Goal: Task Accomplishment & Management: Manage account settings

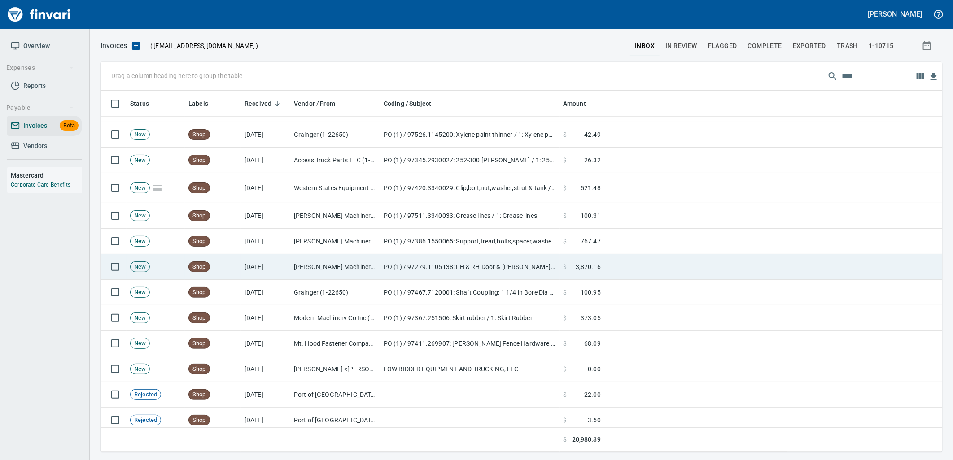
scroll to position [1510, 0]
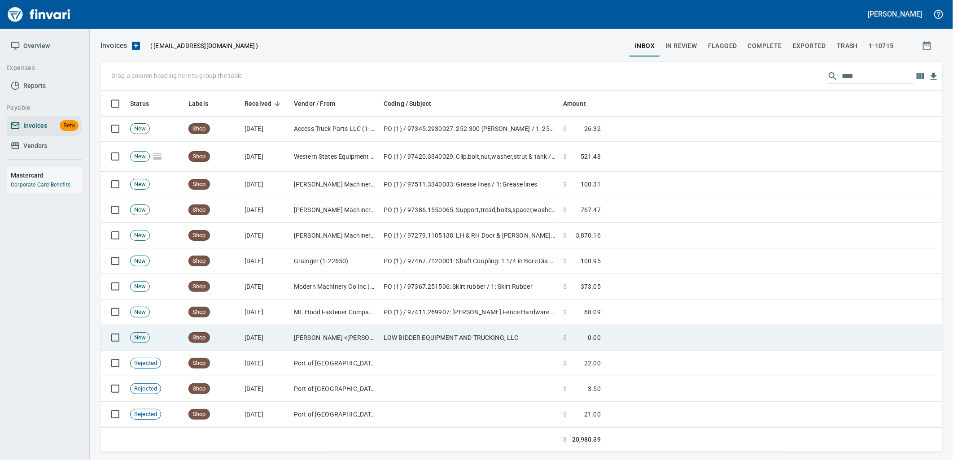
click at [349, 347] on td "Kimberly McKee <kimberly@meiselrockproducts.com>" at bounding box center [335, 338] width 90 height 26
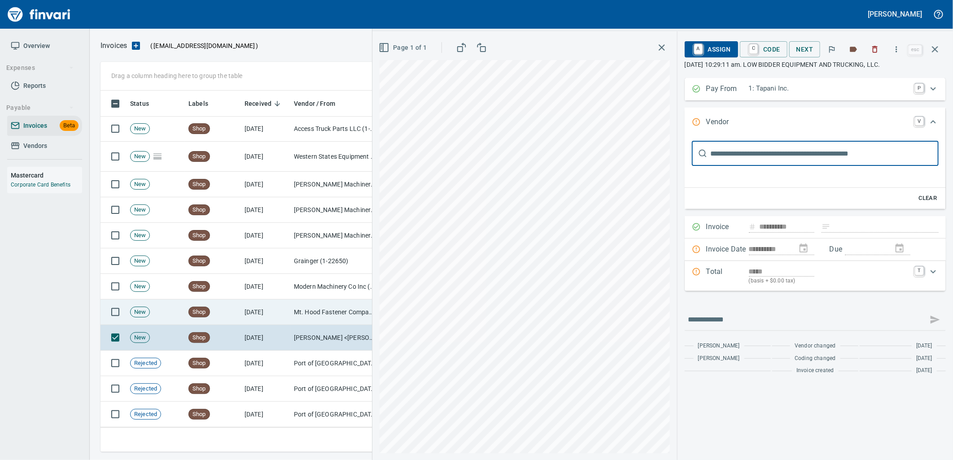
click at [303, 308] on td "Mt. Hood Fastener Company (1-10679)" at bounding box center [335, 313] width 90 height 26
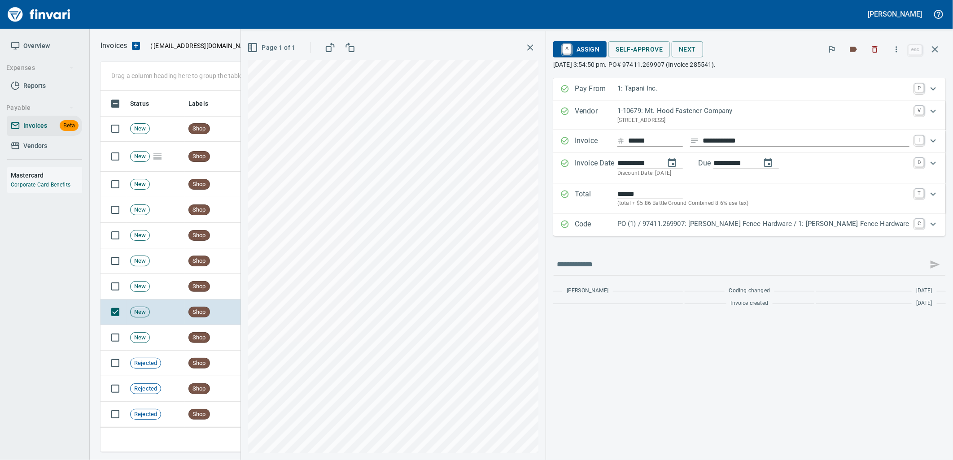
click at [725, 383] on div "**********" at bounding box center [749, 269] width 407 height 382
click at [755, 232] on div "Code PO (1) / 97411.269907: Tebo Fence Hardware / 1: Tebo Fence Hardware C" at bounding box center [749, 225] width 393 height 22
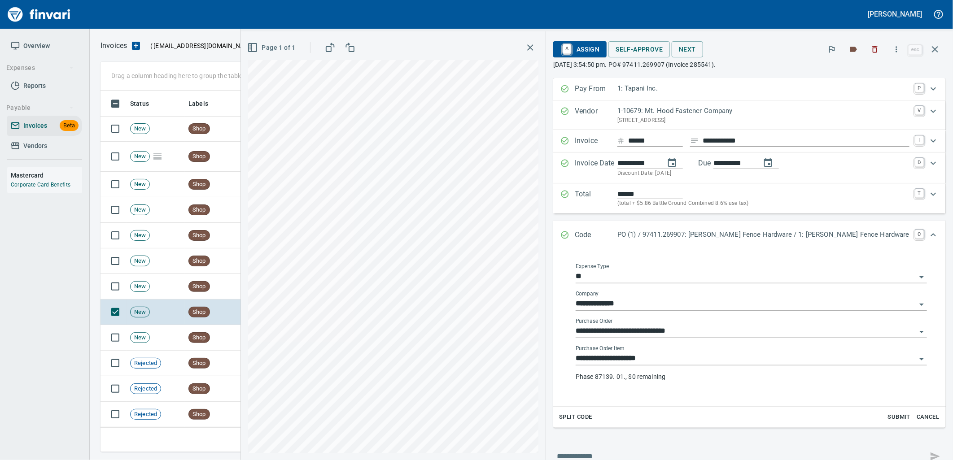
click at [738, 354] on input "**********" at bounding box center [746, 359] width 341 height 13
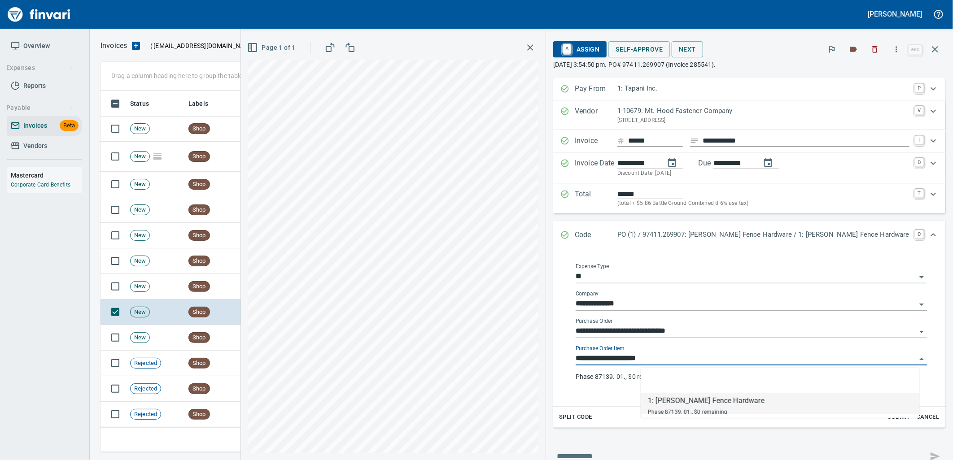
scroll to position [354, 827]
click at [599, 47] on span "A Assign" at bounding box center [579, 49] width 39 height 15
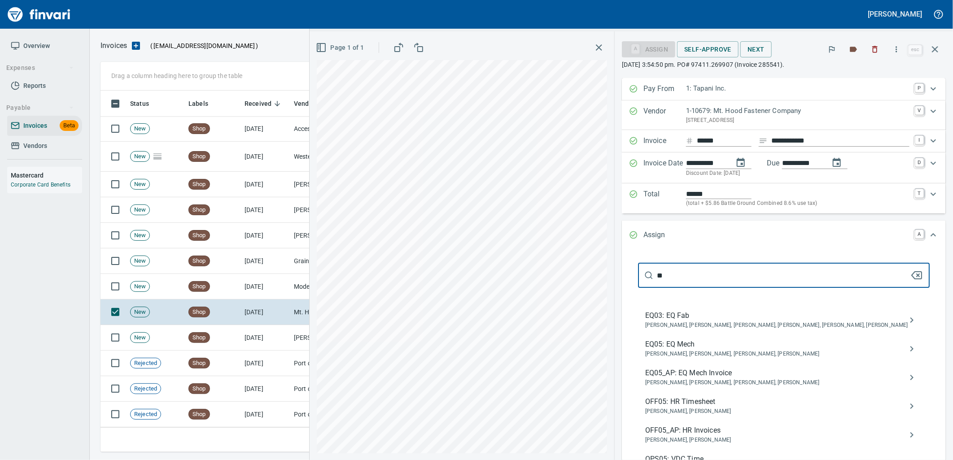
type input "**"
click at [729, 381] on span "Caroline Sarkinen, Cindy Hughes, Linzy Sanders, Robert Kaarto" at bounding box center [776, 383] width 263 height 9
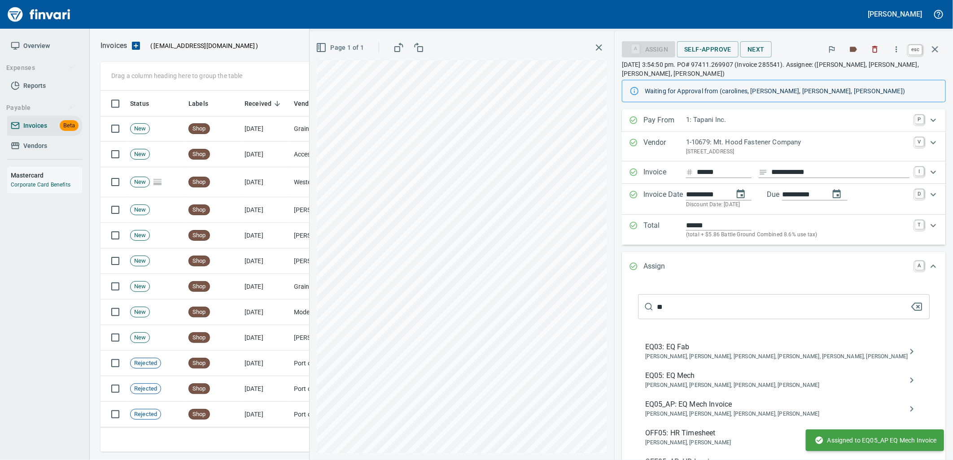
scroll to position [1484, 0]
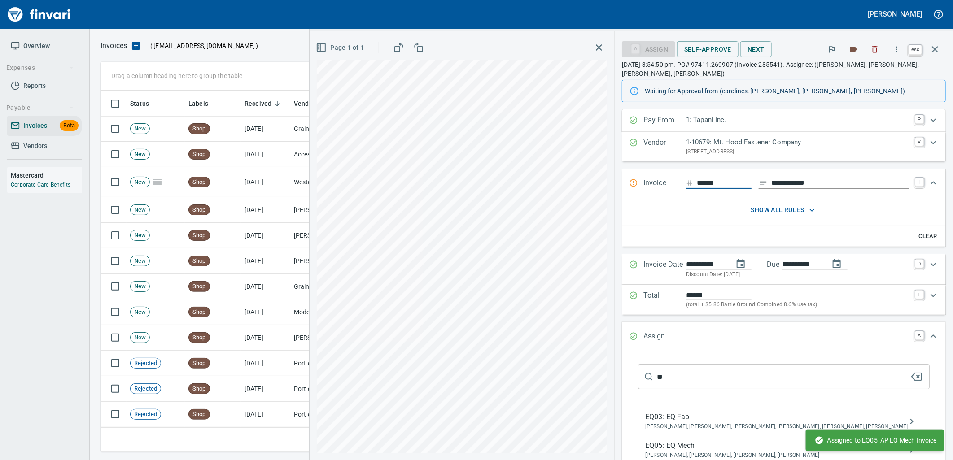
click at [936, 47] on icon "button" at bounding box center [935, 49] width 11 height 11
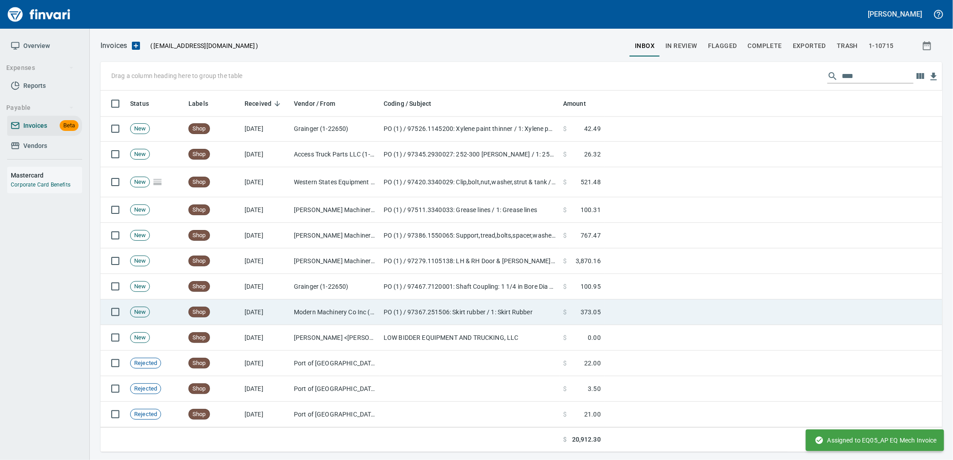
click at [373, 315] on td "Modern Machinery Co Inc (1-10672)" at bounding box center [335, 313] width 90 height 26
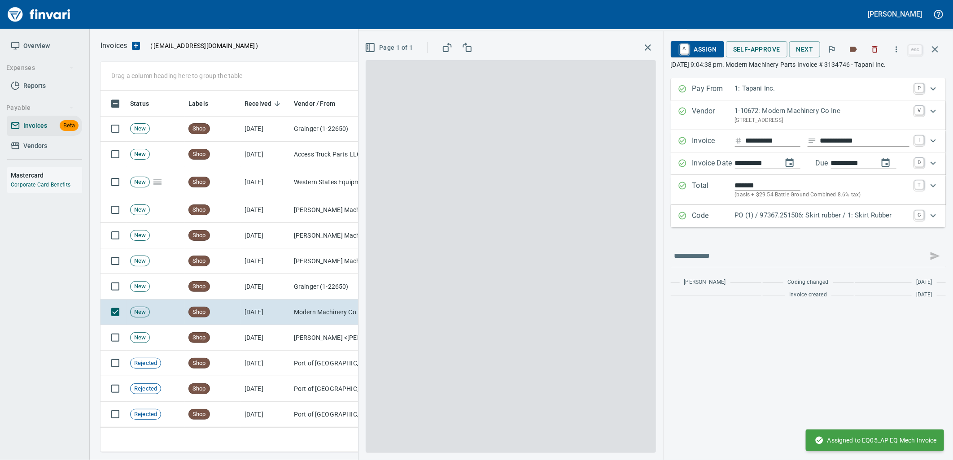
click at [767, 223] on div "Code PO (1) / 97367.251506: Skirt rubber / 1: Skirt Rubber C" at bounding box center [808, 216] width 275 height 22
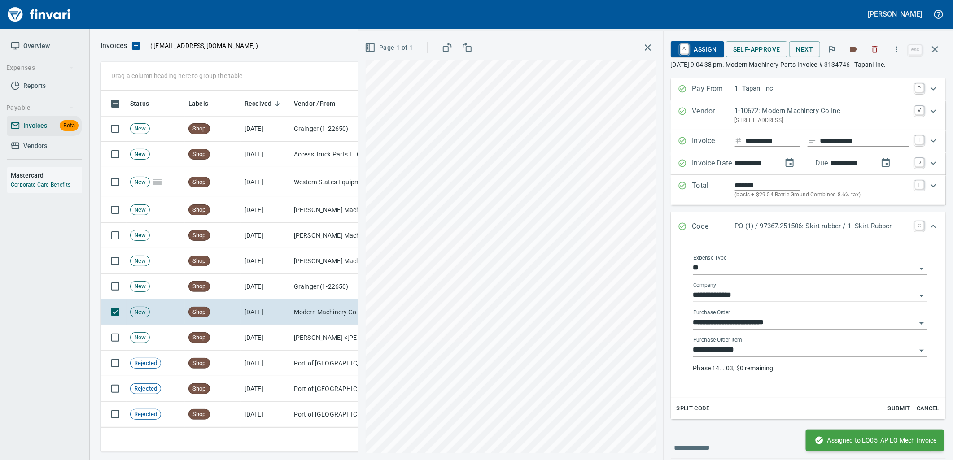
click at [767, 347] on input "**********" at bounding box center [804, 350] width 223 height 13
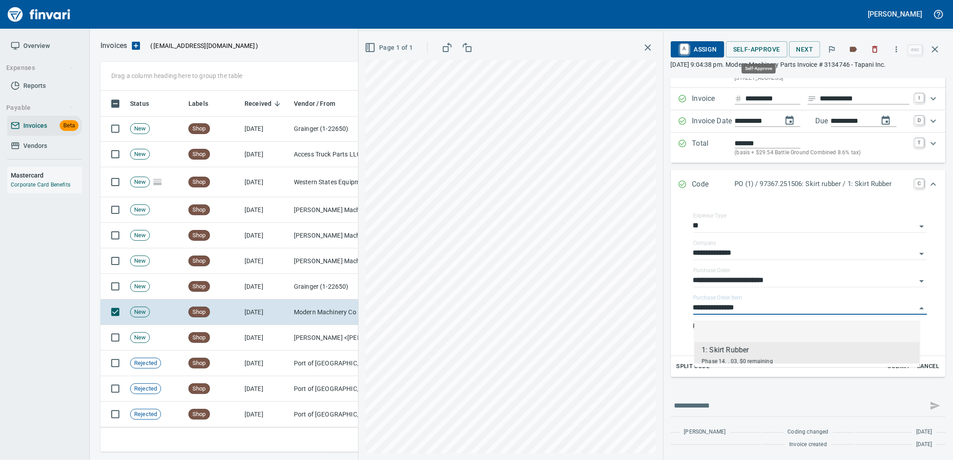
scroll to position [354, 827]
click at [707, 53] on span "A Assign" at bounding box center [697, 49] width 39 height 15
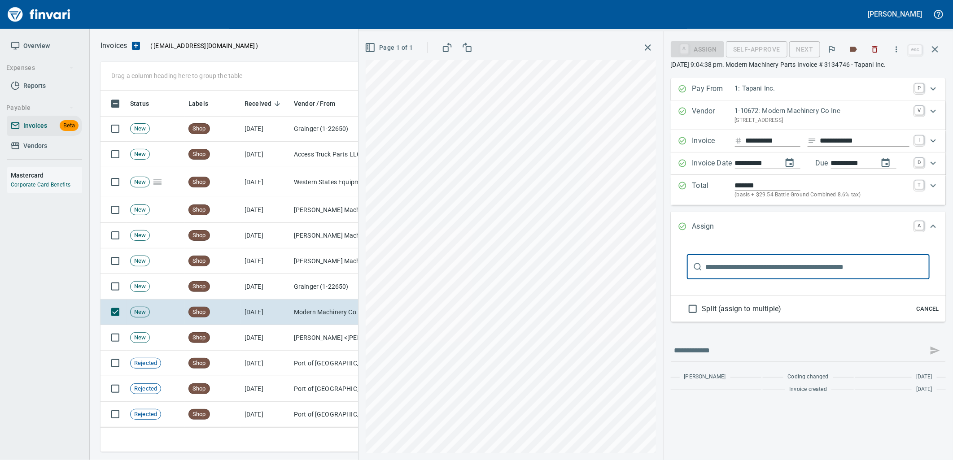
scroll to position [0, 0]
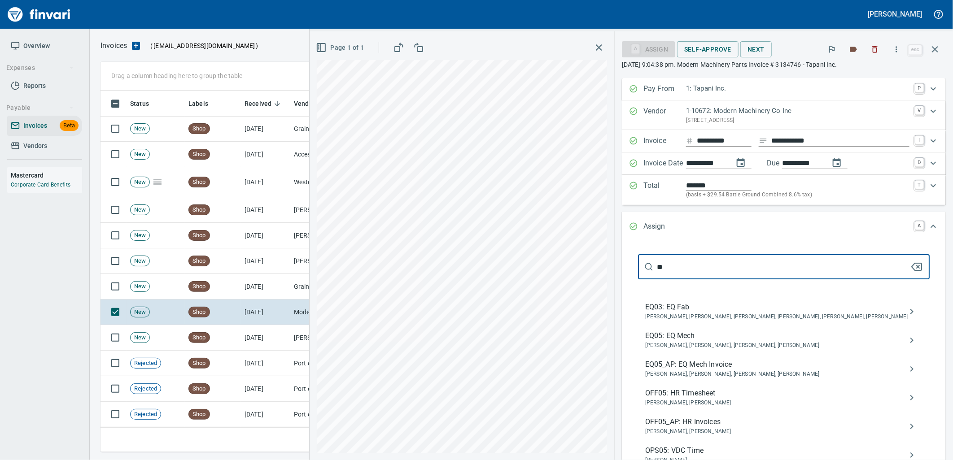
type input "**"
click at [743, 377] on span "Caroline Sarkinen, Cindy Hughes, Linzy Sanders, Robert Kaarto" at bounding box center [776, 374] width 263 height 9
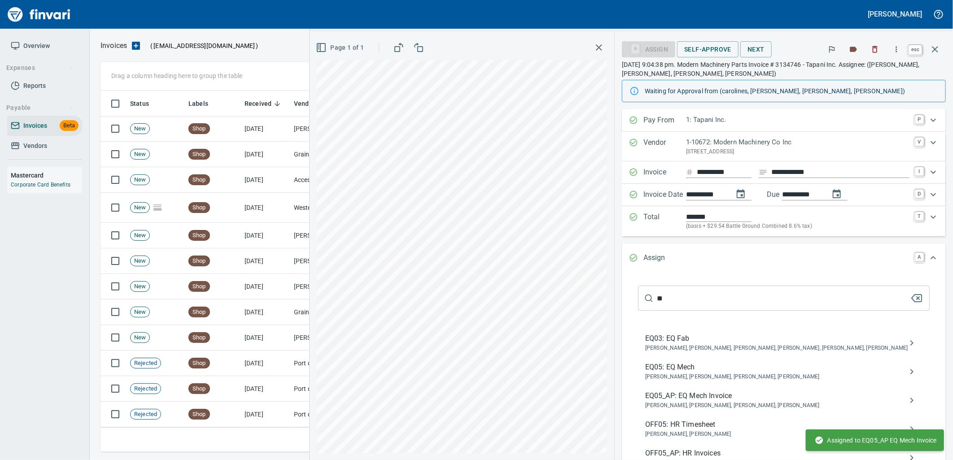
scroll to position [1459, 0]
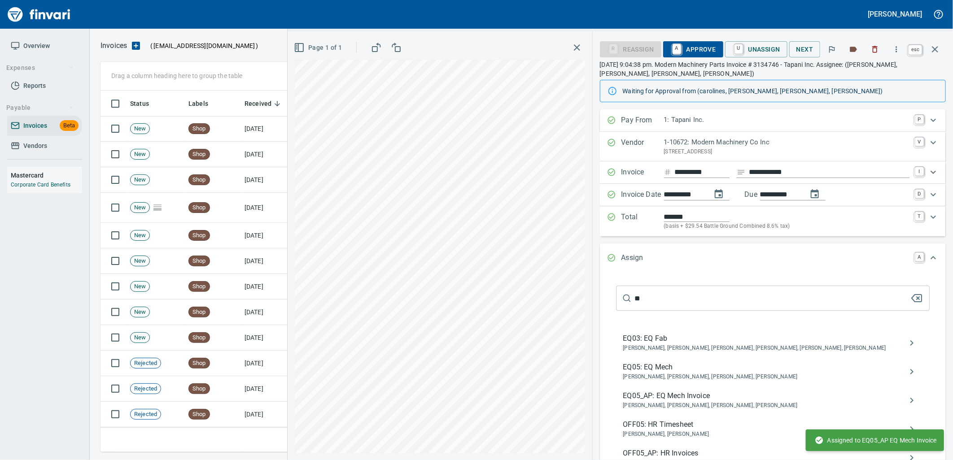
click at [941, 47] on button "button" at bounding box center [935, 50] width 22 height 22
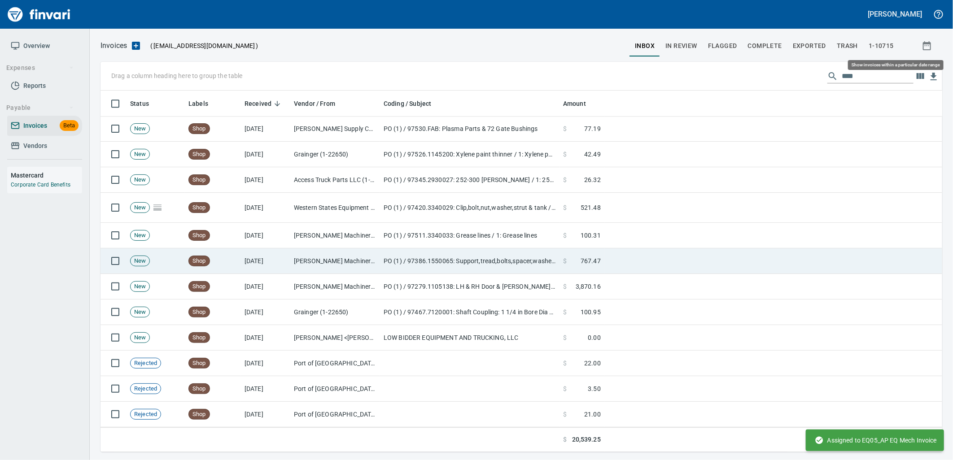
scroll to position [354, 827]
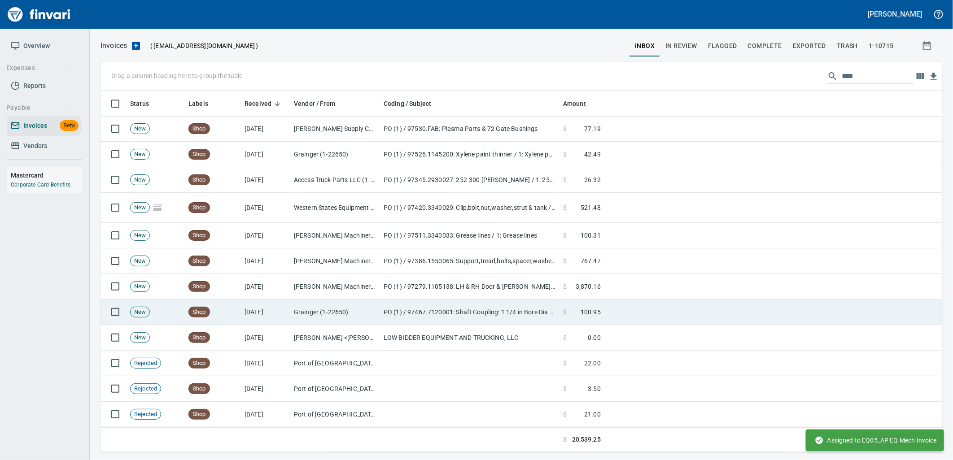
click at [412, 311] on td "PO (1) / 97467.7120001: Shaft Coupling: 1 1/4 in Bore Dia 1 / 1: Shaft Coupling…" at bounding box center [469, 313] width 179 height 26
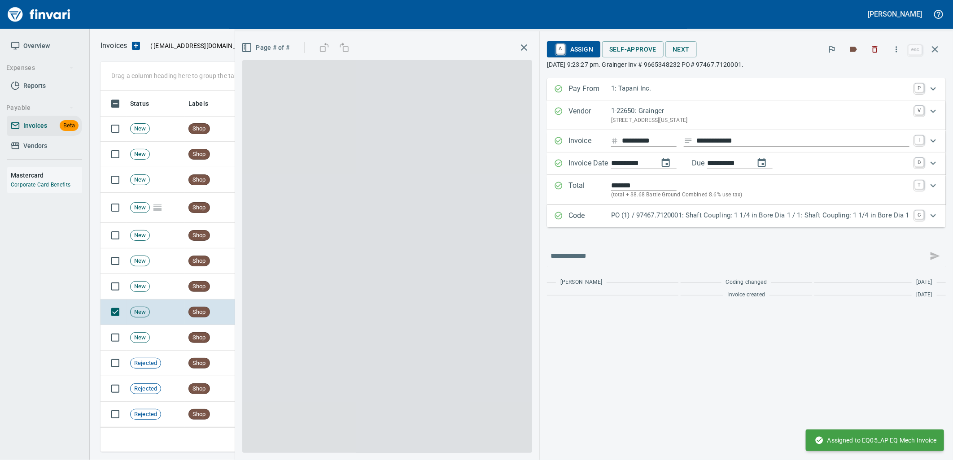
scroll to position [354, 827]
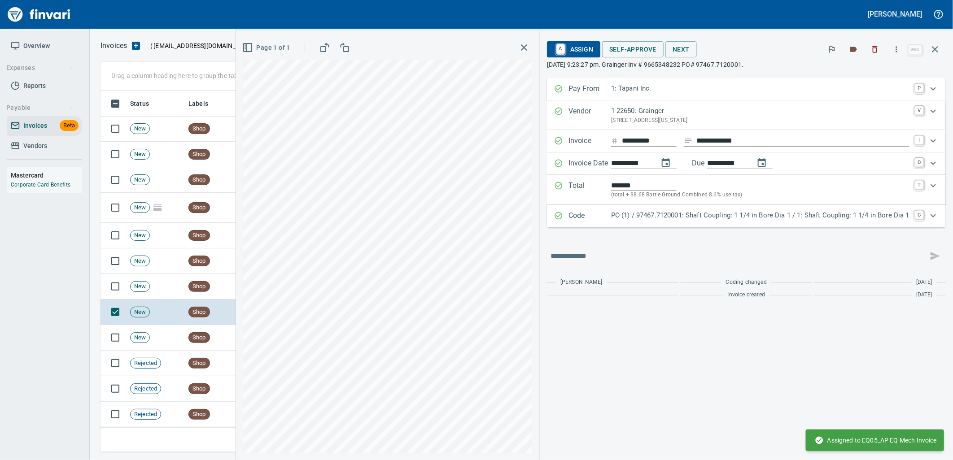
click at [756, 213] on p "PO (1) / 97467.7120001: Shaft Coupling: 1 1/4 in Bore Dia 1 / 1: Shaft Coupling…" at bounding box center [760, 215] width 298 height 10
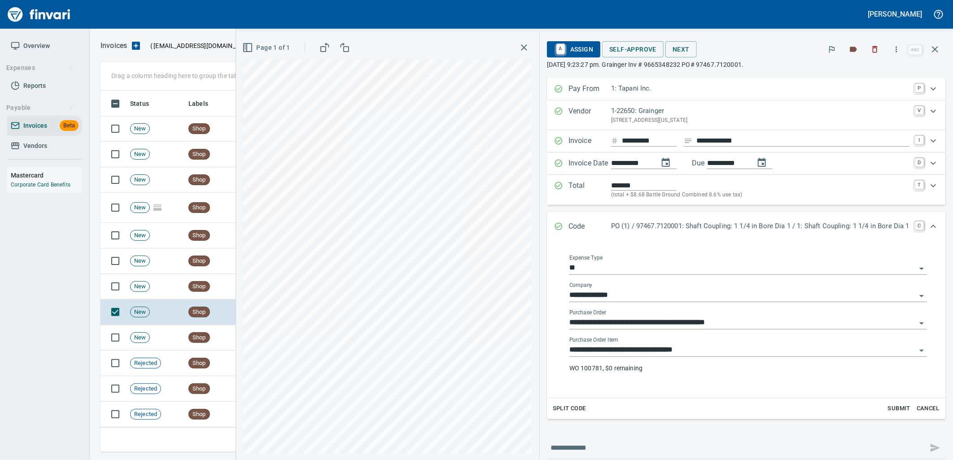
click at [694, 347] on input "**********" at bounding box center [742, 350] width 347 height 13
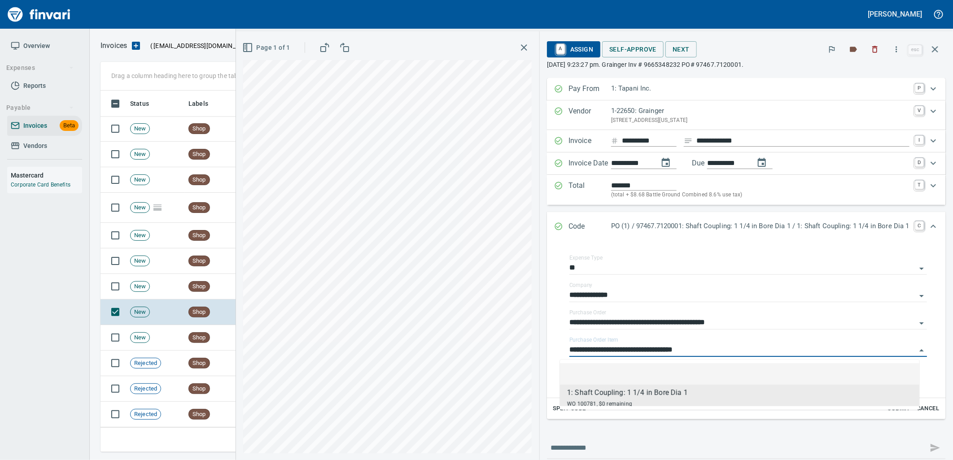
click at [566, 50] on span "A Assign" at bounding box center [573, 49] width 39 height 15
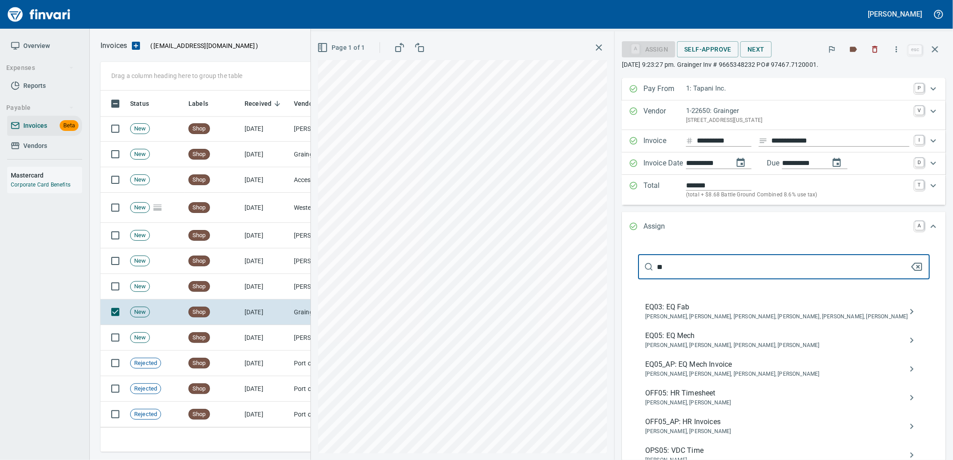
type input "**"
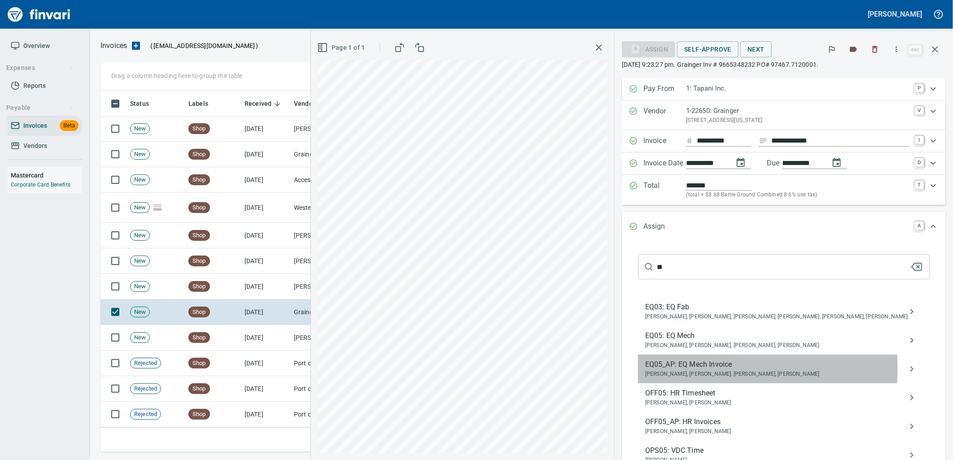
click at [720, 371] on span "Caroline Sarkinen, Cindy Hughes, Linzy Sanders, Robert Kaarto" at bounding box center [776, 374] width 263 height 9
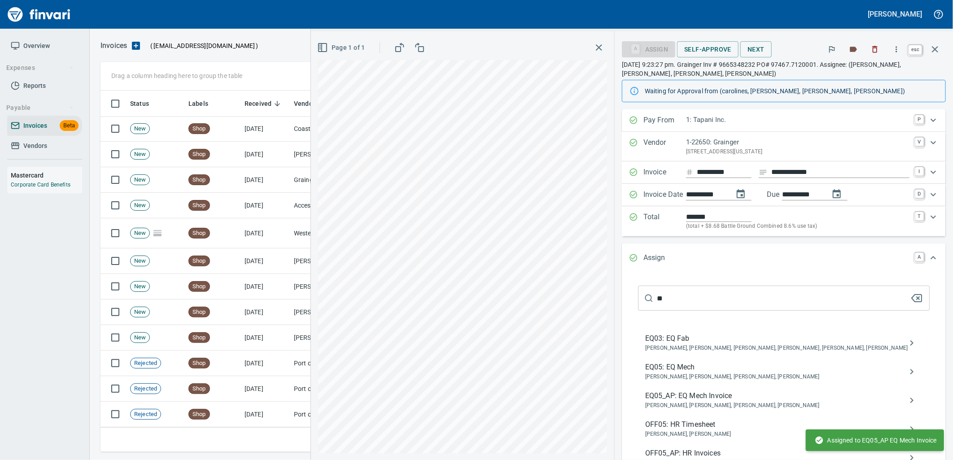
scroll to position [1433, 0]
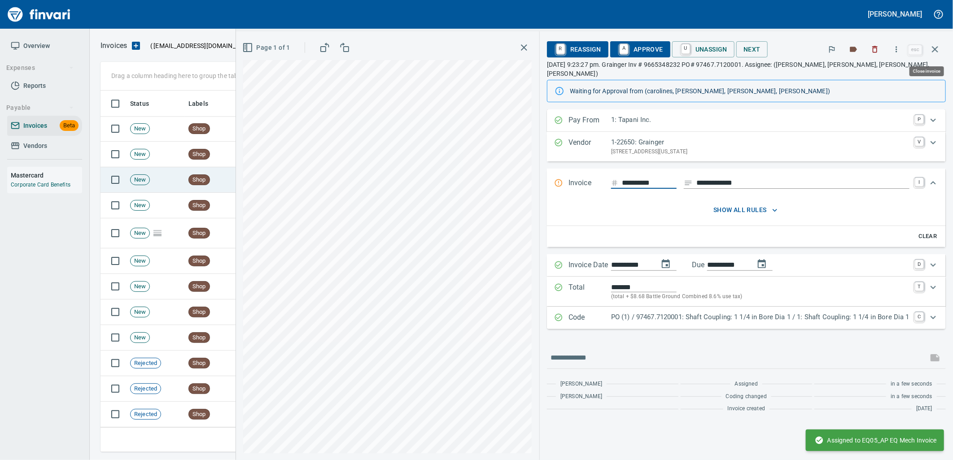
click at [938, 48] on icon "button" at bounding box center [935, 49] width 11 height 11
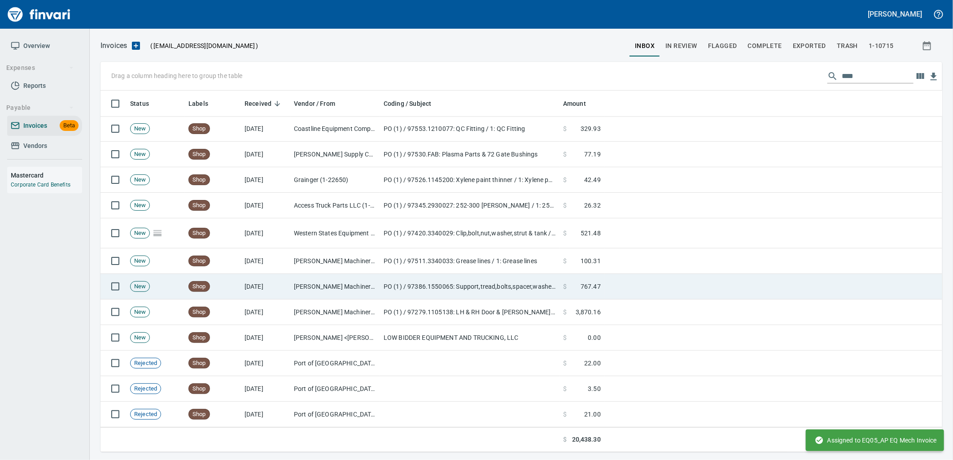
scroll to position [354, 827]
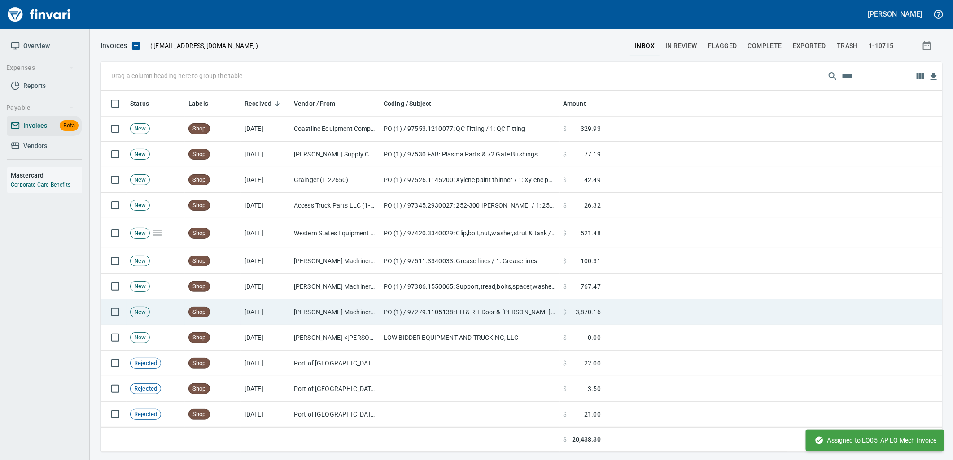
click at [241, 312] on td "10/7/2025" at bounding box center [265, 313] width 49 height 26
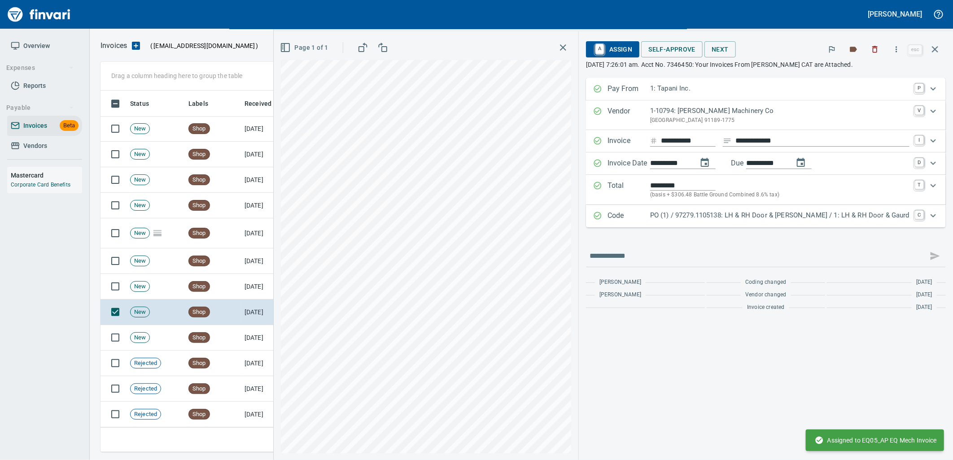
click at [790, 220] on p "PO (1) / 97279.1105138: LH & RH Door & Gaurd / 1: LH & RH Door & Gaurd" at bounding box center [779, 215] width 259 height 10
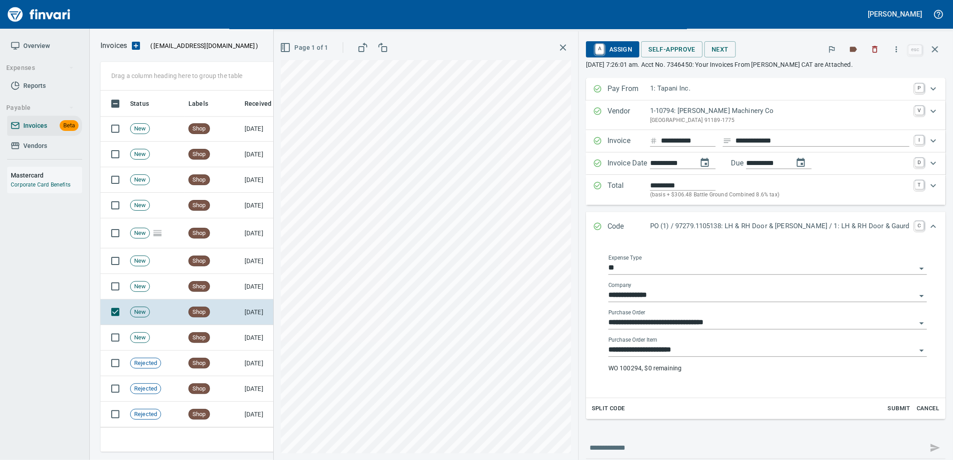
click at [735, 344] on div "**********" at bounding box center [767, 347] width 319 height 20
click at [734, 349] on input "**********" at bounding box center [762, 350] width 308 height 13
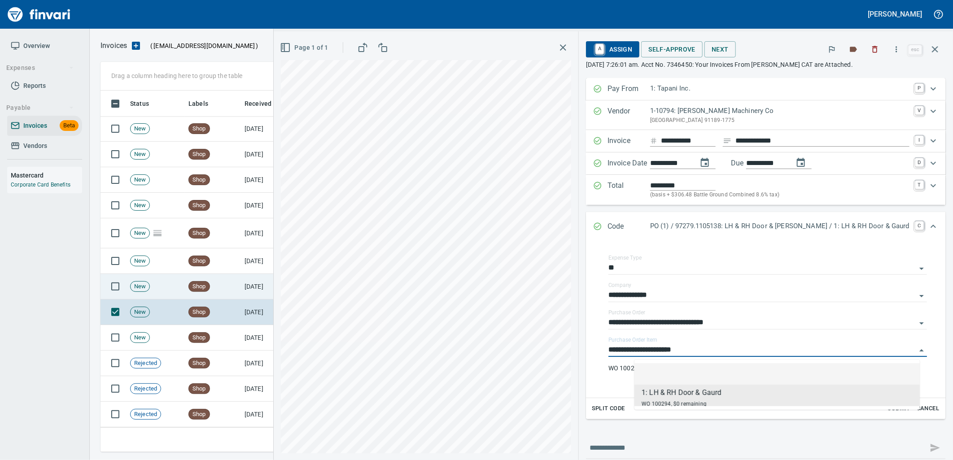
click at [225, 284] on td "Shop" at bounding box center [213, 287] width 56 height 26
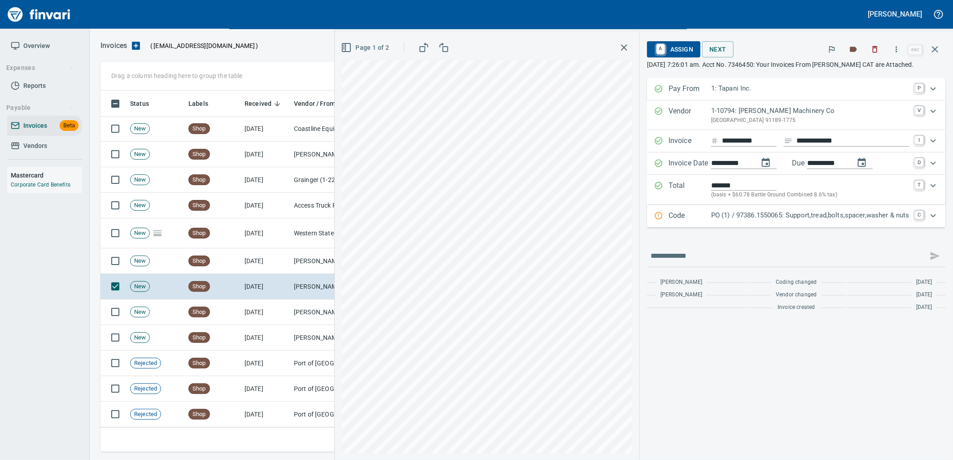
click at [723, 218] on p "PO (1) / 97386.1550065: Support,tread,bolts,spacer,washer & nuts" at bounding box center [810, 215] width 198 height 10
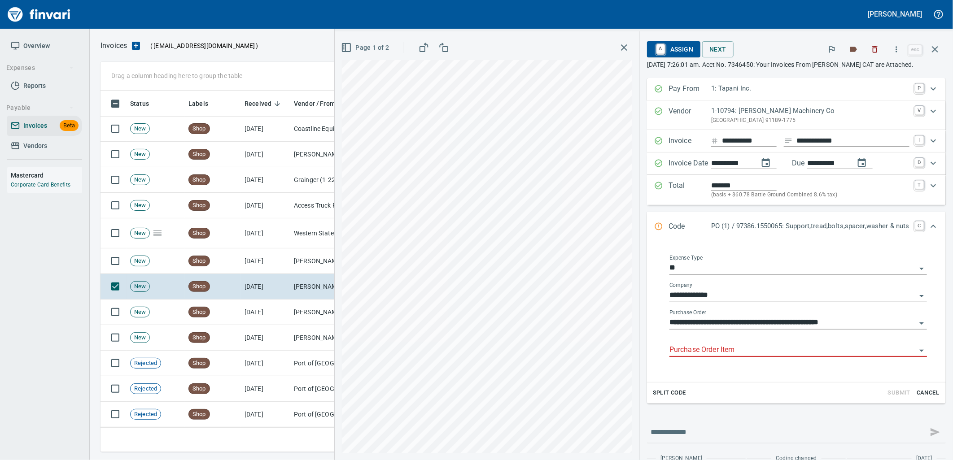
click at [730, 351] on input "Purchase Order Item" at bounding box center [793, 350] width 247 height 13
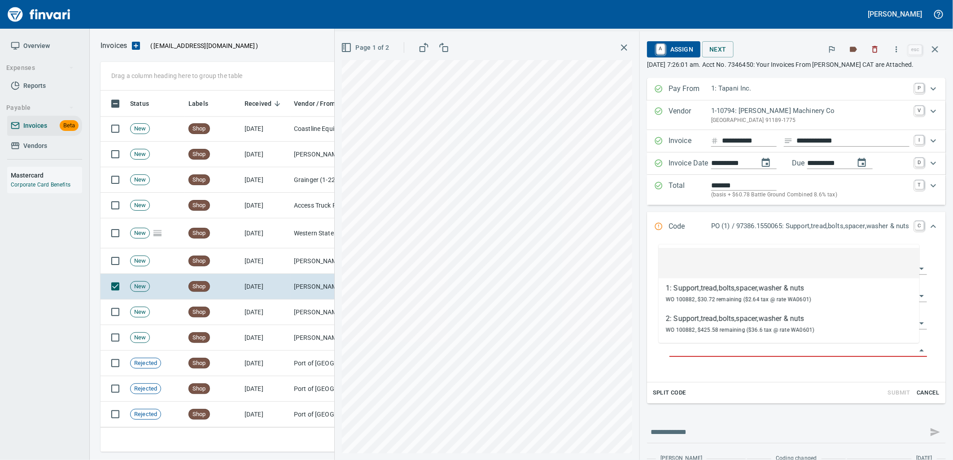
scroll to position [354, 827]
click at [285, 269] on td "10/7/2025" at bounding box center [265, 262] width 49 height 26
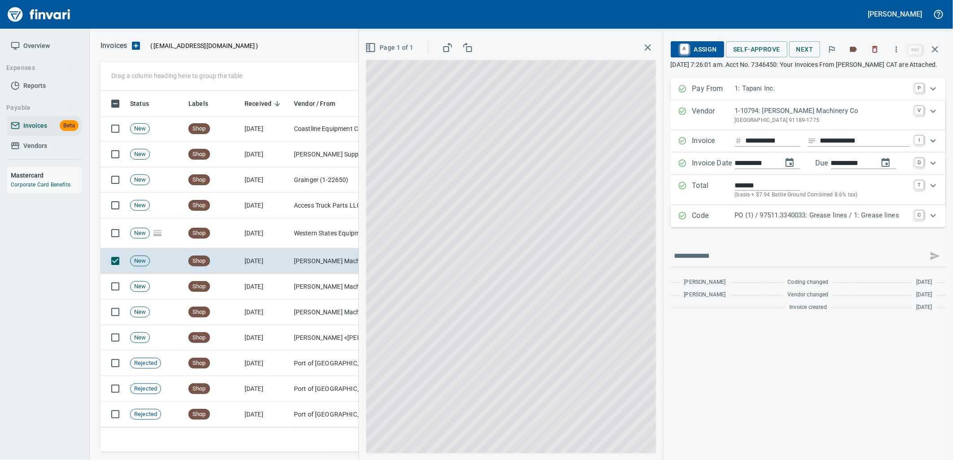
click at [765, 221] on p "PO (1) / 97511.3340033: Grease lines / 1: Grease lines" at bounding box center [822, 215] width 175 height 10
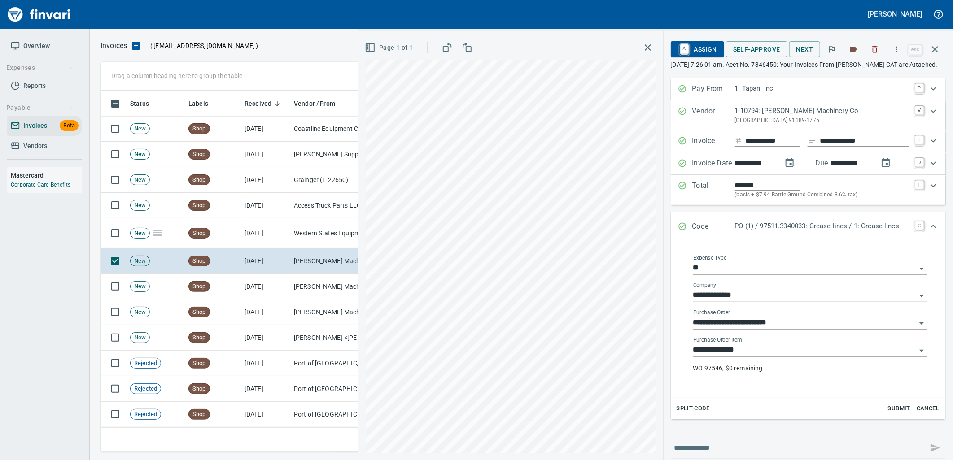
click at [773, 357] on input "**********" at bounding box center [804, 350] width 223 height 13
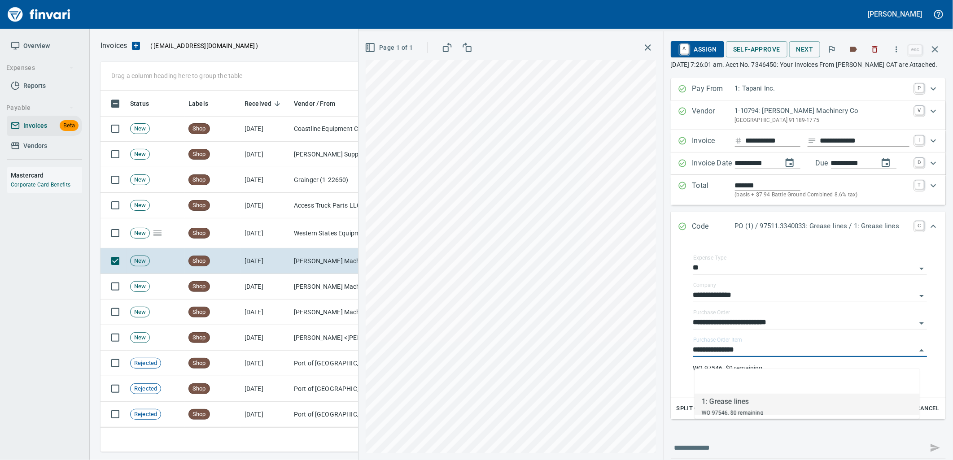
scroll to position [354, 827]
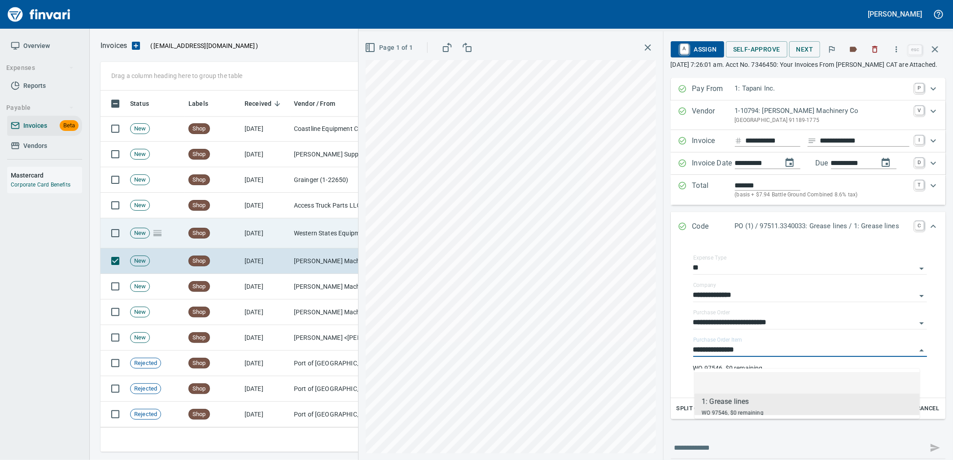
click at [261, 233] on td "10/7/2025" at bounding box center [265, 234] width 49 height 30
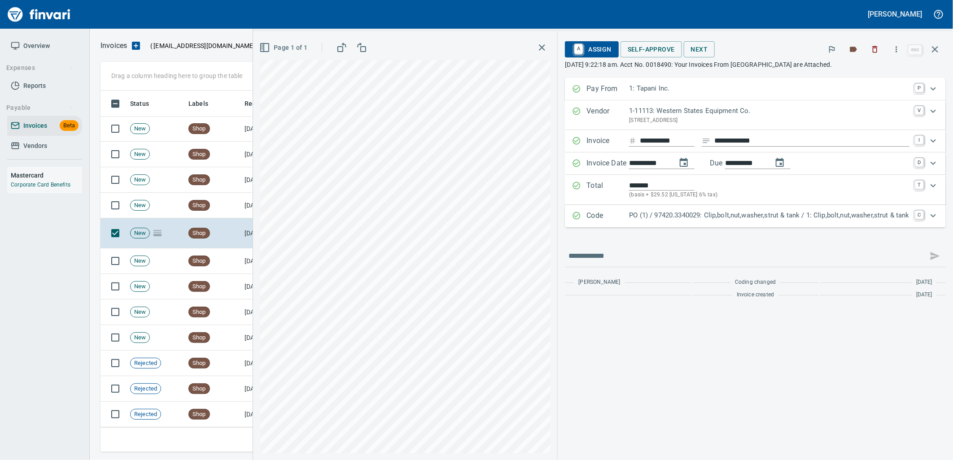
click at [698, 214] on p "PO (1) / 97420.3340029: Clip,bolt,nut,washer,strut & tank / 1: Clip,bolt,nut,wa…" at bounding box center [769, 215] width 280 height 10
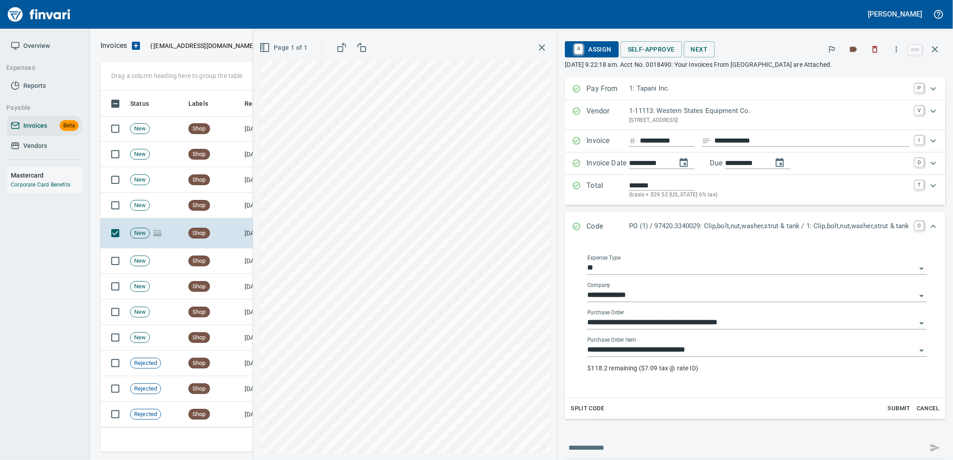
click at [702, 348] on input "**********" at bounding box center [751, 350] width 329 height 13
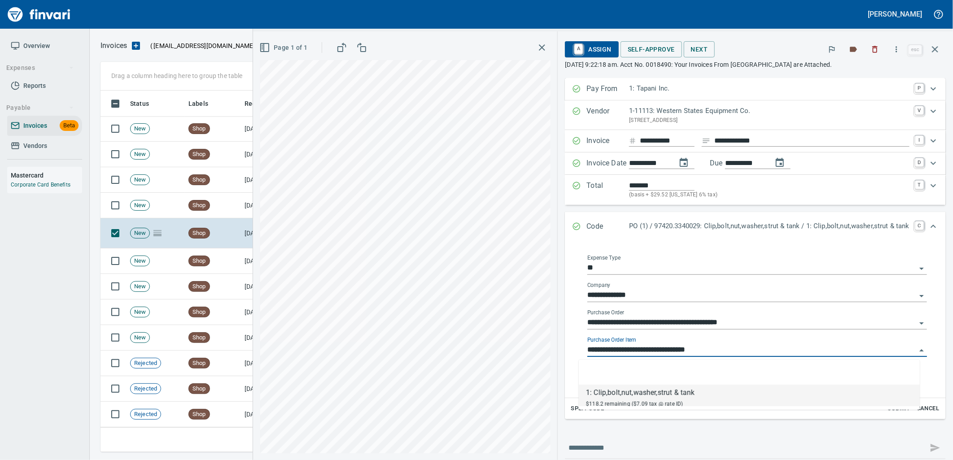
scroll to position [354, 827]
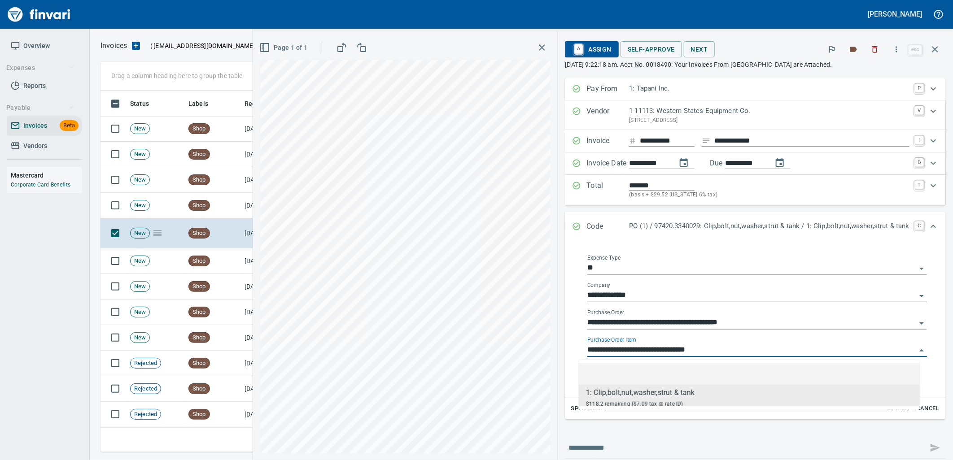
click at [709, 352] on input "**********" at bounding box center [751, 350] width 329 height 13
click at [905, 349] on input "**********" at bounding box center [751, 350] width 329 height 13
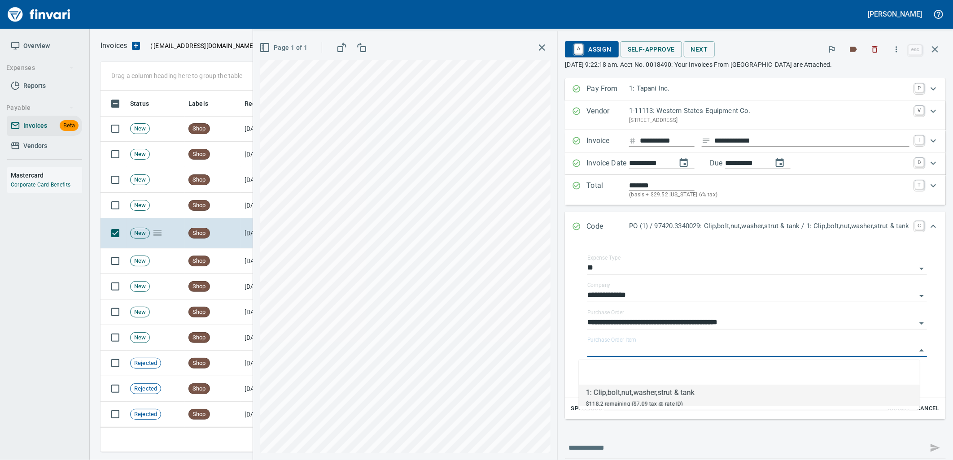
click at [805, 421] on div "**********" at bounding box center [755, 286] width 381 height 417
type input "**********"
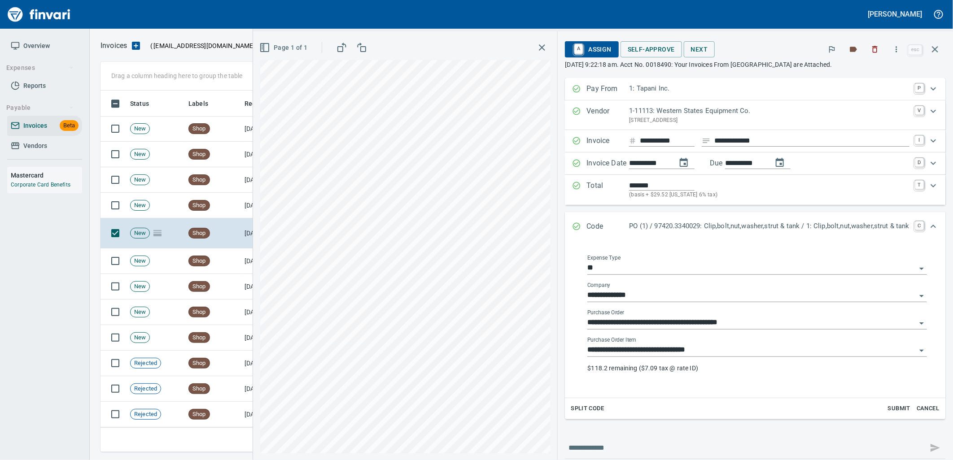
click at [906, 351] on input "**********" at bounding box center [751, 350] width 329 height 13
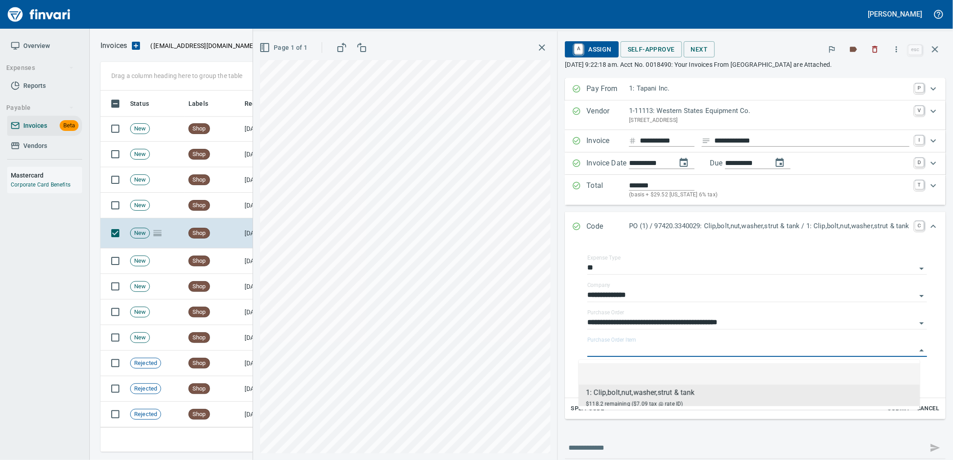
click at [667, 366] on li at bounding box center [749, 374] width 341 height 22
type input "**********"
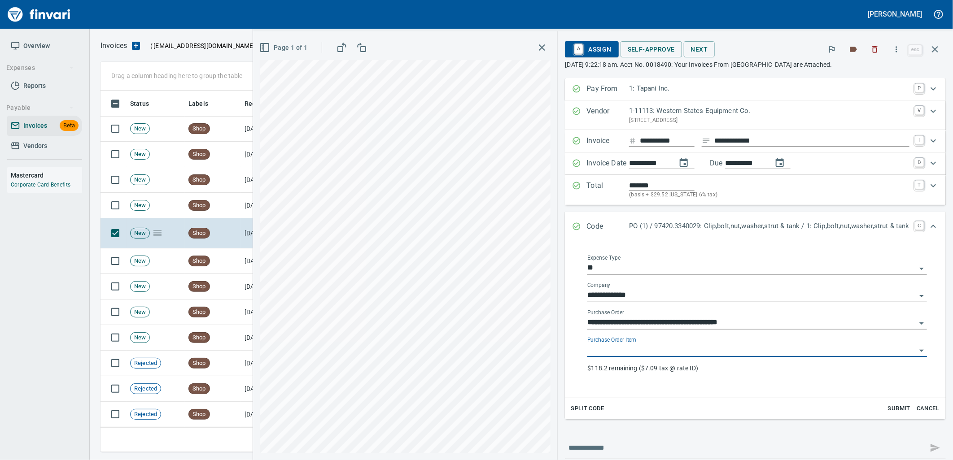
click at [576, 385] on div "**********" at bounding box center [757, 318] width 363 height 146
click at [593, 46] on span "A Assign" at bounding box center [591, 49] width 39 height 15
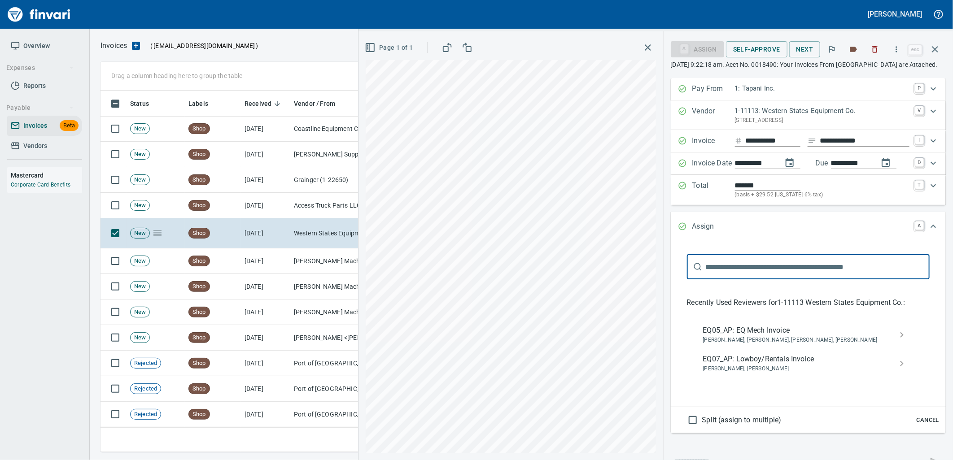
click at [739, 345] on span "Caroline Sarkinen, Cindy Hughes, Linzy Sanders, Robert Kaarto" at bounding box center [801, 340] width 196 height 9
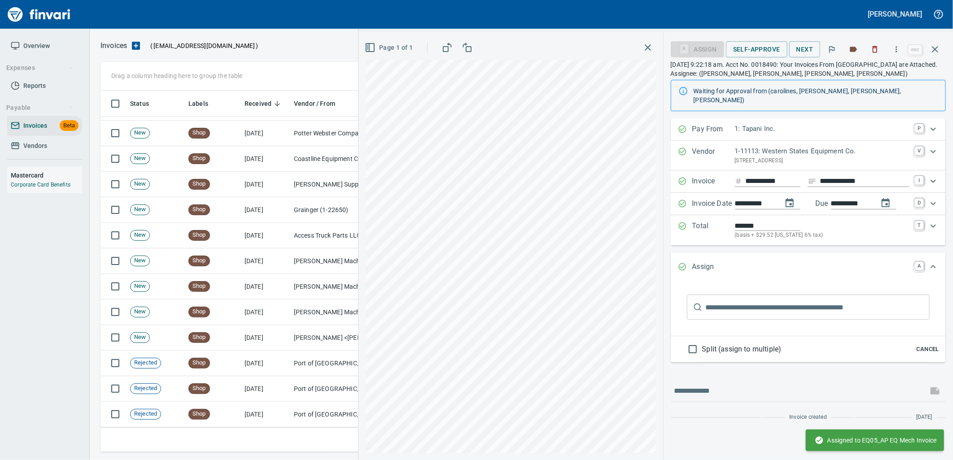
scroll to position [1403, 0]
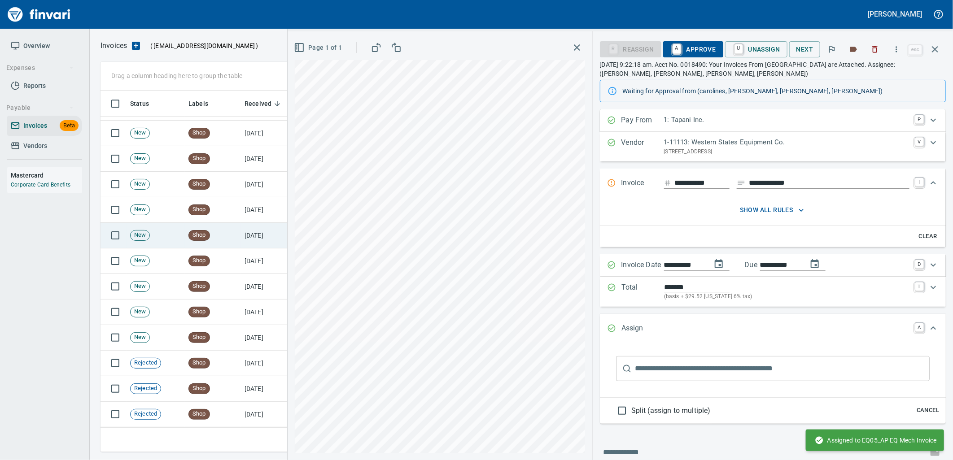
click at [236, 226] on td "Shop" at bounding box center [213, 236] width 56 height 26
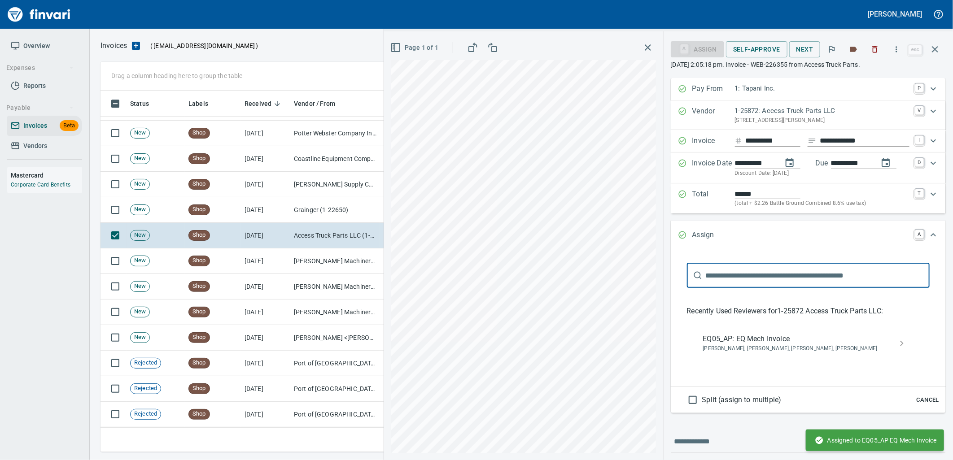
click at [919, 398] on span "Cancel" at bounding box center [928, 400] width 24 height 10
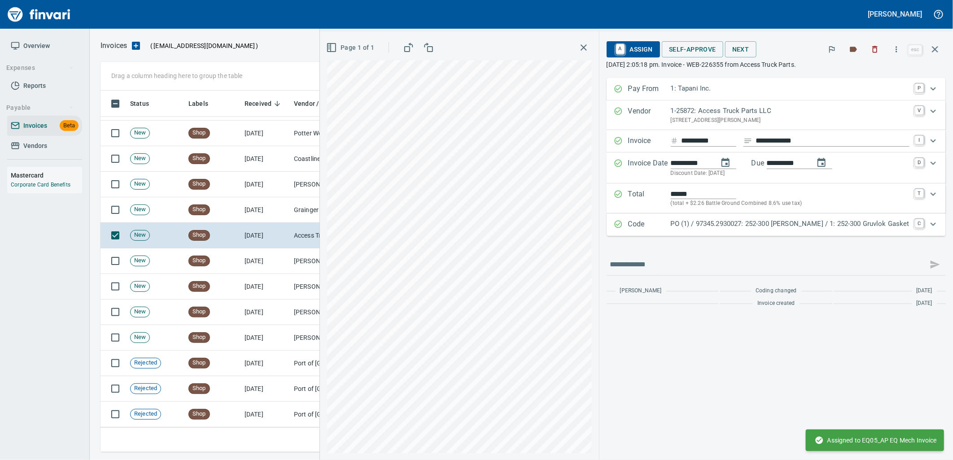
click at [810, 222] on p "PO (1) / 97345.2930027: 252-300 Gruvlok Gasket / 1: 252-300 Gruvlok Gasket" at bounding box center [790, 224] width 239 height 10
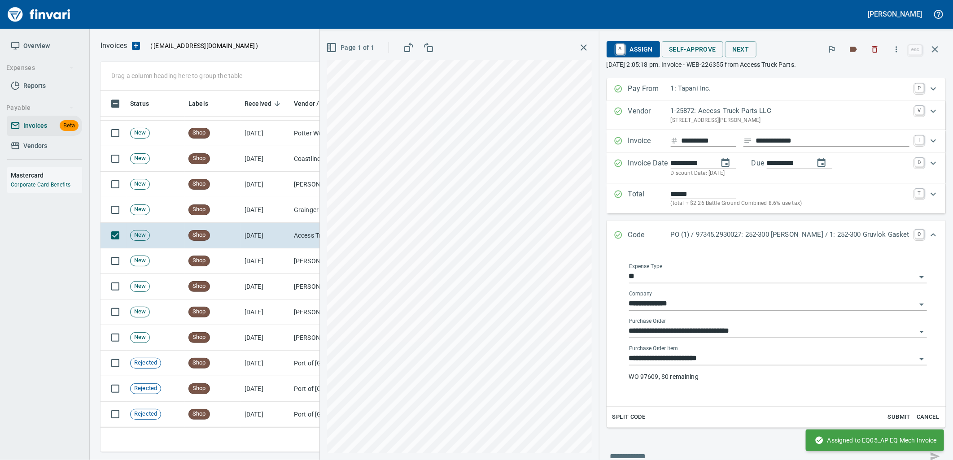
click at [733, 354] on input "**********" at bounding box center [772, 359] width 287 height 13
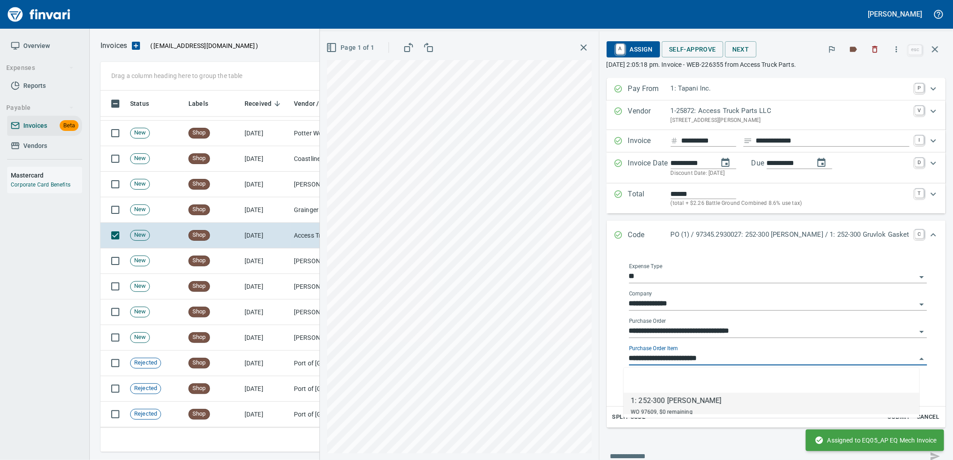
scroll to position [354, 827]
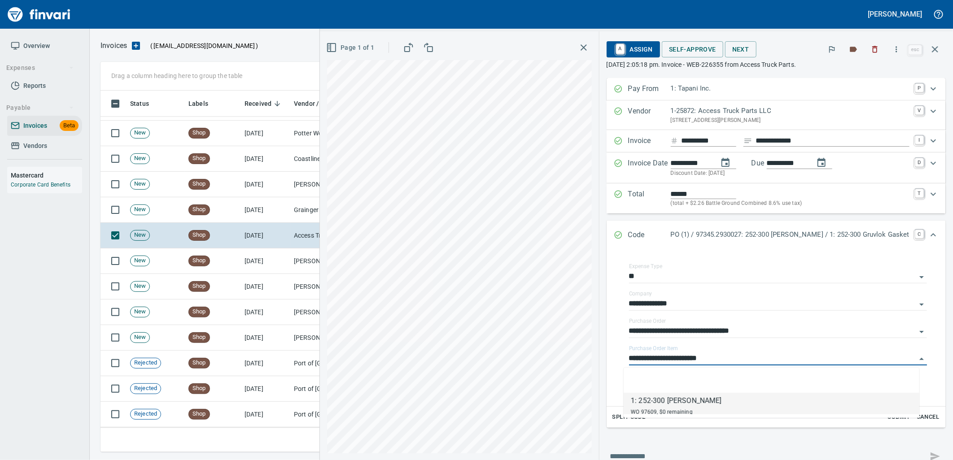
click at [638, 48] on span "A Assign" at bounding box center [633, 49] width 39 height 15
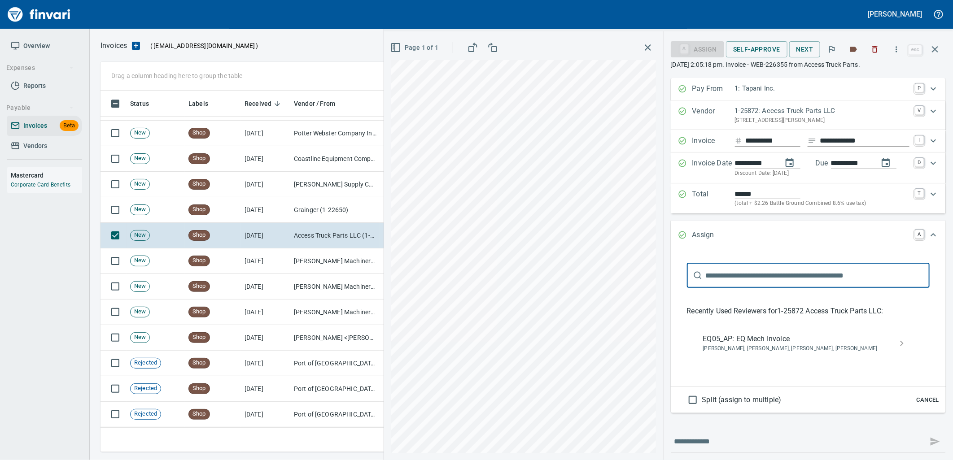
click at [731, 342] on span "EQ05_AP: EQ Mech Invoice" at bounding box center [801, 339] width 196 height 11
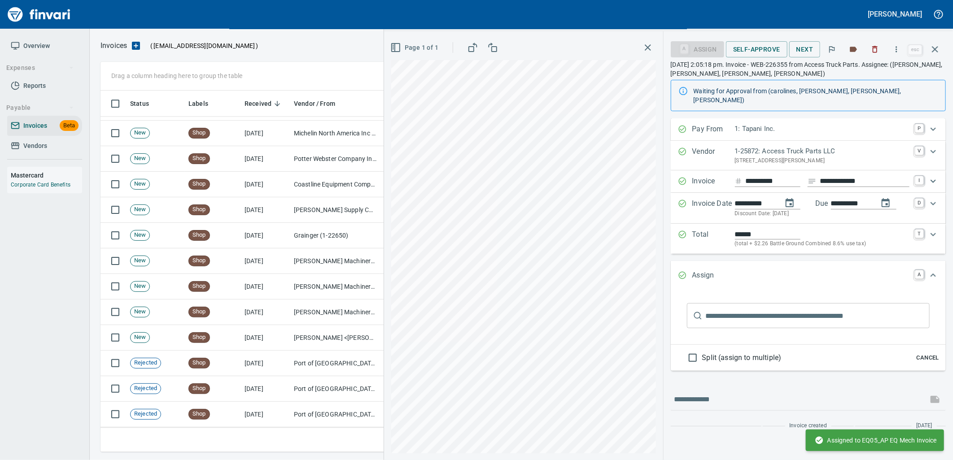
scroll to position [1378, 0]
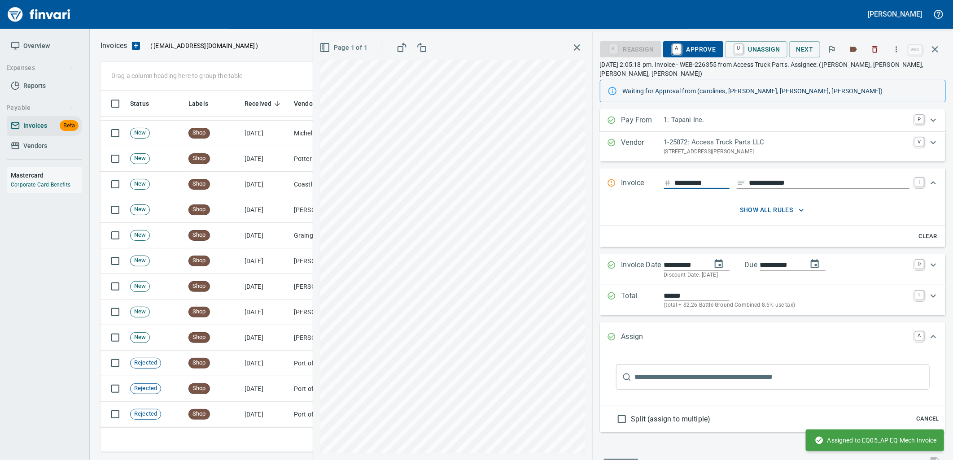
click at [936, 51] on icon "button" at bounding box center [935, 49] width 6 height 6
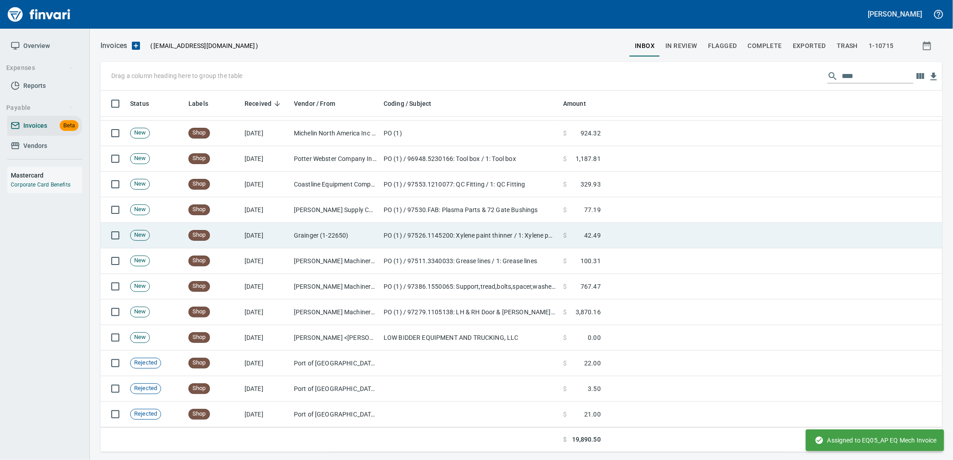
click at [336, 232] on td "Grainger (1-22650)" at bounding box center [335, 236] width 90 height 26
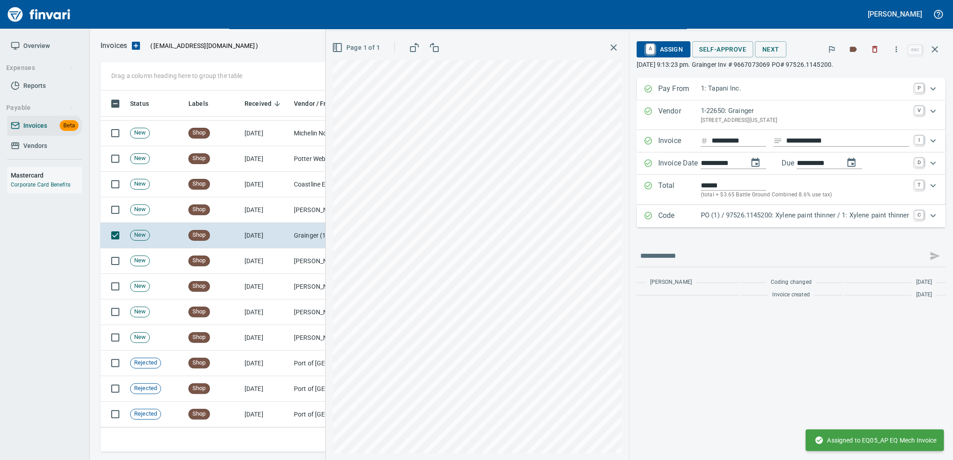
click at [742, 219] on p "PO (1) / 97526.1145200: Xylene paint thinner / 1: Xylene paint thinner" at bounding box center [805, 215] width 209 height 10
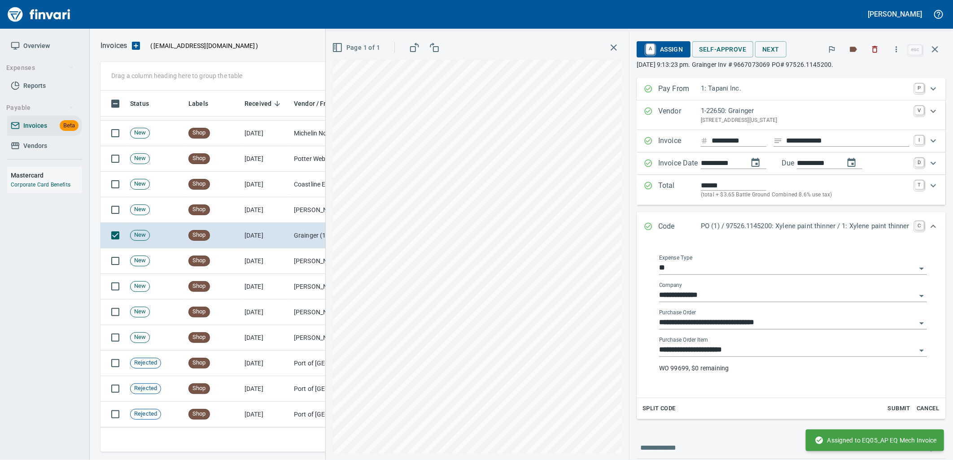
click at [724, 349] on input "**********" at bounding box center [787, 350] width 257 height 13
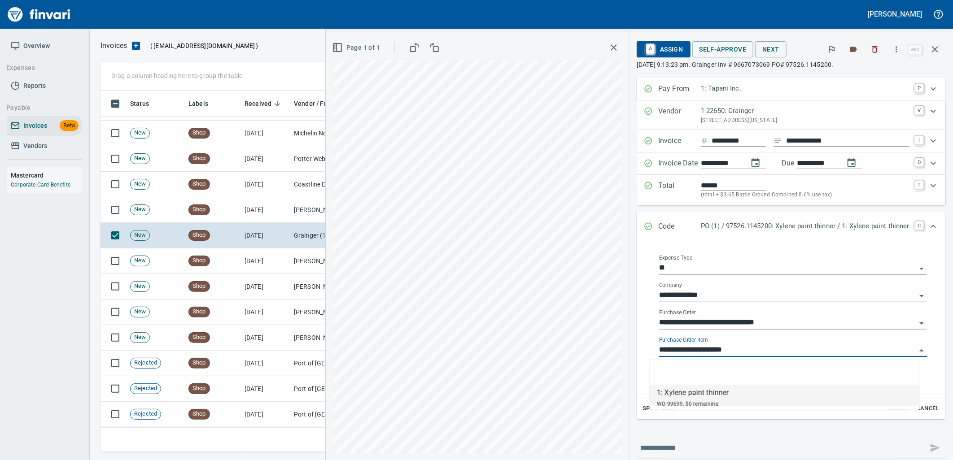
scroll to position [354, 827]
click at [293, 216] on td "[PERSON_NAME] Supply Company (1-10645)" at bounding box center [335, 210] width 90 height 26
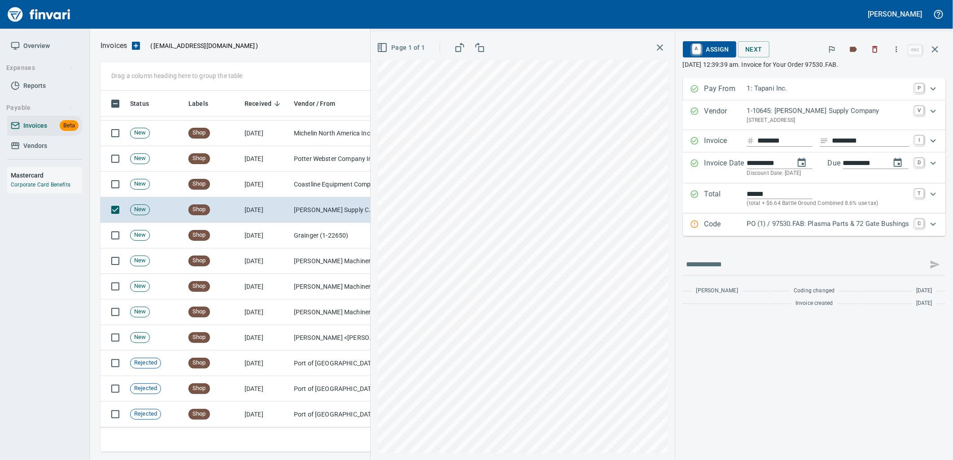
click at [805, 228] on p "PO (1) / 97530.FAB: Plasma Parts & 72 Gate Bushings" at bounding box center [828, 224] width 162 height 10
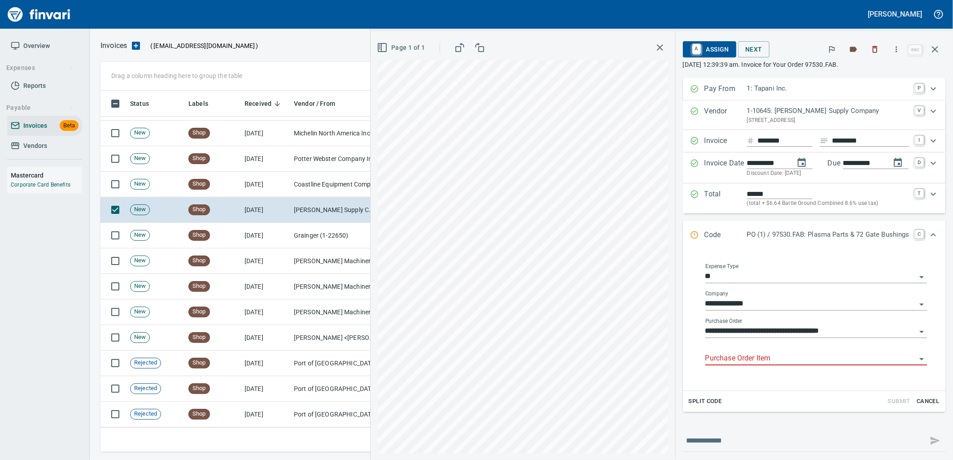
click at [757, 353] on input "Purchase Order Item" at bounding box center [810, 359] width 211 height 13
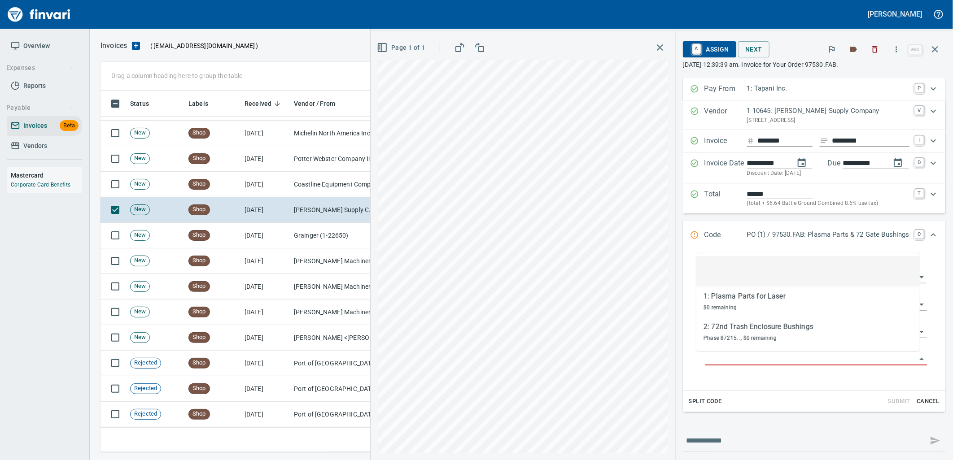
scroll to position [354, 827]
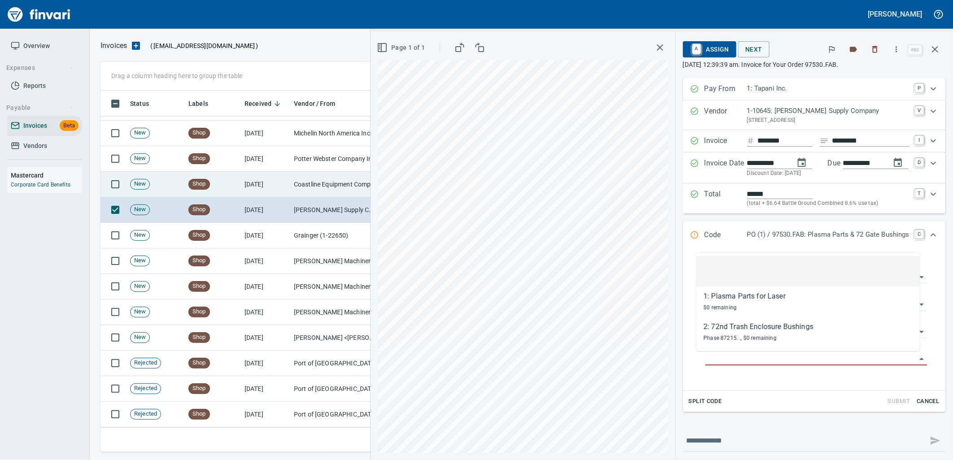
click at [285, 174] on td "10/8/2025" at bounding box center [265, 185] width 49 height 26
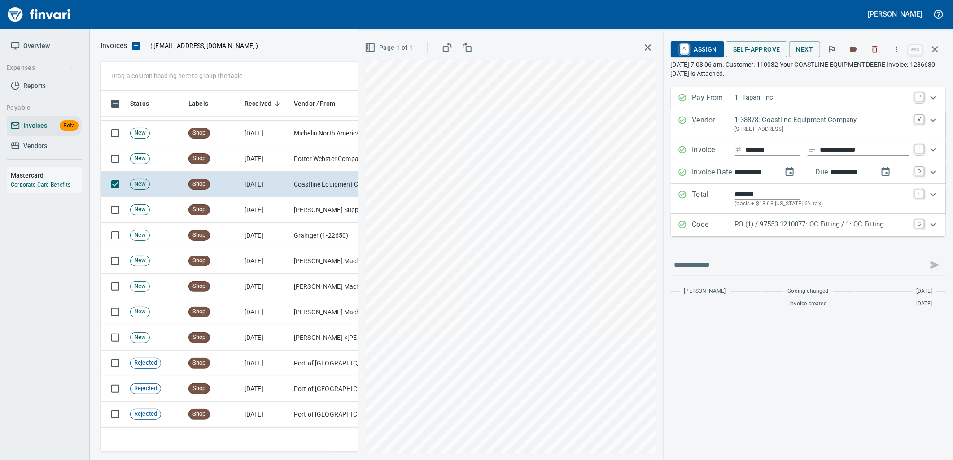
click at [829, 228] on p "PO (1) / 97553.1210077: QC Fitting / 1: QC Fitting" at bounding box center [822, 224] width 175 height 10
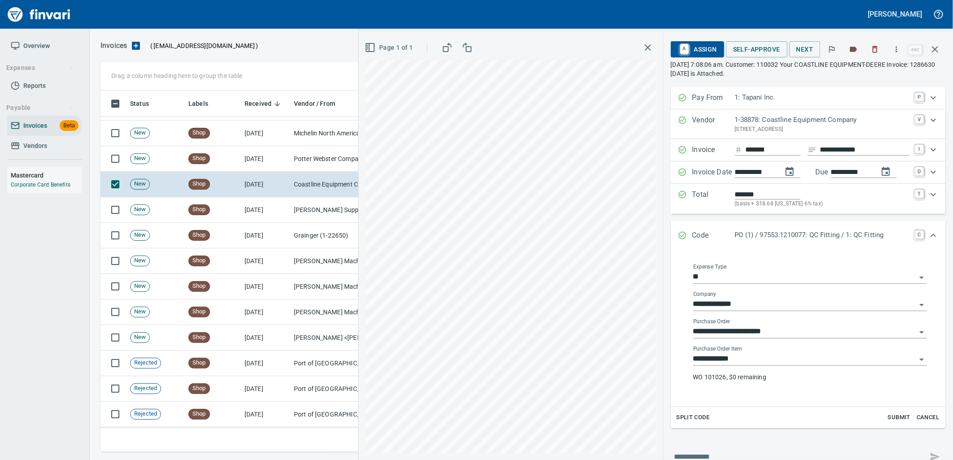
click at [772, 362] on input "**********" at bounding box center [804, 359] width 223 height 13
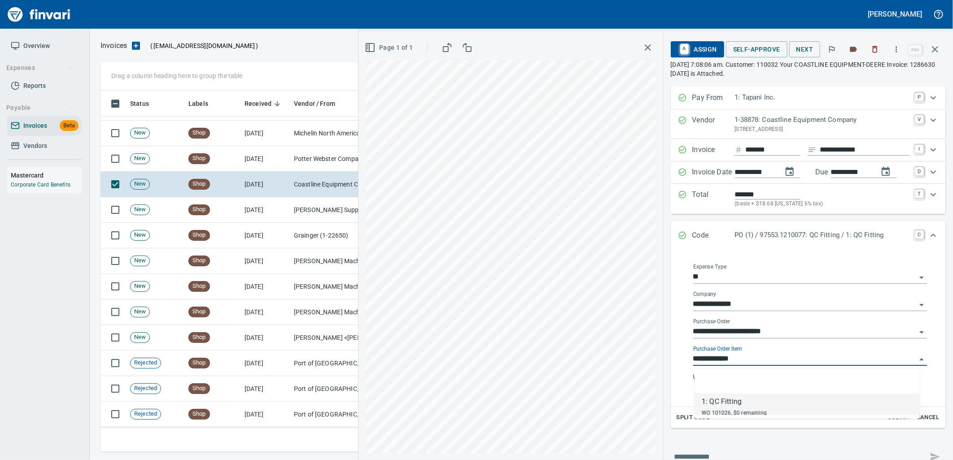
scroll to position [354, 827]
click at [322, 159] on td "Potter Webster Company Inc (1-10818)" at bounding box center [335, 159] width 90 height 26
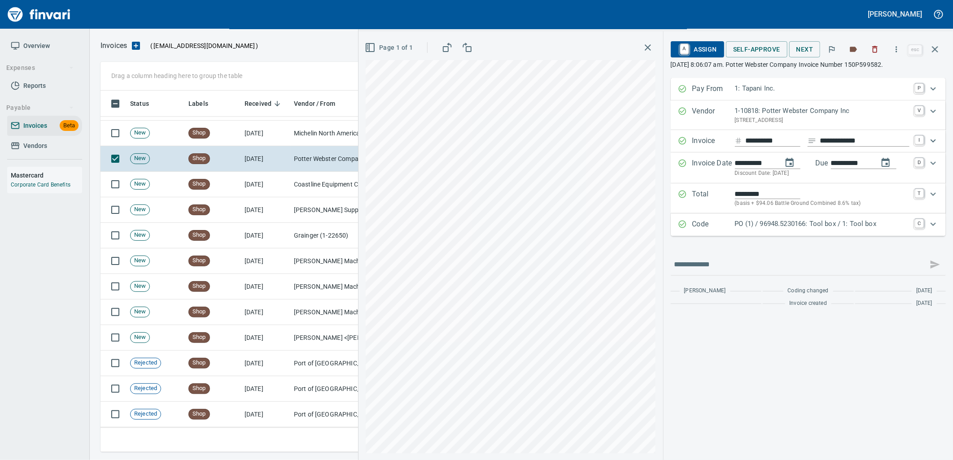
click at [803, 228] on p "PO (1) / 96948.5230166: Tool box / 1: Tool box" at bounding box center [822, 224] width 175 height 10
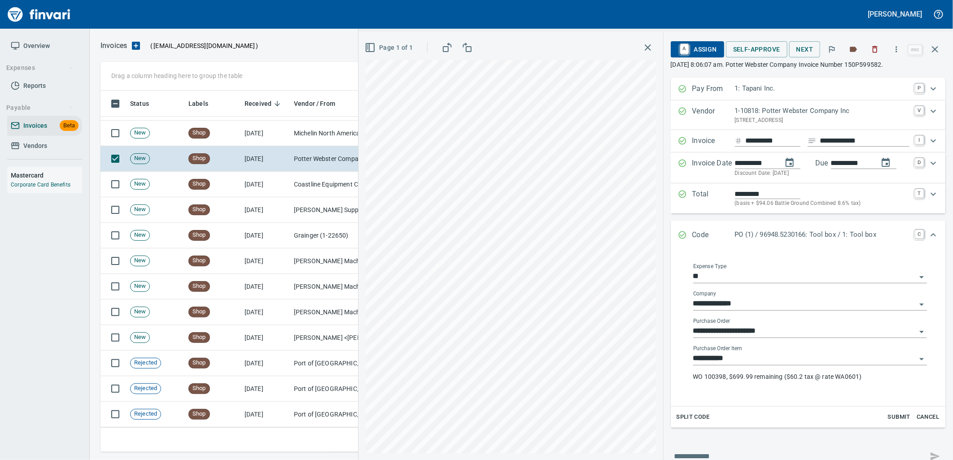
click at [762, 364] on input "**********" at bounding box center [804, 359] width 223 height 13
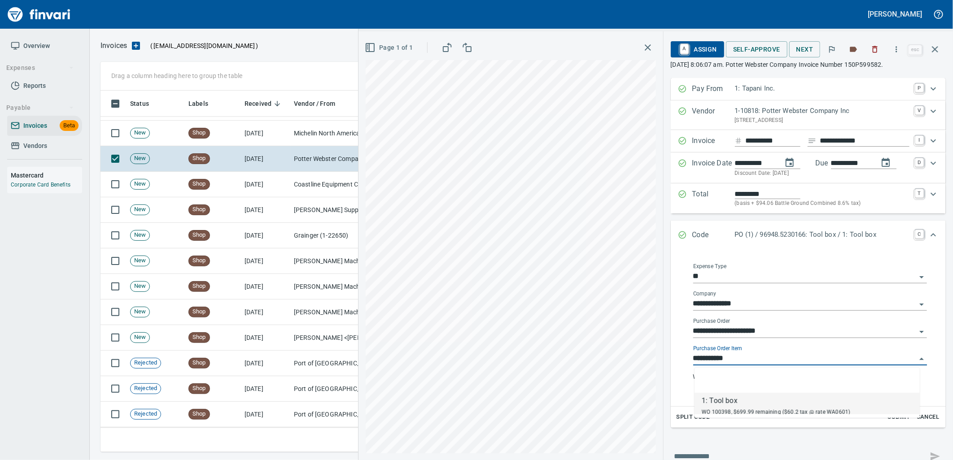
scroll to position [354, 827]
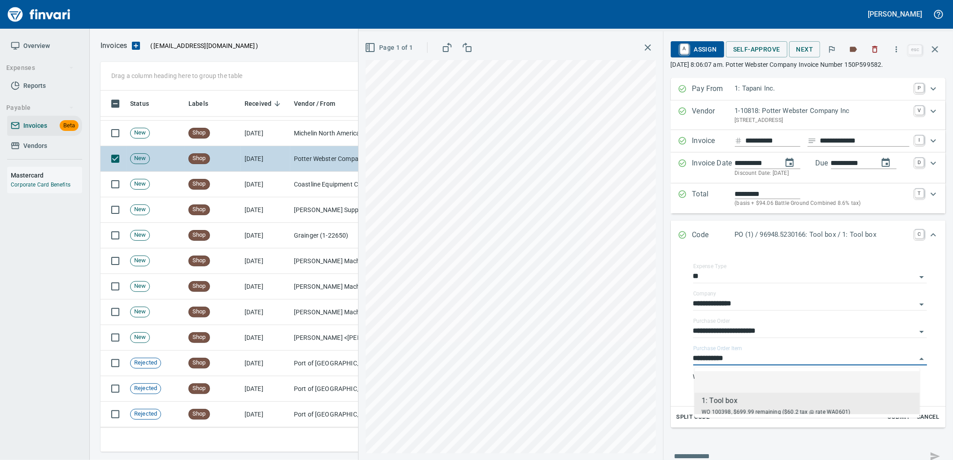
click at [316, 147] on td "Potter Webster Company Inc (1-10818)" at bounding box center [335, 159] width 90 height 26
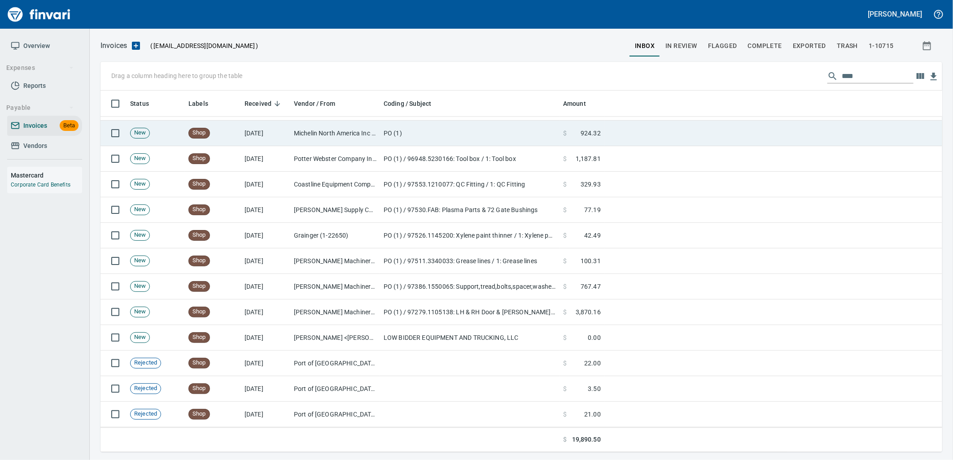
click at [315, 134] on td "Michelin North America Inc (1-10655)" at bounding box center [335, 134] width 90 height 26
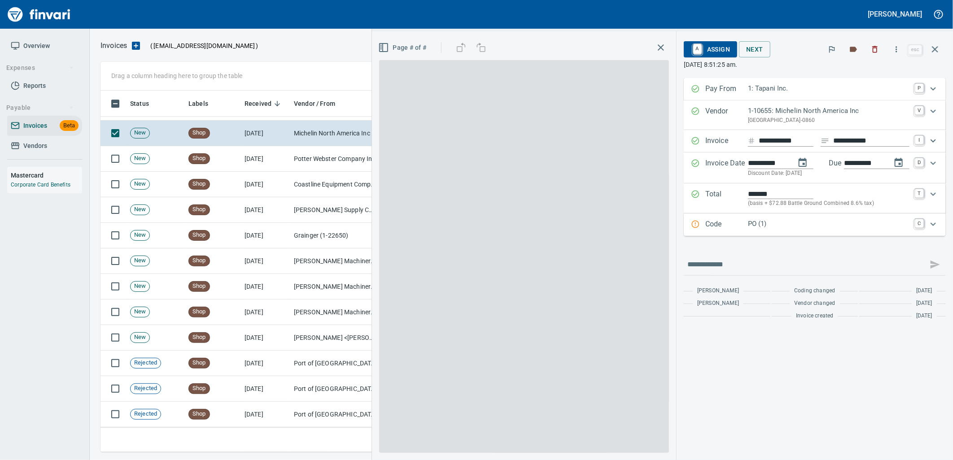
click at [802, 223] on p "PO (1)" at bounding box center [829, 224] width 162 height 10
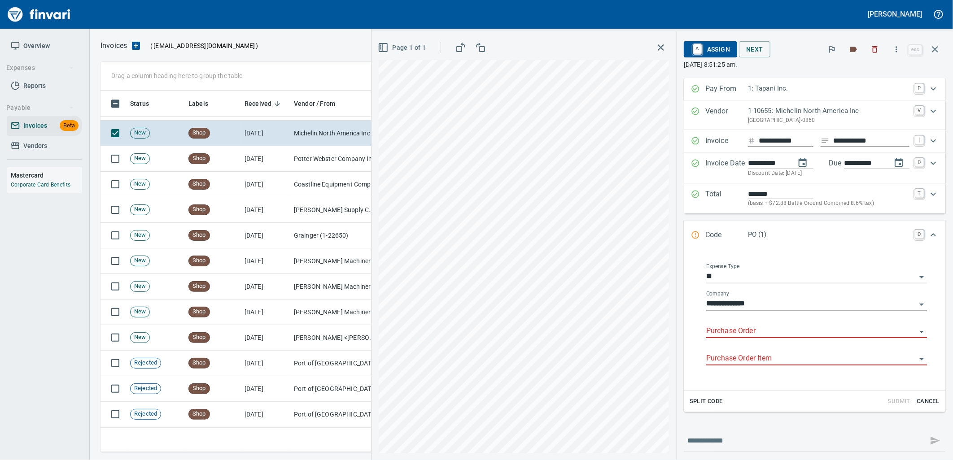
click at [744, 326] on input "Purchase Order" at bounding box center [811, 331] width 210 height 13
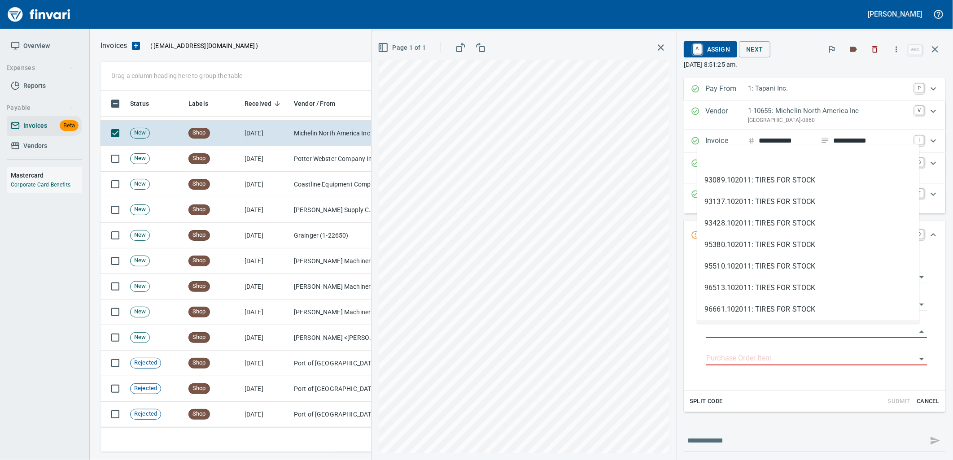
scroll to position [354, 827]
type input "**********"
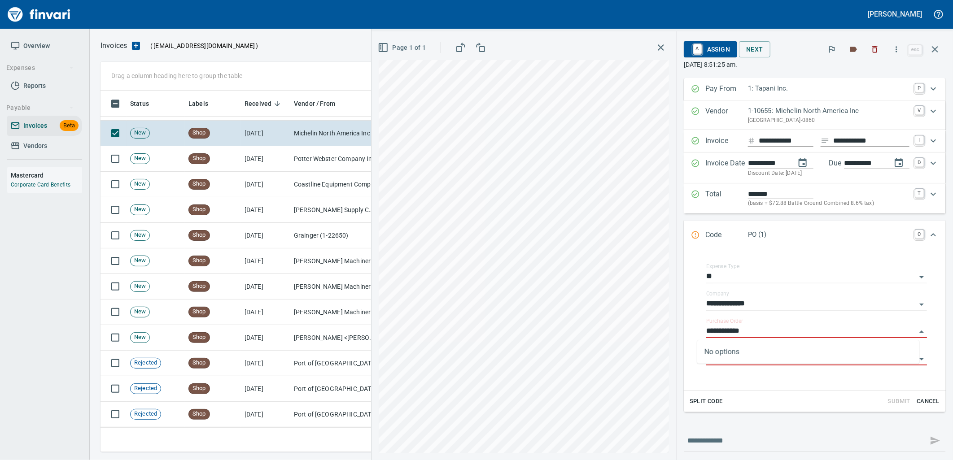
click at [712, 51] on span "A Assign" at bounding box center [710, 49] width 39 height 15
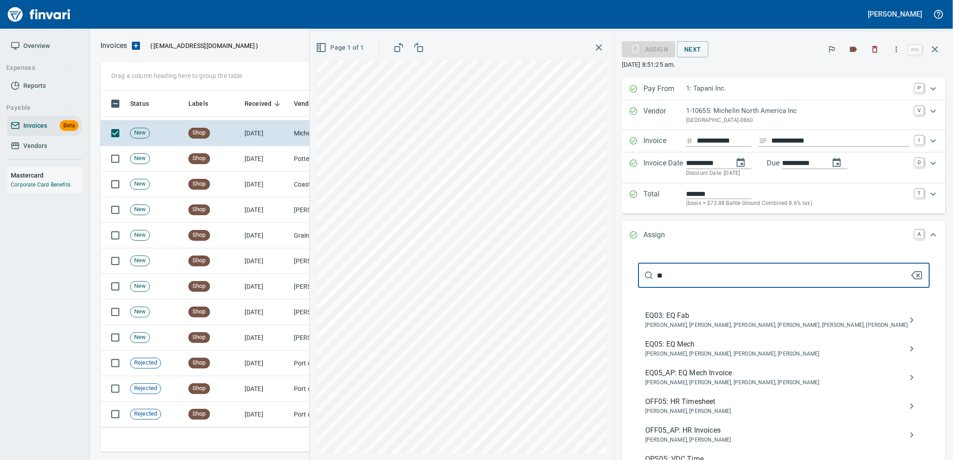
type input "**"
click at [715, 382] on span "Caroline Sarkinen, Cindy Hughes, Linzy Sanders, Robert Kaarto" at bounding box center [776, 383] width 263 height 9
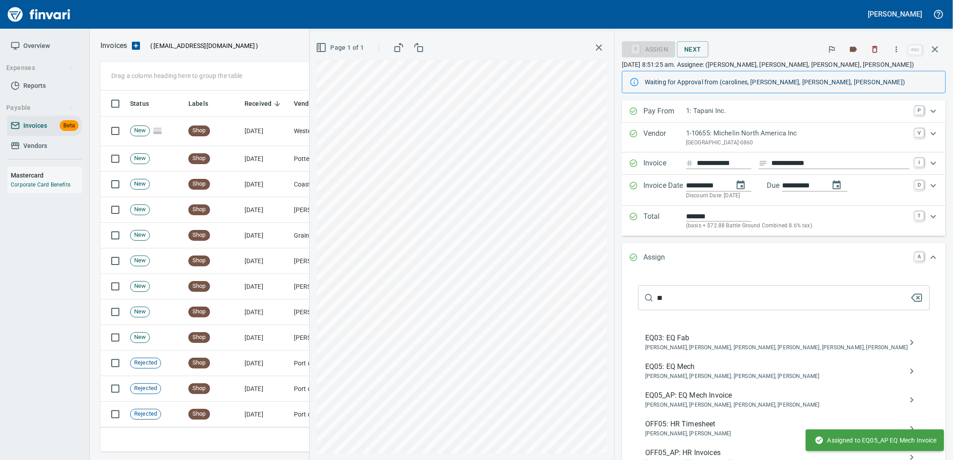
scroll to position [1352, 0]
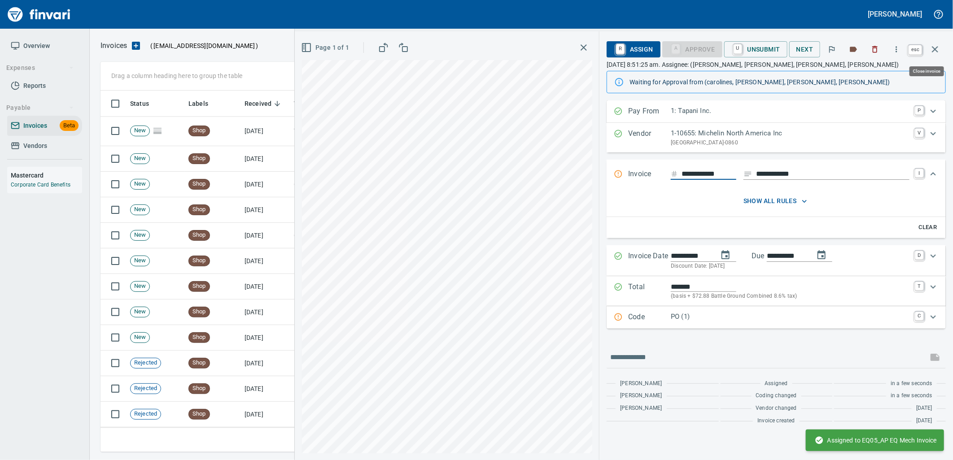
click at [936, 51] on icon "button" at bounding box center [935, 49] width 11 height 11
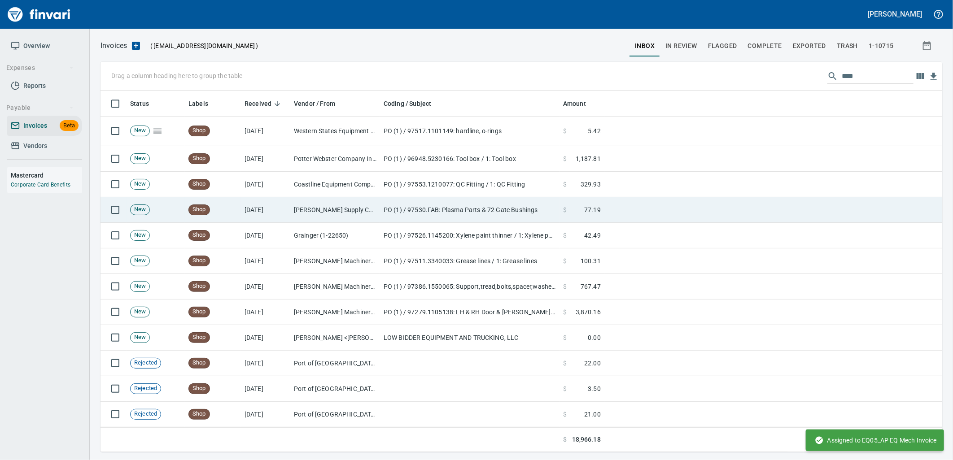
scroll to position [354, 827]
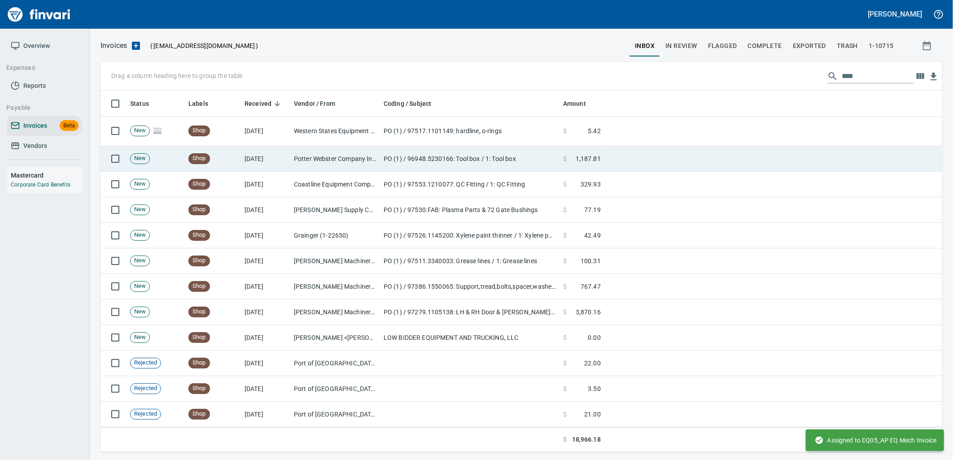
click at [306, 168] on td "Potter Webster Company Inc (1-10818)" at bounding box center [335, 159] width 90 height 26
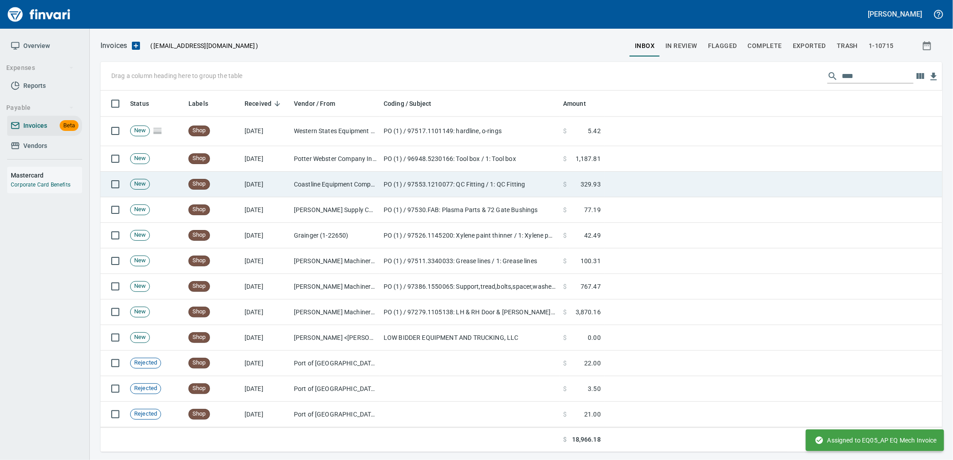
scroll to position [354, 827]
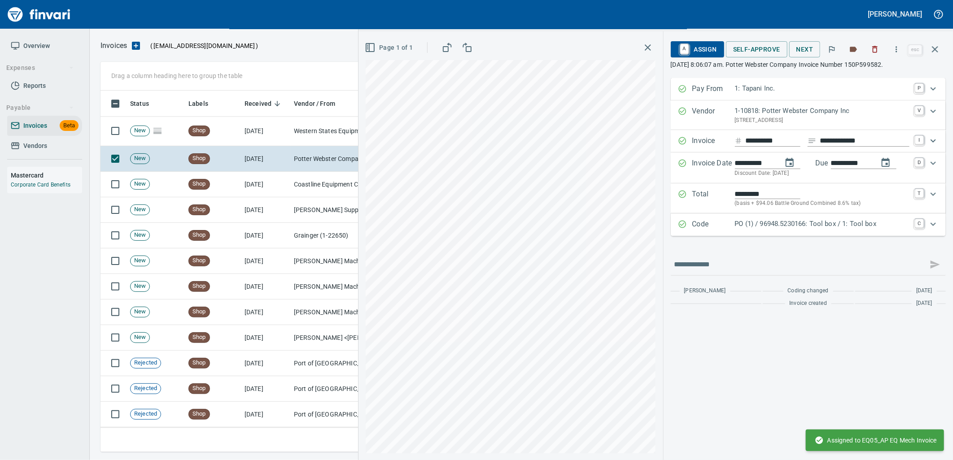
click at [726, 227] on p "Code" at bounding box center [713, 225] width 43 height 12
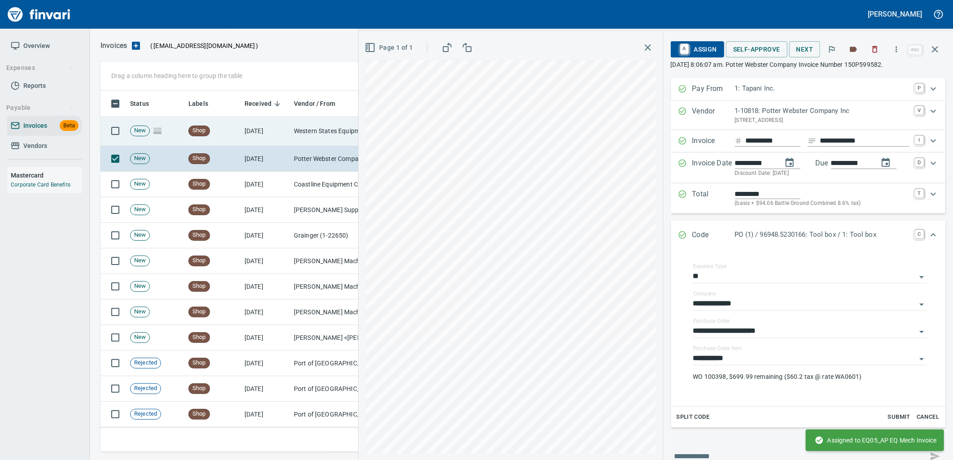
click at [284, 137] on td "10/8/2025" at bounding box center [265, 131] width 49 height 30
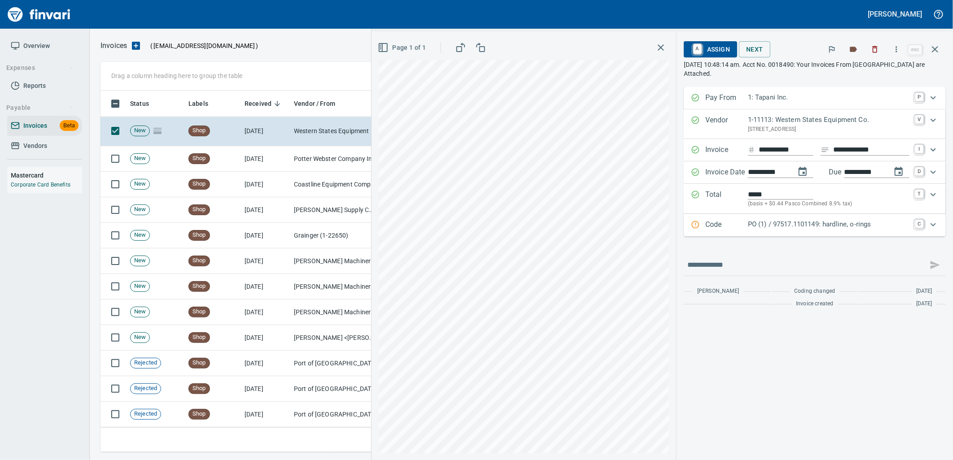
click at [779, 228] on p "PO (1) / 97517.1101149: hardline, o-rings" at bounding box center [829, 224] width 162 height 10
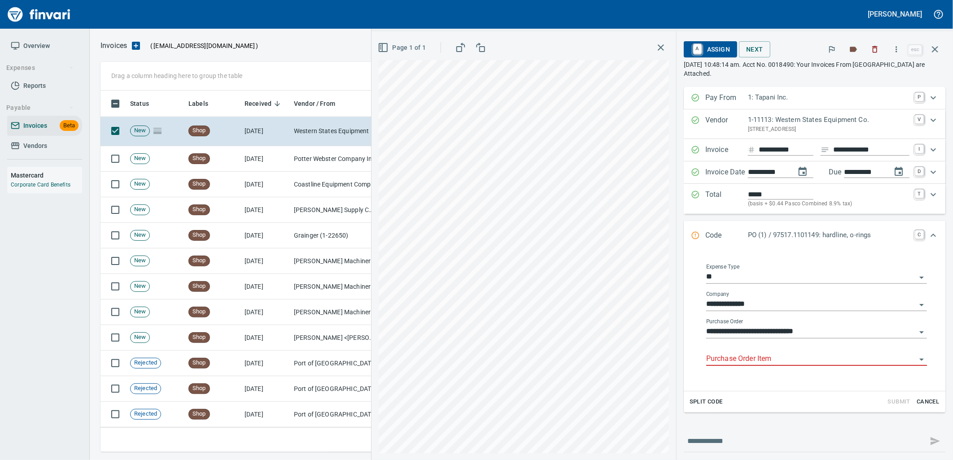
click at [748, 358] on input "Purchase Order Item" at bounding box center [811, 359] width 210 height 13
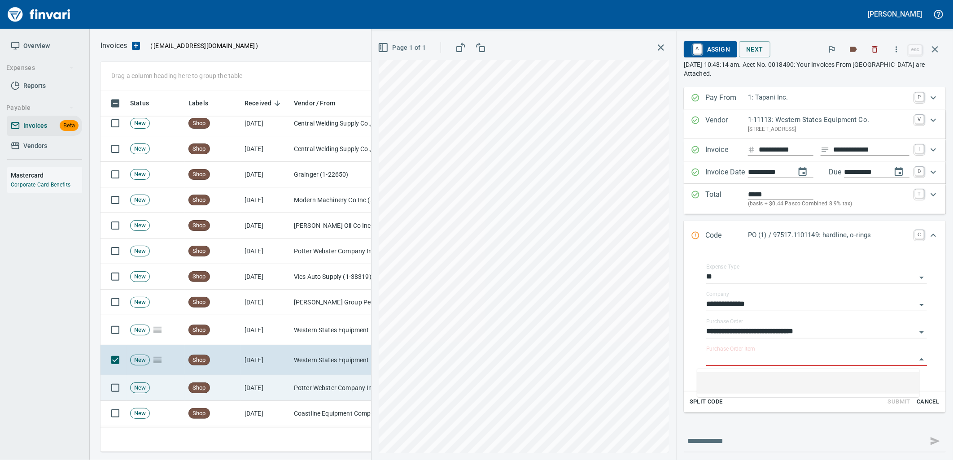
scroll to position [1103, 0]
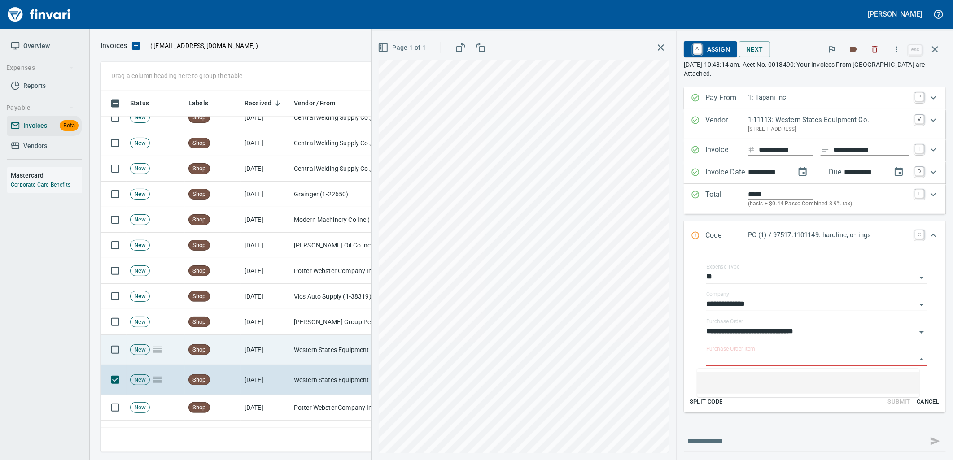
click at [294, 348] on td "Western States Equipment Co. (1-11113)" at bounding box center [335, 350] width 90 height 30
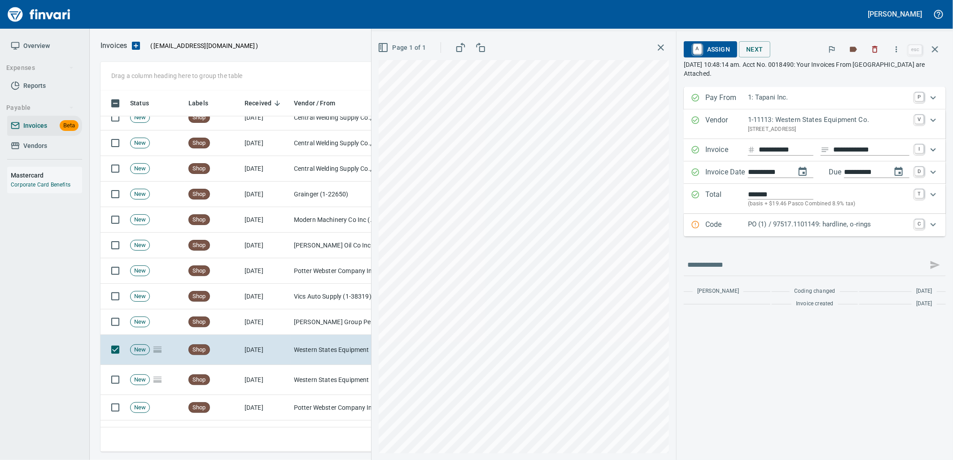
click at [806, 232] on div "Code PO (1) / 97517.1101149: hardline, o-rings C" at bounding box center [815, 225] width 262 height 22
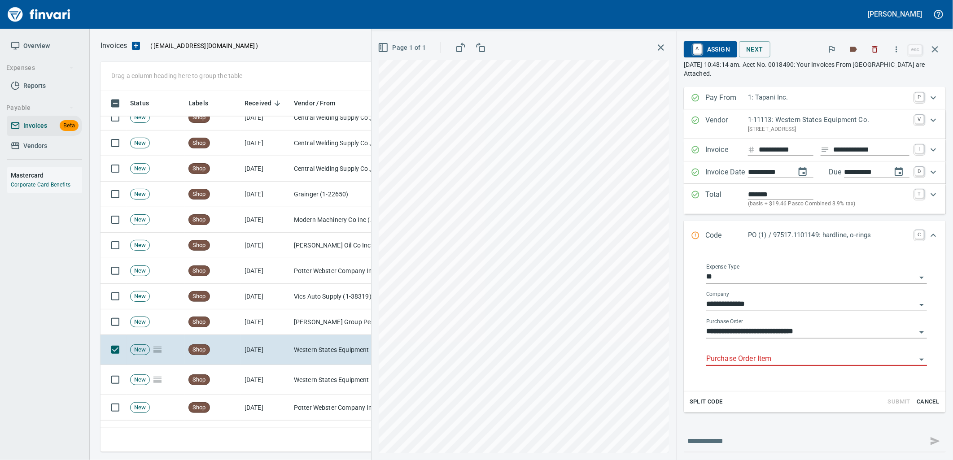
click at [757, 365] on input "Purchase Order Item" at bounding box center [811, 359] width 210 height 13
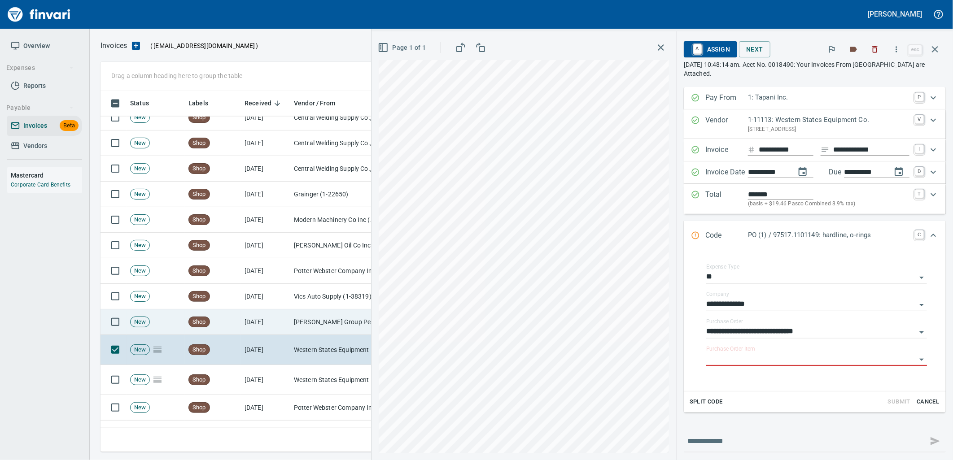
click at [337, 333] on td "[PERSON_NAME] Group Peterbilt([MEDICAL_DATA]) (1-38196)" at bounding box center [335, 323] width 90 height 26
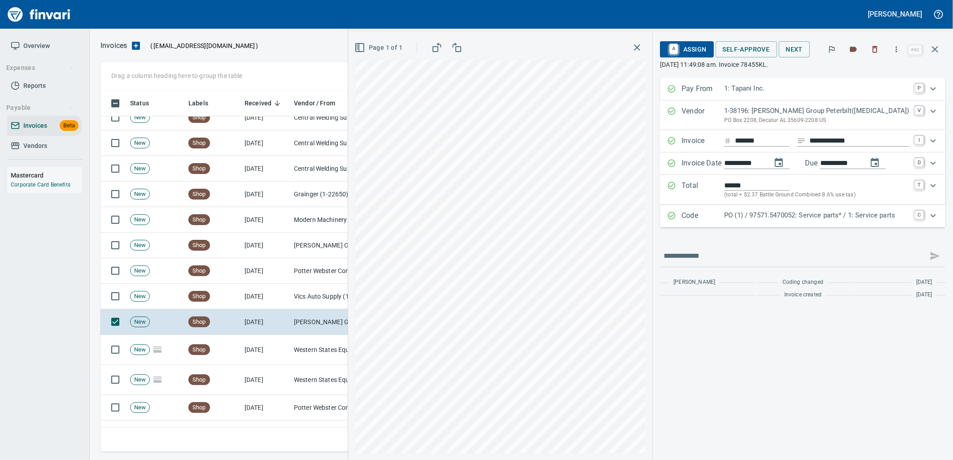
click at [764, 218] on p "PO (1) / 97571.5470052: Service parts* / 1: Service parts" at bounding box center [816, 215] width 185 height 10
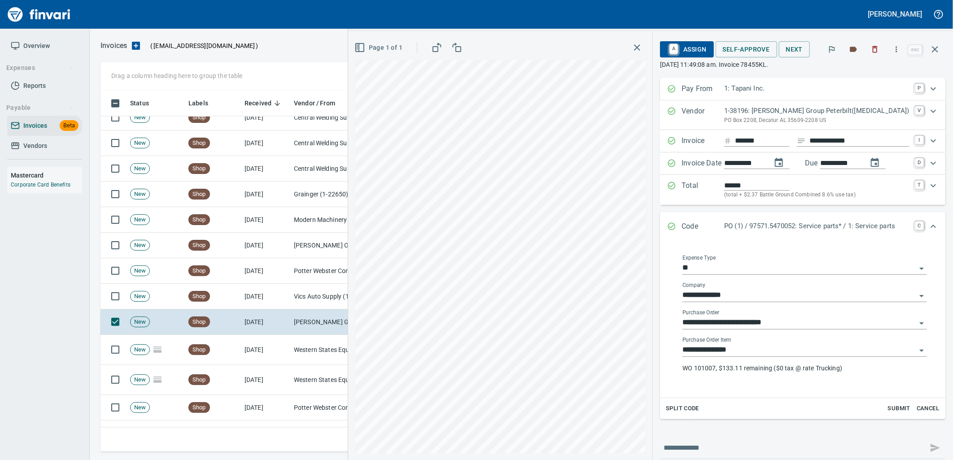
click at [754, 349] on input "**********" at bounding box center [800, 350] width 234 height 13
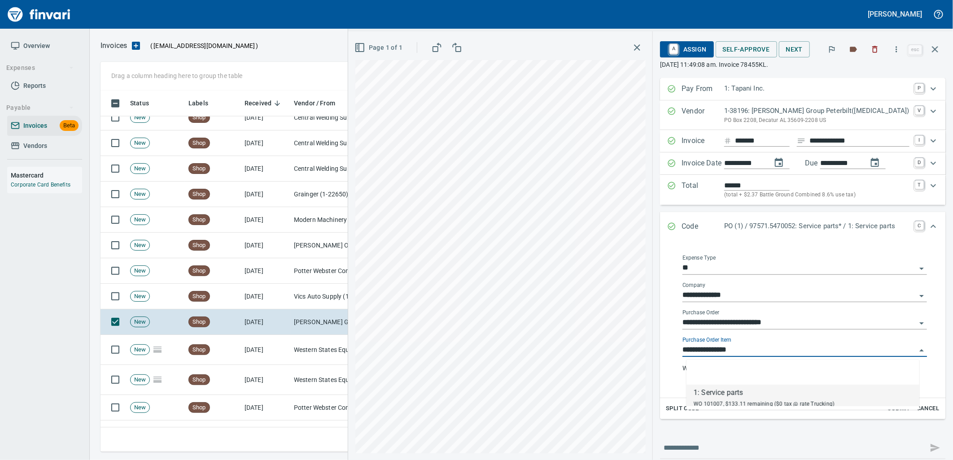
scroll to position [354, 827]
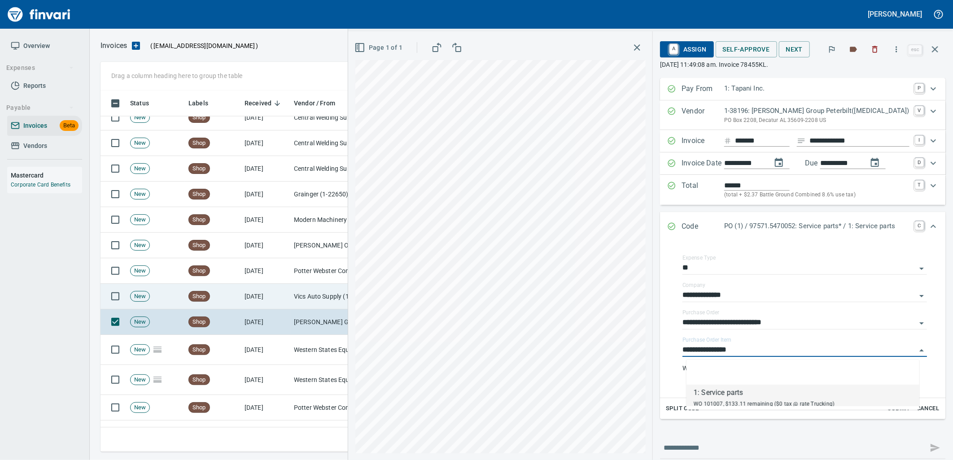
click at [258, 301] on td "10/8/2025" at bounding box center [265, 297] width 49 height 26
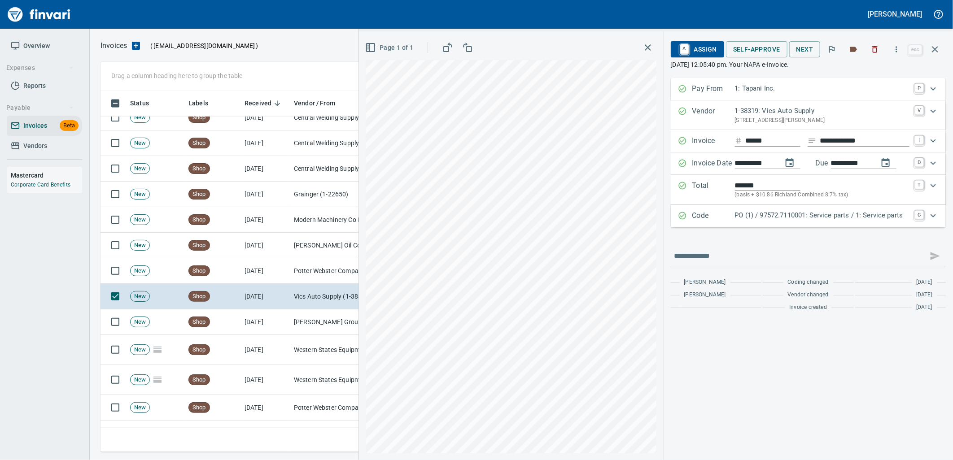
drag, startPoint x: 779, startPoint y: 220, endPoint x: 792, endPoint y: 317, distance: 97.5
click at [779, 220] on p "PO (1) / 97572.7110001: Service parts / 1: Service parts" at bounding box center [822, 215] width 175 height 10
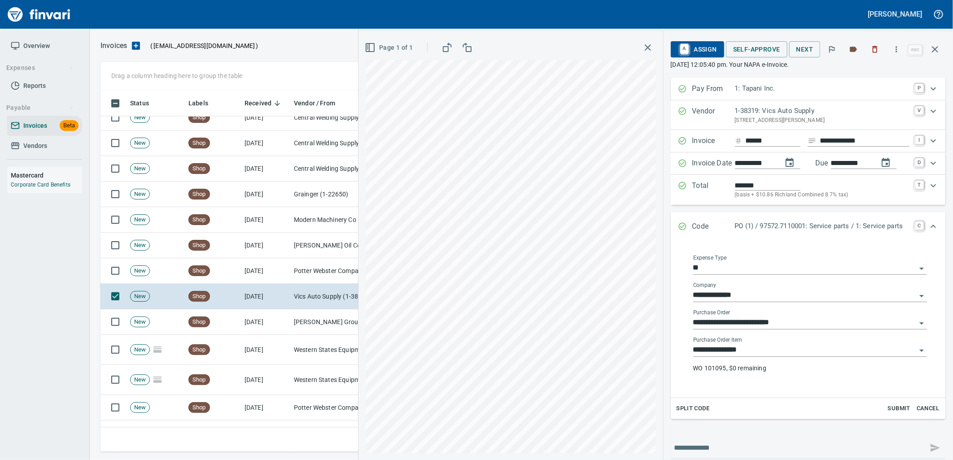
click at [757, 350] on input "**********" at bounding box center [804, 350] width 223 height 13
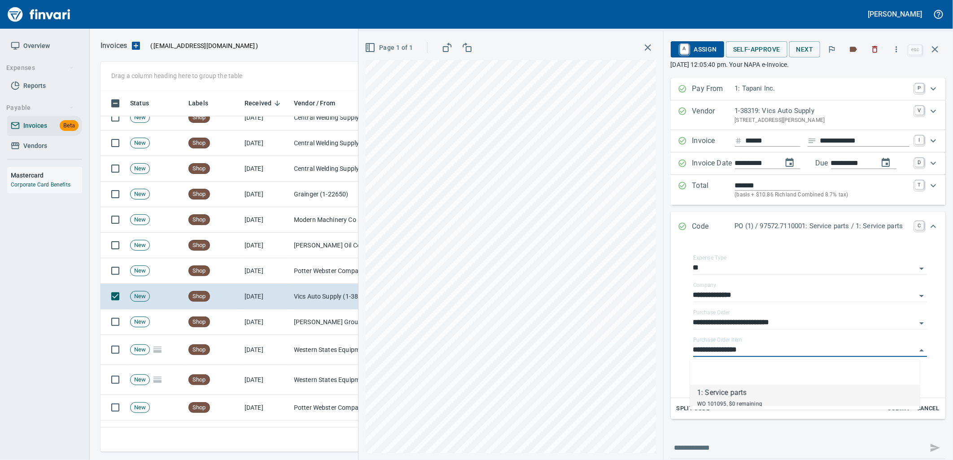
scroll to position [354, 827]
click at [252, 268] on td "10/8/2025" at bounding box center [265, 271] width 49 height 26
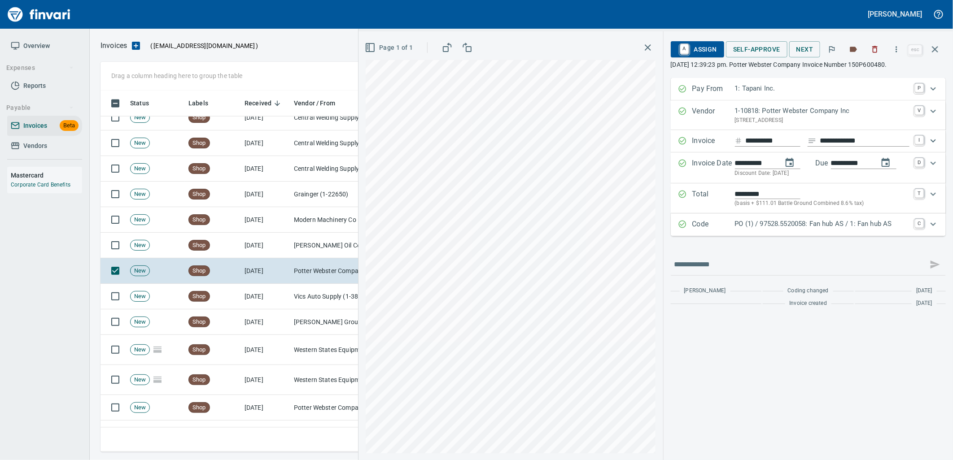
click at [788, 229] on p "PO (1) / 97528.5520058: Fan hub AS / 1: Fan hub AS" at bounding box center [822, 224] width 175 height 10
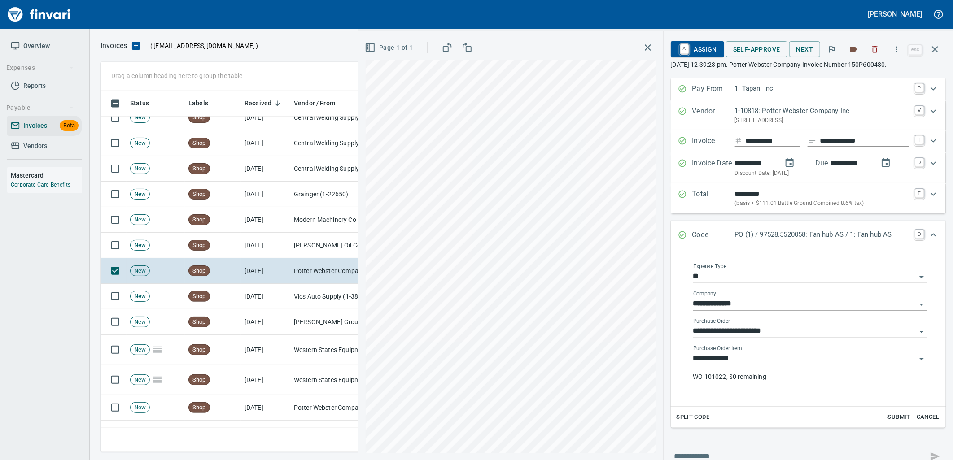
click at [753, 362] on input "**********" at bounding box center [804, 359] width 223 height 13
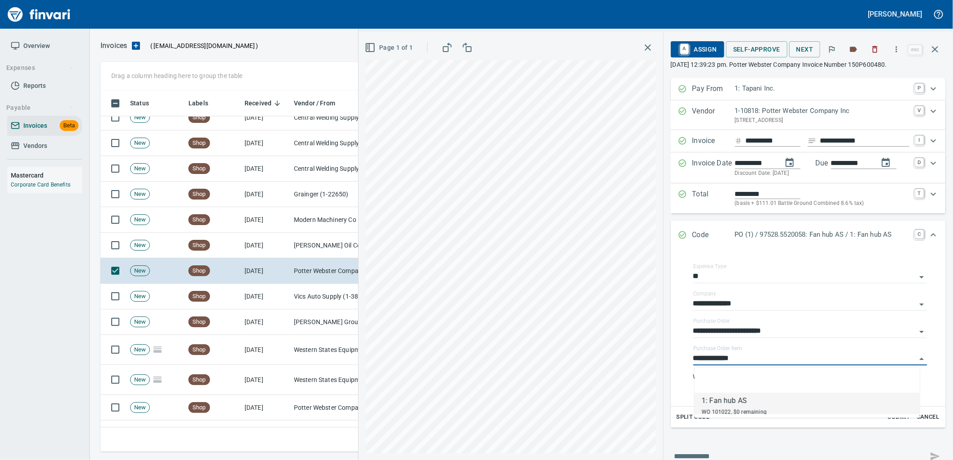
scroll to position [354, 827]
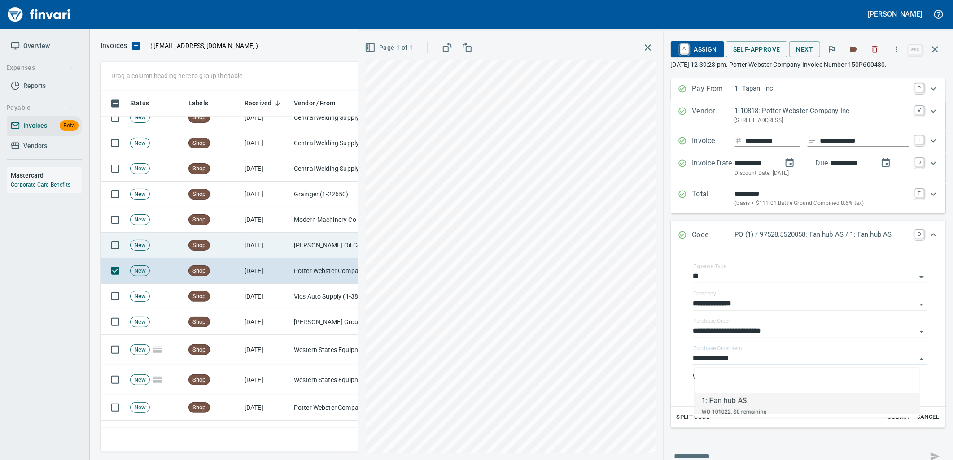
click at [299, 241] on td "Byrnes Oil Co Inc (1-38025)" at bounding box center [335, 246] width 90 height 26
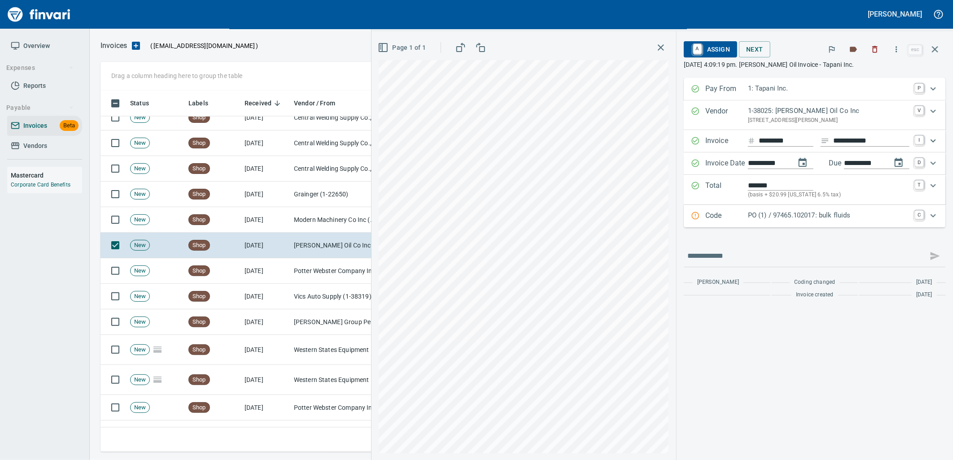
click at [772, 214] on p "PO (1) / 97465.102017: bulk fluids" at bounding box center [829, 215] width 162 height 10
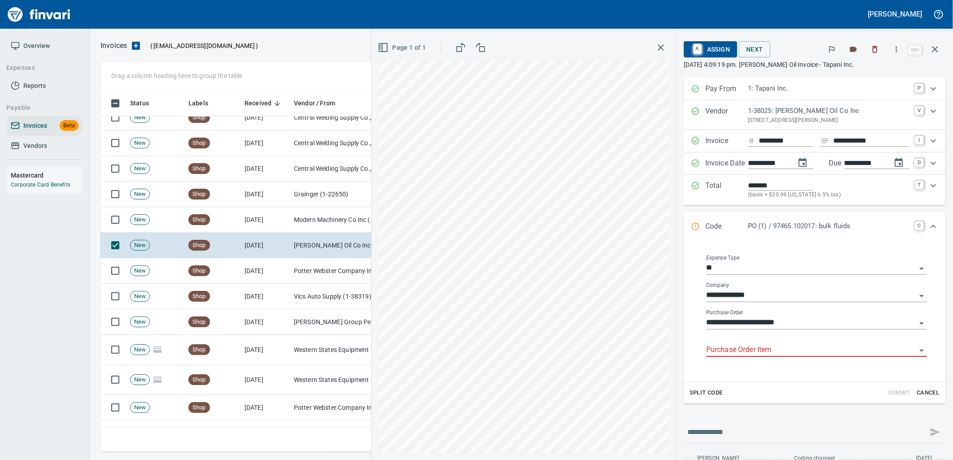
click at [739, 349] on input "Purchase Order Item" at bounding box center [811, 350] width 210 height 13
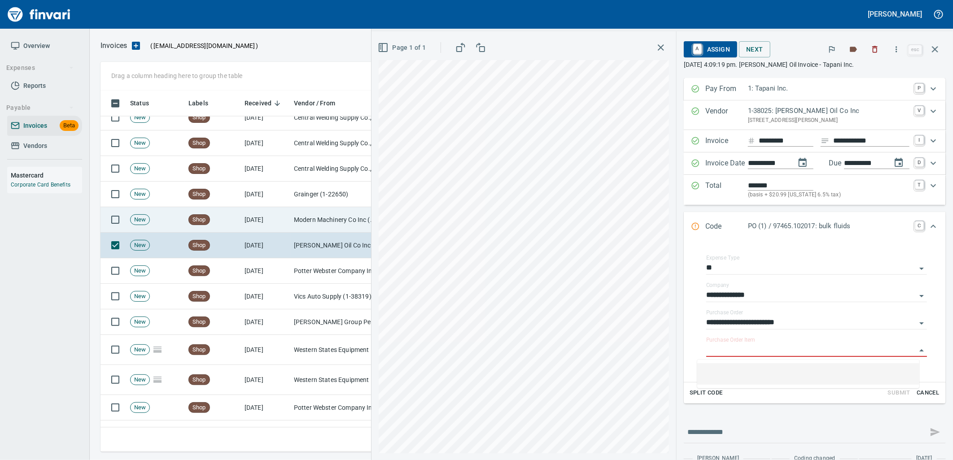
click at [330, 216] on td "Modern Machinery Co Inc (1-10672)" at bounding box center [335, 220] width 90 height 26
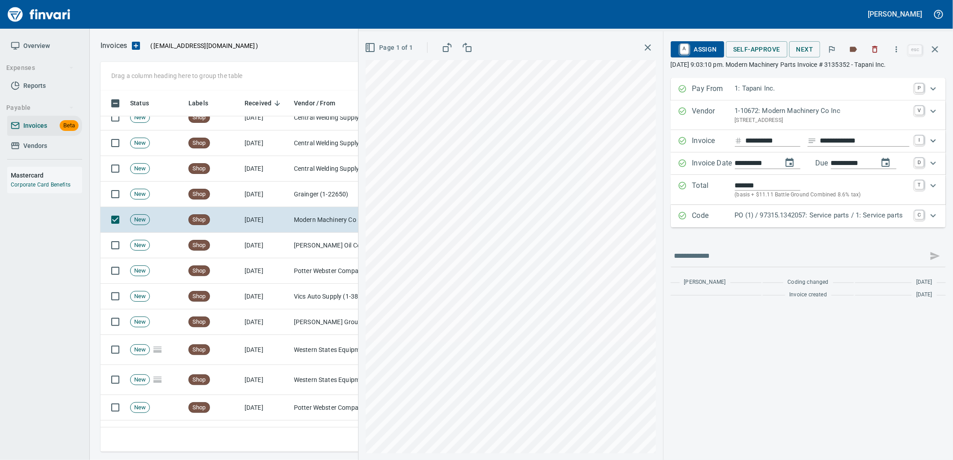
click at [814, 210] on div "Code PO (1) / 97315.1342057: Service parts / 1: Service parts C" at bounding box center [808, 216] width 275 height 22
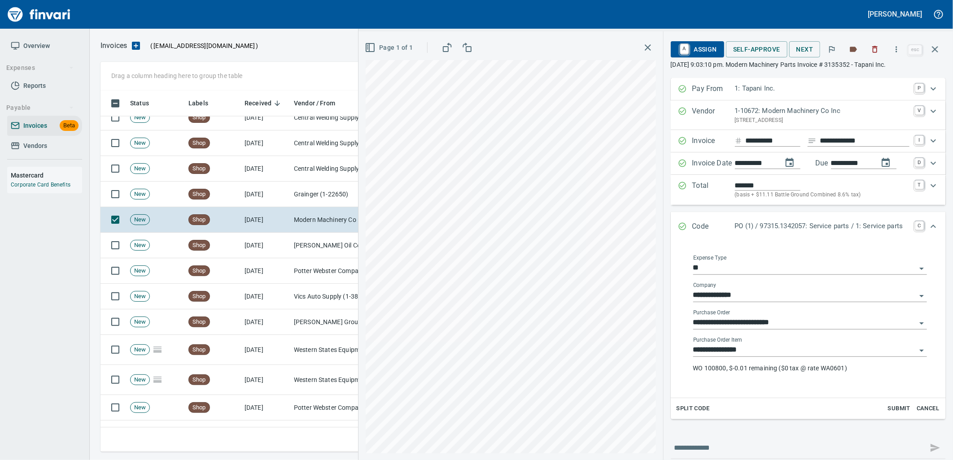
drag, startPoint x: 757, startPoint y: 354, endPoint x: 704, endPoint y: 352, distance: 53.0
click at [757, 354] on input "**********" at bounding box center [804, 350] width 223 height 13
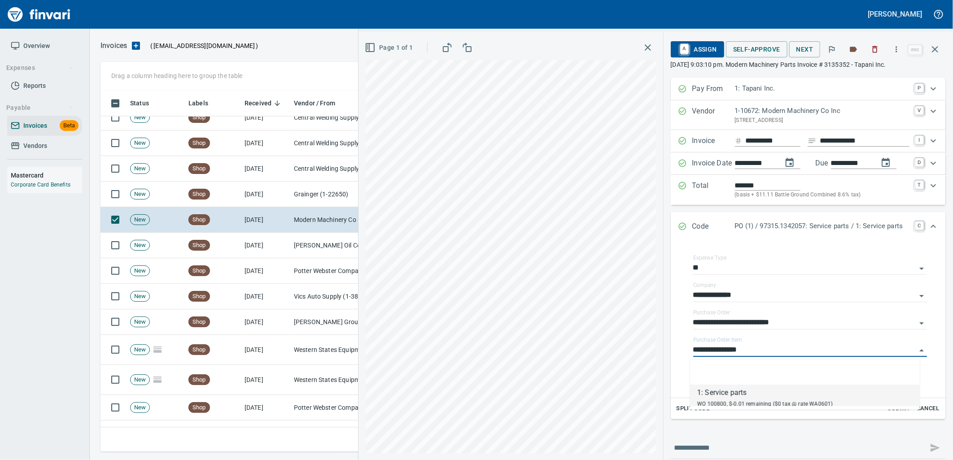
scroll to position [354, 827]
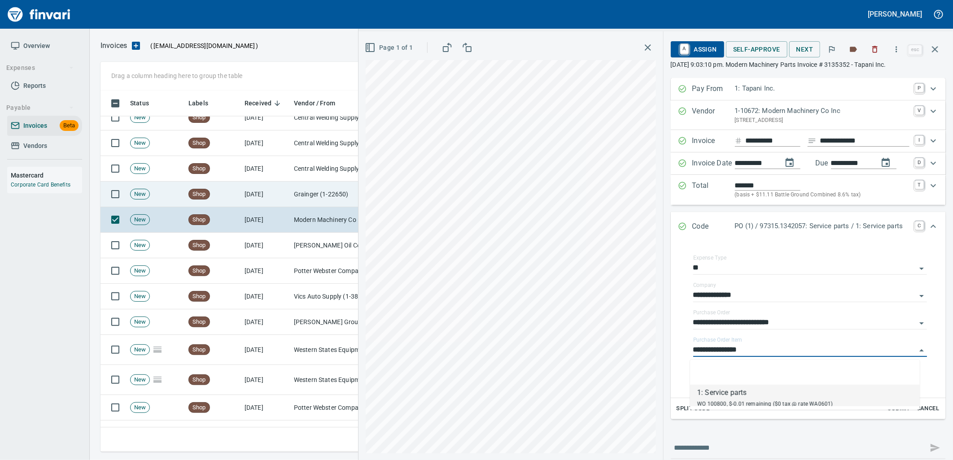
click at [270, 196] on td "10/8/2025" at bounding box center [265, 195] width 49 height 26
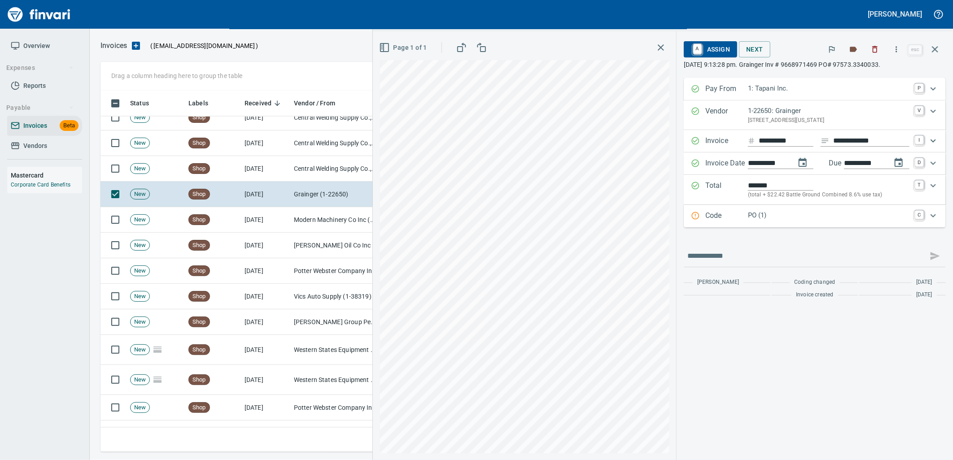
click at [809, 213] on p "PO (1)" at bounding box center [829, 215] width 162 height 10
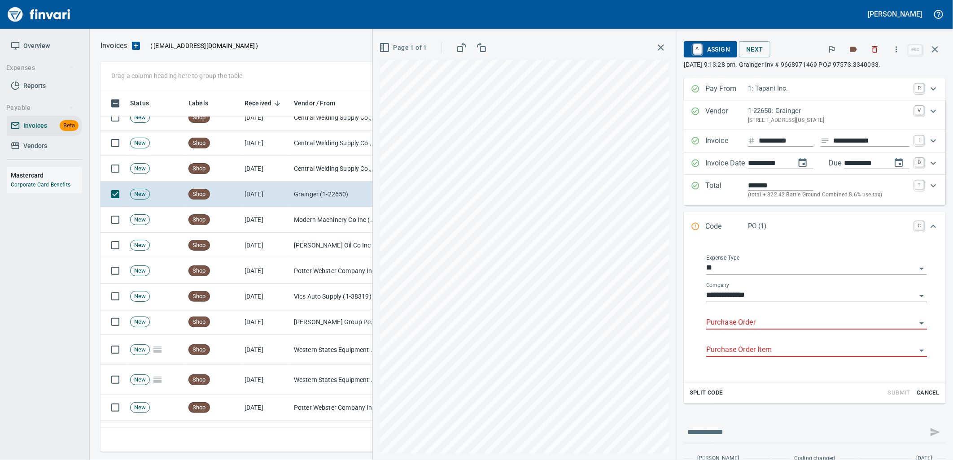
click at [723, 319] on input "Purchase Order" at bounding box center [811, 323] width 210 height 13
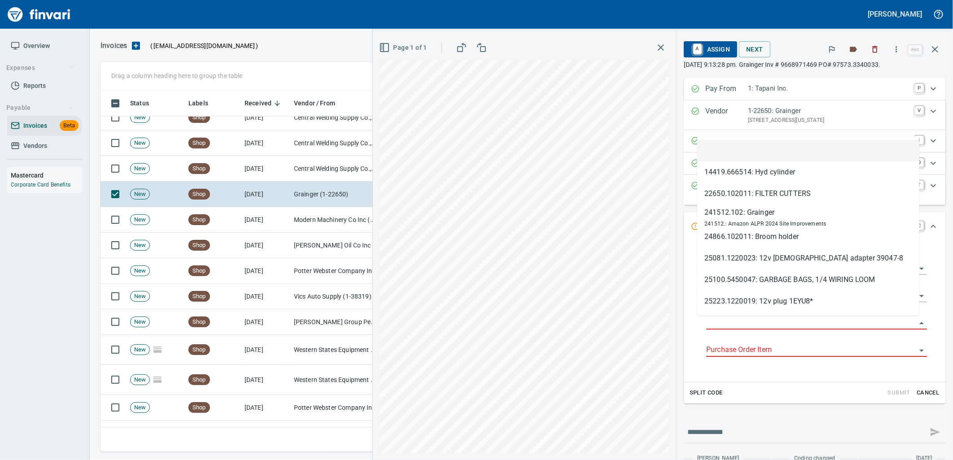
type input "**********"
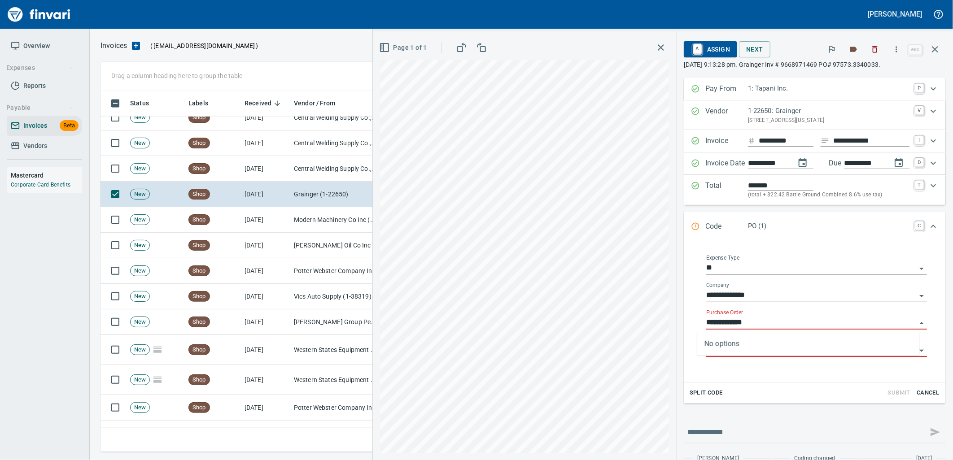
scroll to position [354, 827]
click at [340, 172] on td "Central Welding Supply Co., Inc (1-23924)" at bounding box center [335, 169] width 90 height 26
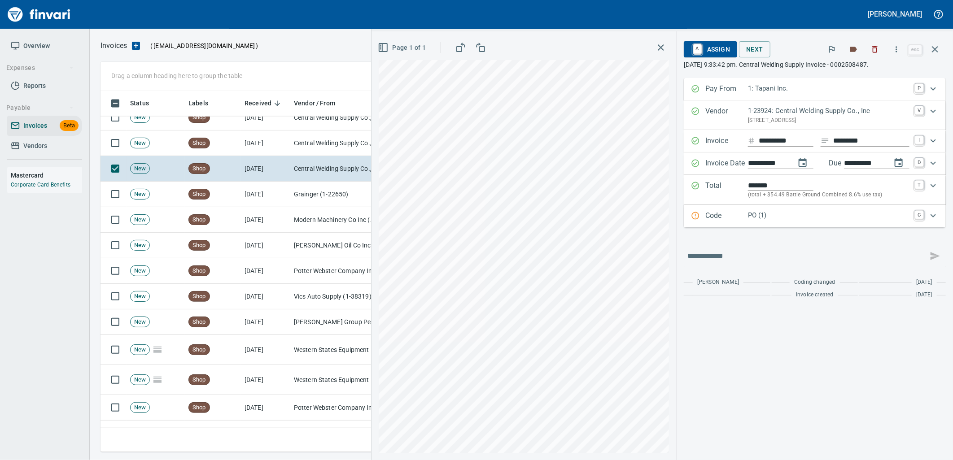
click at [779, 216] on p "PO (1)" at bounding box center [829, 215] width 162 height 10
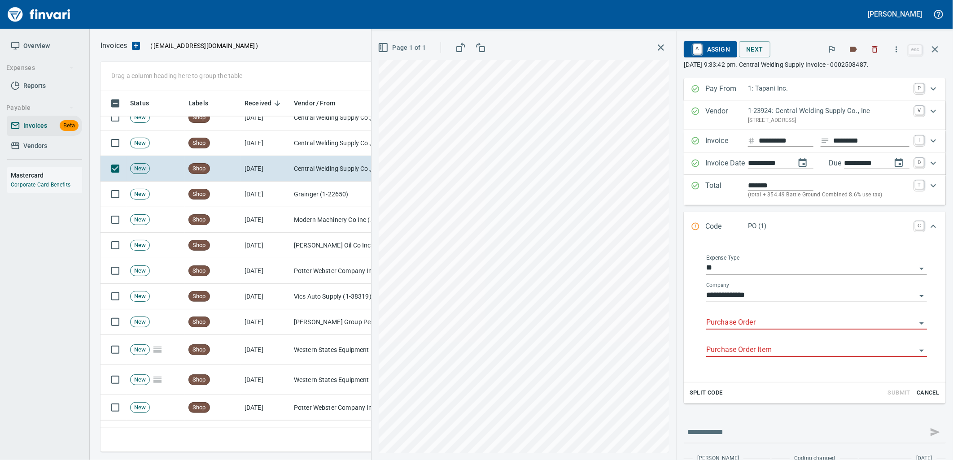
click at [741, 324] on input "Purchase Order" at bounding box center [811, 323] width 210 height 13
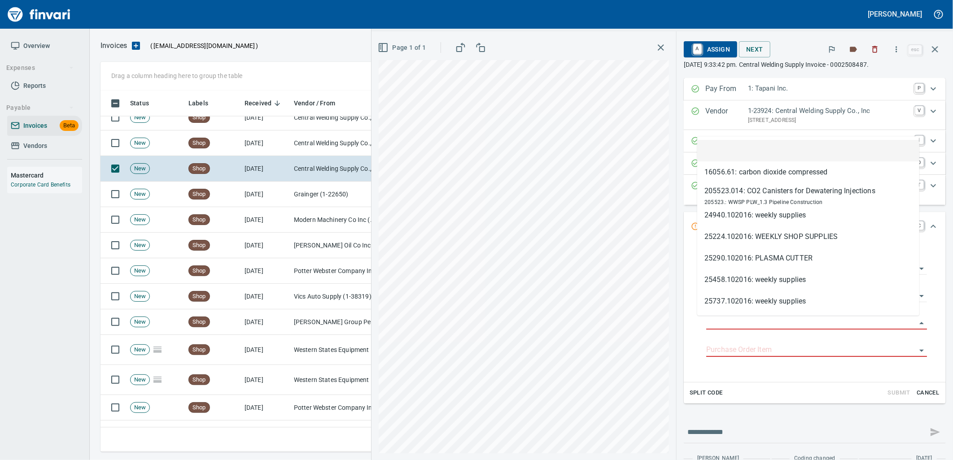
type input "*********"
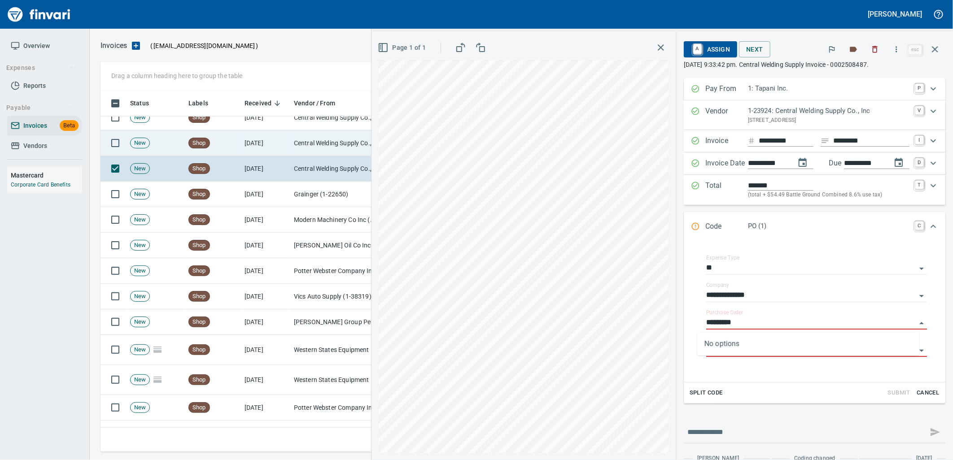
click at [303, 141] on td "Central Welding Supply Co., Inc (1-23924)" at bounding box center [335, 144] width 90 height 26
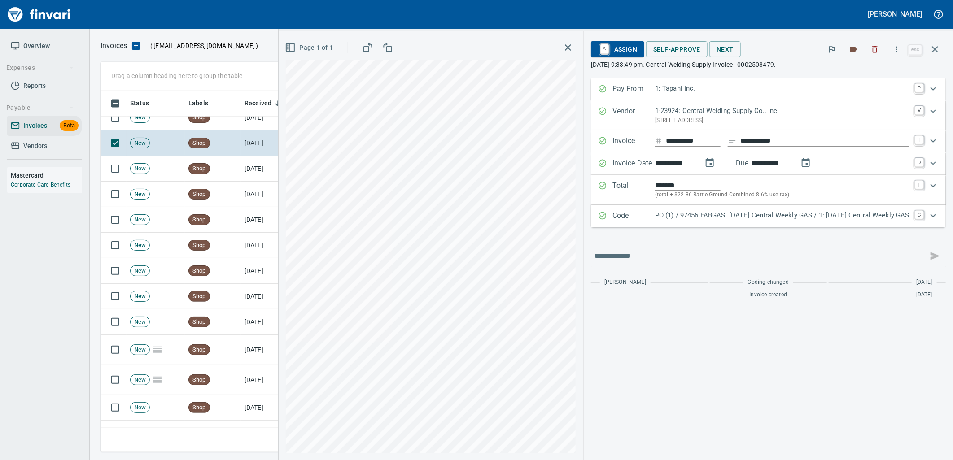
click at [735, 220] on p "PO (1) / 97456.FABGAS: 10/06/25 Central Weekly GAS / 1: 10/06/25 Central Weekly…" at bounding box center [782, 215] width 254 height 10
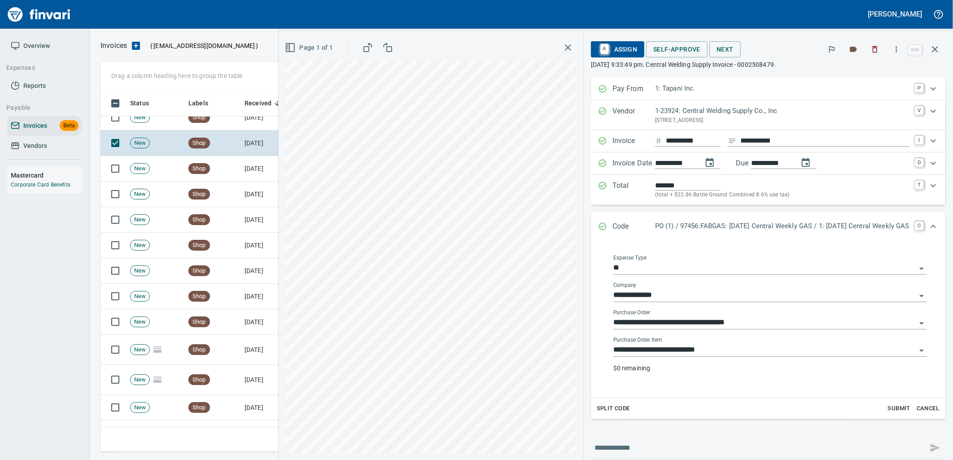
click at [699, 347] on input "**********" at bounding box center [764, 350] width 303 height 13
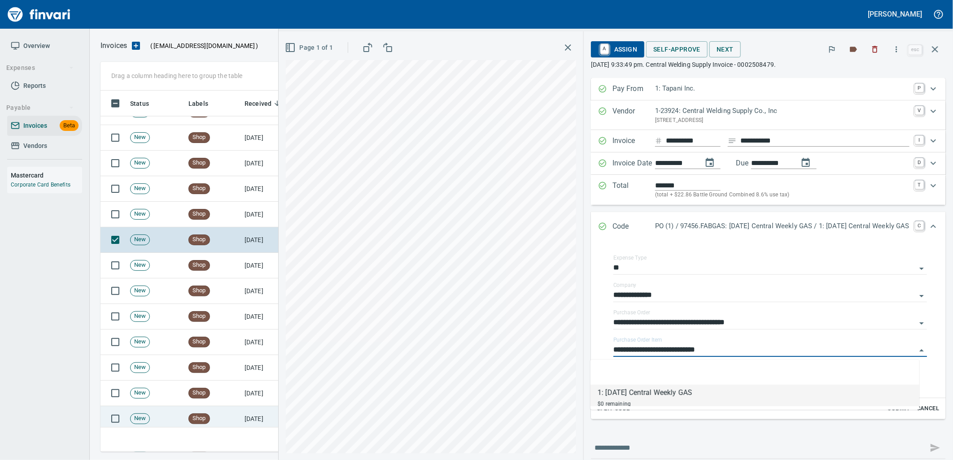
scroll to position [1003, 0]
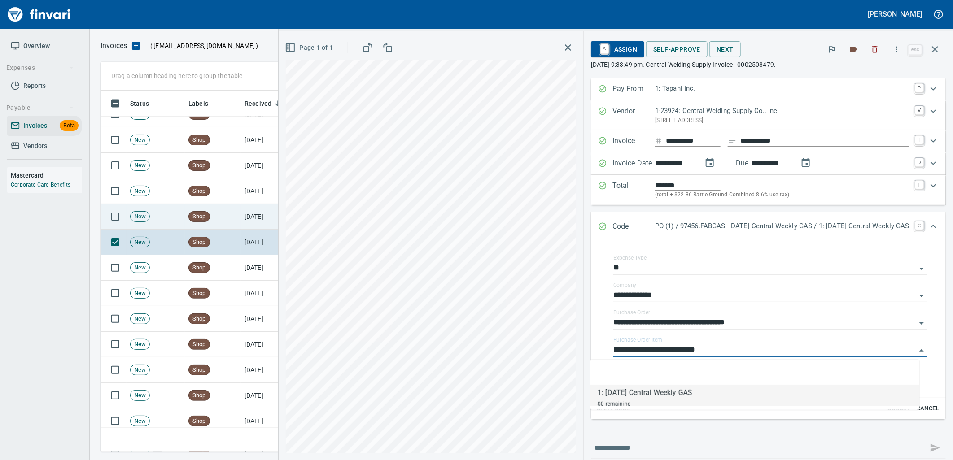
click at [222, 226] on td "Shop" at bounding box center [213, 217] width 56 height 26
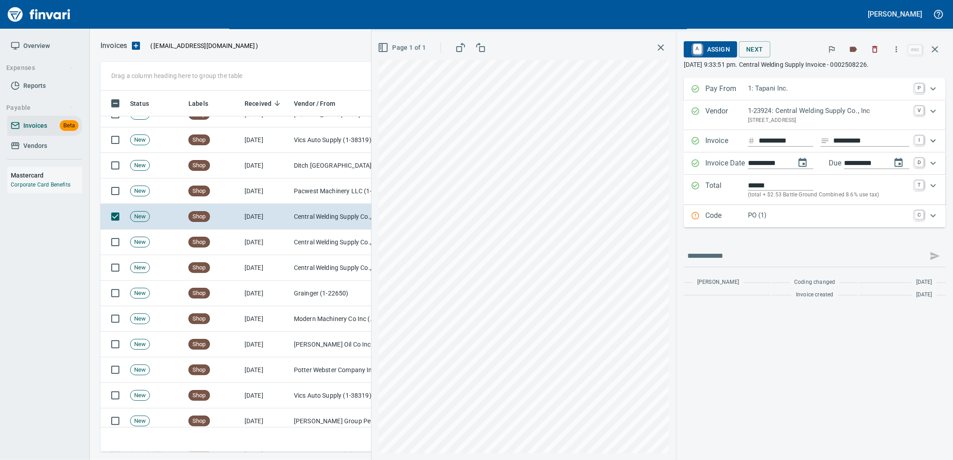
click at [750, 218] on p "PO (1)" at bounding box center [829, 215] width 162 height 10
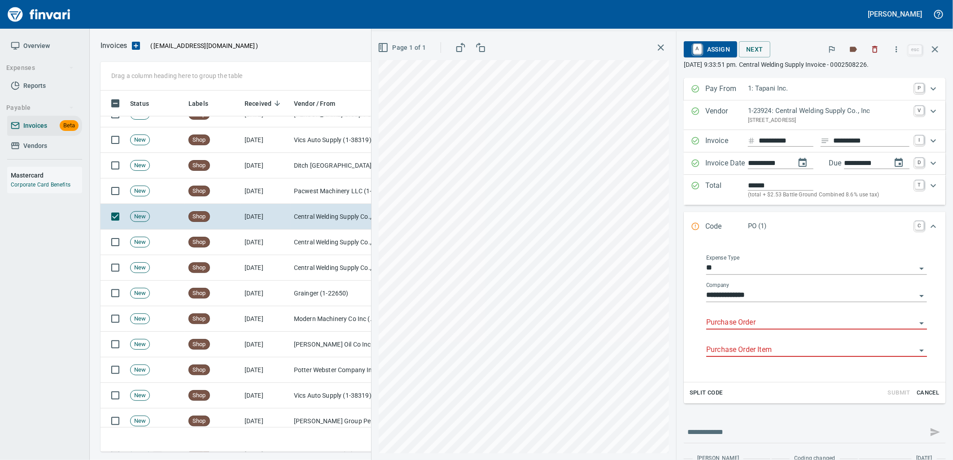
click at [750, 324] on input "Purchase Order" at bounding box center [811, 323] width 210 height 13
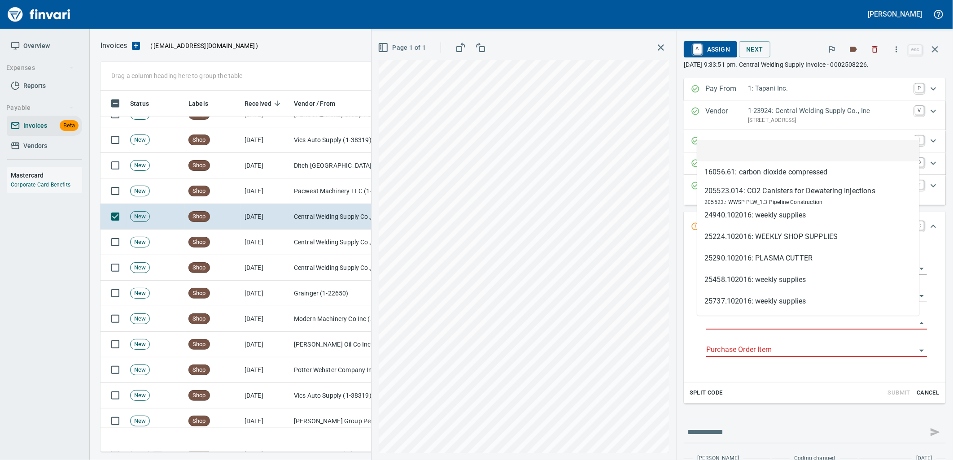
scroll to position [354, 827]
type input "**********"
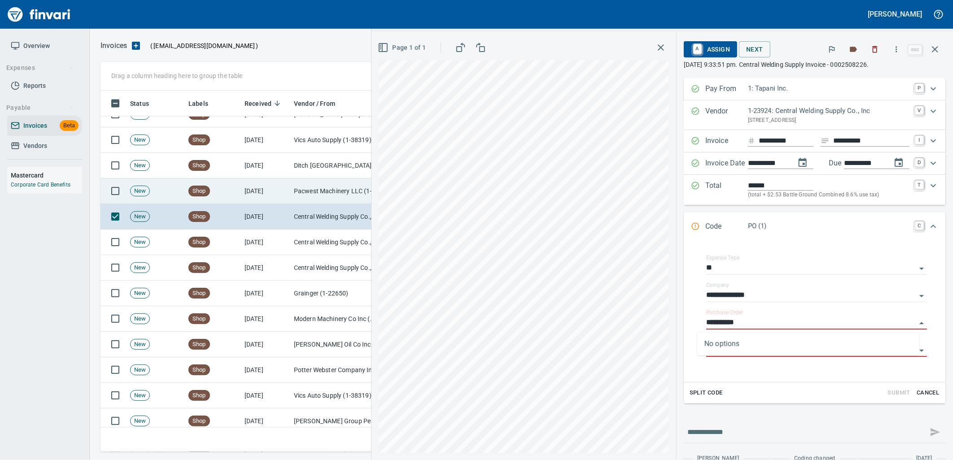
click at [318, 193] on td "Pacwest Machinery LLC (1-23156)" at bounding box center [335, 192] width 90 height 26
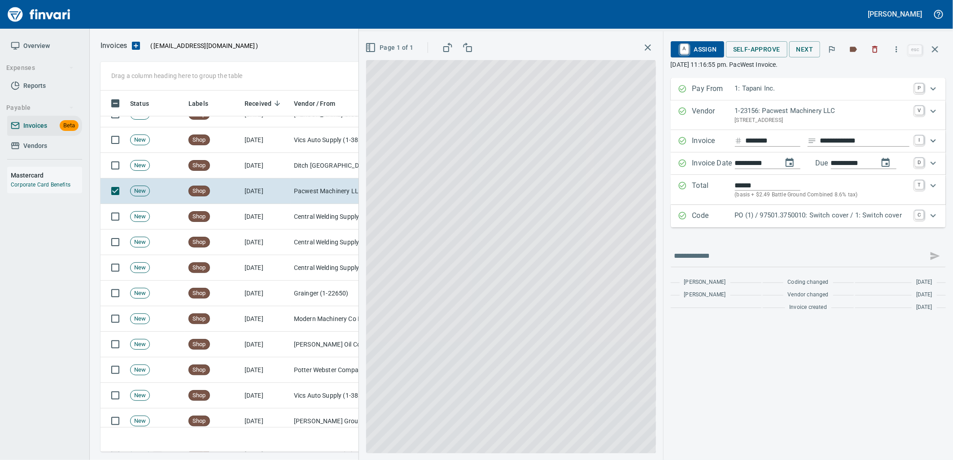
click at [819, 222] on div "PO (1) / 97501.3750010: Switch cover / 1: Switch cover" at bounding box center [822, 216] width 175 height 12
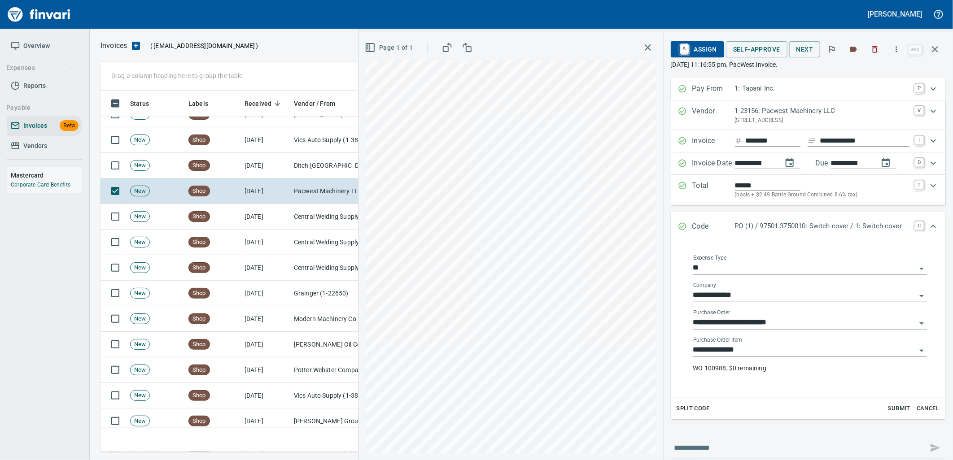
click at [759, 348] on input "**********" at bounding box center [804, 350] width 223 height 13
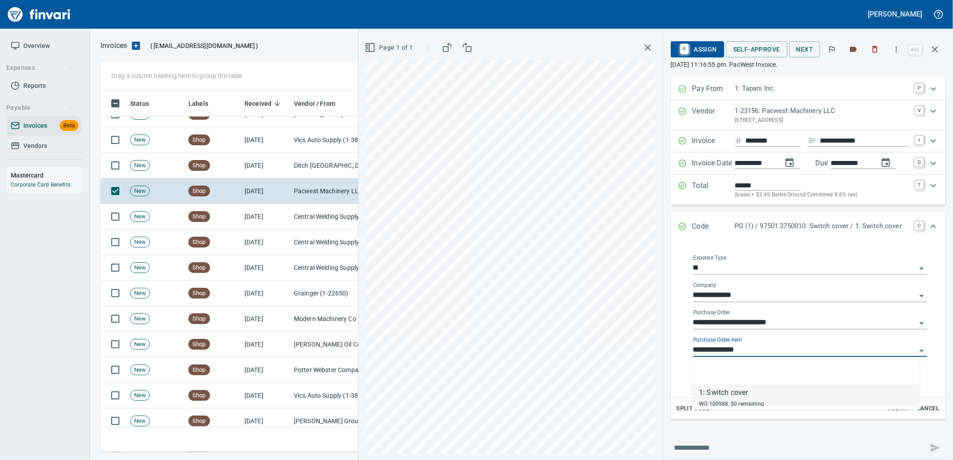
scroll to position [354, 827]
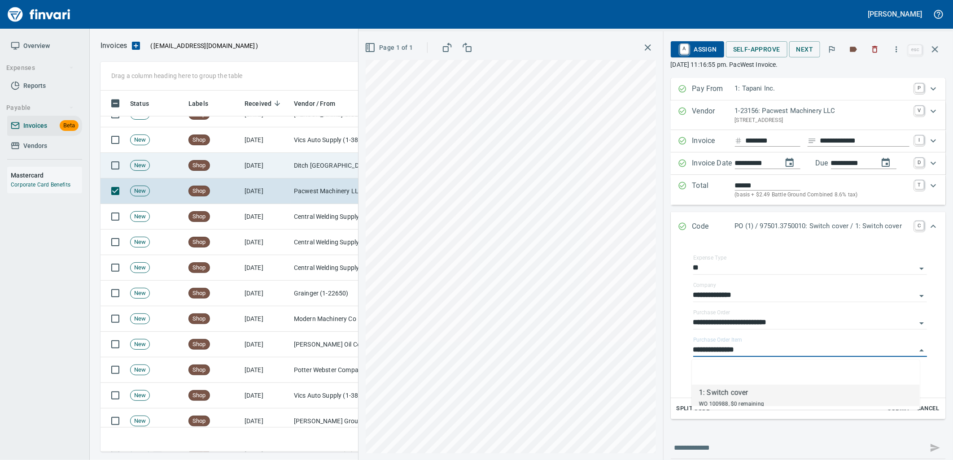
click at [295, 164] on td "Ditch Witch West (1-10309)" at bounding box center [335, 166] width 90 height 26
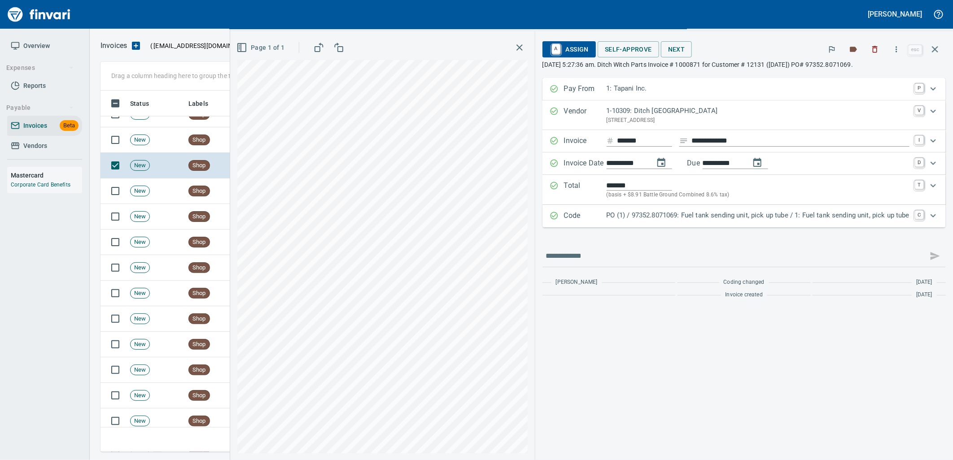
click at [767, 217] on p "PO (1) / 97352.8071069: Fuel tank sending unit, pick up tube / 1: Fuel tank sen…" at bounding box center [758, 215] width 303 height 10
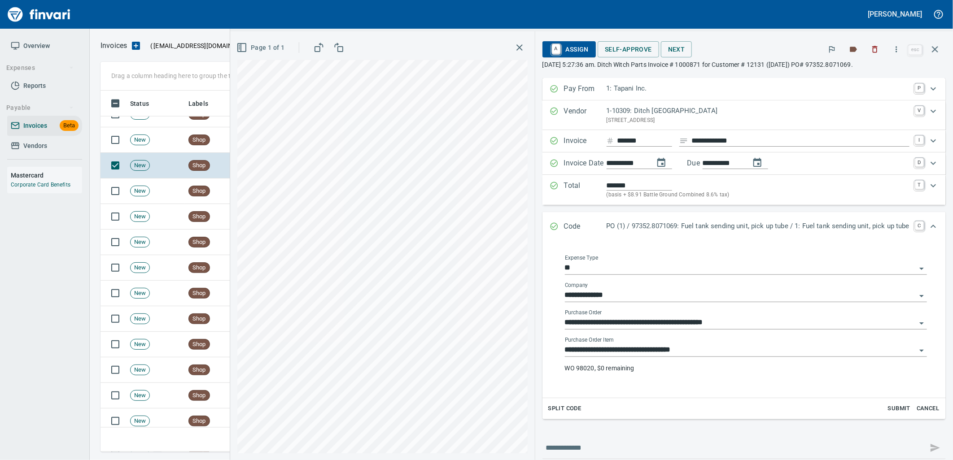
click at [692, 350] on input "**********" at bounding box center [740, 350] width 351 height 13
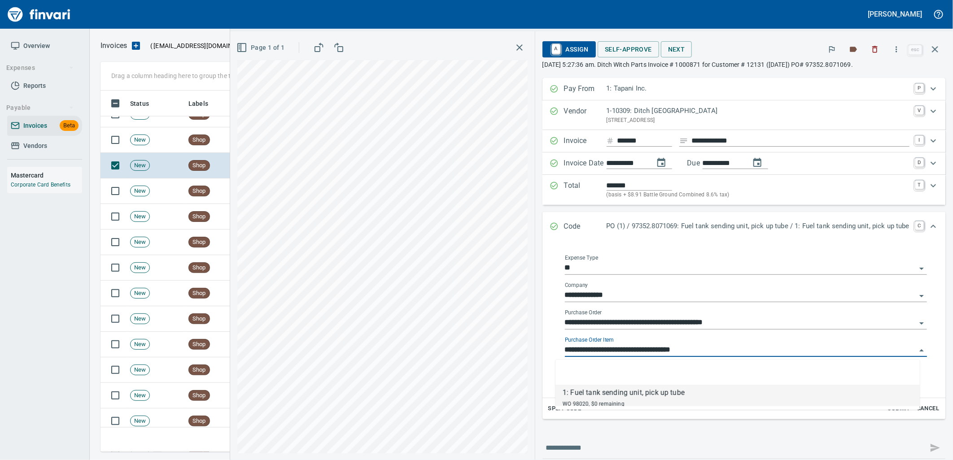
scroll to position [354, 827]
click at [175, 149] on td "New" at bounding box center [156, 140] width 58 height 26
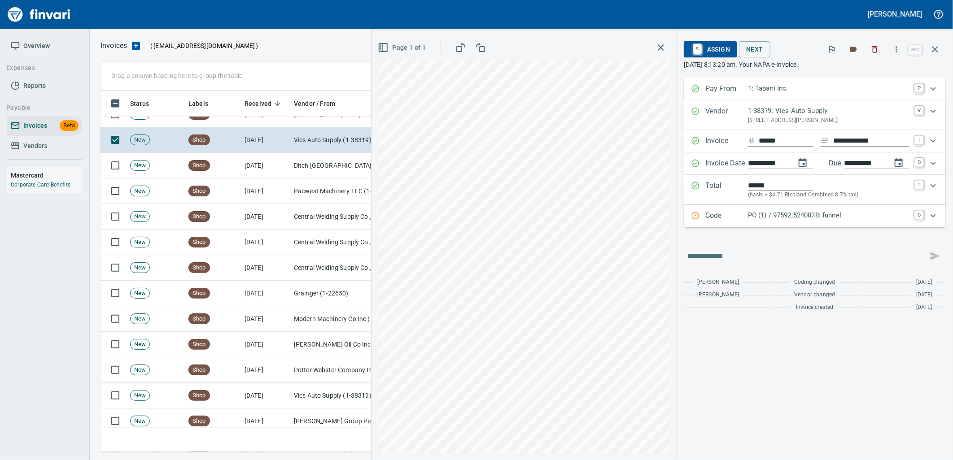
click at [772, 222] on div "PO (1) / 97592.5240038: funnel" at bounding box center [829, 216] width 162 height 12
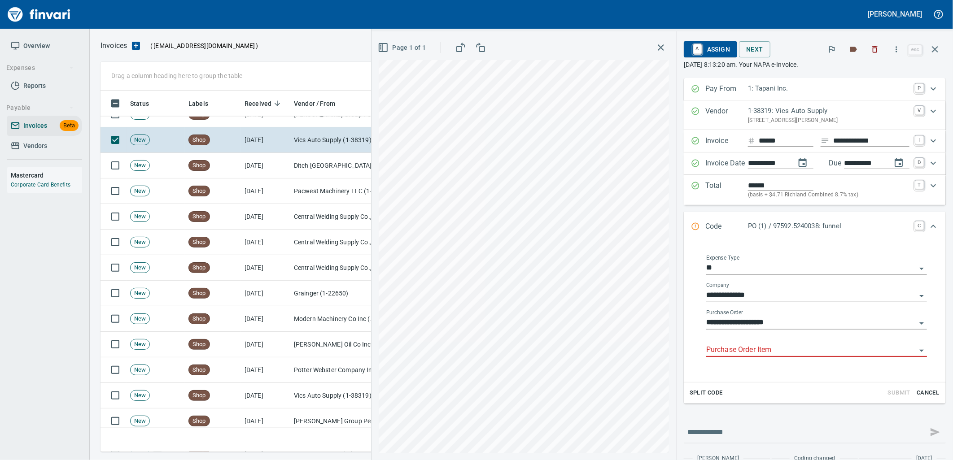
click at [760, 350] on input "Purchase Order Item" at bounding box center [811, 350] width 210 height 13
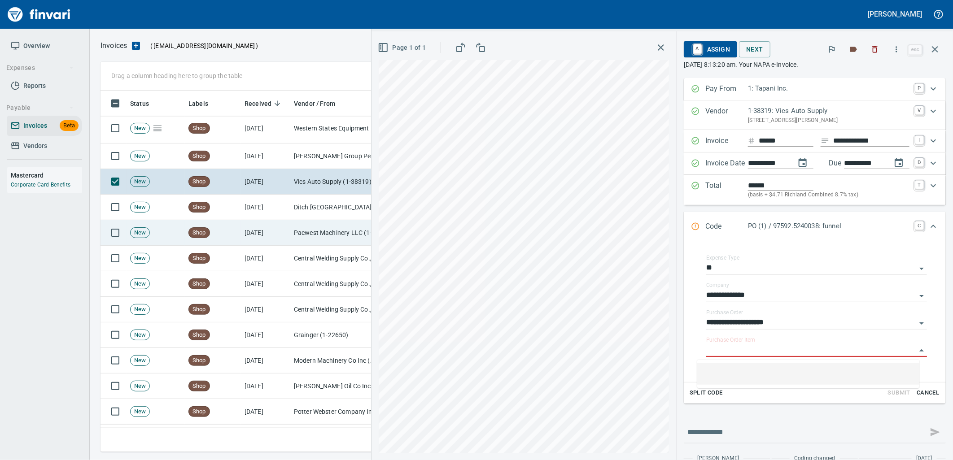
scroll to position [804, 0]
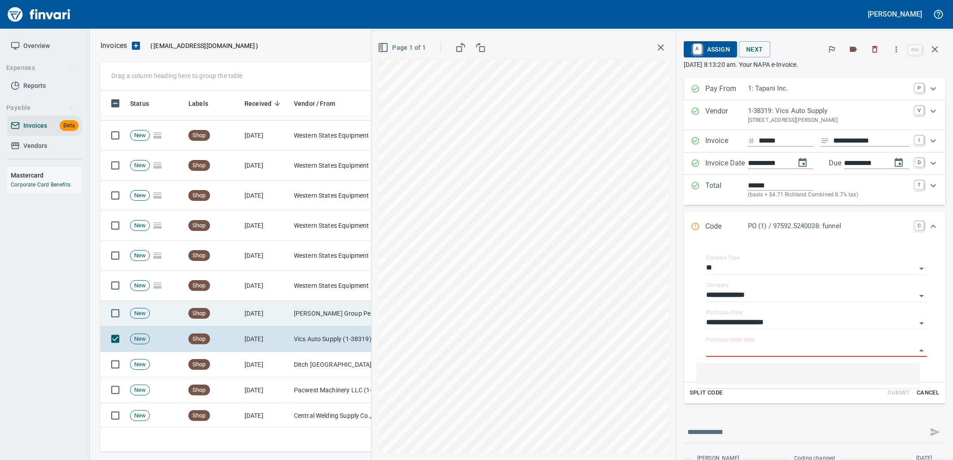
click at [280, 316] on td "[DATE]" at bounding box center [265, 314] width 49 height 26
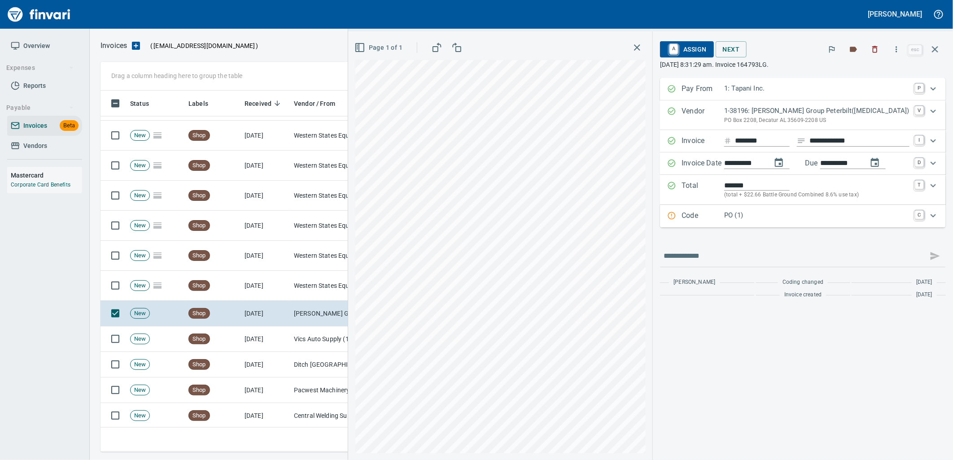
click at [784, 224] on div "Code PO (1) C" at bounding box center [803, 216] width 286 height 22
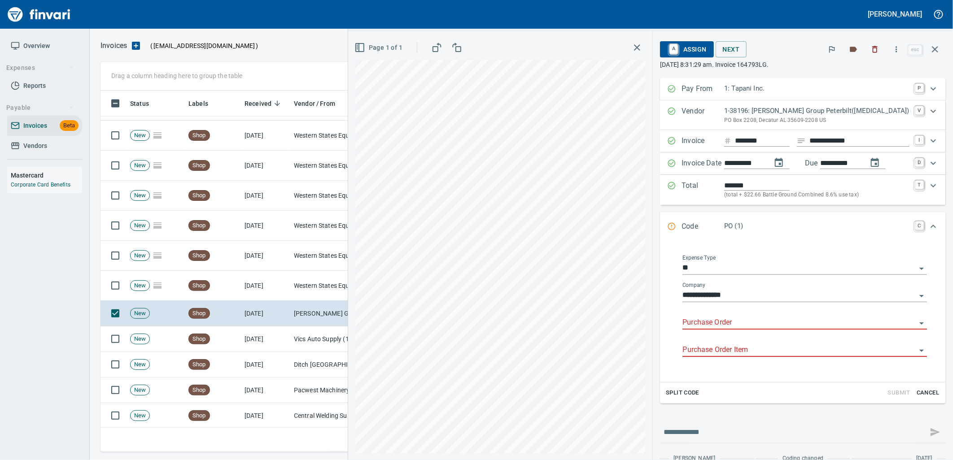
click at [759, 329] on input "Purchase Order" at bounding box center [800, 323] width 234 height 13
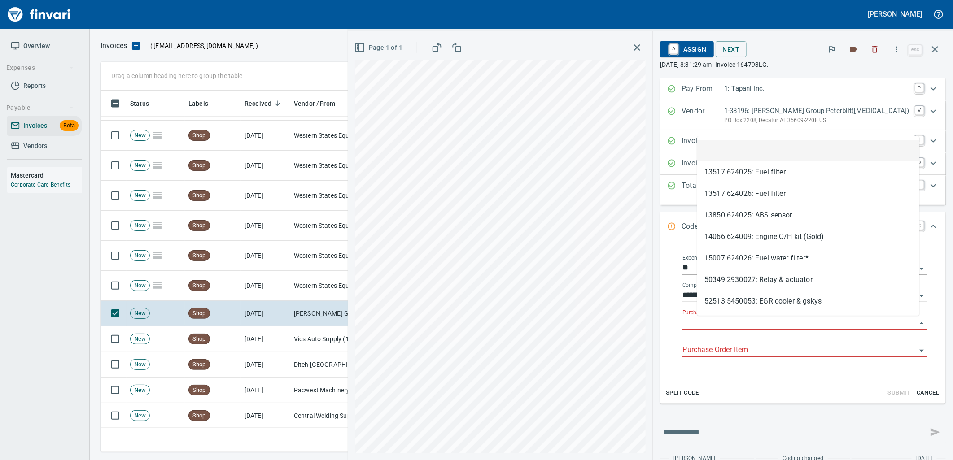
scroll to position [354, 827]
type input "**********"
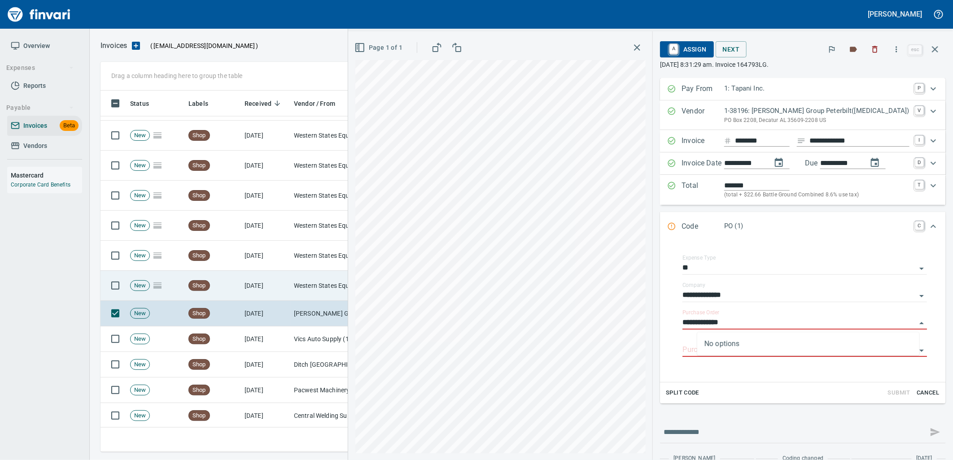
click at [280, 289] on td "[DATE]" at bounding box center [265, 286] width 49 height 30
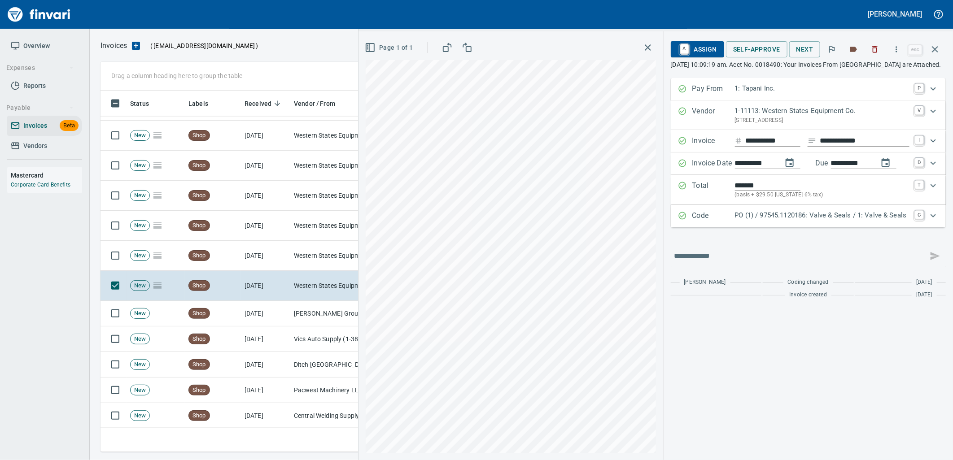
click at [843, 228] on div "Code PO (1) / 97545.1120186: Valve & Seals / 1: Valve & Seals C" at bounding box center [808, 216] width 275 height 22
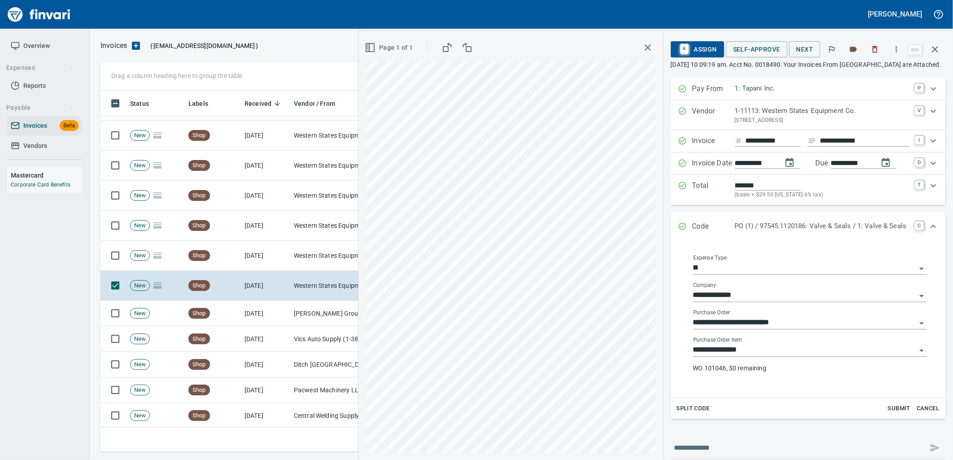
click at [753, 357] on input "**********" at bounding box center [804, 350] width 223 height 13
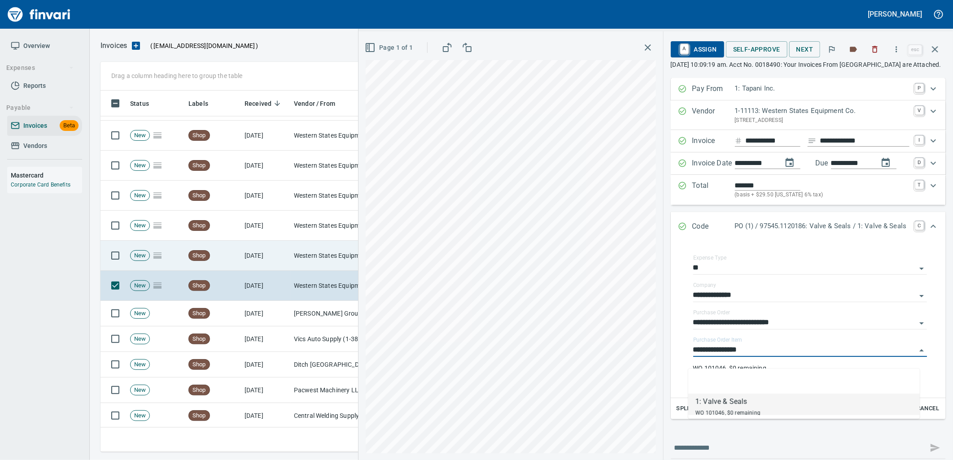
click at [276, 257] on td "[DATE]" at bounding box center [265, 256] width 49 height 30
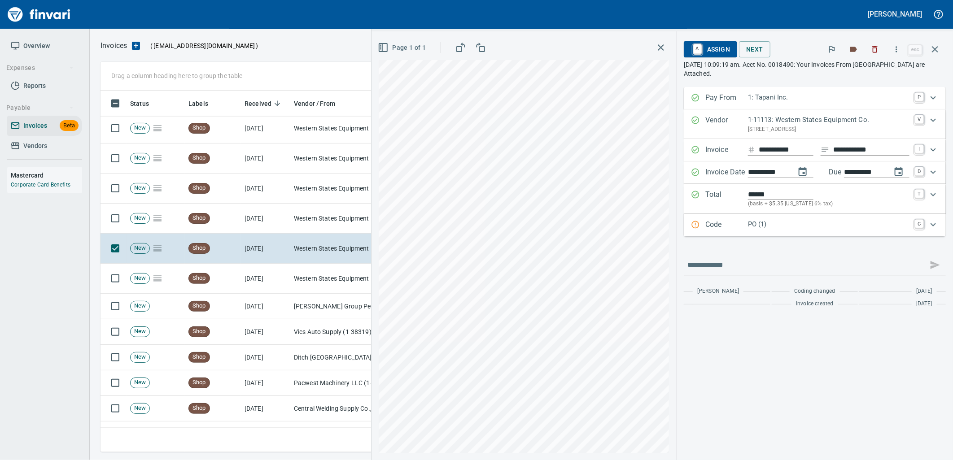
click at [786, 229] on p "PO (1)" at bounding box center [829, 224] width 162 height 10
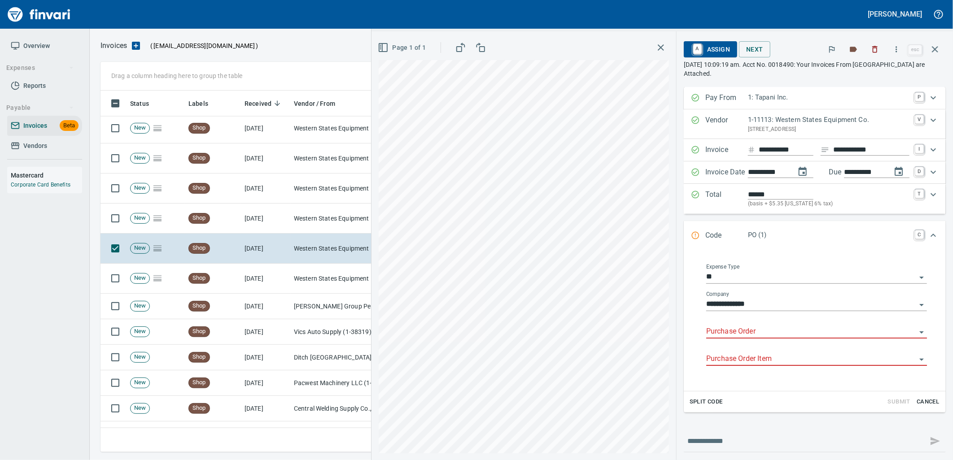
click at [751, 331] on input "Purchase Order" at bounding box center [811, 332] width 210 height 13
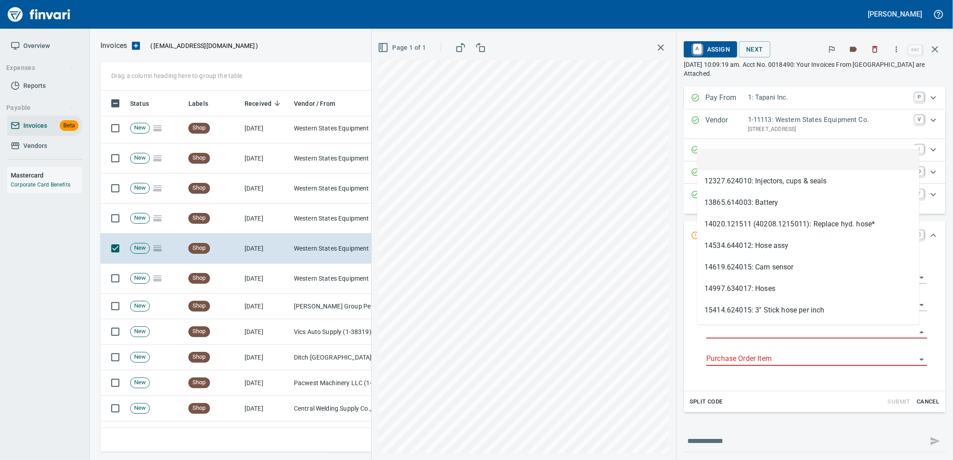
scroll to position [354, 827]
type input "**********"
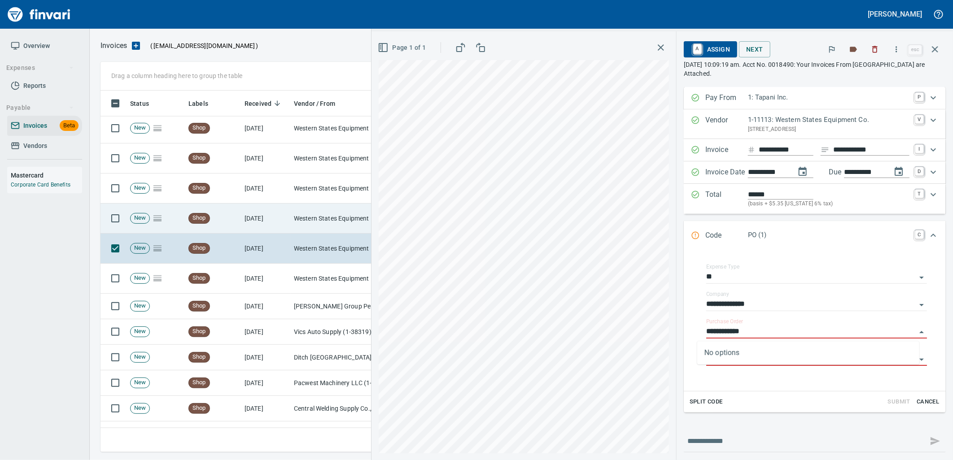
click at [322, 220] on td "Western States Equipment Co. (1-11113)" at bounding box center [335, 219] width 90 height 30
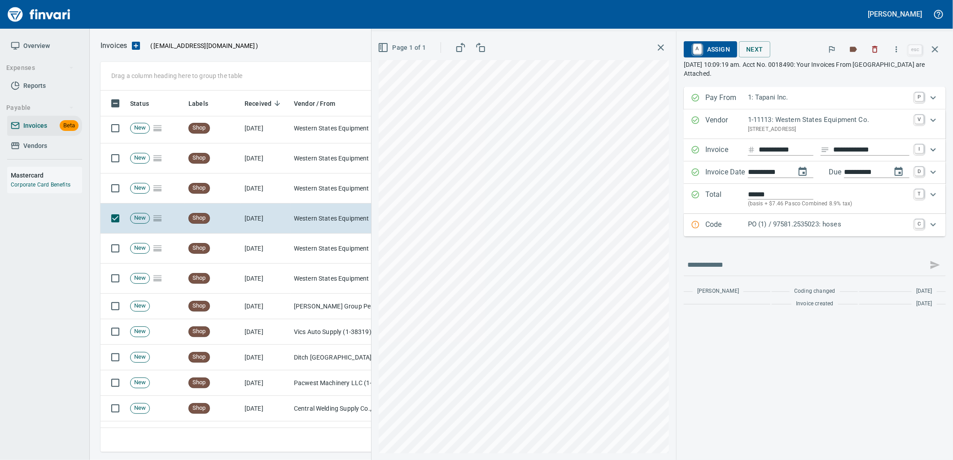
click at [835, 232] on div "Code PO (1) / 97581.2535023: hoses C" at bounding box center [815, 225] width 262 height 22
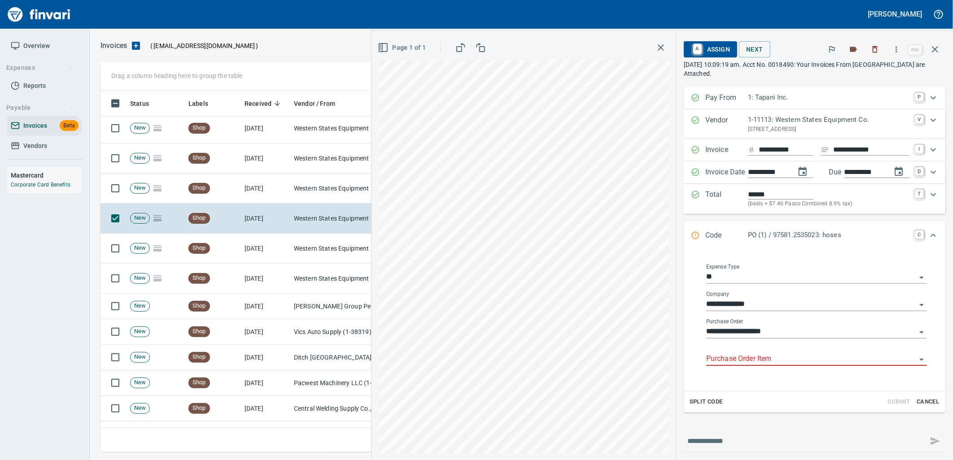
click at [771, 363] on input "Purchase Order Item" at bounding box center [811, 359] width 210 height 13
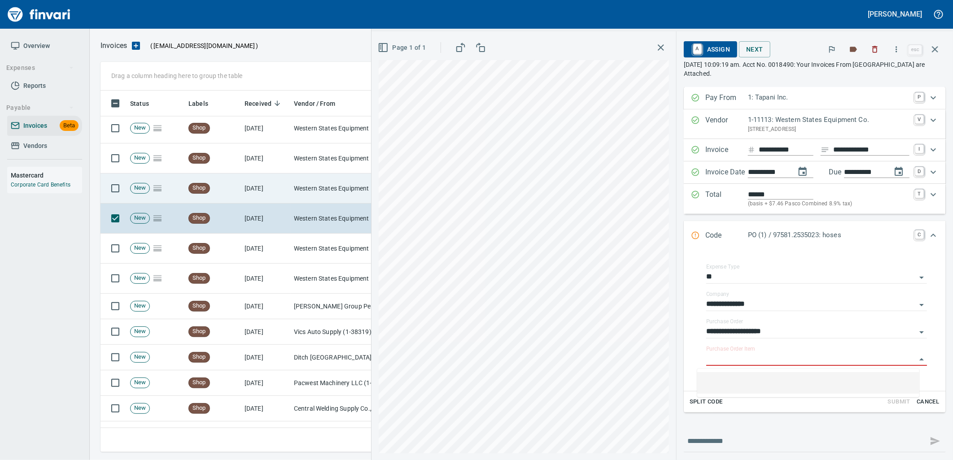
click at [343, 200] on td "Western States Equipment Co. (1-11113)" at bounding box center [335, 189] width 90 height 30
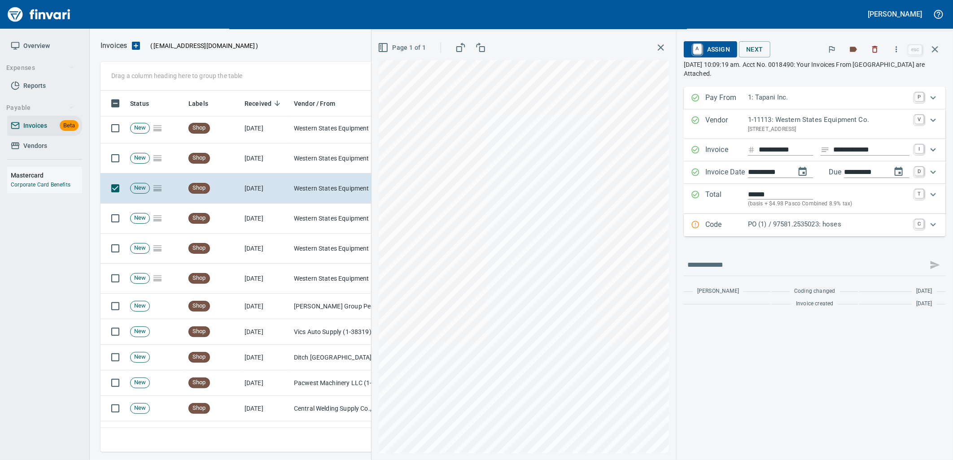
click at [771, 224] on p "PO (1) / 97581.2535023: hoses" at bounding box center [829, 224] width 162 height 10
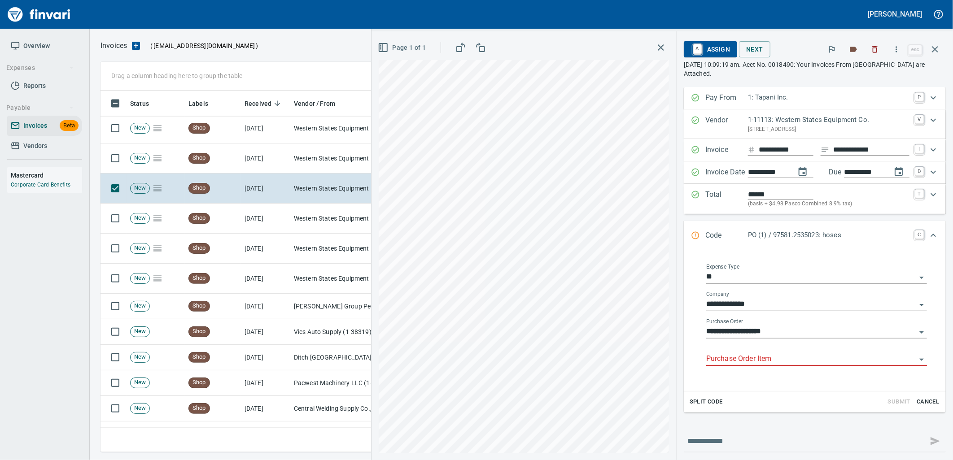
click at [759, 357] on input "Purchase Order Item" at bounding box center [811, 359] width 210 height 13
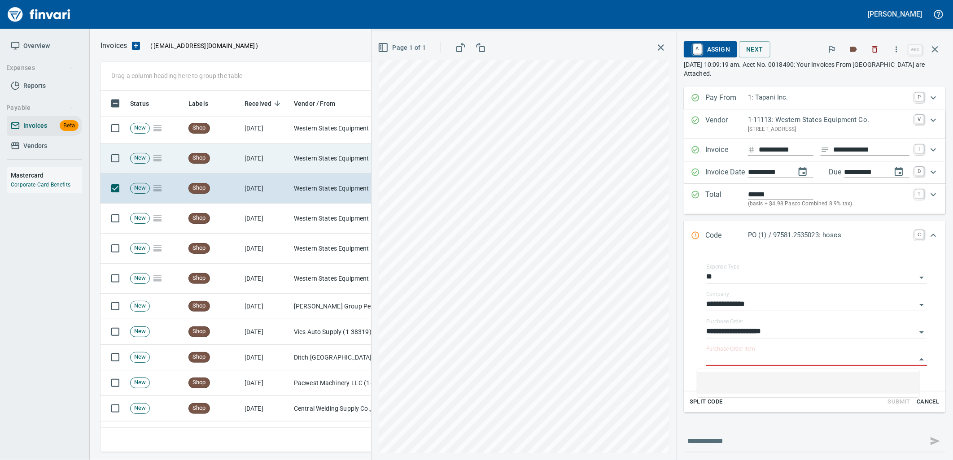
click at [331, 171] on td "Western States Equipment Co. (1-11113)" at bounding box center [335, 159] width 90 height 30
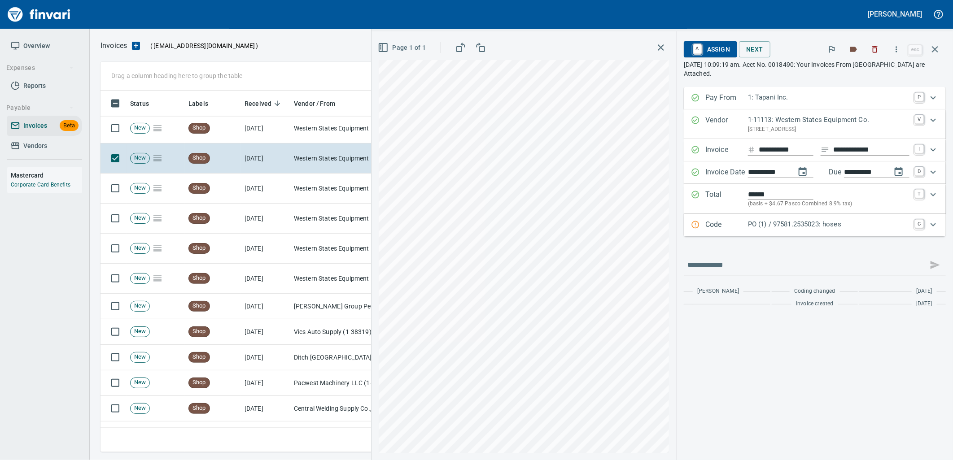
click at [802, 231] on div "PO (1) / 97581.2535023: hoses" at bounding box center [829, 225] width 162 height 12
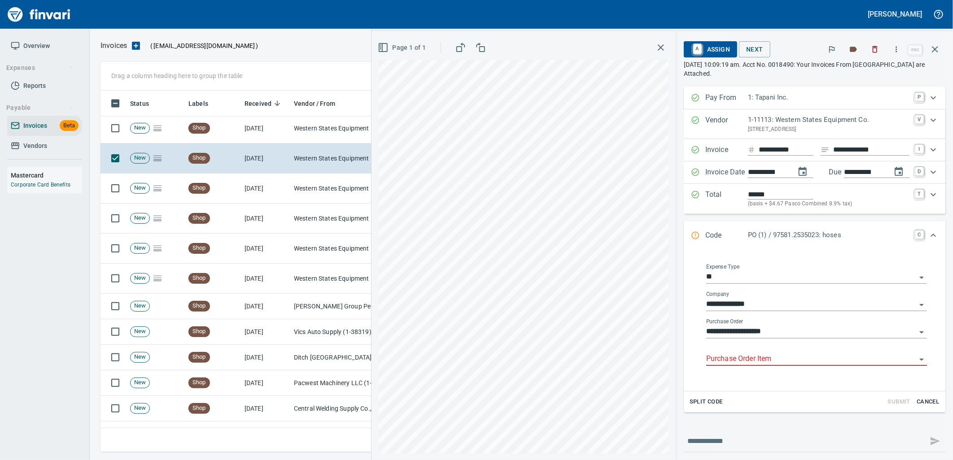
click at [744, 361] on input "Purchase Order Item" at bounding box center [811, 359] width 210 height 13
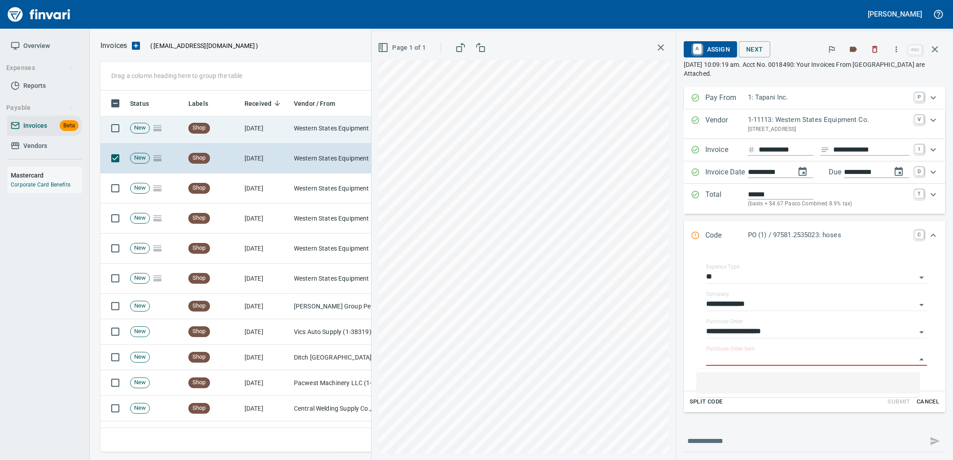
click at [290, 125] on td "Western States Equipment Co. (1-11113)" at bounding box center [335, 129] width 90 height 30
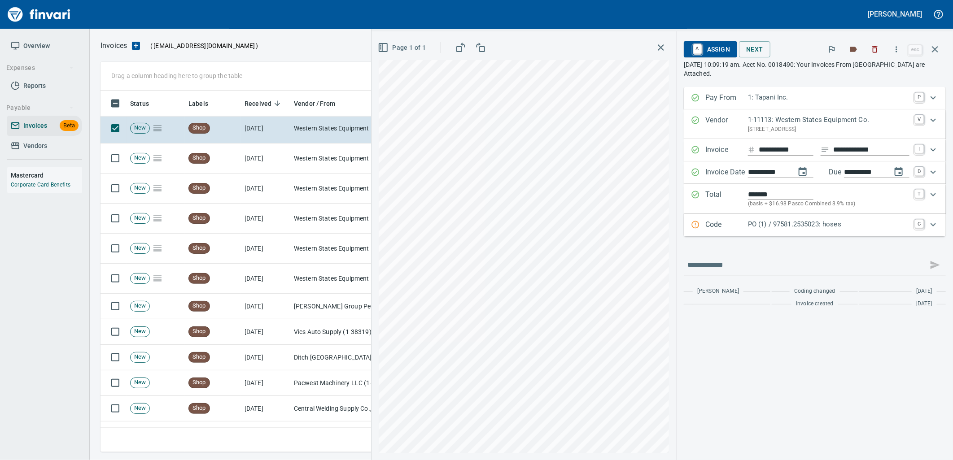
click at [774, 221] on p "PO (1) / 97581.2535023: hoses" at bounding box center [829, 224] width 162 height 10
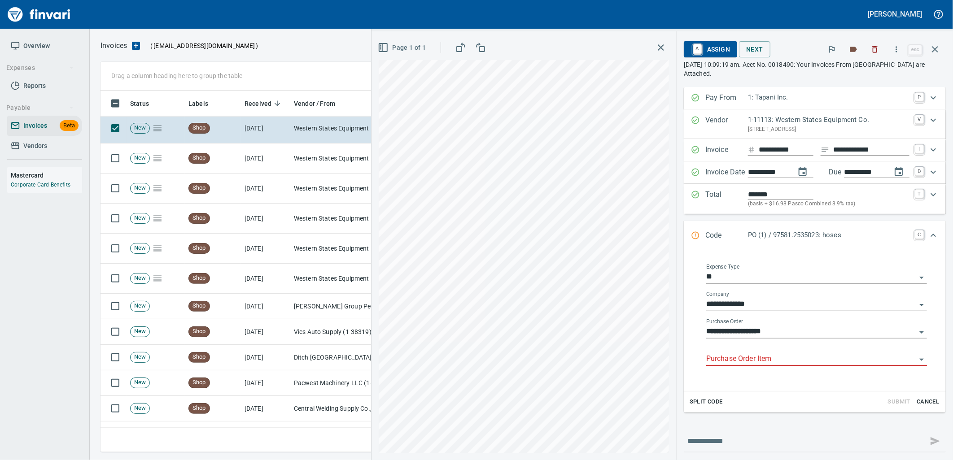
click at [754, 357] on input "Purchase Order Item" at bounding box center [811, 359] width 210 height 13
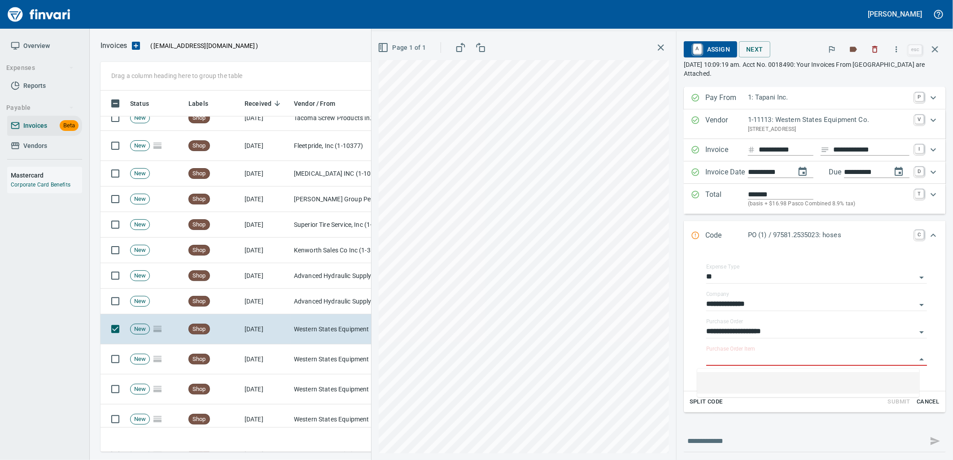
scroll to position [604, 0]
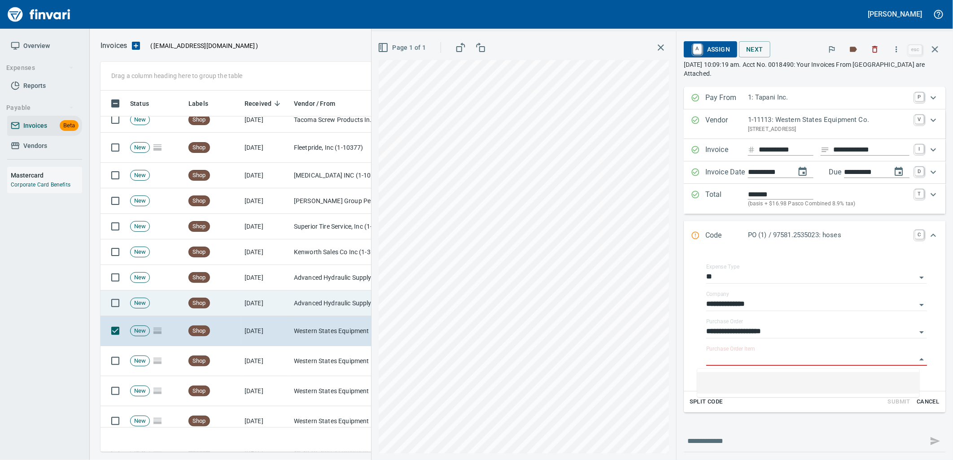
click at [329, 306] on td "Advanced Hydraulic Supply Co. LLC (1-10020)" at bounding box center [335, 304] width 90 height 26
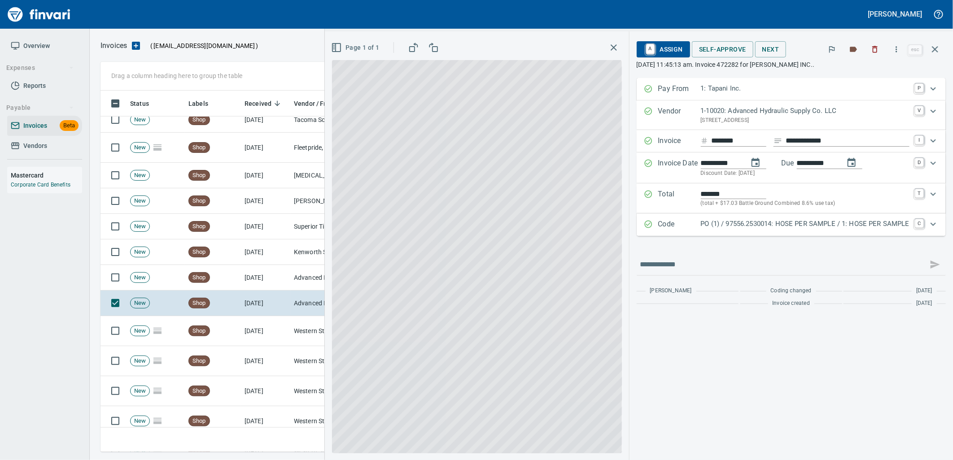
click at [752, 222] on p "PO (1) / 97556.2530014: HOSE PER SAMPLE / 1: HOSE PER SAMPLE" at bounding box center [805, 224] width 209 height 10
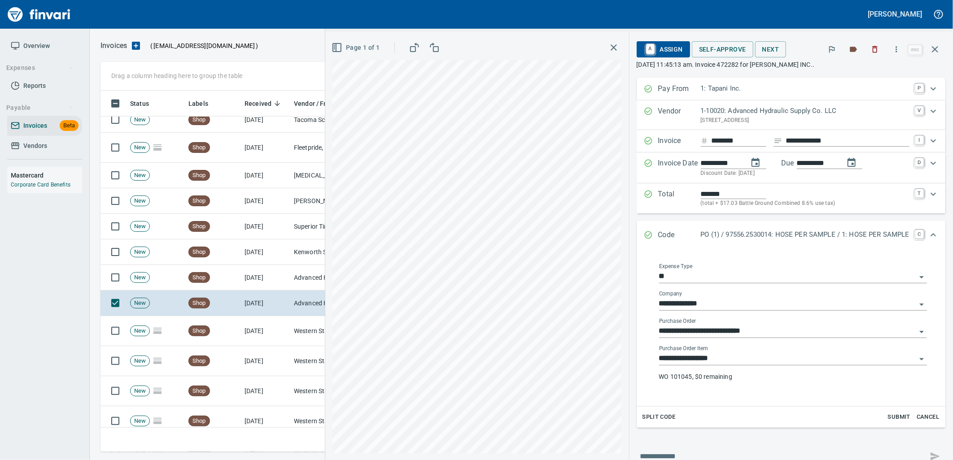
click at [723, 360] on input "**********" at bounding box center [787, 359] width 257 height 13
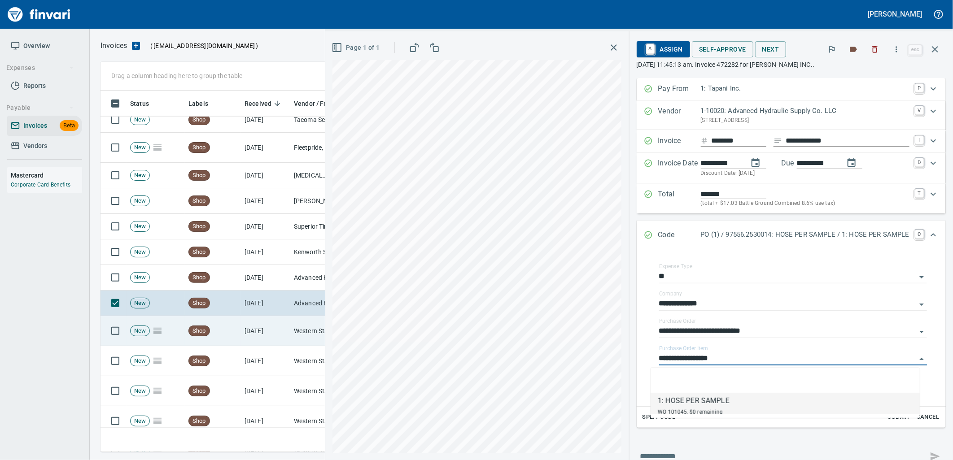
scroll to position [354, 827]
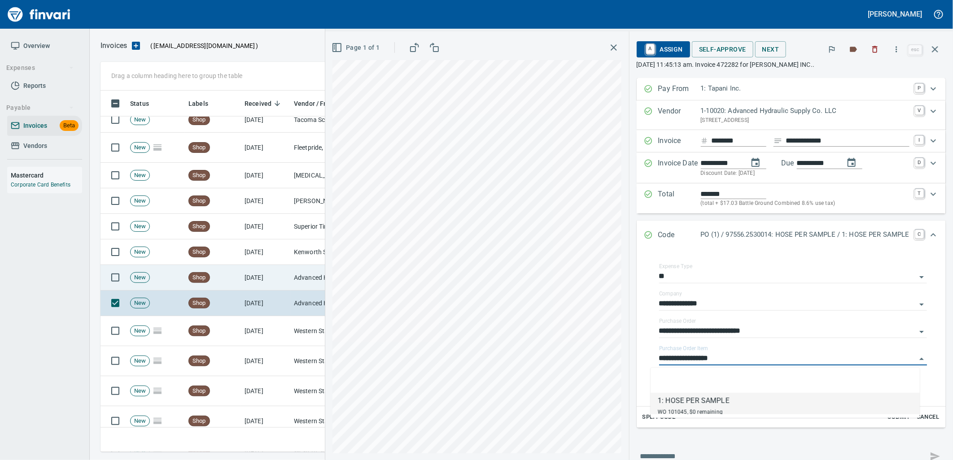
click at [204, 281] on span "Shop" at bounding box center [199, 278] width 21 height 9
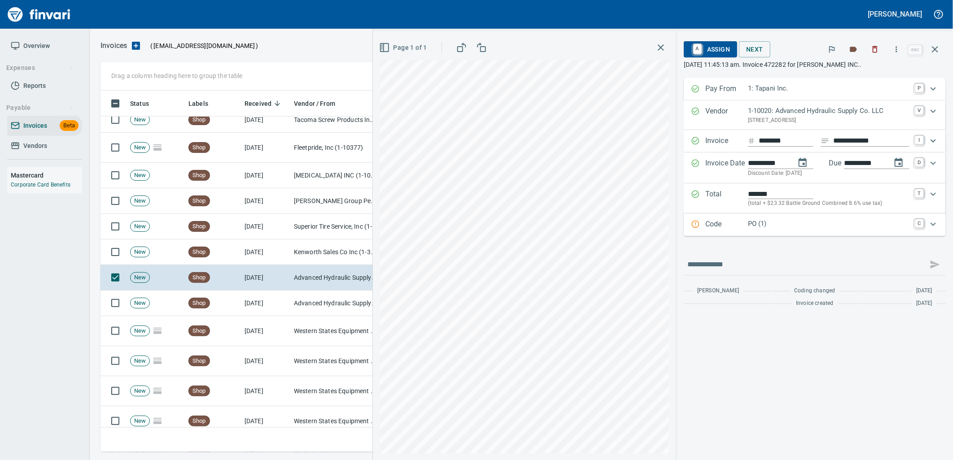
click at [769, 223] on p "PO (1)" at bounding box center [829, 224] width 162 height 10
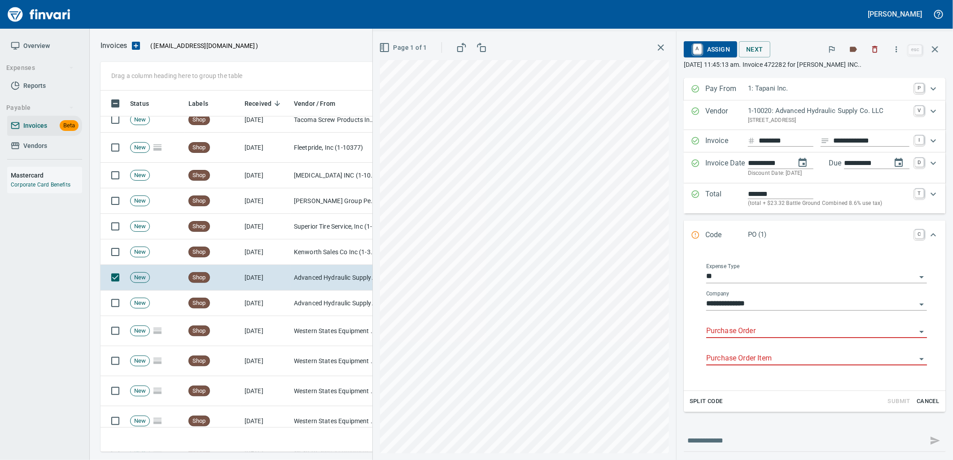
click at [738, 332] on input "Purchase Order" at bounding box center [811, 331] width 210 height 13
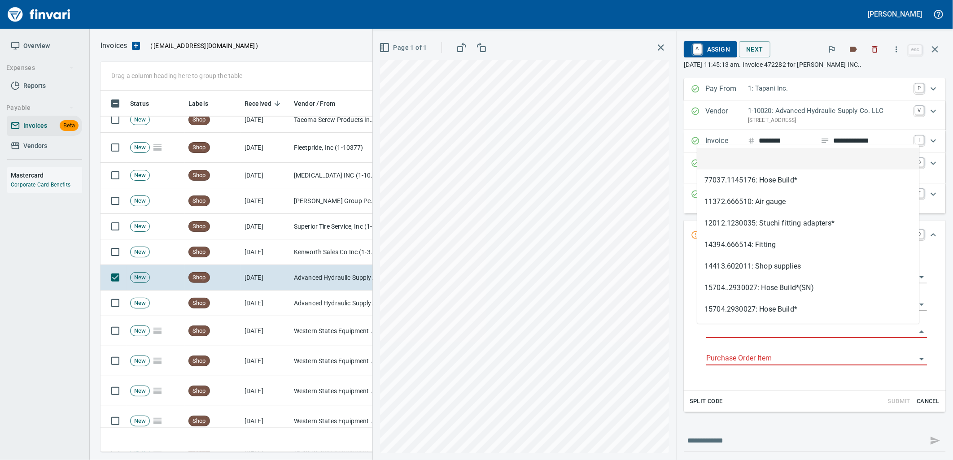
type input "**********"
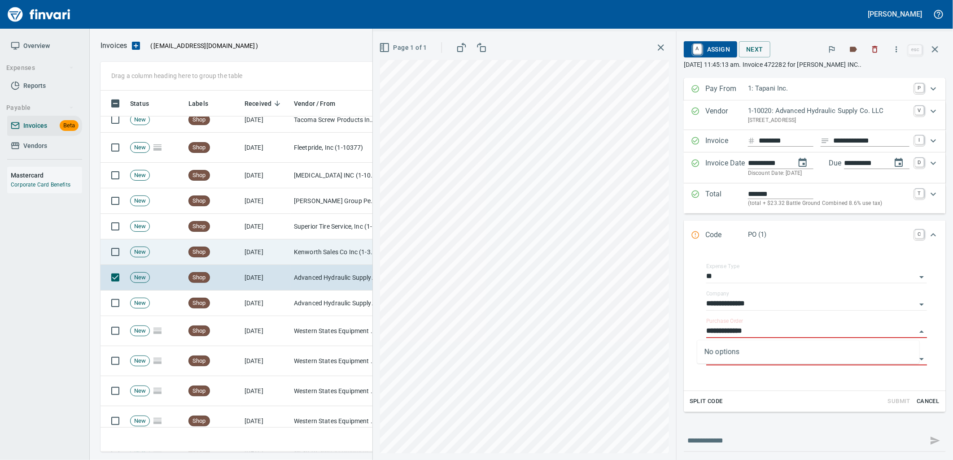
click at [319, 251] on td "Kenworth Sales Co Inc (1-38304)" at bounding box center [335, 253] width 90 height 26
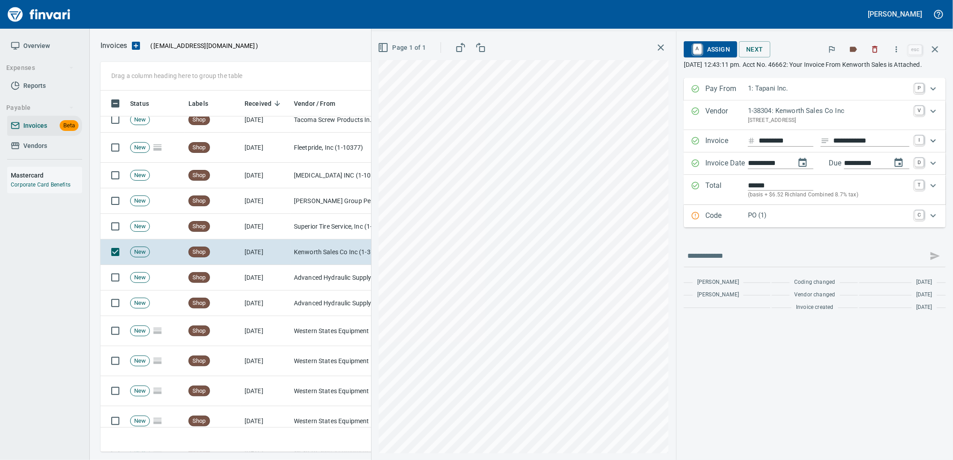
click at [796, 221] on p "PO (1)" at bounding box center [829, 215] width 162 height 10
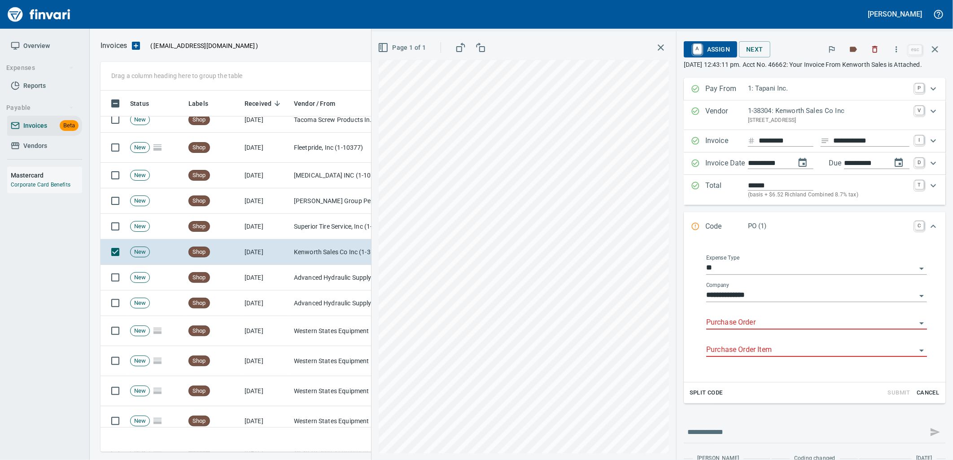
click at [766, 329] on input "Purchase Order" at bounding box center [811, 323] width 210 height 13
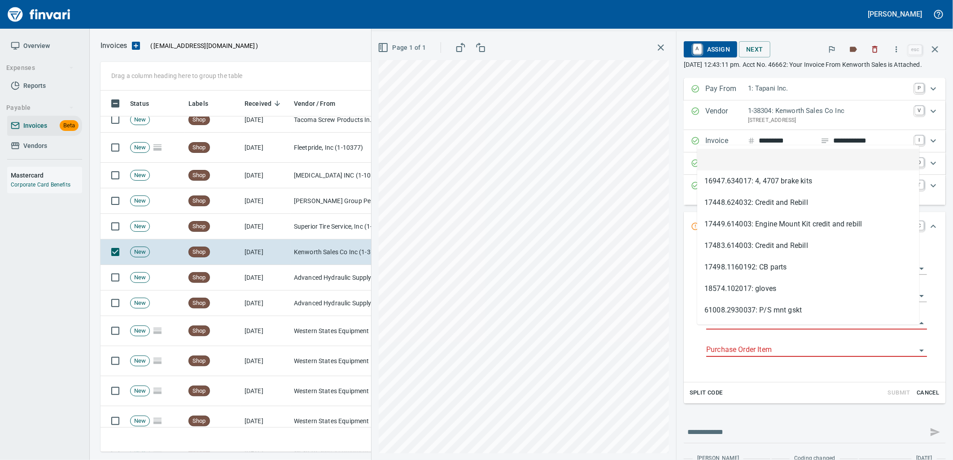
scroll to position [354, 827]
type input "**********"
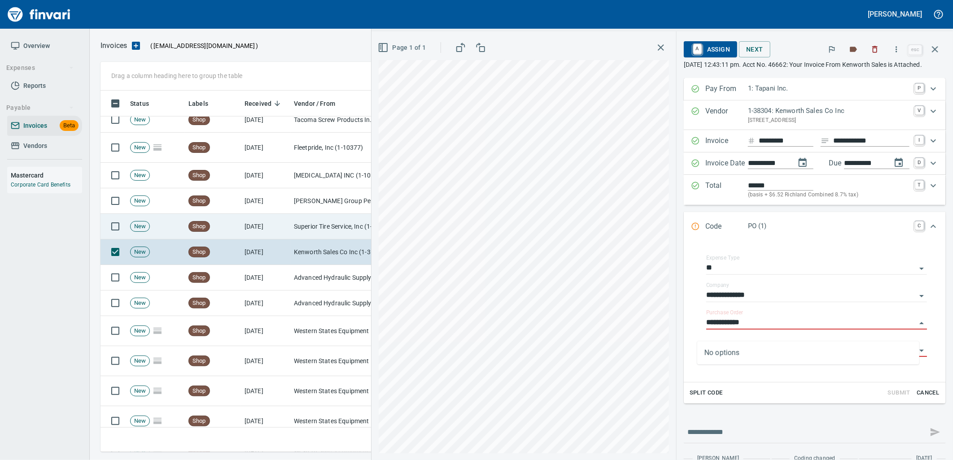
click at [280, 232] on td "[DATE]" at bounding box center [265, 227] width 49 height 26
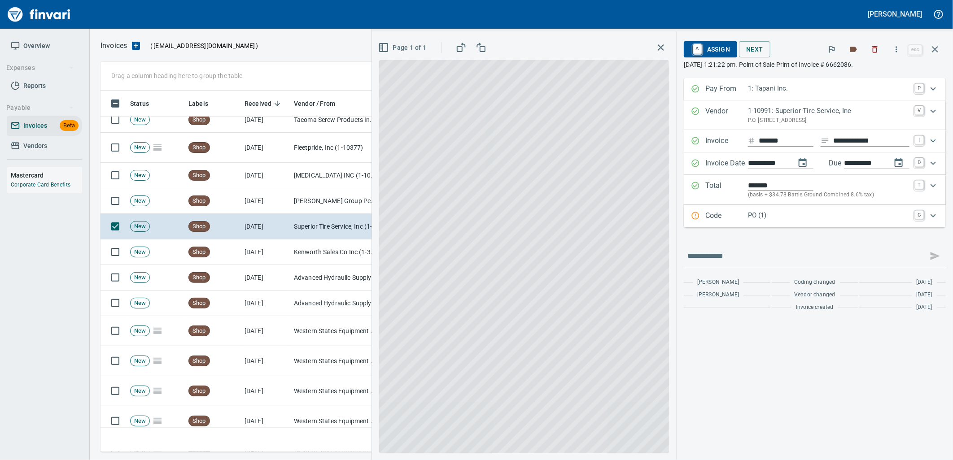
click at [761, 218] on p "PO (1)" at bounding box center [829, 215] width 162 height 10
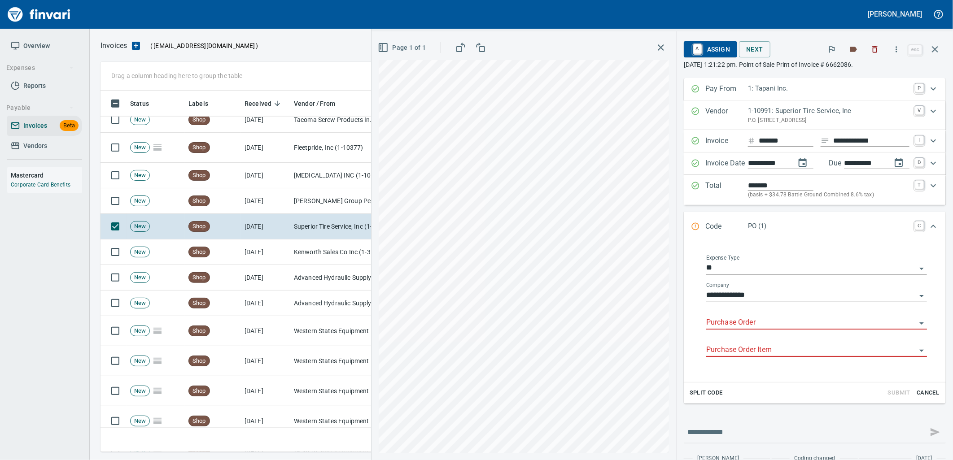
click at [743, 321] on input "Purchase Order" at bounding box center [811, 323] width 210 height 13
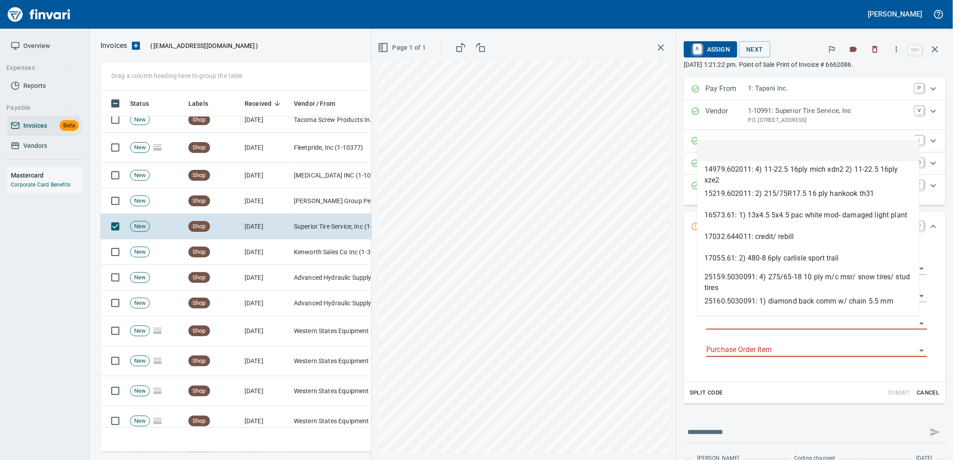
type input "**********"
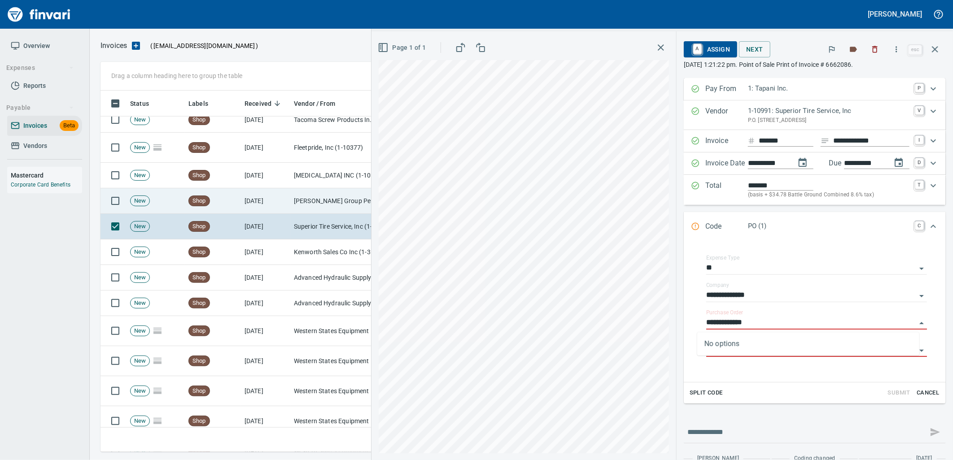
click at [320, 200] on td "[PERSON_NAME] Group Peterbilt([MEDICAL_DATA]) (1-38196)" at bounding box center [335, 201] width 90 height 26
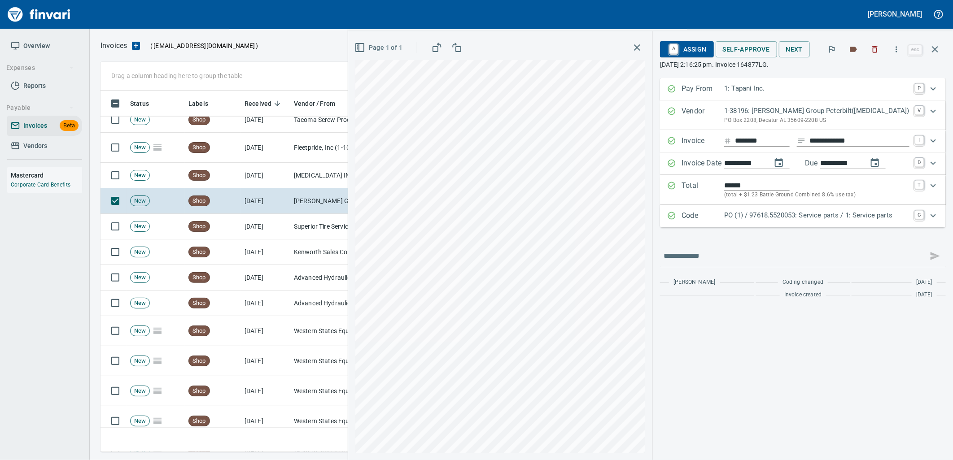
click at [818, 223] on div "Code PO (1) / 97618.5520053: Service parts / 1: Service parts C" at bounding box center [803, 216] width 286 height 22
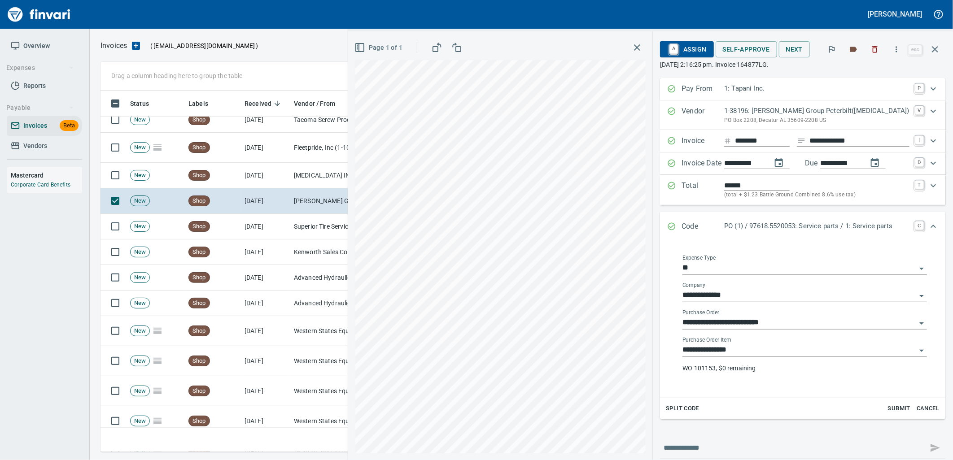
click at [782, 352] on input "**********" at bounding box center [800, 350] width 234 height 13
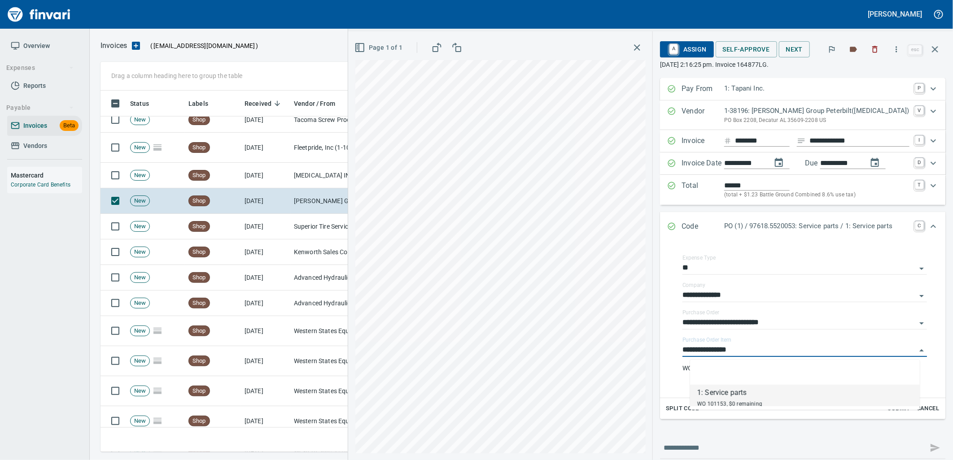
scroll to position [354, 827]
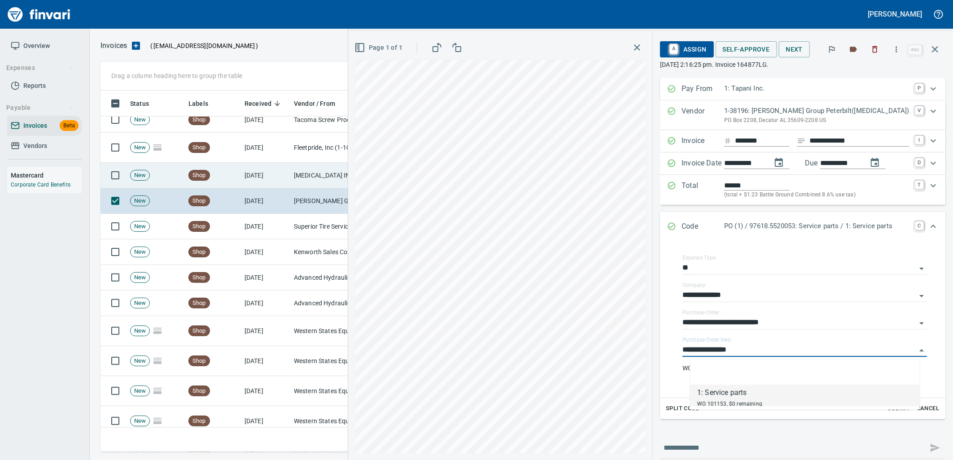
click at [261, 179] on td "[DATE]" at bounding box center [265, 176] width 49 height 26
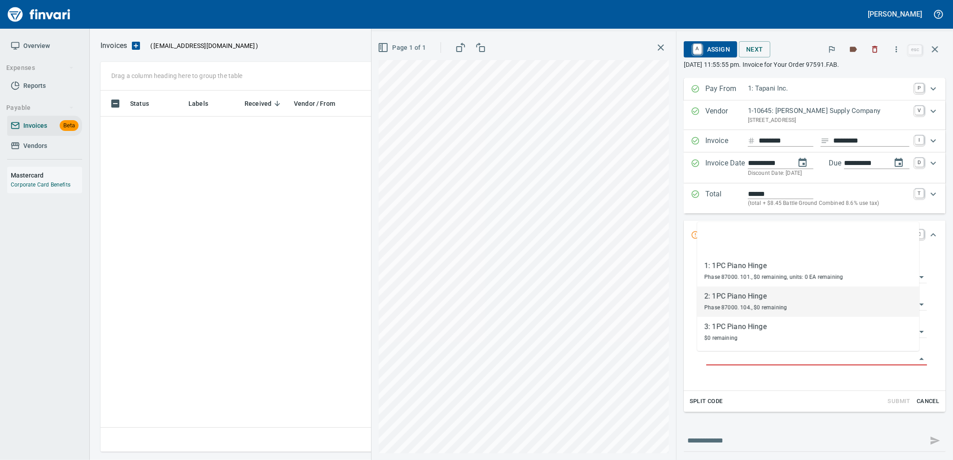
scroll to position [354, 827]
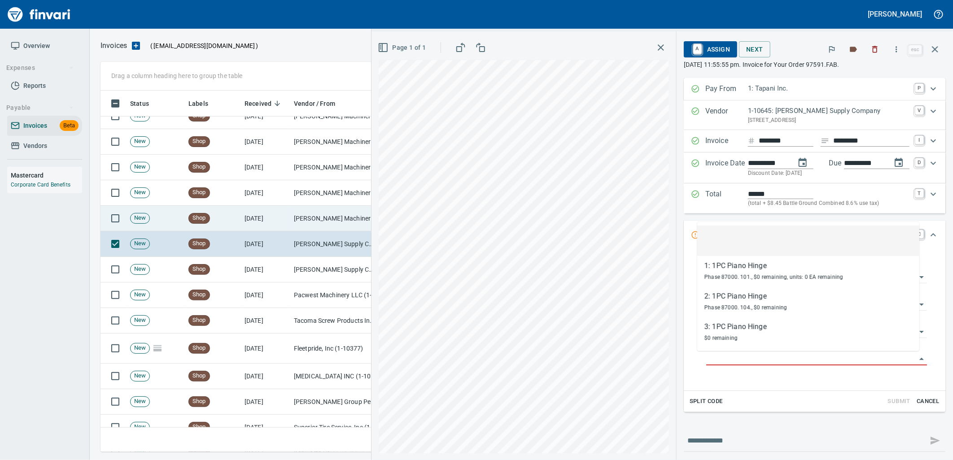
drag, startPoint x: 323, startPoint y: 216, endPoint x: 336, endPoint y: 215, distance: 12.6
click at [323, 214] on td "[PERSON_NAME] Machinery Co (1-10794)" at bounding box center [335, 219] width 90 height 26
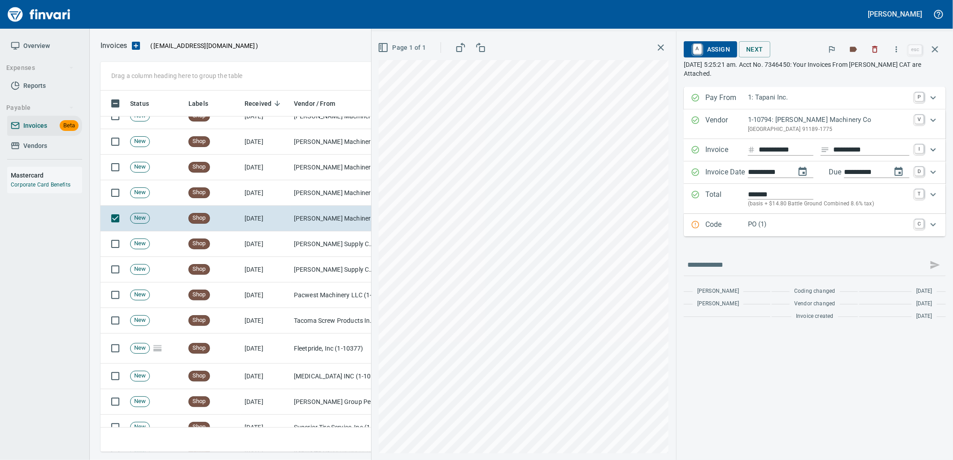
click at [796, 228] on p "PO (1)" at bounding box center [829, 224] width 162 height 10
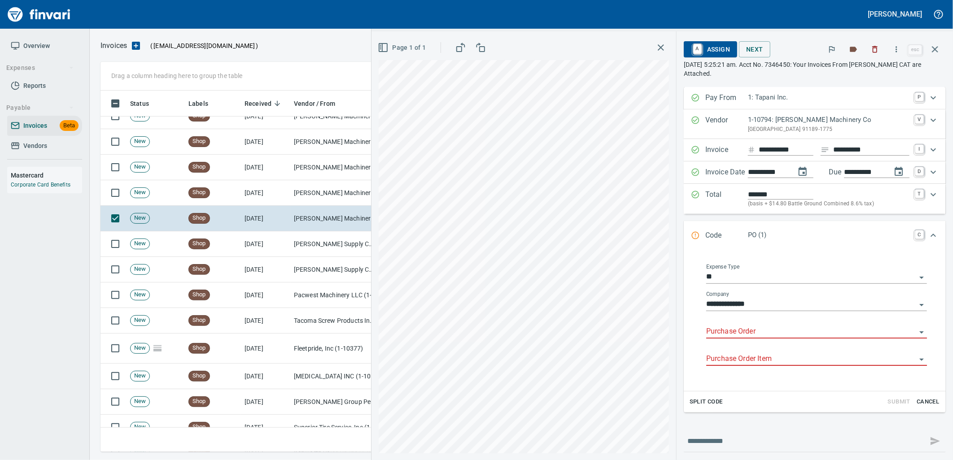
click at [747, 335] on input "Purchase Order" at bounding box center [811, 332] width 210 height 13
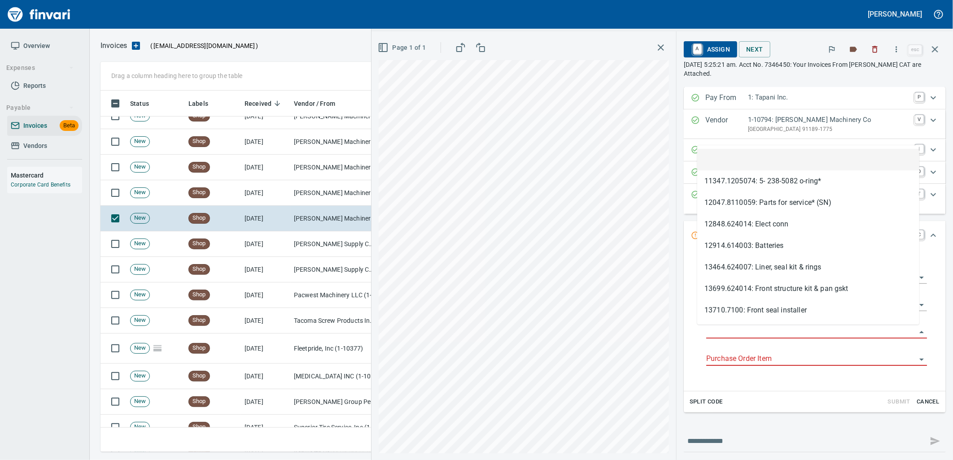
scroll to position [354, 827]
type input "**********"
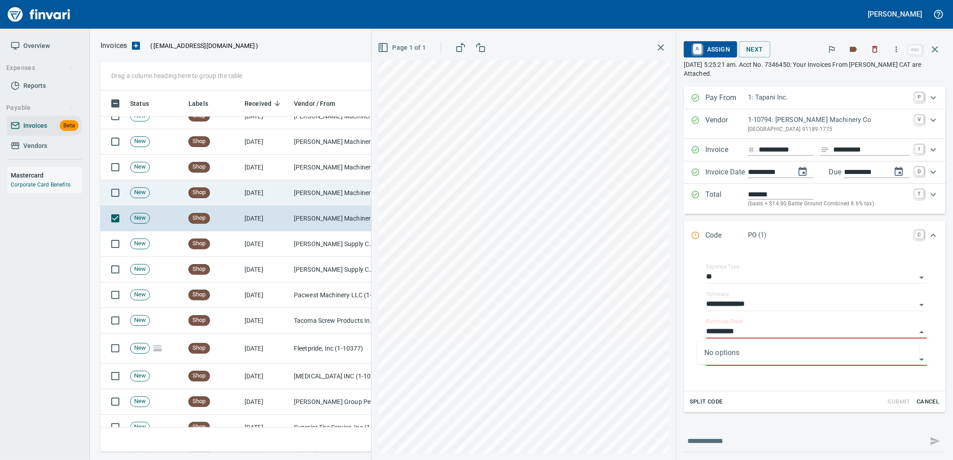
click at [339, 203] on td "[PERSON_NAME] Machinery Co (1-10794)" at bounding box center [335, 193] width 90 height 26
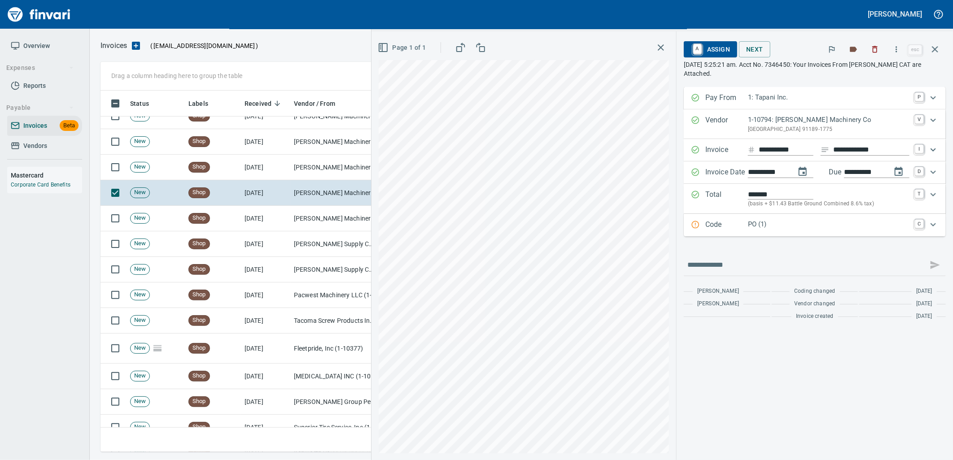
click at [766, 226] on p "PO (1)" at bounding box center [829, 224] width 162 height 10
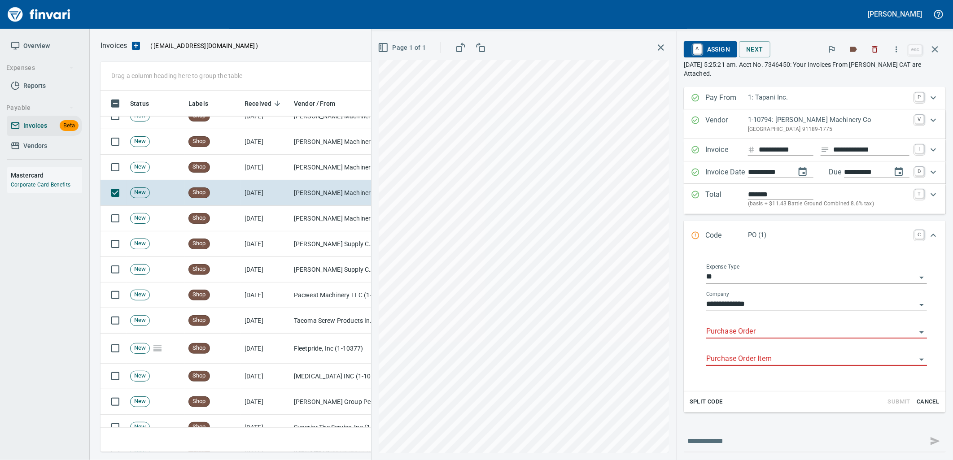
click at [748, 329] on input "Purchase Order" at bounding box center [811, 332] width 210 height 13
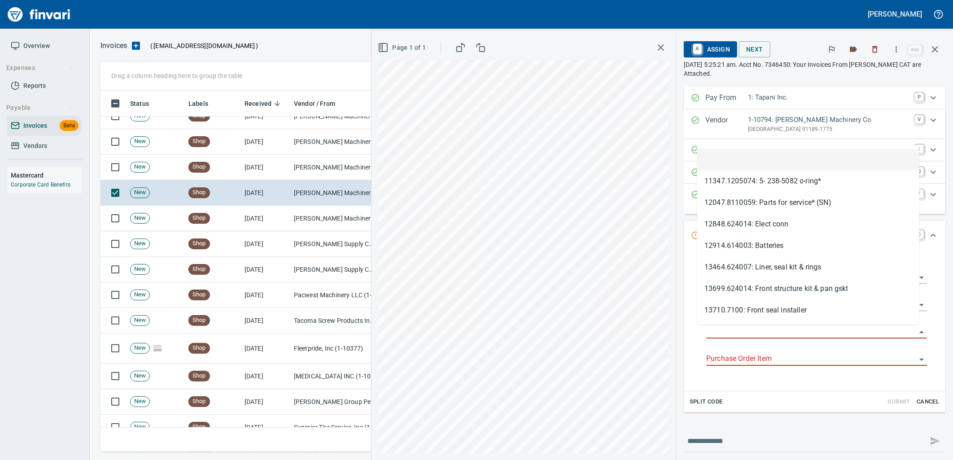
scroll to position [354, 827]
type input "**********"
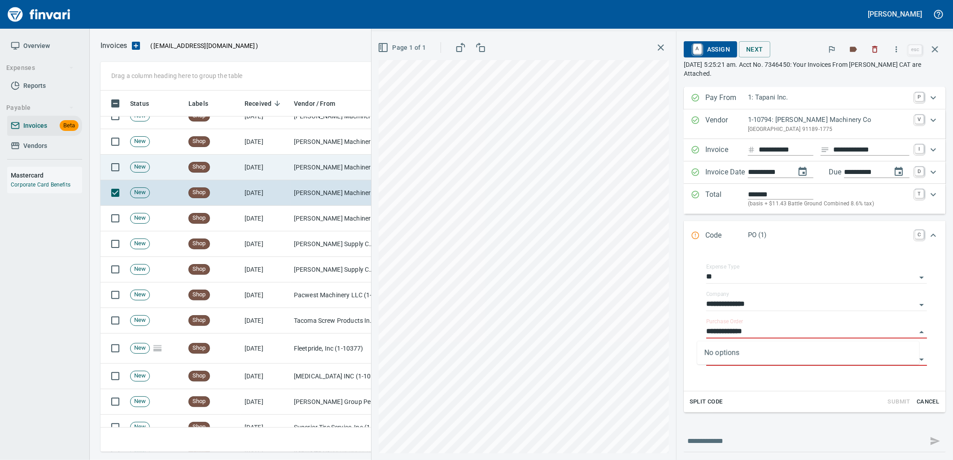
click at [308, 170] on td "[PERSON_NAME] Machinery Co (1-10794)" at bounding box center [335, 168] width 90 height 26
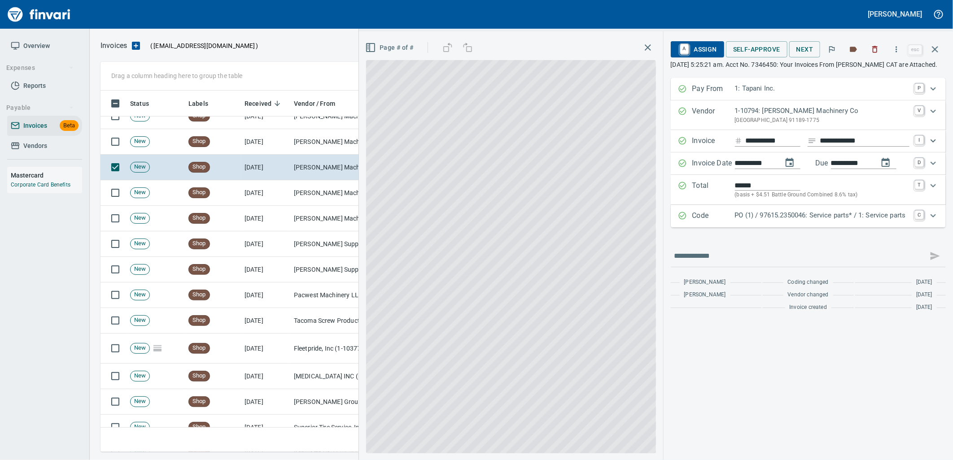
click at [787, 228] on div "Code PO (1) / 97615.2350046: Service parts* / 1: Service parts C" at bounding box center [808, 216] width 275 height 22
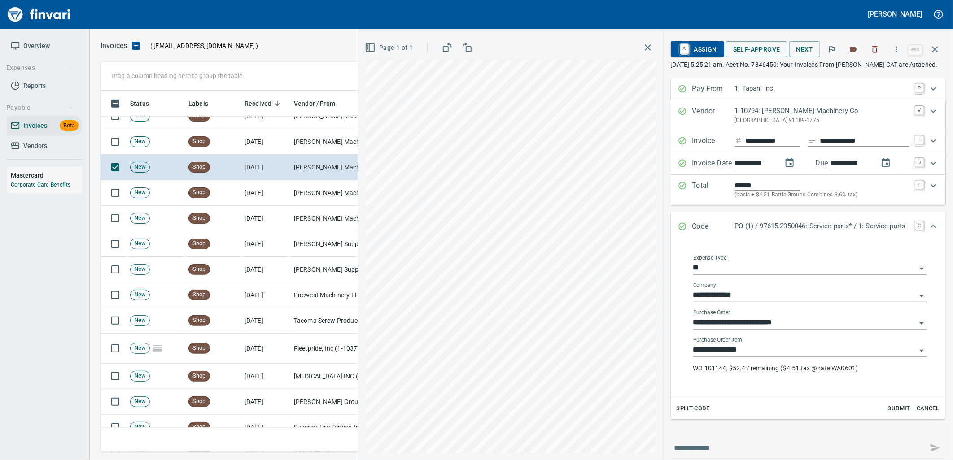
click at [784, 349] on input "**********" at bounding box center [804, 350] width 223 height 13
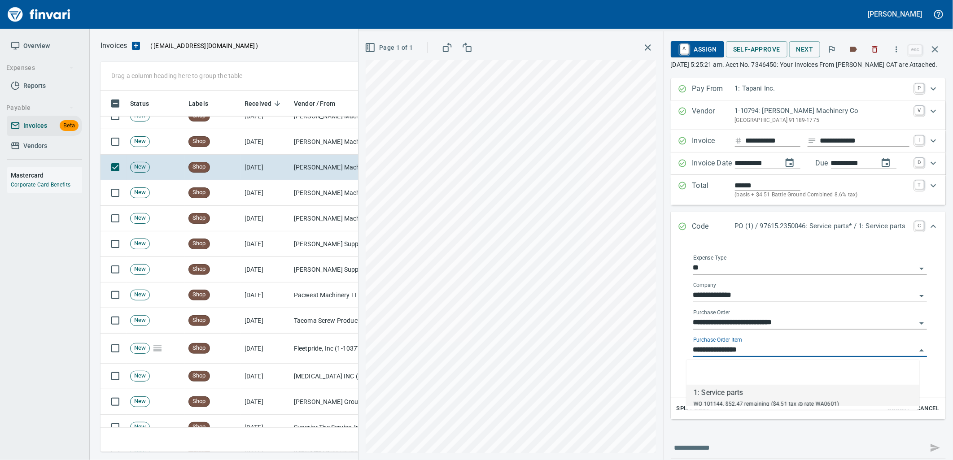
scroll to position [354, 827]
click at [754, 48] on span "Self-Approve" at bounding box center [756, 49] width 47 height 11
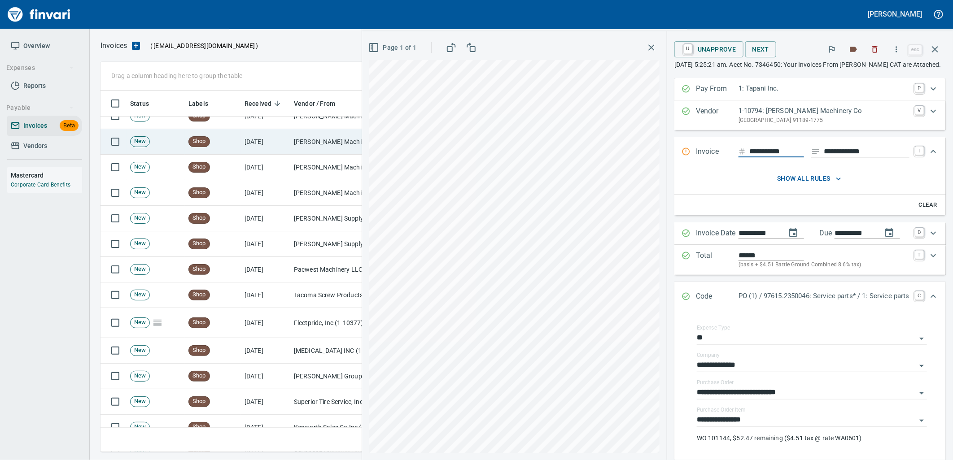
click at [313, 145] on td "[PERSON_NAME] Machinery Co (1-10794)" at bounding box center [335, 142] width 90 height 26
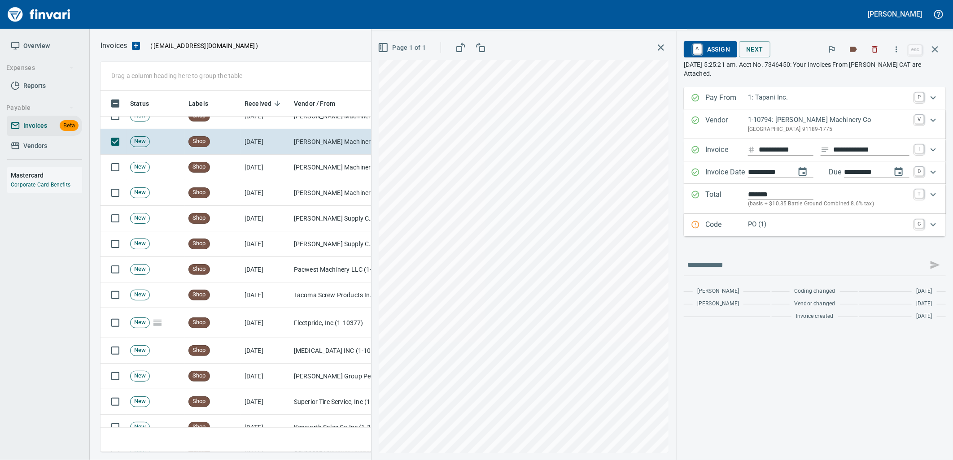
click at [779, 230] on p "PO (1)" at bounding box center [829, 224] width 162 height 10
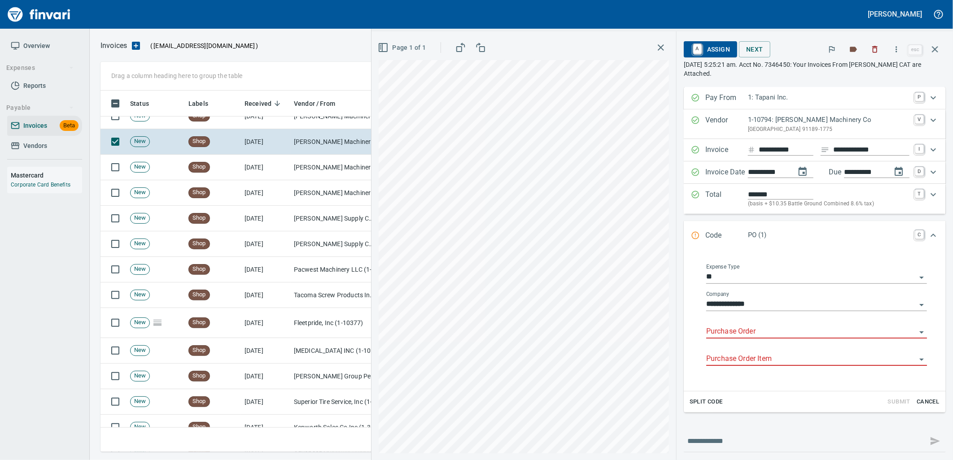
click at [753, 337] on input "Purchase Order" at bounding box center [811, 332] width 210 height 13
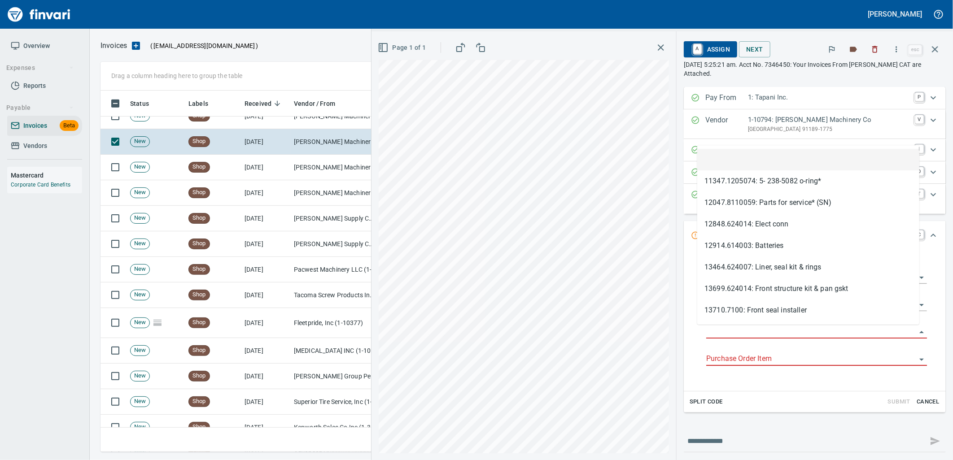
scroll to position [354, 827]
click at [936, 52] on icon "button" at bounding box center [935, 49] width 11 height 11
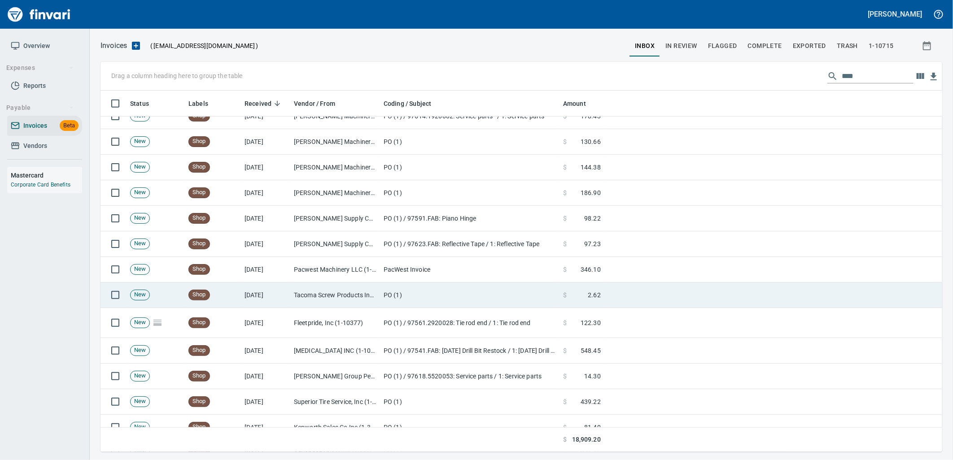
scroll to position [354, 827]
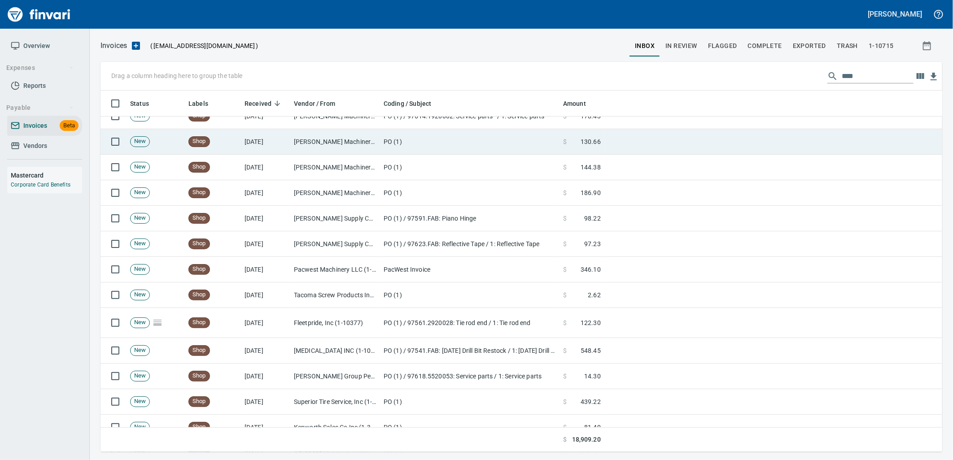
click at [334, 144] on td "[PERSON_NAME] Machinery Co (1-10794)" at bounding box center [335, 142] width 90 height 26
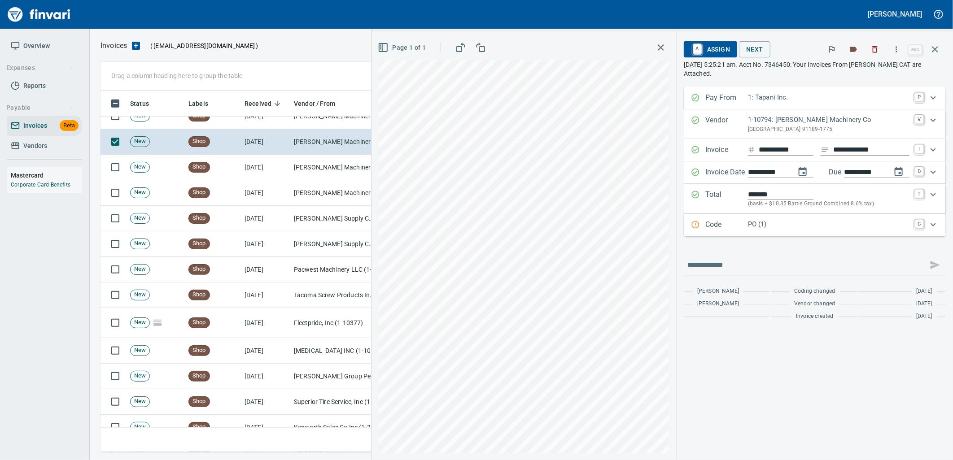
click at [805, 228] on p "PO (1)" at bounding box center [829, 224] width 162 height 10
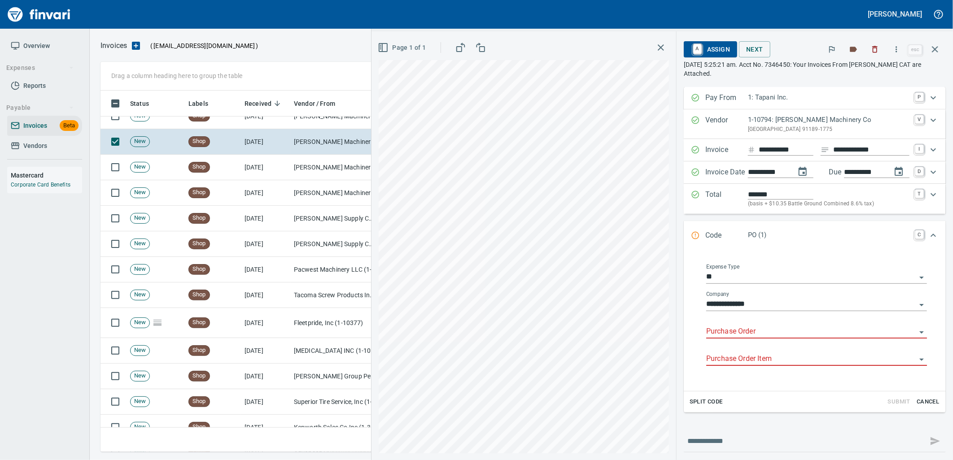
click at [753, 337] on input "Purchase Order" at bounding box center [811, 332] width 210 height 13
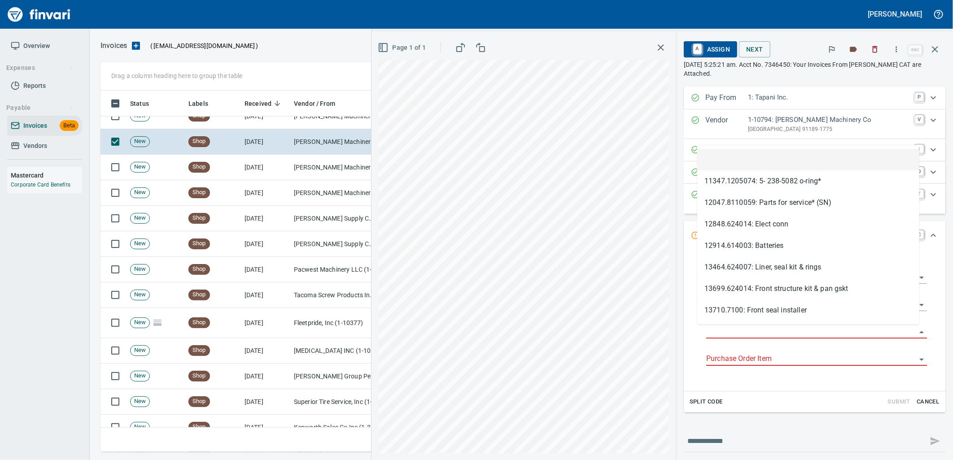
scroll to position [354, 827]
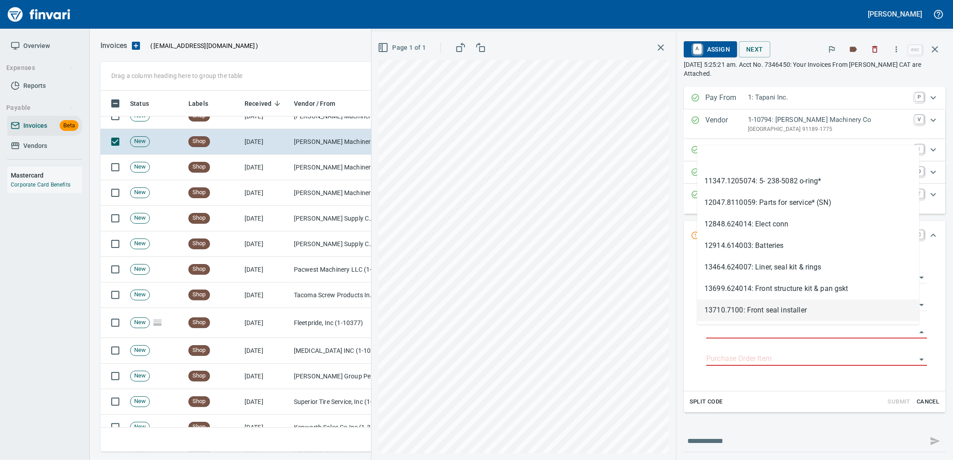
type input "**********"
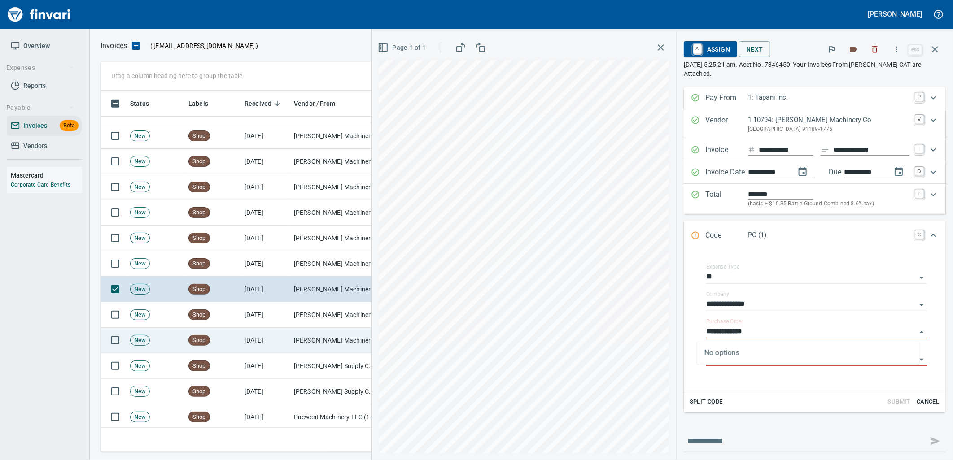
scroll to position [255, 0]
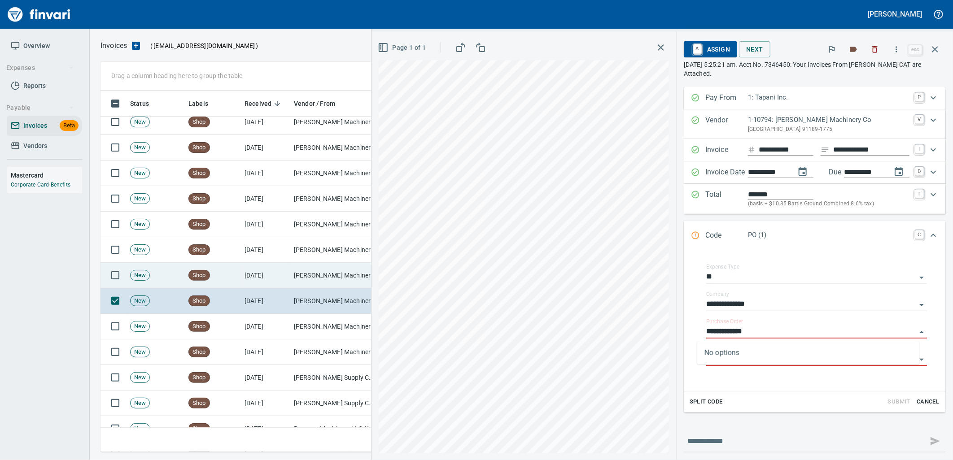
click at [314, 277] on td "[PERSON_NAME] Machinery Co (1-10794)" at bounding box center [335, 276] width 90 height 26
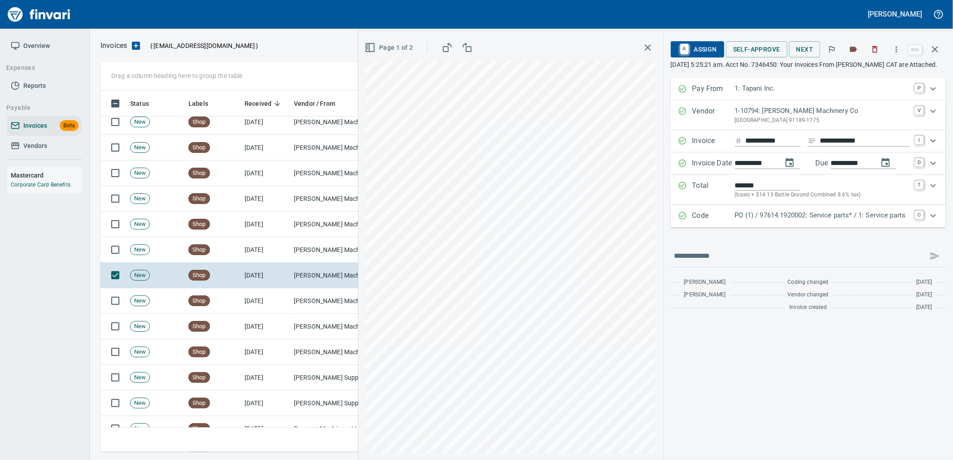
click at [766, 221] on p "PO (1) / 97614.1920002: Service parts* / 1: Service parts" at bounding box center [822, 215] width 175 height 10
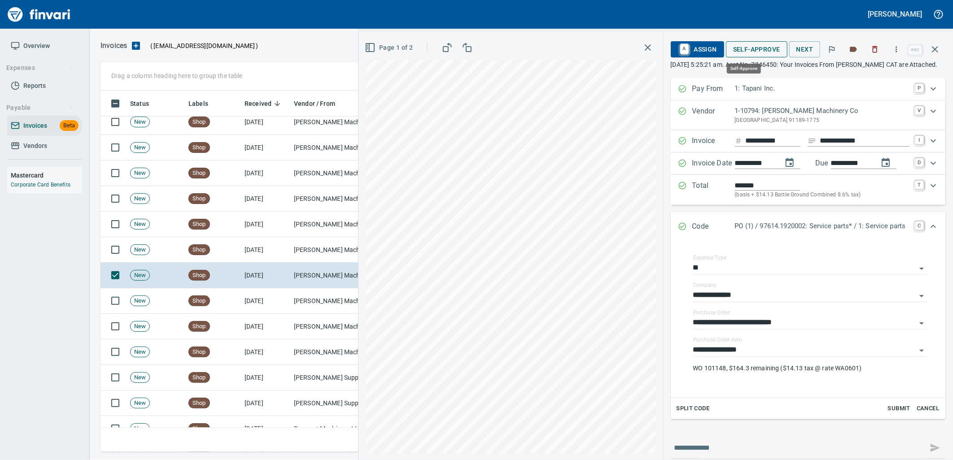
click at [753, 48] on span "Self-Approve" at bounding box center [756, 49] width 47 height 11
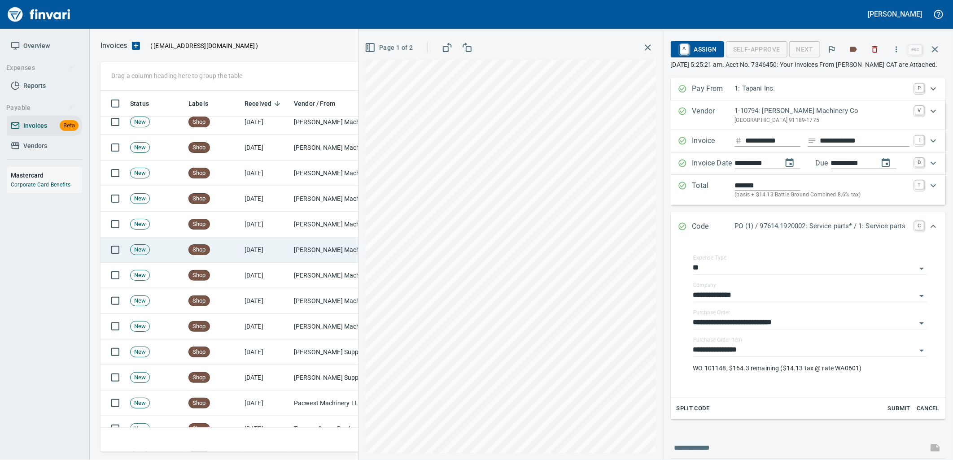
scroll to position [354, 827]
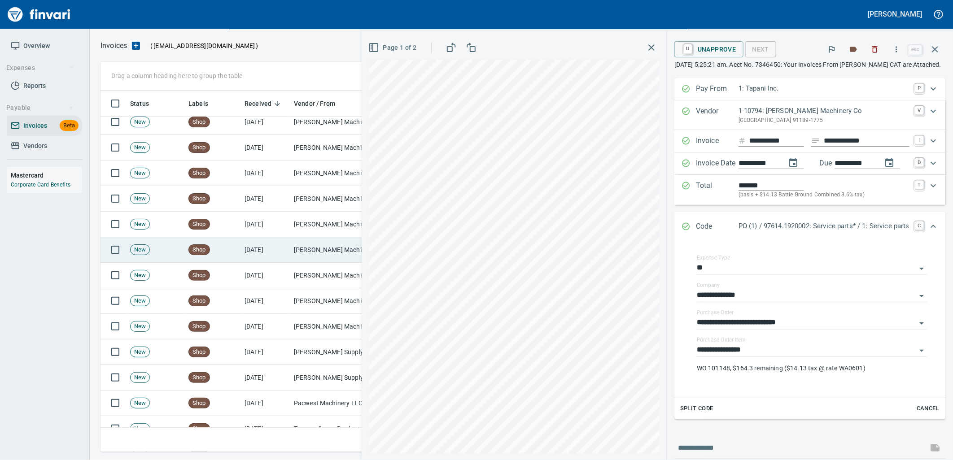
click at [293, 255] on td "[PERSON_NAME] Machinery Co (1-10794)" at bounding box center [335, 250] width 90 height 26
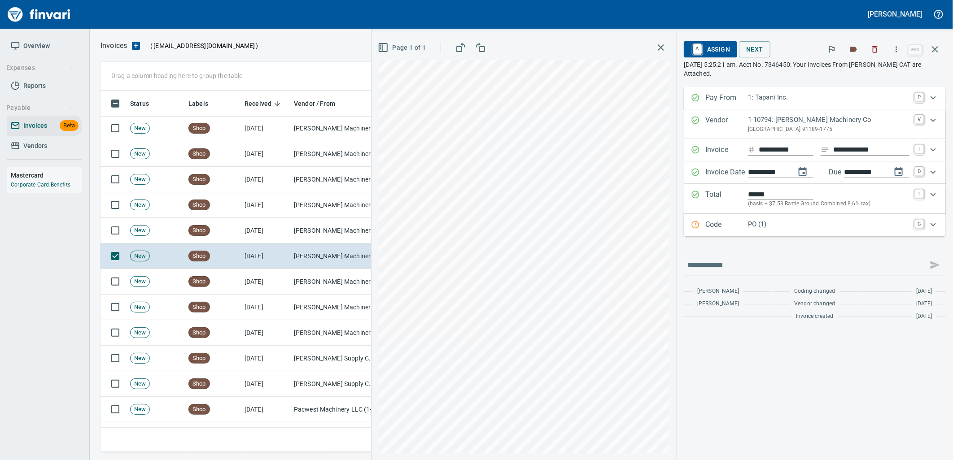
click at [779, 230] on div "PO (1)" at bounding box center [829, 225] width 162 height 12
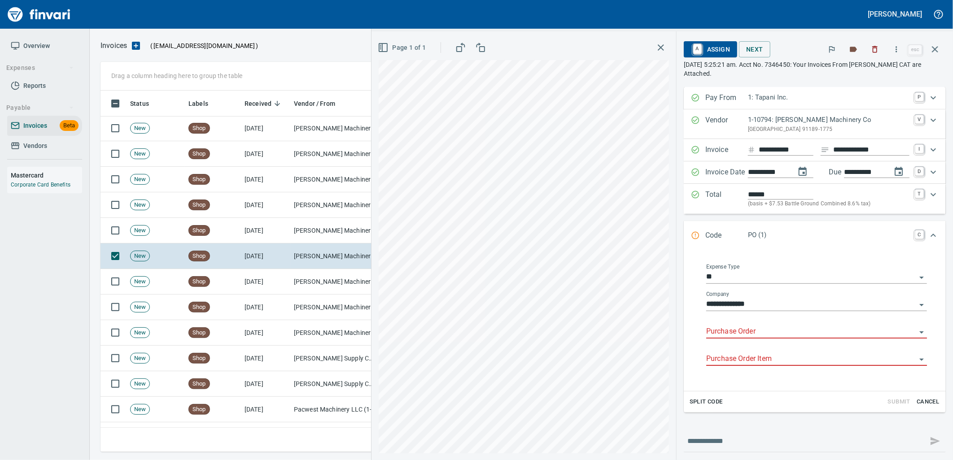
click at [740, 330] on input "Purchase Order" at bounding box center [811, 332] width 210 height 13
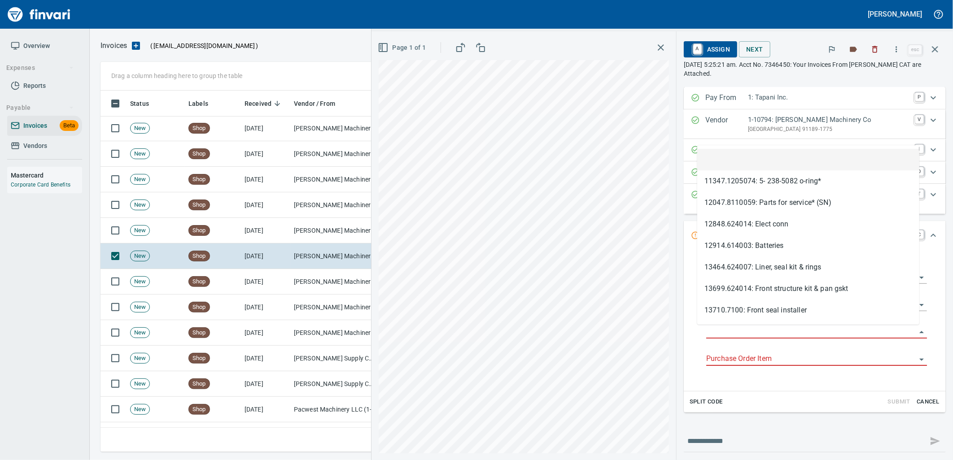
scroll to position [354, 827]
type input "**********"
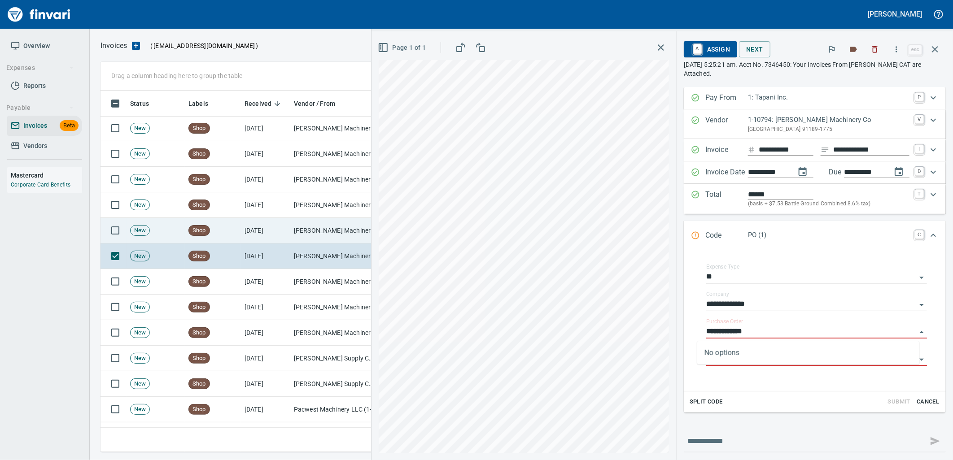
click at [268, 226] on td "[DATE]" at bounding box center [265, 231] width 49 height 26
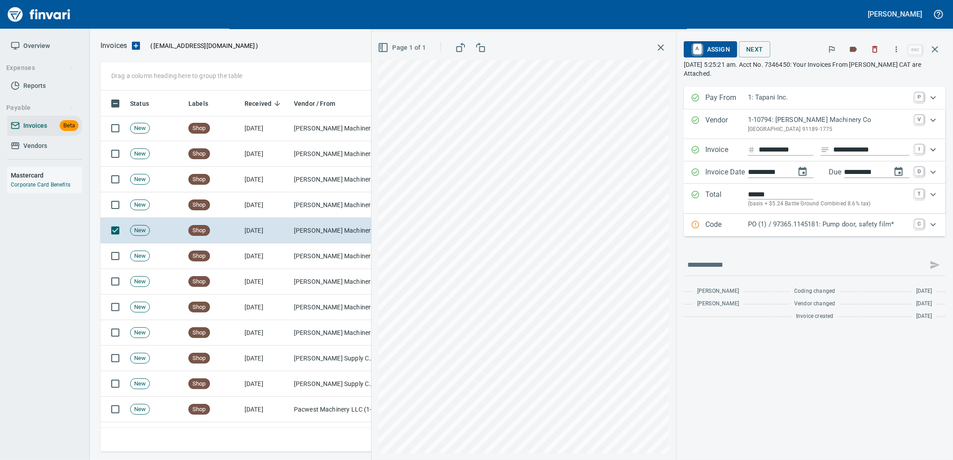
click at [800, 226] on p "PO (1) / 97365.1145181: Pump door, safety film*" at bounding box center [829, 224] width 162 height 10
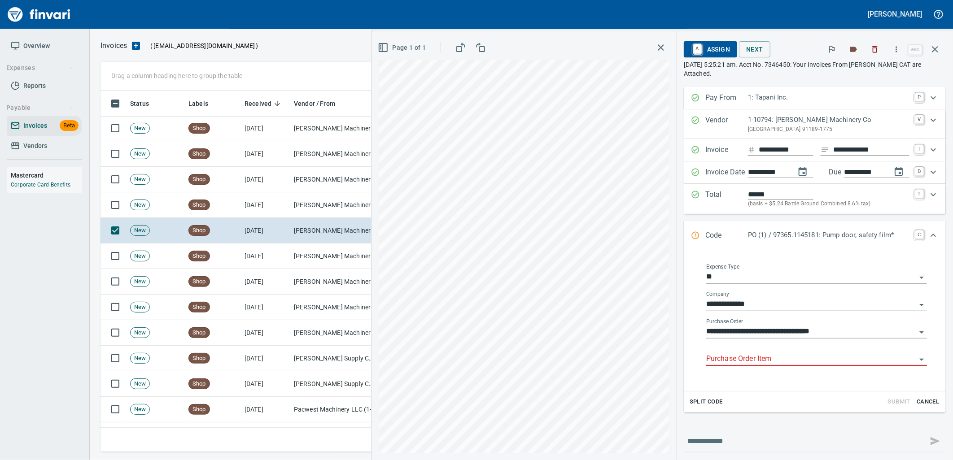
click at [757, 363] on input "Purchase Order Item" at bounding box center [811, 359] width 210 height 13
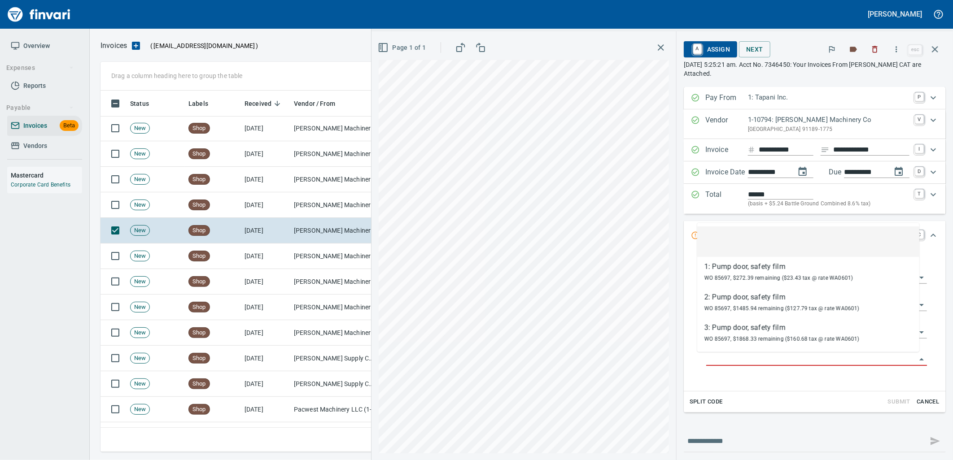
scroll to position [354, 827]
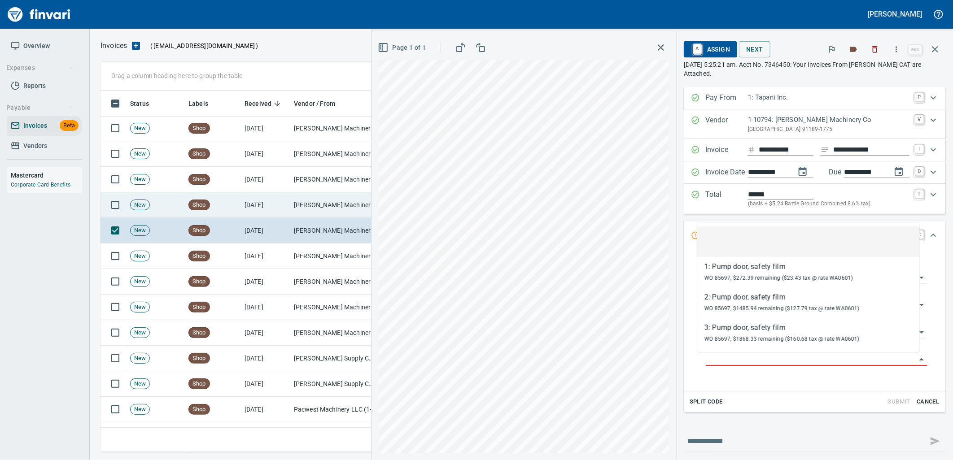
click at [279, 212] on td "[DATE]" at bounding box center [265, 206] width 49 height 26
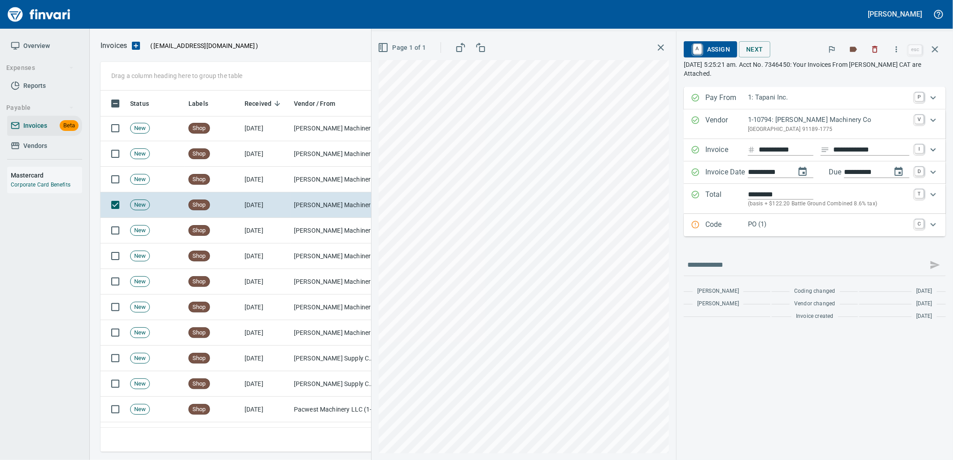
click at [766, 228] on p "PO (1)" at bounding box center [829, 224] width 162 height 10
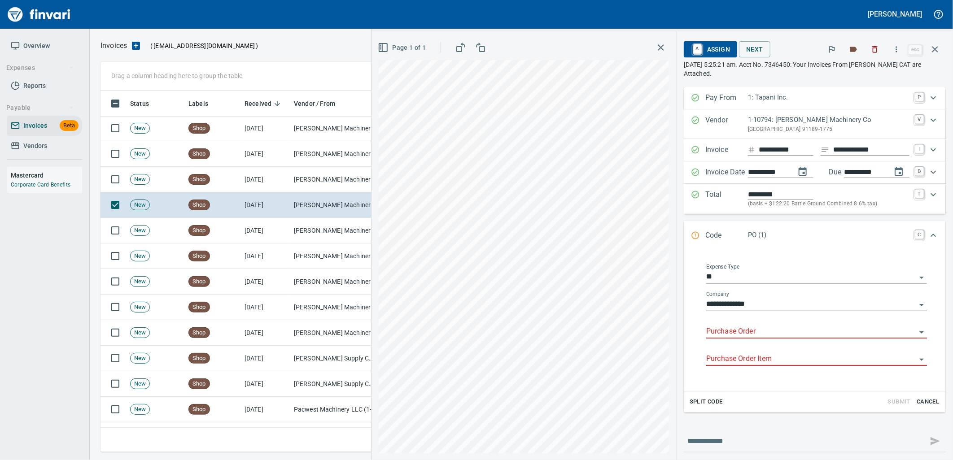
click at [748, 330] on input "Purchase Order" at bounding box center [811, 332] width 210 height 13
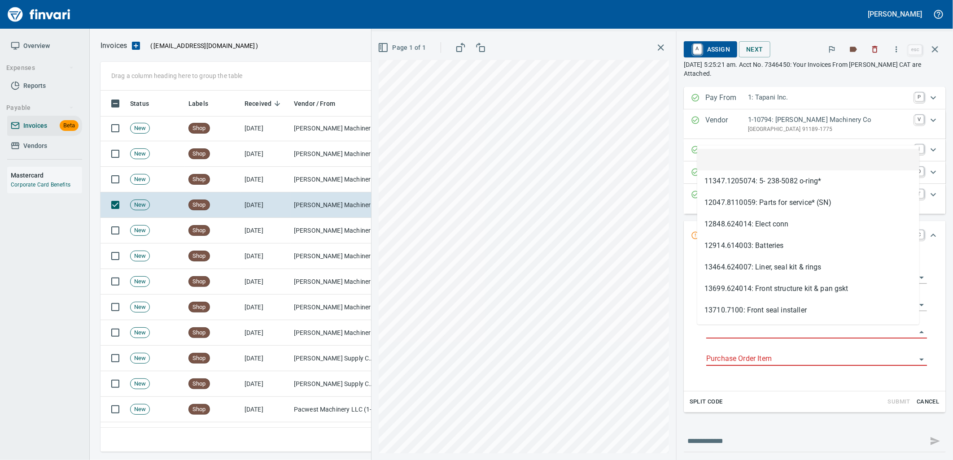
type input "**********"
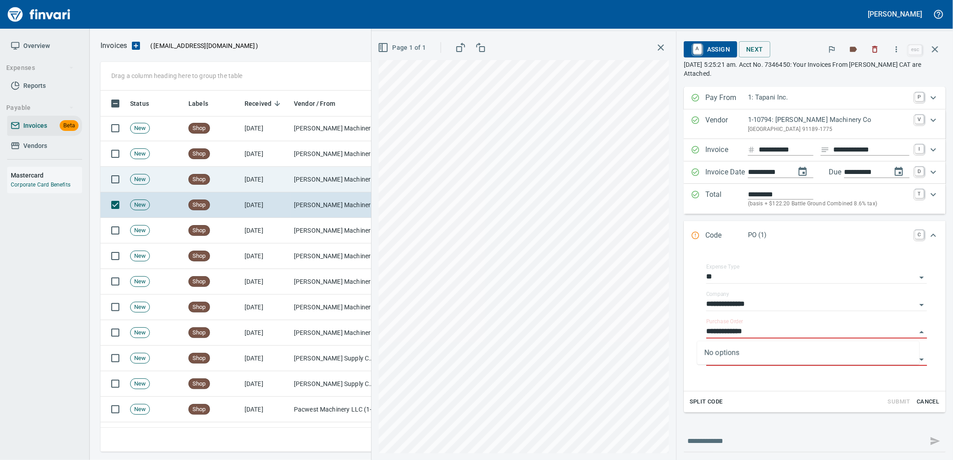
click at [303, 186] on td "[PERSON_NAME] Machinery Co (1-10794)" at bounding box center [335, 180] width 90 height 26
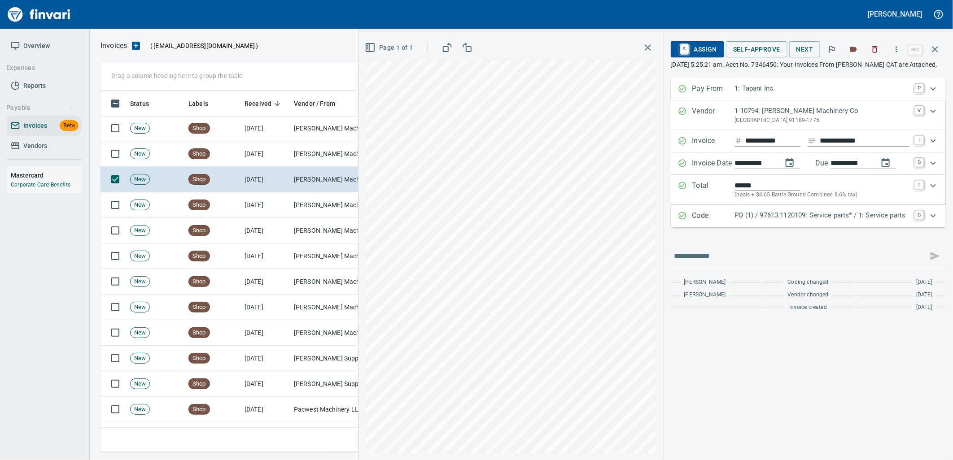
click at [796, 222] on div "PO (1) / 97613.1120109: Service parts* / 1: Service parts" at bounding box center [822, 216] width 175 height 12
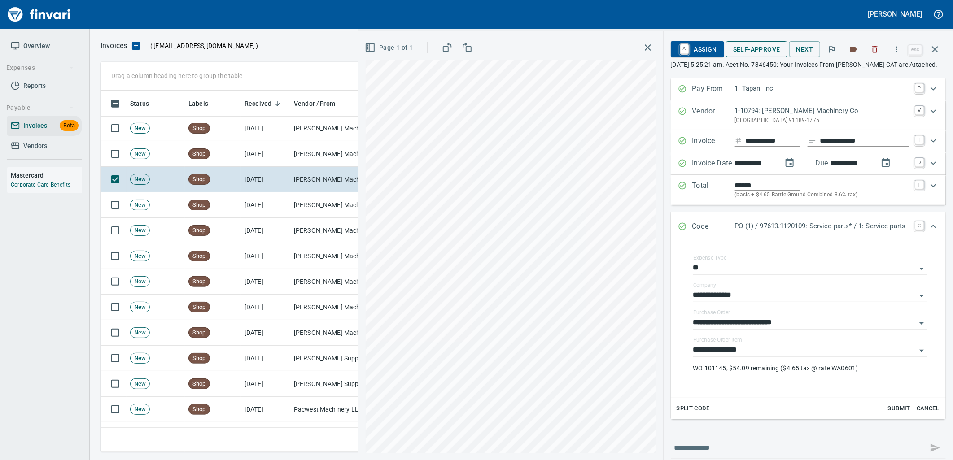
click at [752, 53] on span "Self-Approve" at bounding box center [756, 49] width 47 height 11
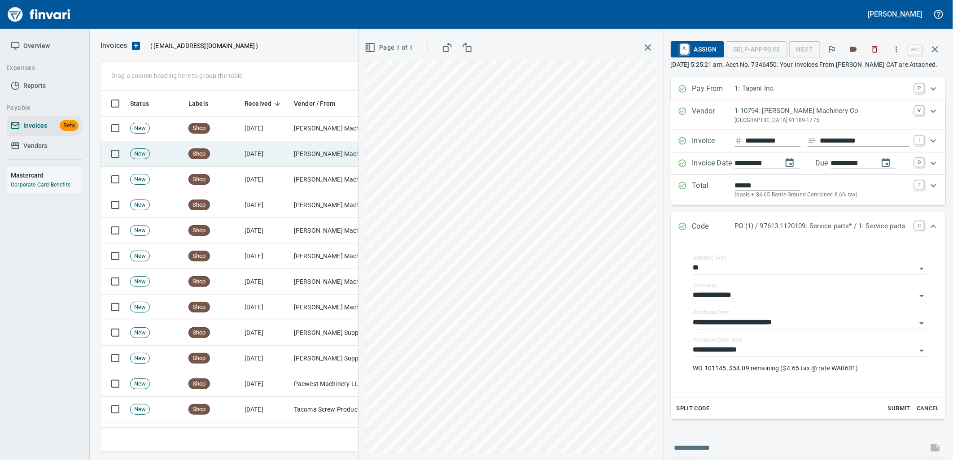
scroll to position [354, 827]
click at [299, 159] on td "[PERSON_NAME] Machinery Co (1-10794)" at bounding box center [335, 154] width 90 height 26
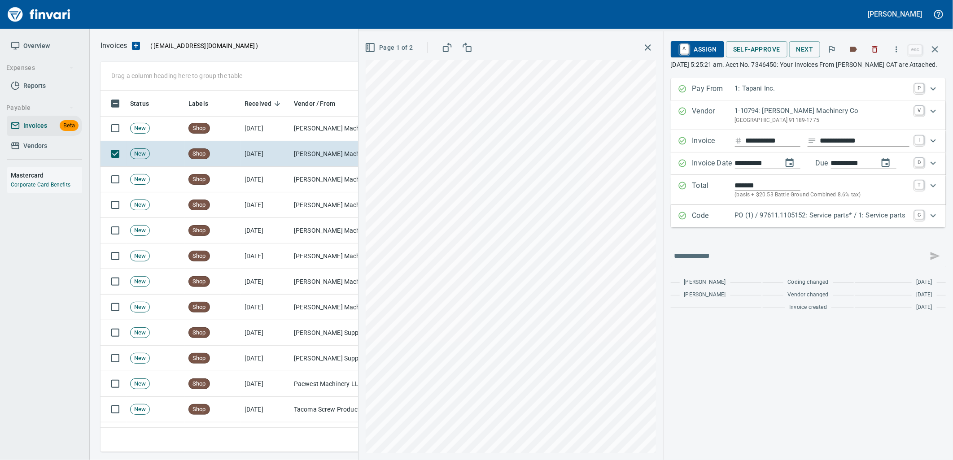
click at [808, 221] on p "PO (1) / 97611.1105152: Service parts* / 1: Service parts" at bounding box center [822, 215] width 175 height 10
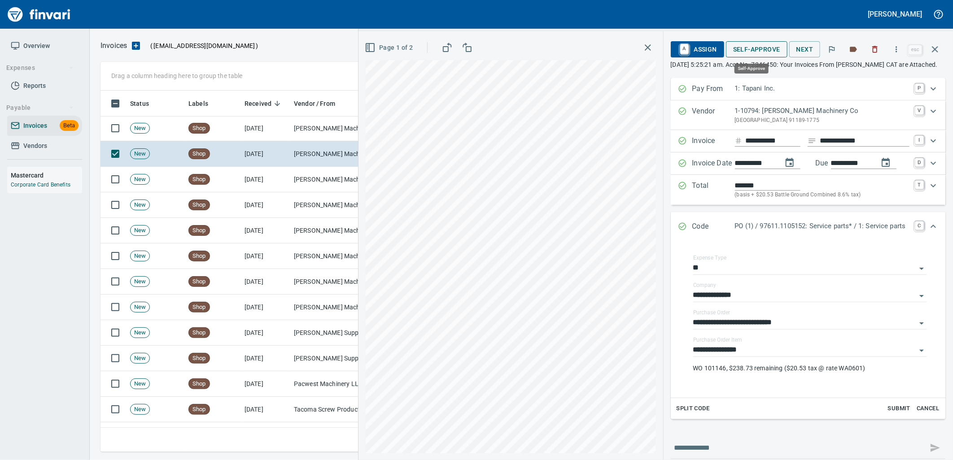
click at [747, 53] on span "Self-Approve" at bounding box center [756, 49] width 47 height 11
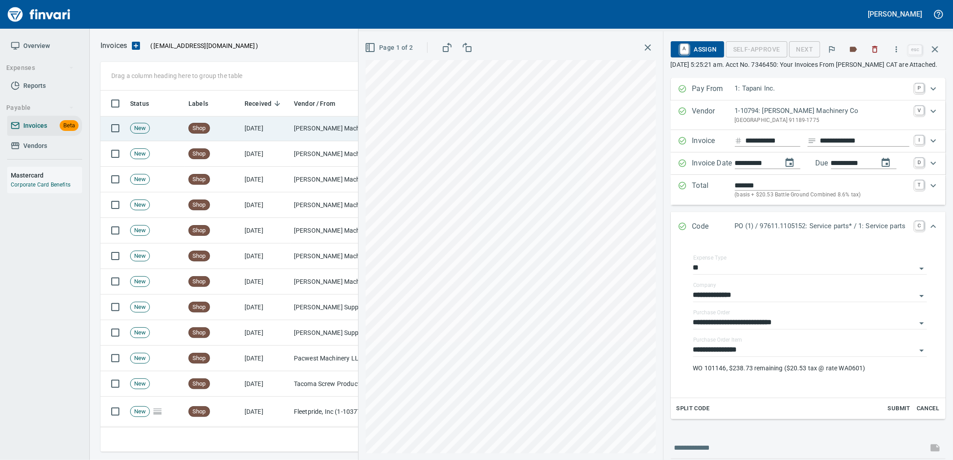
scroll to position [354, 827]
click at [279, 133] on td "[DATE]" at bounding box center [265, 129] width 49 height 26
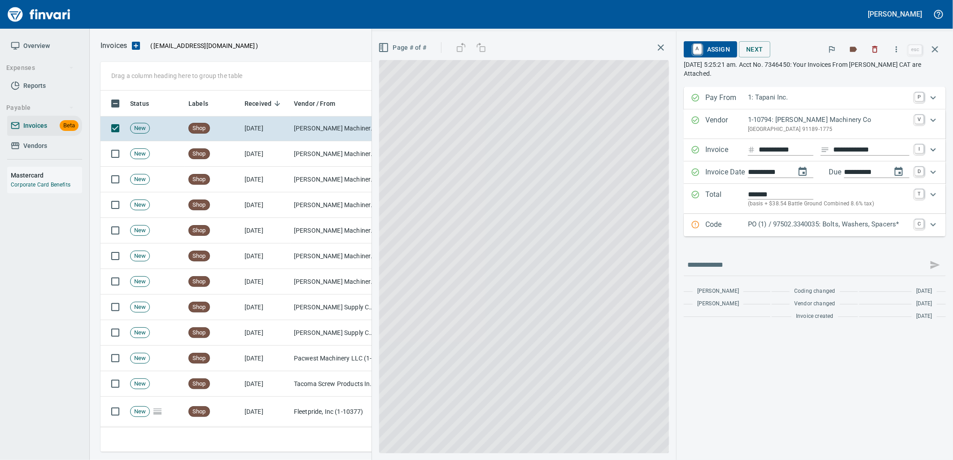
click at [796, 226] on p "PO (1) / 97502.3340035: Bolts, Washers, Spacers*" at bounding box center [829, 224] width 162 height 10
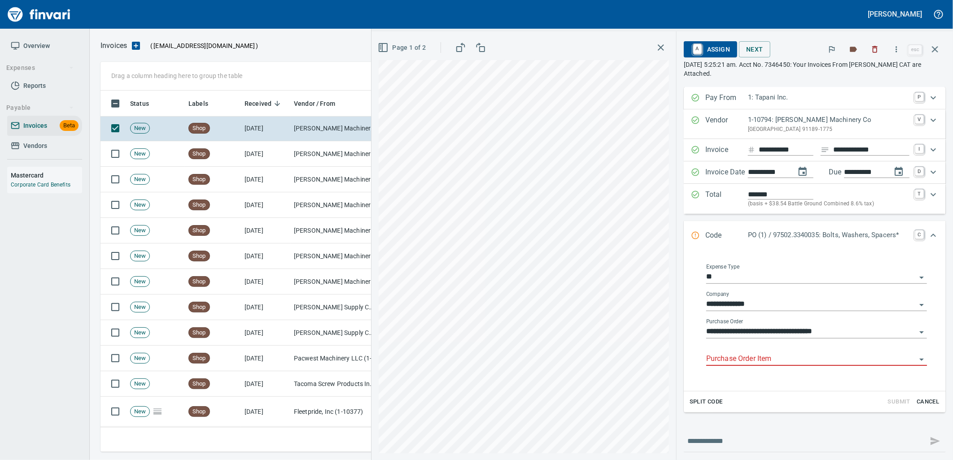
click at [782, 358] on input "Purchase Order Item" at bounding box center [811, 359] width 210 height 13
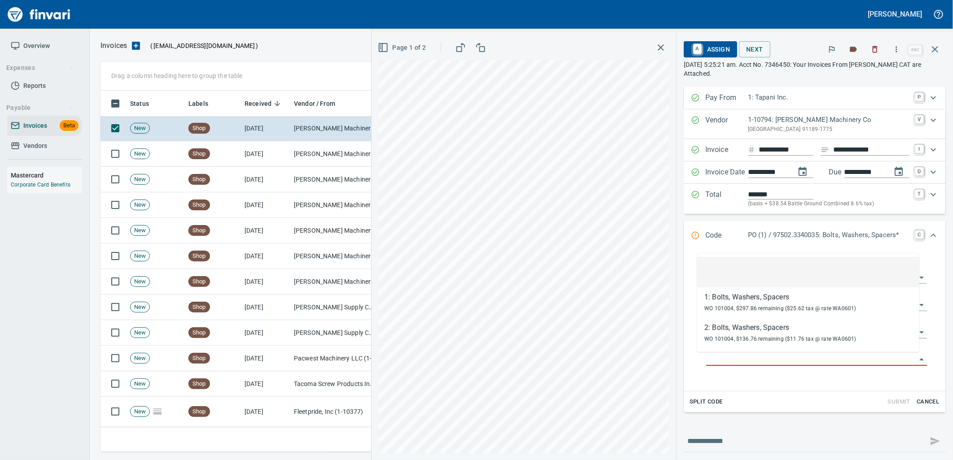
scroll to position [354, 827]
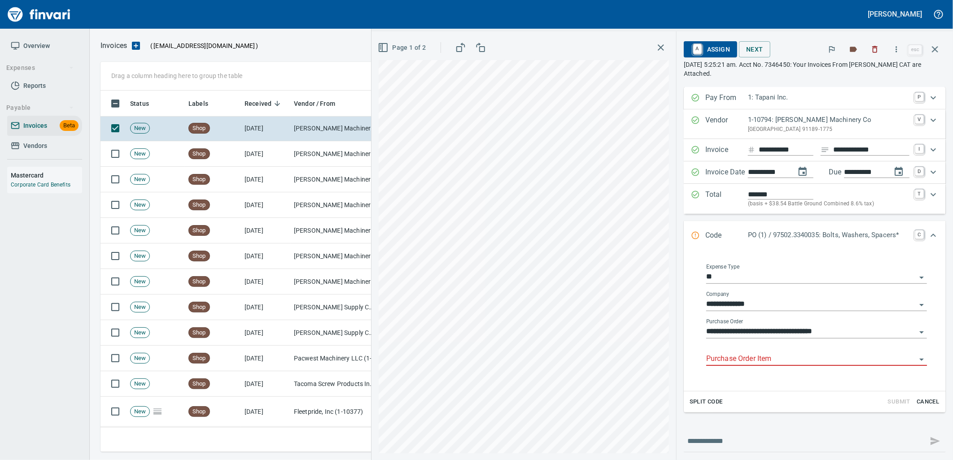
click at [789, 366] on input "Purchase Order Item" at bounding box center [811, 359] width 210 height 13
click at [755, 362] on input "Purchase Order Item" at bounding box center [811, 359] width 210 height 13
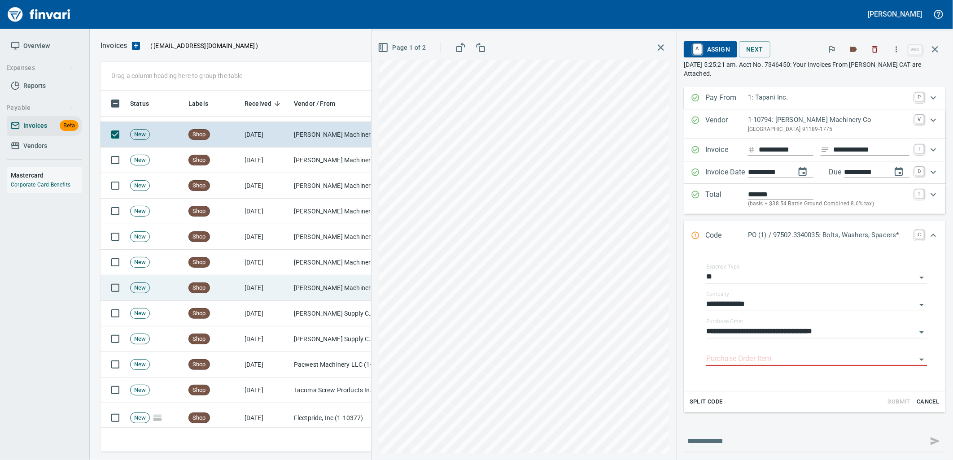
scroll to position [105, 0]
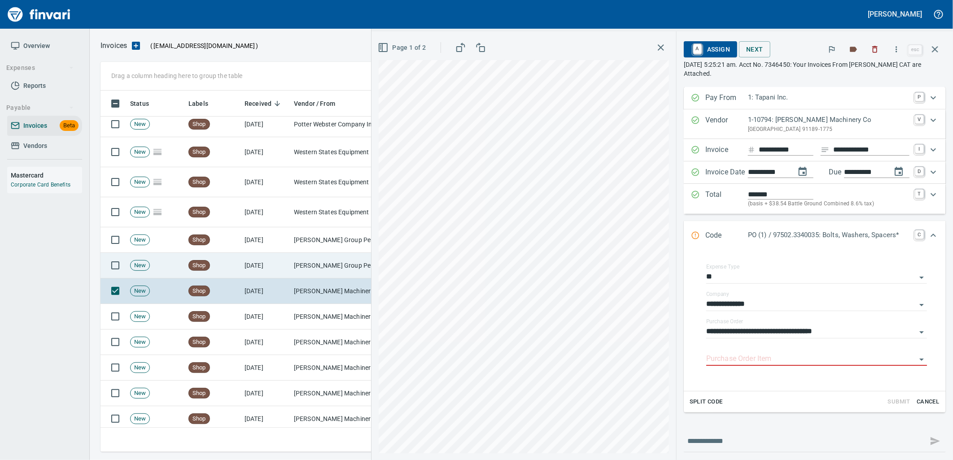
click at [307, 263] on td "[PERSON_NAME] Group Peterbilt([MEDICAL_DATA]) (1-38196)" at bounding box center [335, 266] width 90 height 26
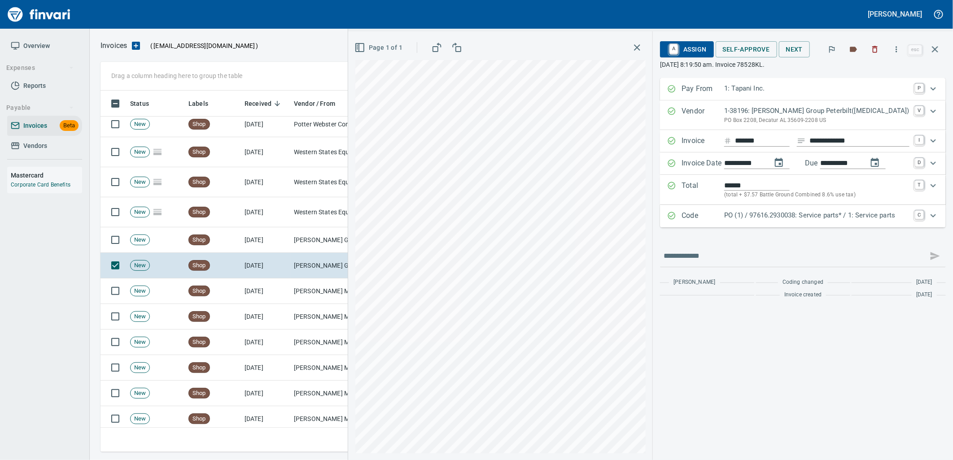
click at [785, 214] on p "PO (1) / 97616.2930038: Service parts* / 1: Service parts" at bounding box center [816, 215] width 185 height 10
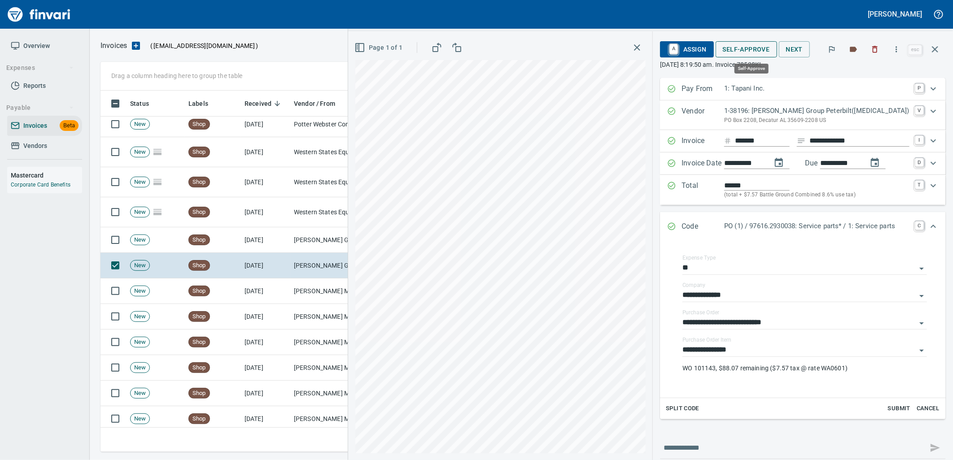
drag, startPoint x: 756, startPoint y: 50, endPoint x: 306, endPoint y: 225, distance: 482.9
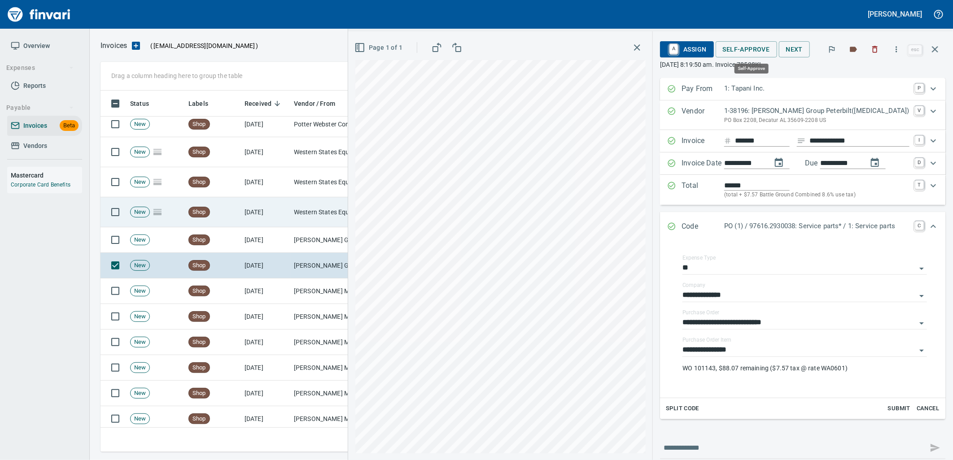
click at [756, 50] on span "Self-Approve" at bounding box center [746, 49] width 47 height 11
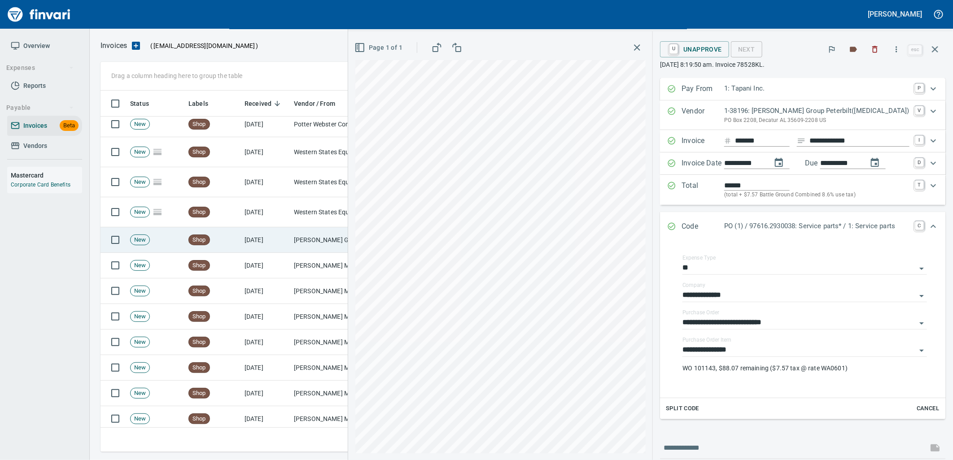
click at [261, 237] on td "[DATE]" at bounding box center [265, 241] width 49 height 26
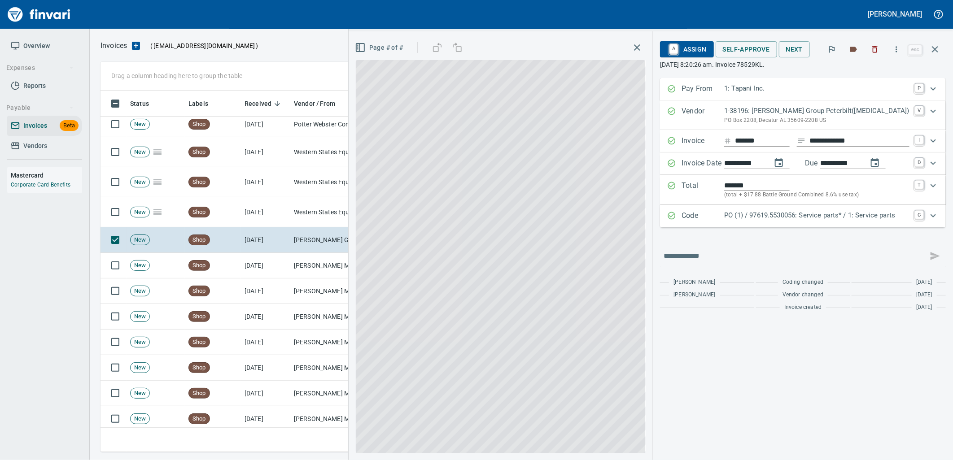
click at [810, 218] on p "PO (1) / 97619.5530056: Service parts* / 1: Service parts" at bounding box center [816, 215] width 185 height 10
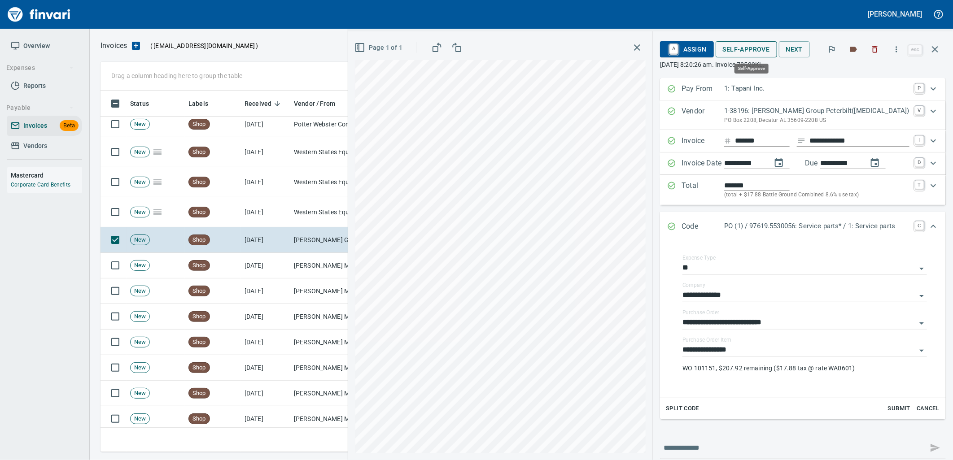
click at [750, 48] on span "Self-Approve" at bounding box center [746, 49] width 47 height 11
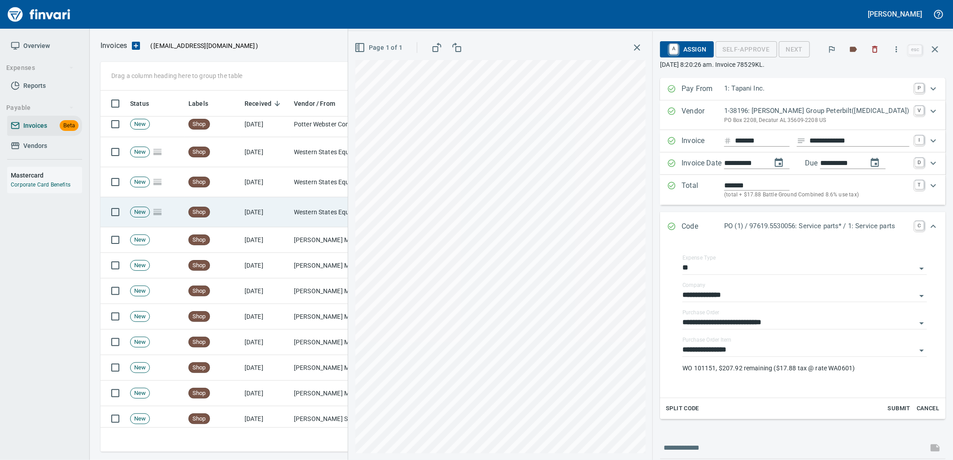
click at [306, 216] on td "Western States Equipment Co. (1-11113)" at bounding box center [335, 212] width 90 height 30
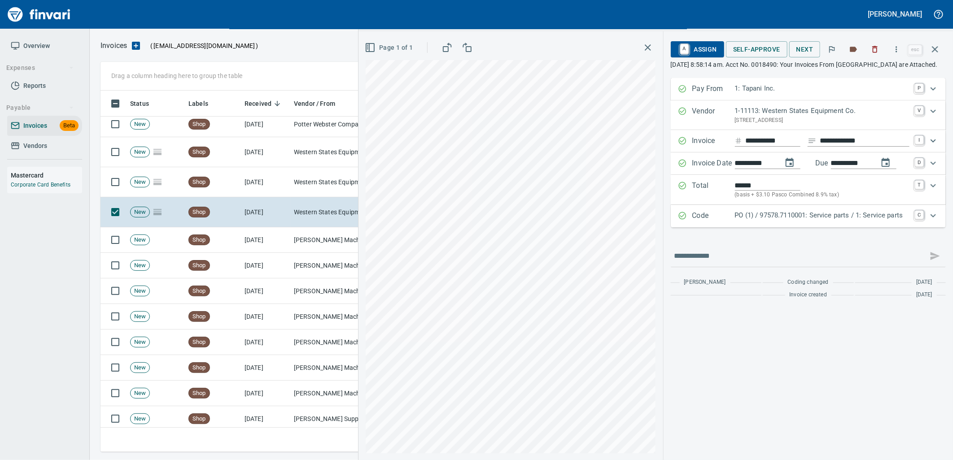
click at [795, 221] on p "PO (1) / 97578.7110001: Service parts / 1: Service parts" at bounding box center [822, 215] width 175 height 10
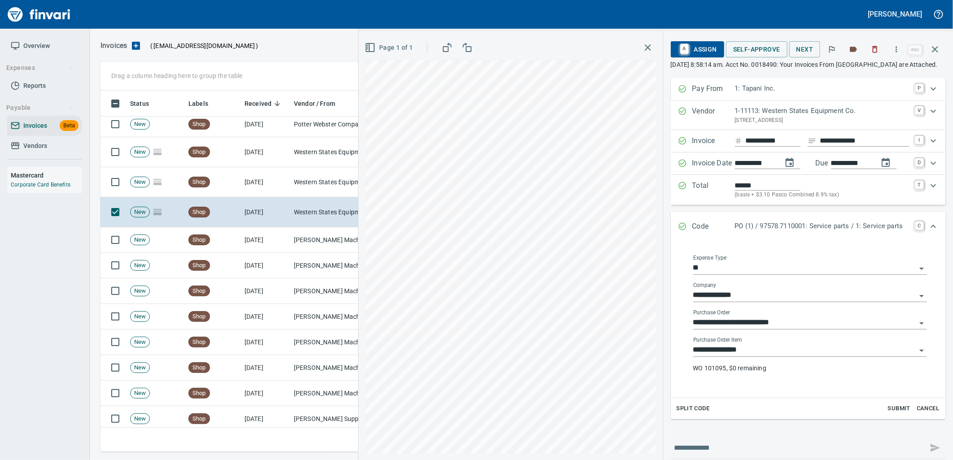
click at [746, 357] on input "**********" at bounding box center [804, 350] width 223 height 13
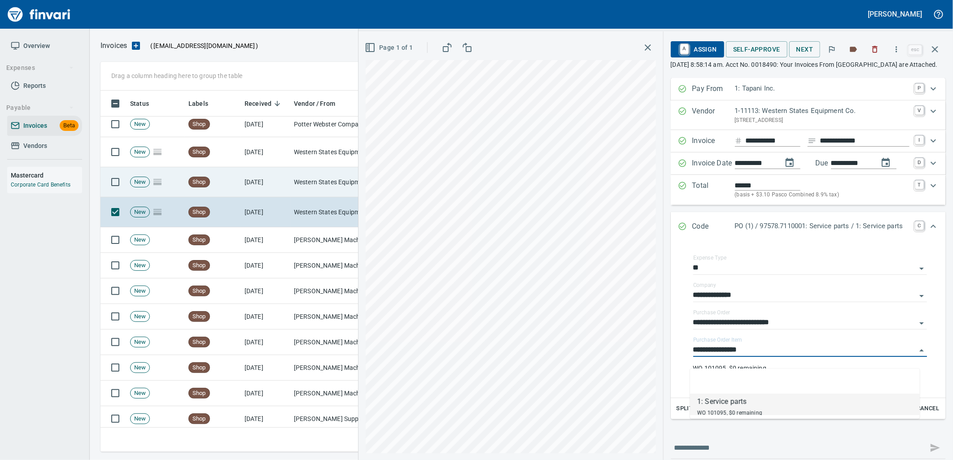
click at [305, 180] on td "Western States Equipment Co. (1-11113)" at bounding box center [335, 182] width 90 height 30
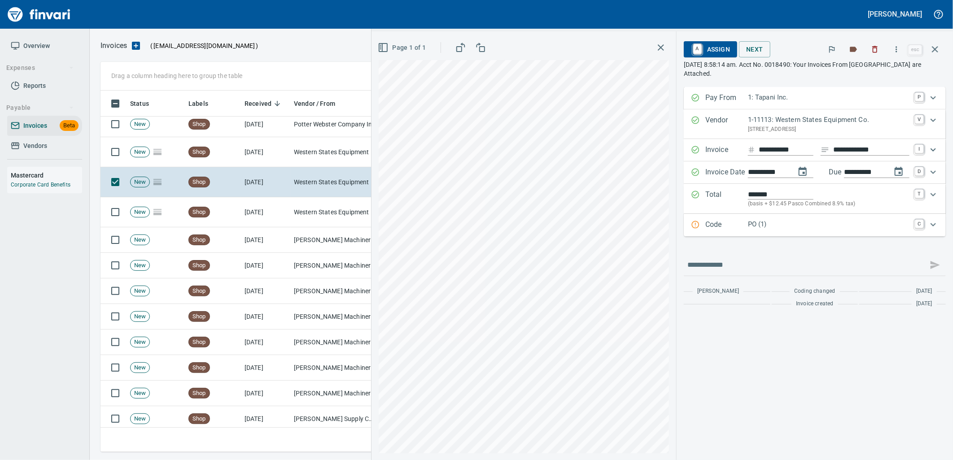
click at [795, 231] on div "PO (1)" at bounding box center [829, 225] width 162 height 12
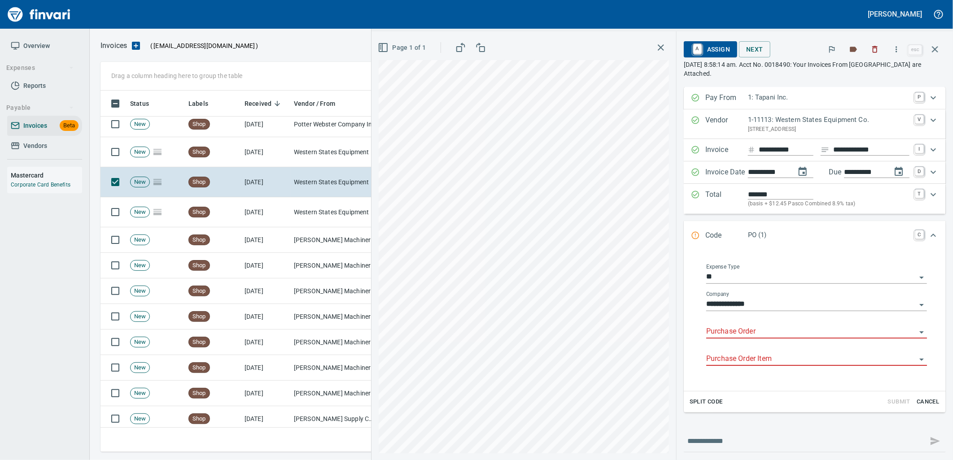
click at [734, 332] on input "Purchase Order" at bounding box center [811, 332] width 210 height 13
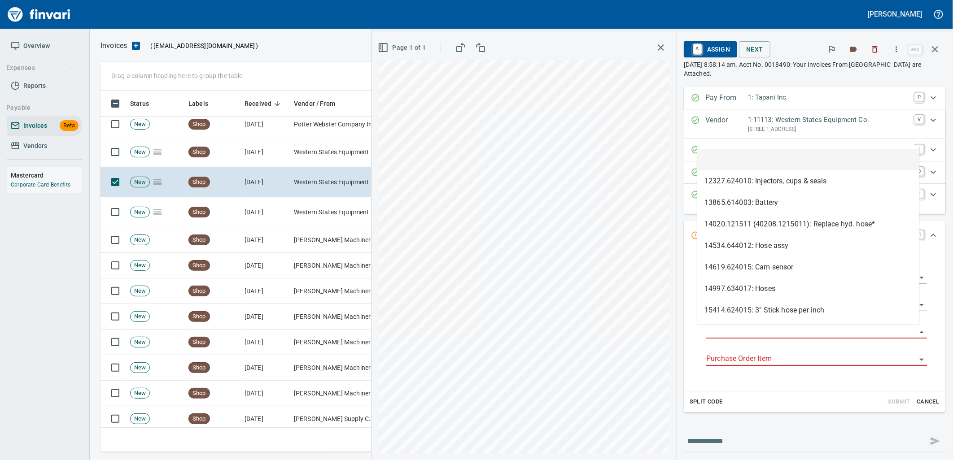
scroll to position [354, 827]
type input "**********"
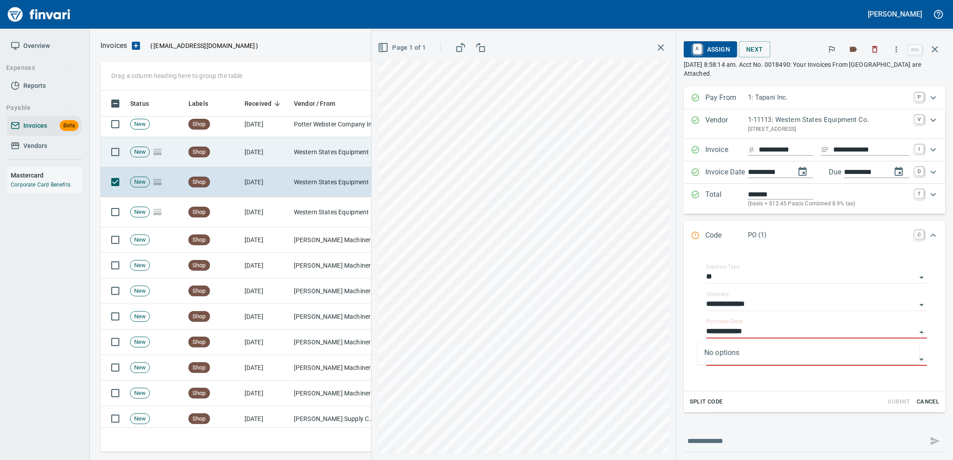
click at [292, 155] on td "Western States Equipment Co. (1-11113)" at bounding box center [335, 152] width 90 height 30
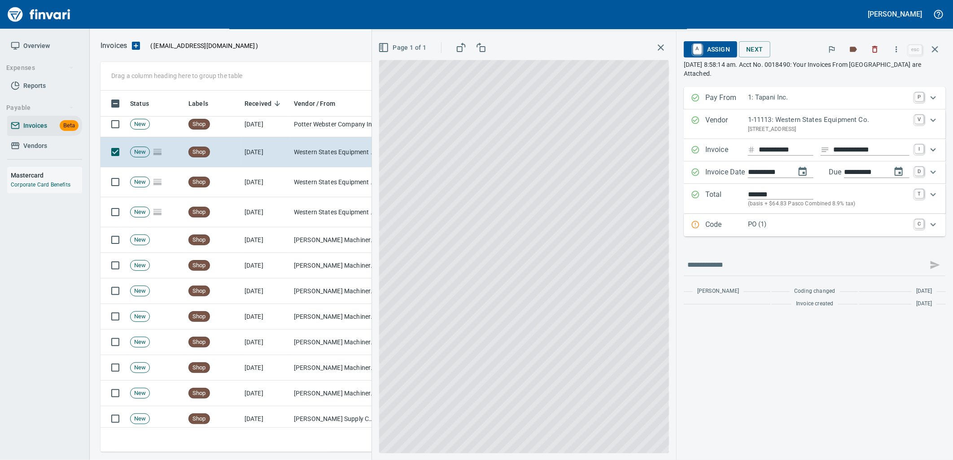
click at [767, 229] on p "PO (1)" at bounding box center [829, 224] width 162 height 10
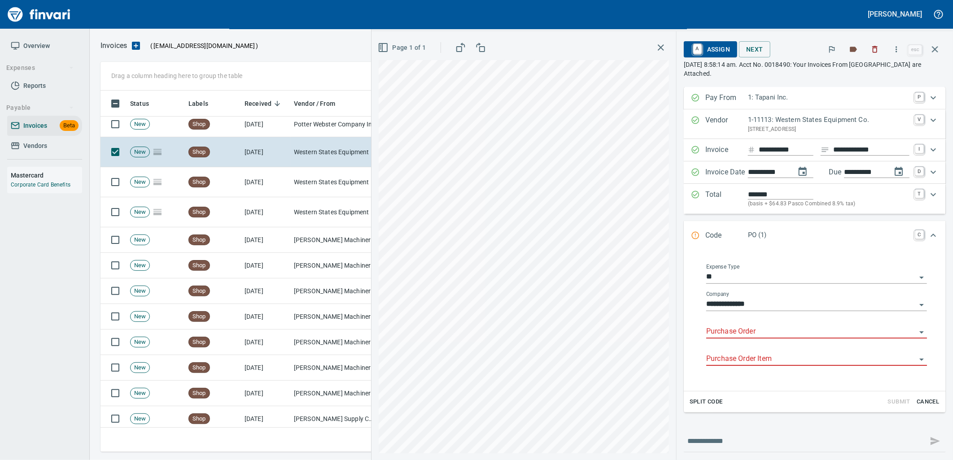
click at [772, 331] on input "Purchase Order" at bounding box center [811, 332] width 210 height 13
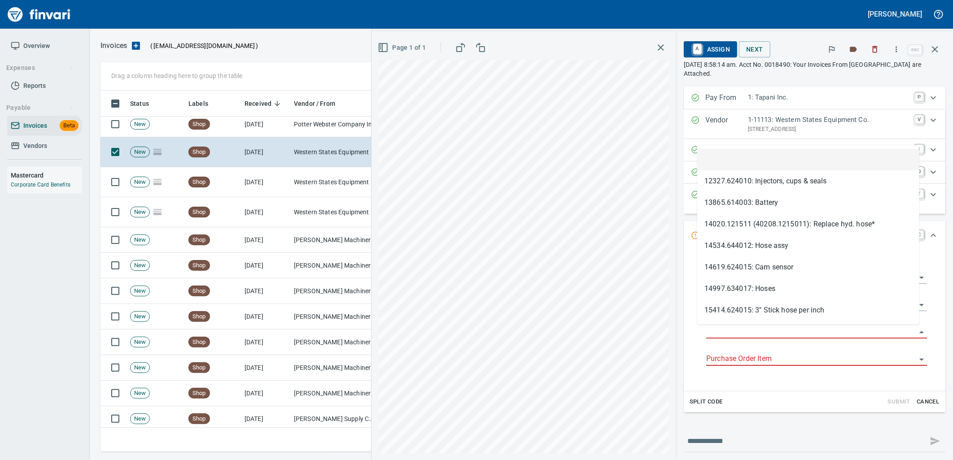
scroll to position [354, 827]
type input "**********"
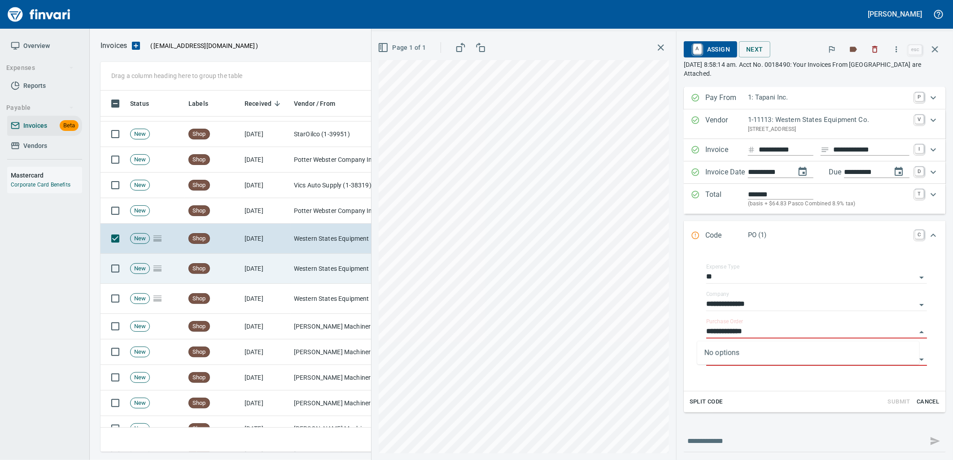
scroll to position [6, 0]
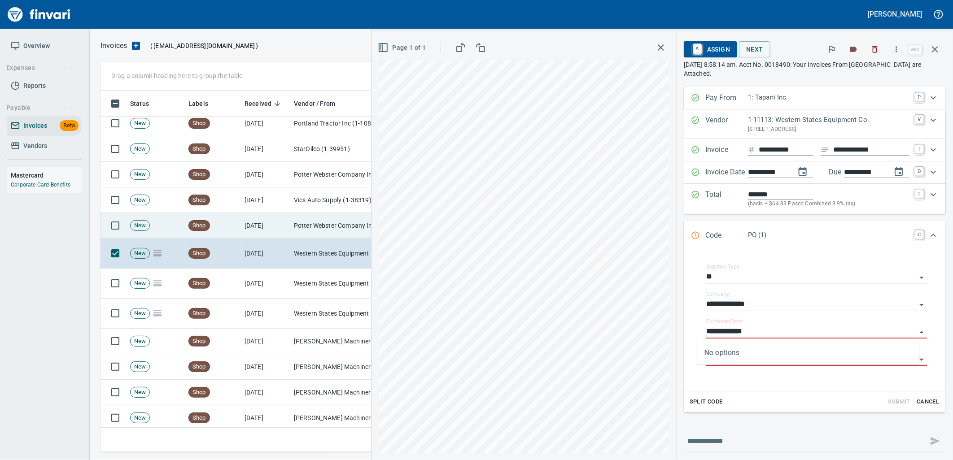
click at [307, 223] on td "Potter Webster Company Inc (1-10818)" at bounding box center [335, 226] width 90 height 26
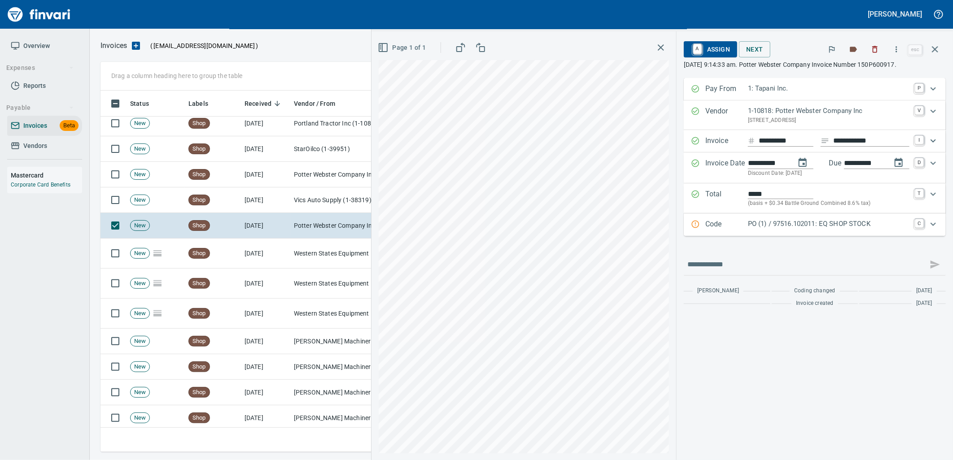
click at [822, 229] on p "PO (1) / 97516.102011: EQ SHOP STOCK" at bounding box center [829, 224] width 162 height 10
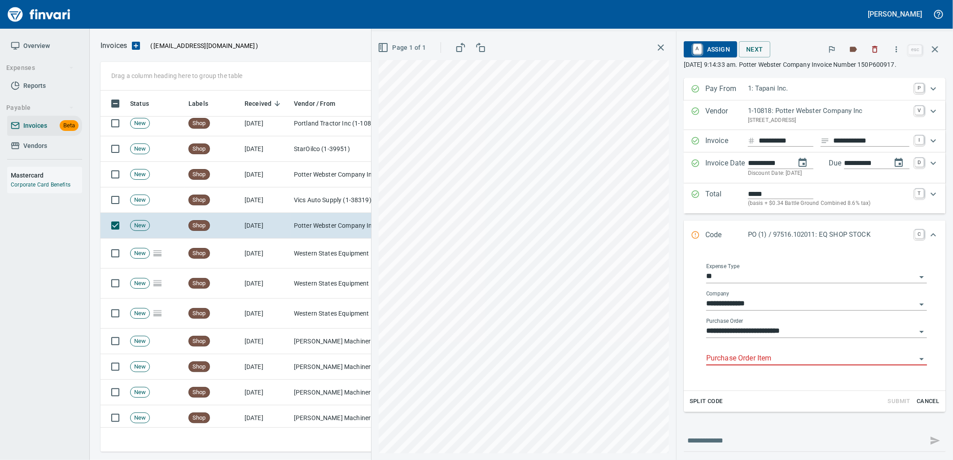
click at [771, 363] on input "Purchase Order Item" at bounding box center [811, 359] width 210 height 13
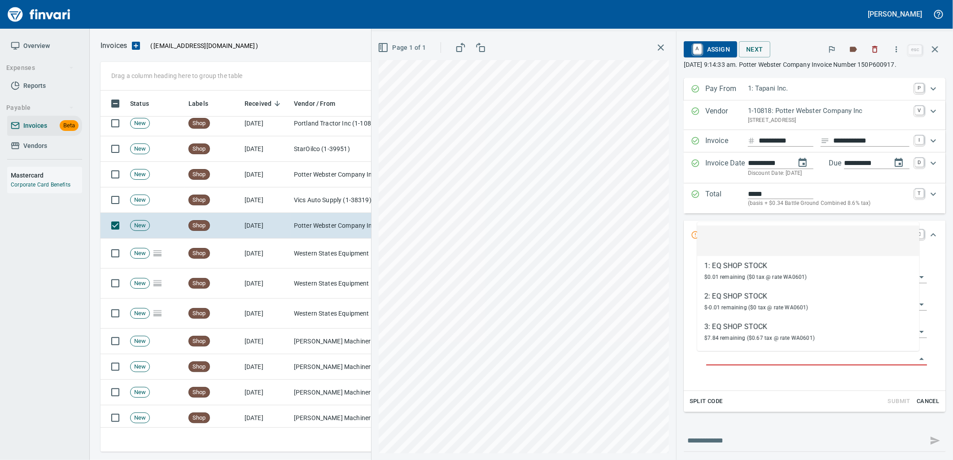
scroll to position [354, 827]
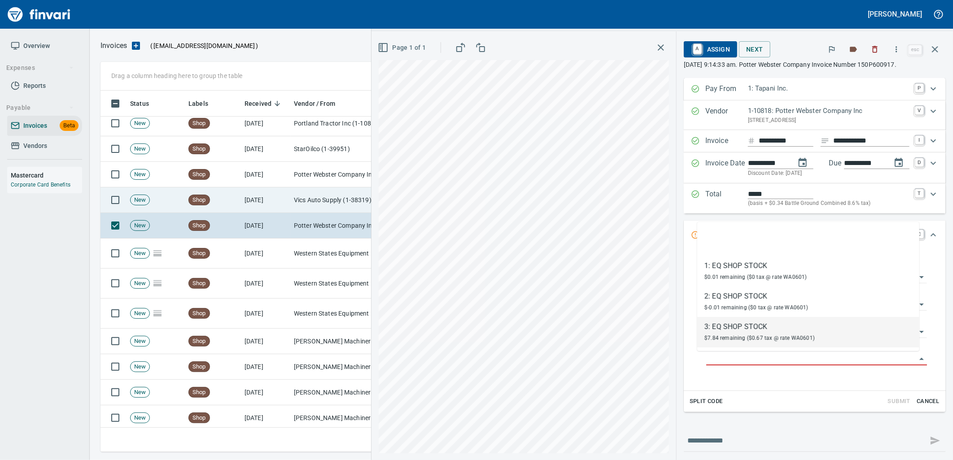
click at [268, 205] on td "[DATE]" at bounding box center [265, 201] width 49 height 26
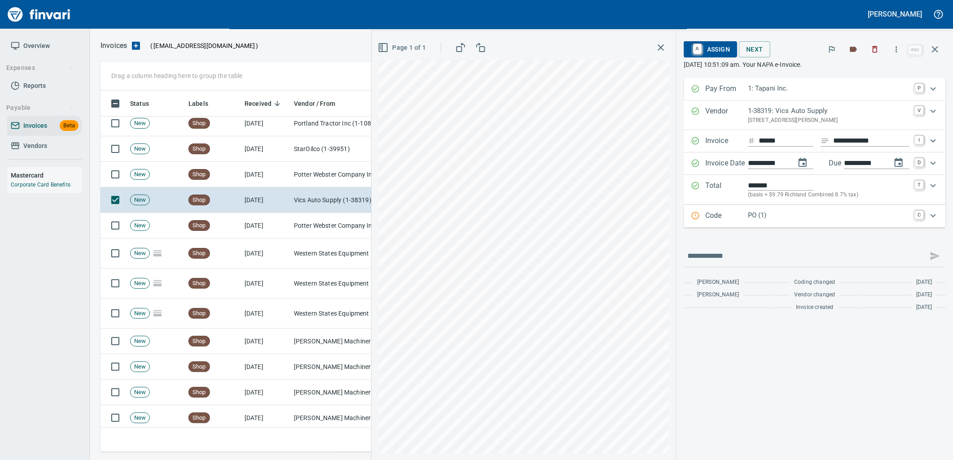
click at [775, 218] on p "PO (1)" at bounding box center [829, 215] width 162 height 10
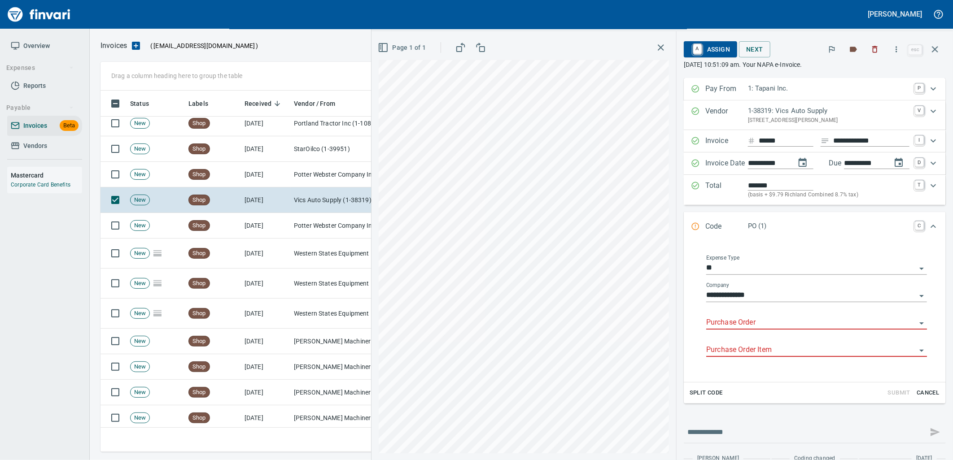
click at [753, 324] on input "Purchase Order" at bounding box center [811, 323] width 210 height 13
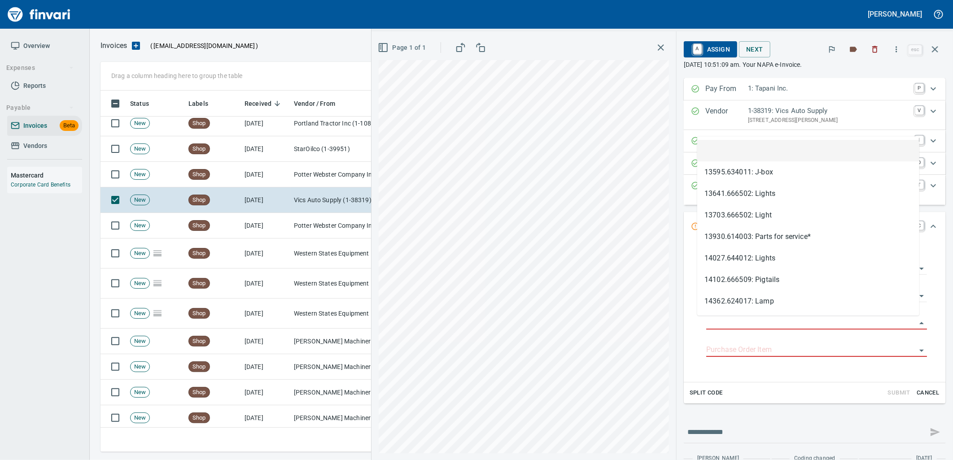
scroll to position [354, 827]
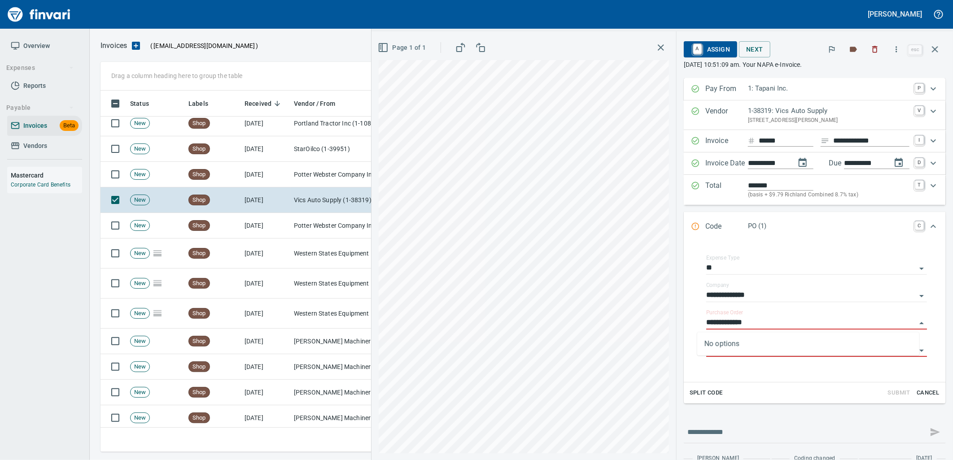
type input "**********"
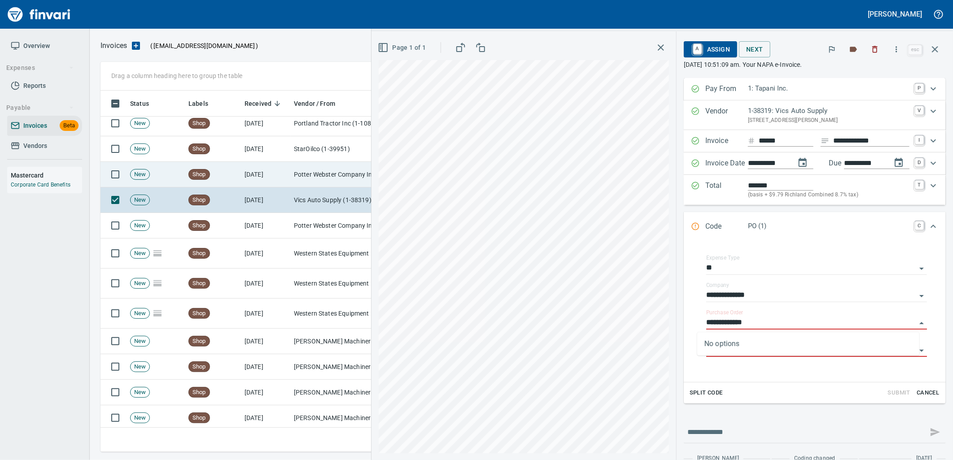
click at [264, 164] on td "[DATE]" at bounding box center [265, 175] width 49 height 26
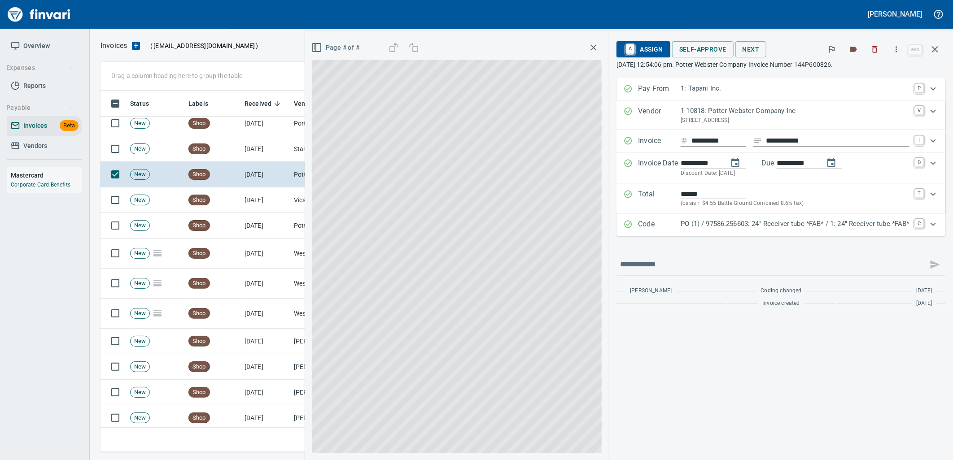
click at [773, 219] on div "Code PO (1) / 97586.256603: 24" Receiver tube *FAB* / 1: 24" Receiver tube *FAB…" at bounding box center [781, 225] width 329 height 22
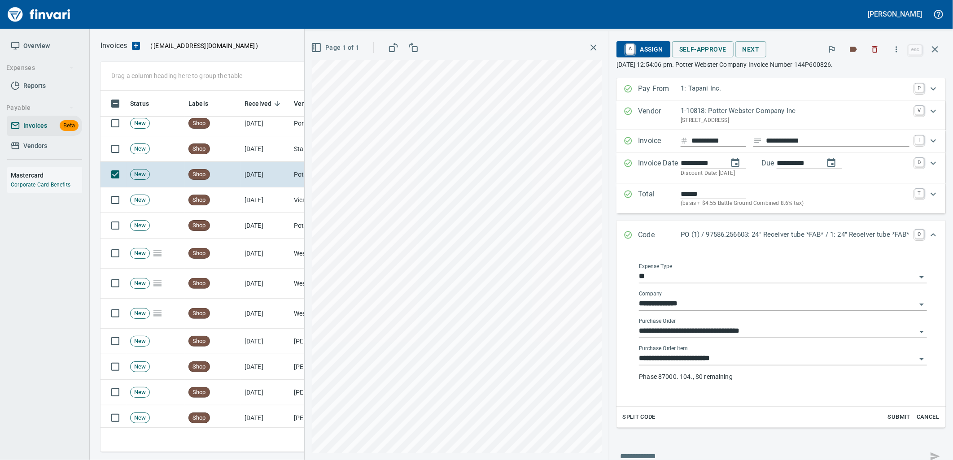
click at [732, 357] on input "**********" at bounding box center [777, 359] width 277 height 13
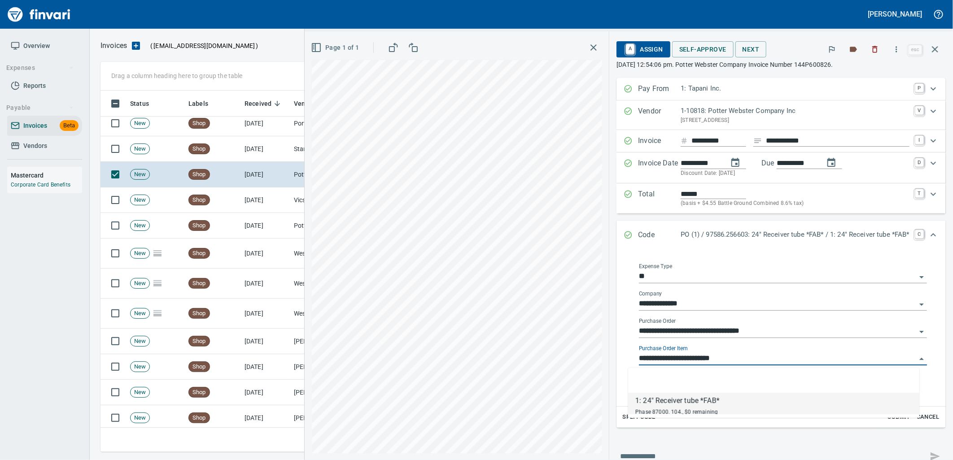
scroll to position [354, 827]
click at [226, 141] on td "Shop" at bounding box center [213, 149] width 56 height 26
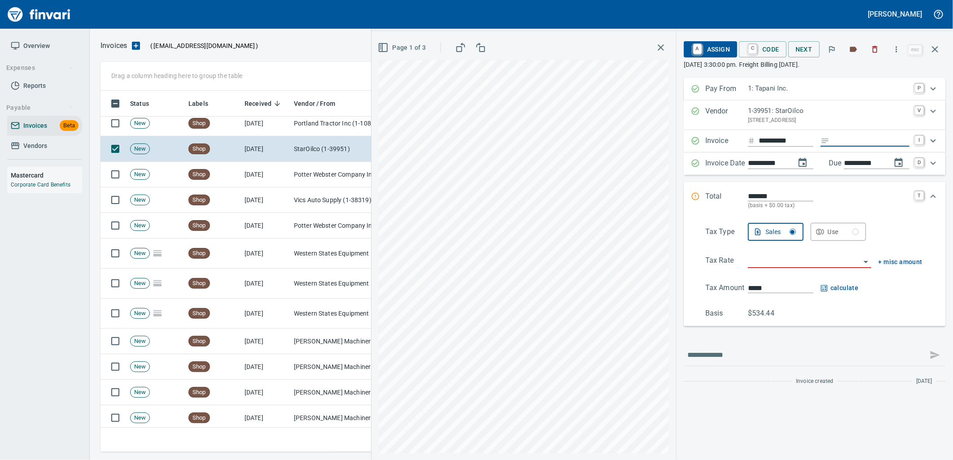
click at [849, 140] on input "Expand" at bounding box center [871, 141] width 76 height 11
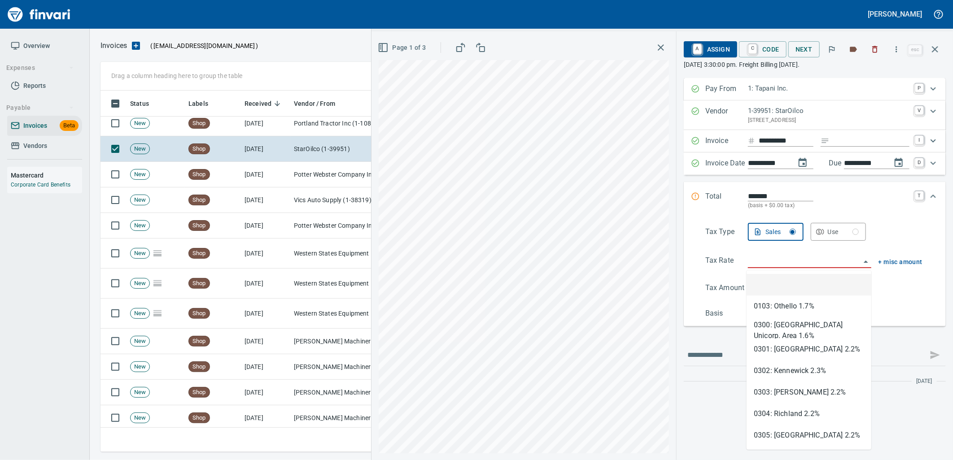
click at [798, 265] on input "search" at bounding box center [804, 261] width 113 height 13
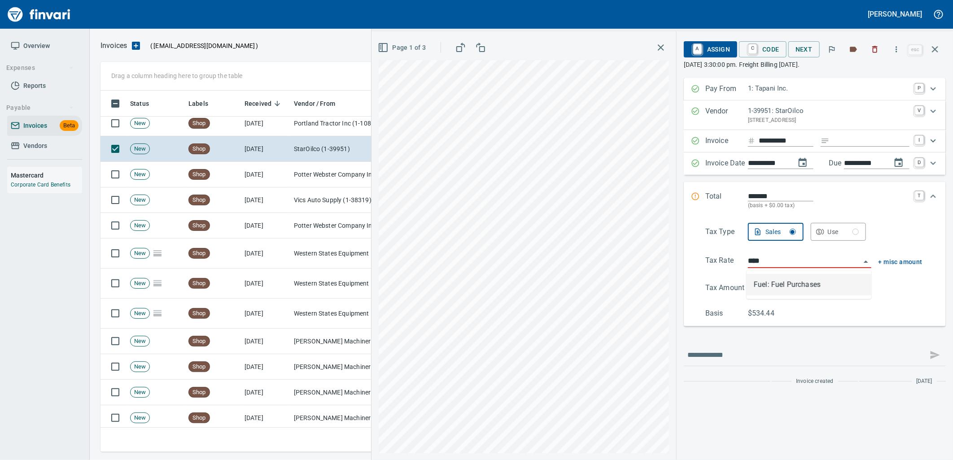
scroll to position [354, 827]
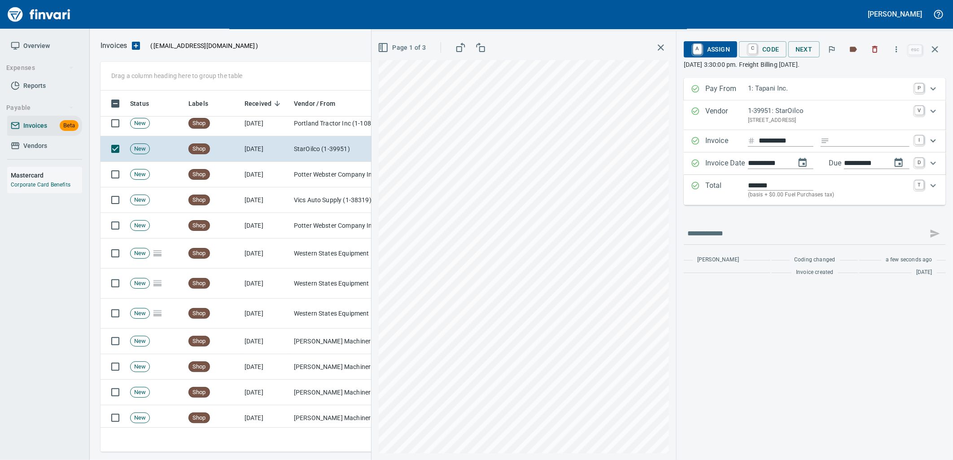
type input "**********"
click at [701, 47] on link "A" at bounding box center [697, 49] width 9 height 10
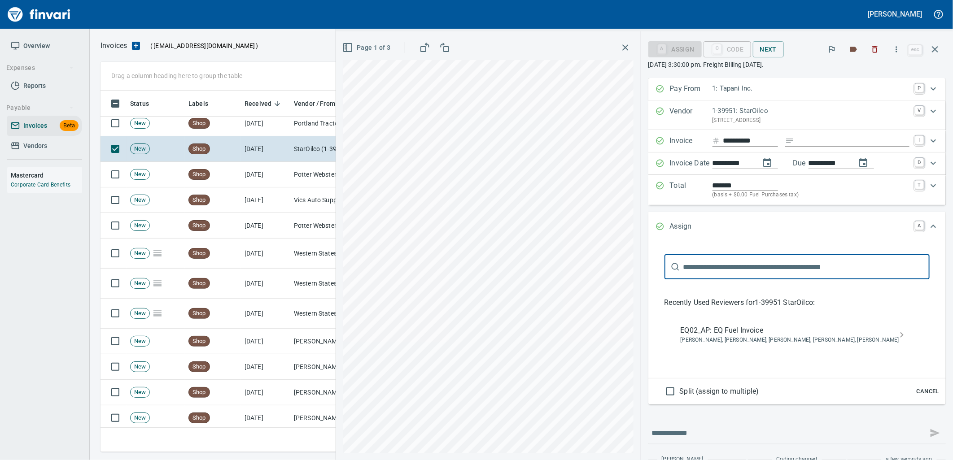
click at [722, 340] on span "[PERSON_NAME], [PERSON_NAME], [PERSON_NAME], [PERSON_NAME], [PERSON_NAME]" at bounding box center [790, 340] width 219 height 9
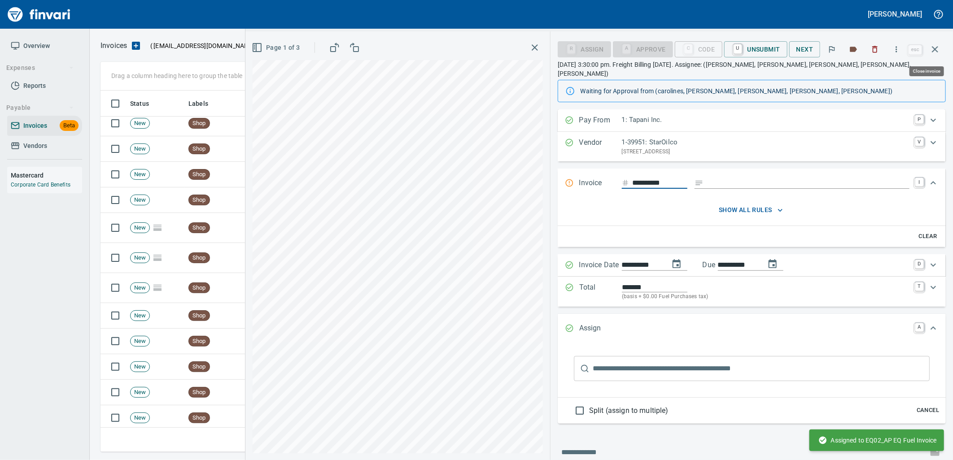
click at [934, 53] on icon "button" at bounding box center [935, 49] width 11 height 11
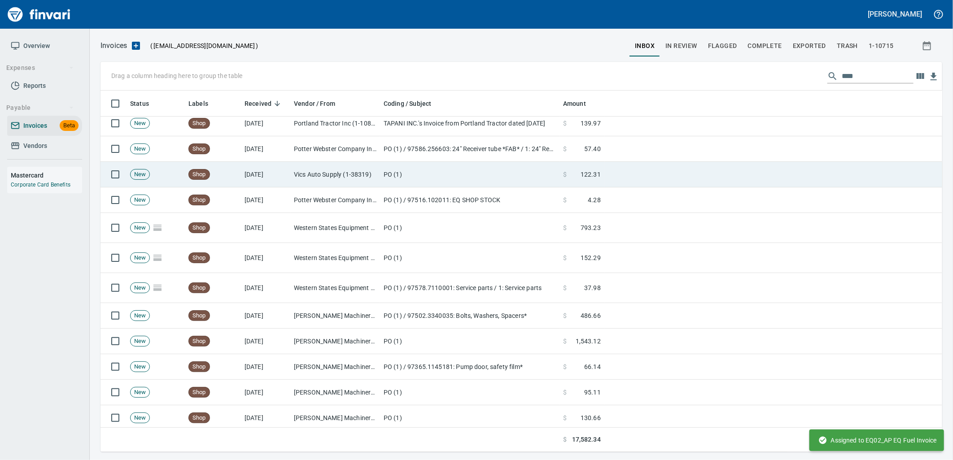
scroll to position [354, 827]
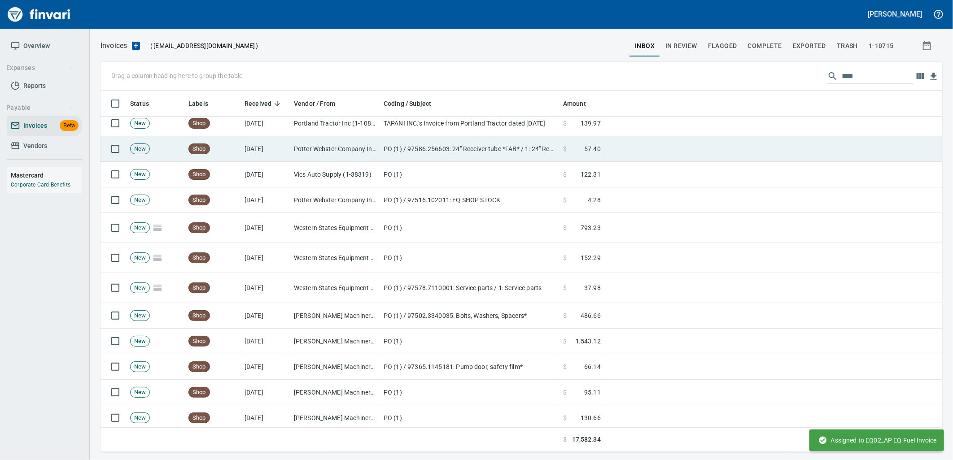
click at [263, 158] on td "[DATE]" at bounding box center [265, 149] width 49 height 26
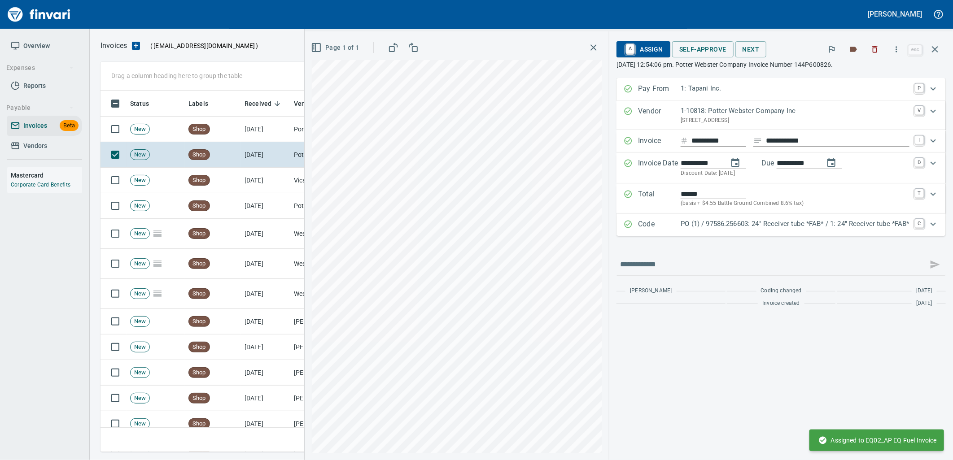
click at [729, 213] on div "Total ****** (basis + $4.55 Battle Ground Combined 8.6% tax) T" at bounding box center [781, 199] width 329 height 30
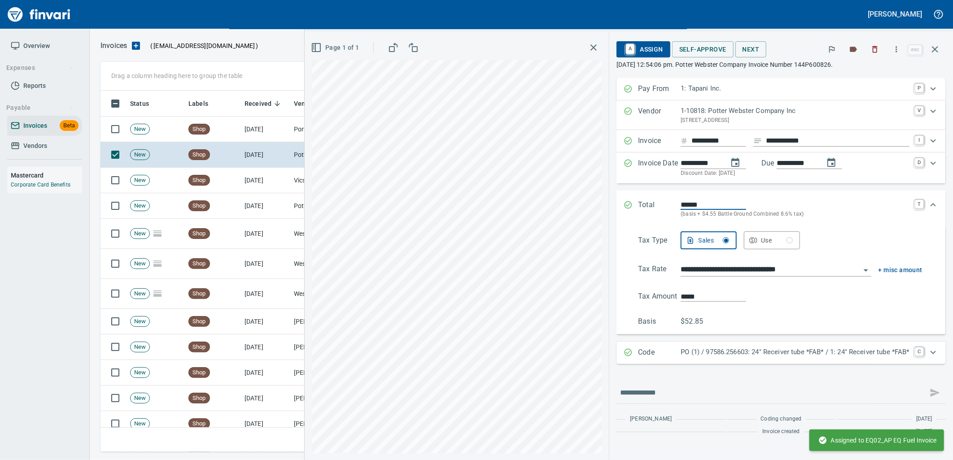
click at [779, 192] on div "Total ****** (basis + $4.55 Battle Ground Combined 8.6% tax) T" at bounding box center [781, 209] width 329 height 37
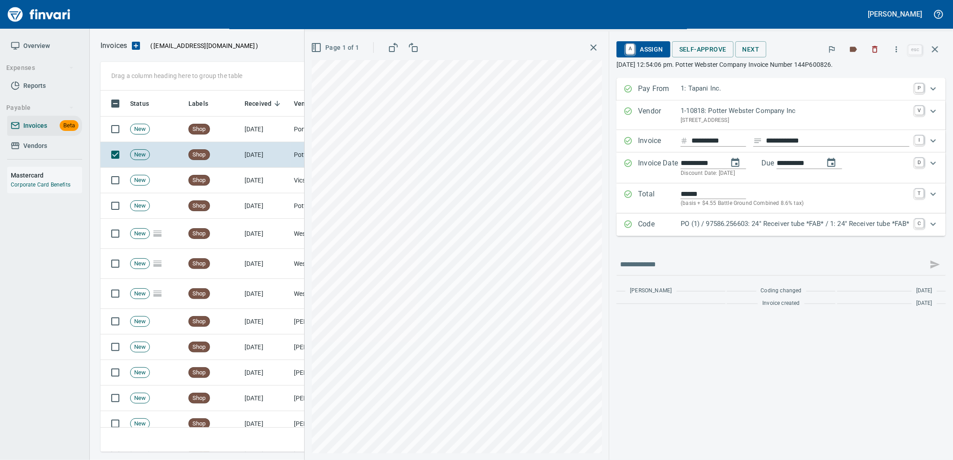
drag, startPoint x: 778, startPoint y: 229, endPoint x: 802, endPoint y: 319, distance: 93.8
click at [779, 231] on div "Code PO (1) / 97586.256603: 24" Receiver tube *FAB* / 1: 24" Receiver tube *FAB…" at bounding box center [781, 225] width 329 height 22
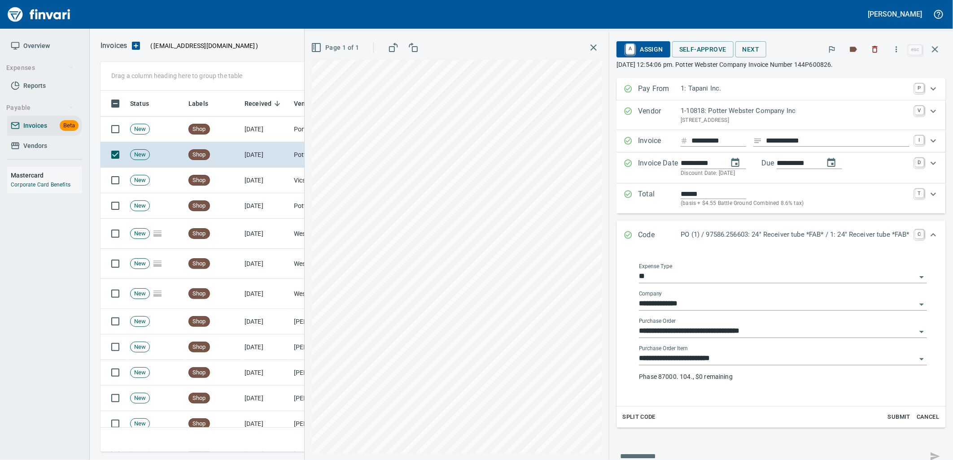
click at [752, 362] on input "**********" at bounding box center [777, 359] width 277 height 13
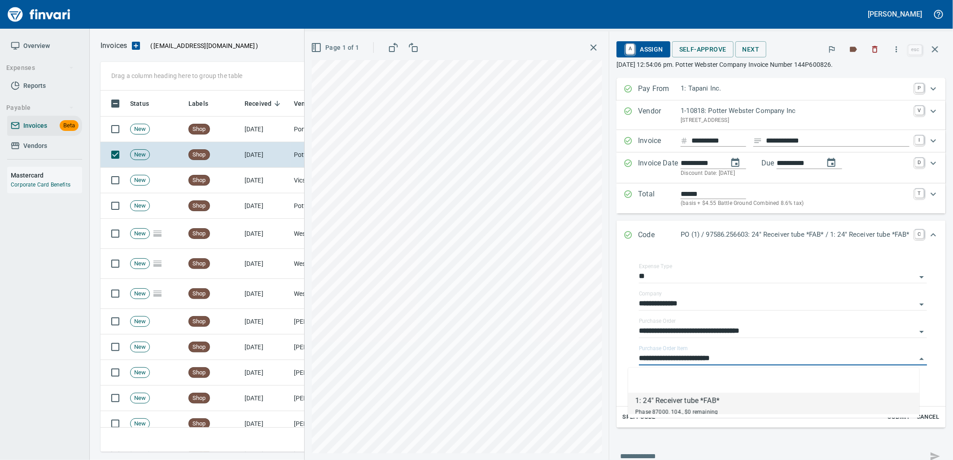
scroll to position [354, 827]
click at [221, 142] on td "Shop" at bounding box center [213, 155] width 56 height 26
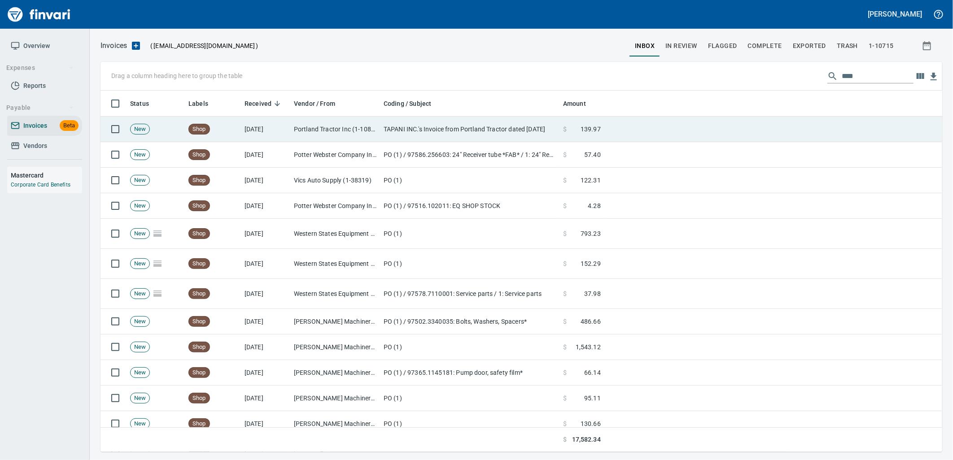
click at [221, 130] on td "Shop" at bounding box center [213, 130] width 56 height 26
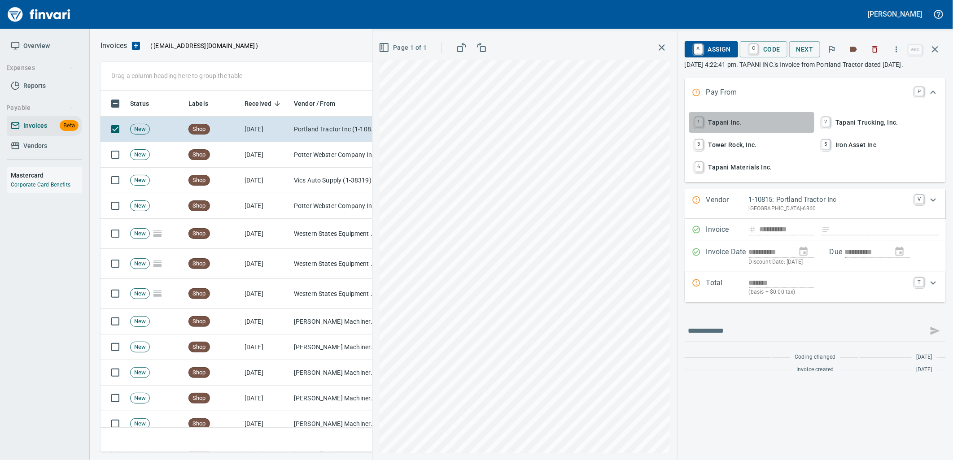
click at [734, 129] on span "1 Tapani Inc." at bounding box center [752, 122] width 118 height 15
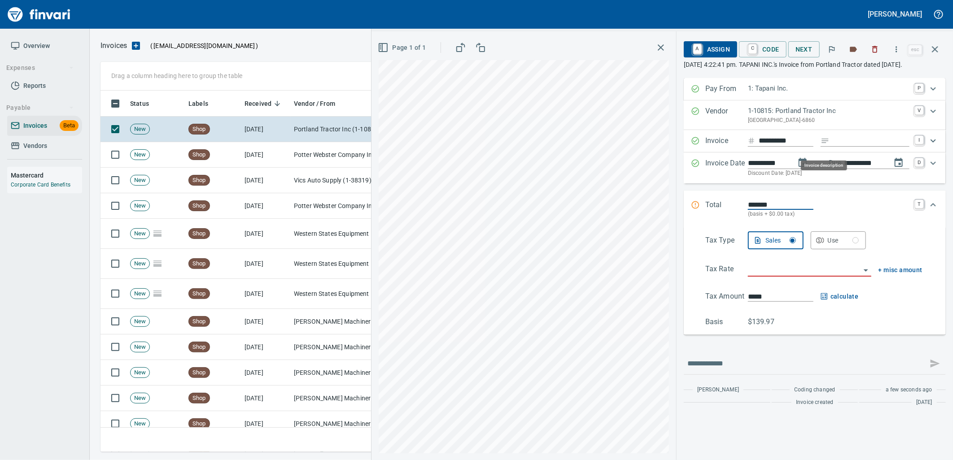
scroll to position [354, 827]
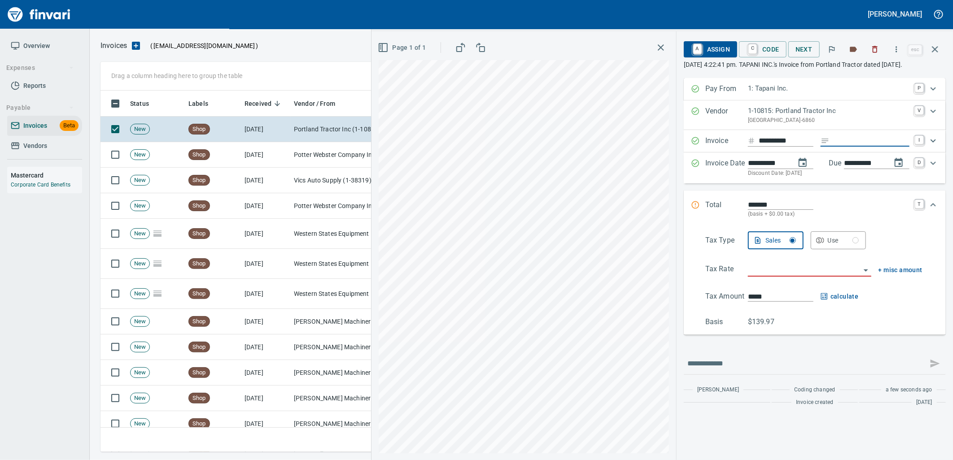
click at [853, 147] on input "Expand" at bounding box center [871, 141] width 76 height 11
type input "**********"
click at [787, 276] on input "search" at bounding box center [804, 270] width 113 height 13
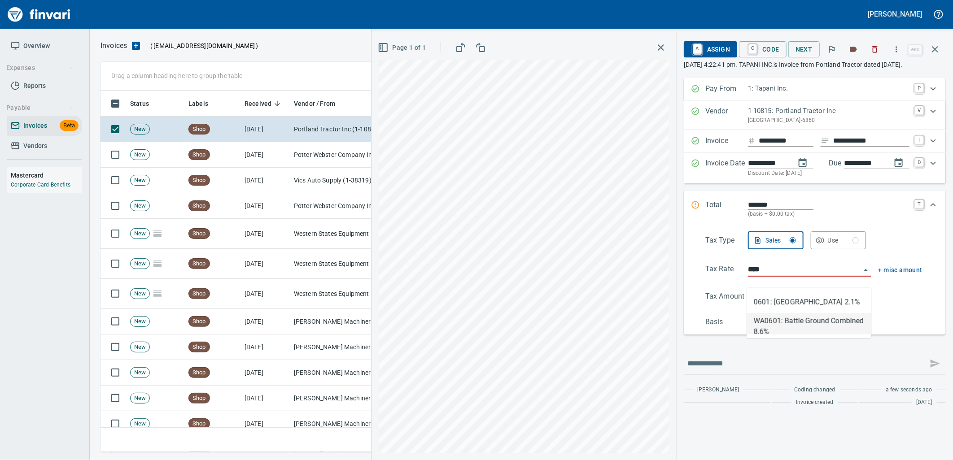
type input "**********"
type input "******"
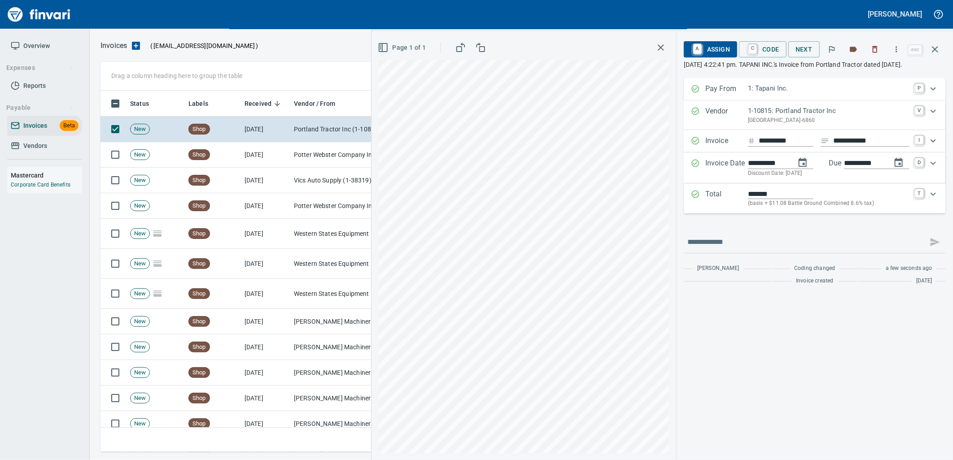
type input "**********"
click at [812, 208] on p "(basis + $11.08 Battle Ground Combined 8.6% tax)" at bounding box center [829, 203] width 162 height 9
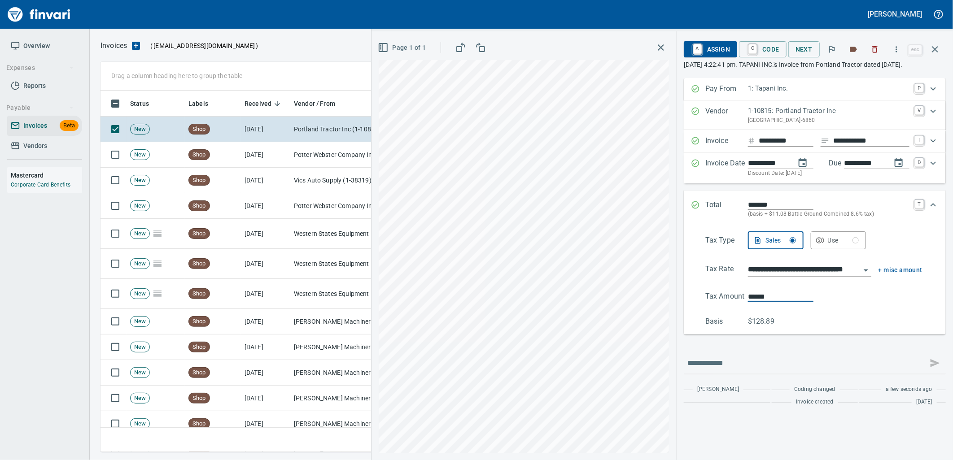
drag, startPoint x: 774, startPoint y: 302, endPoint x: 741, endPoint y: 309, distance: 33.4
click at [742, 302] on Amount "Tax Amount ******" at bounding box center [813, 296] width 217 height 11
type input "******"
click at [939, 211] on div "Expand" at bounding box center [934, 205] width 22 height 22
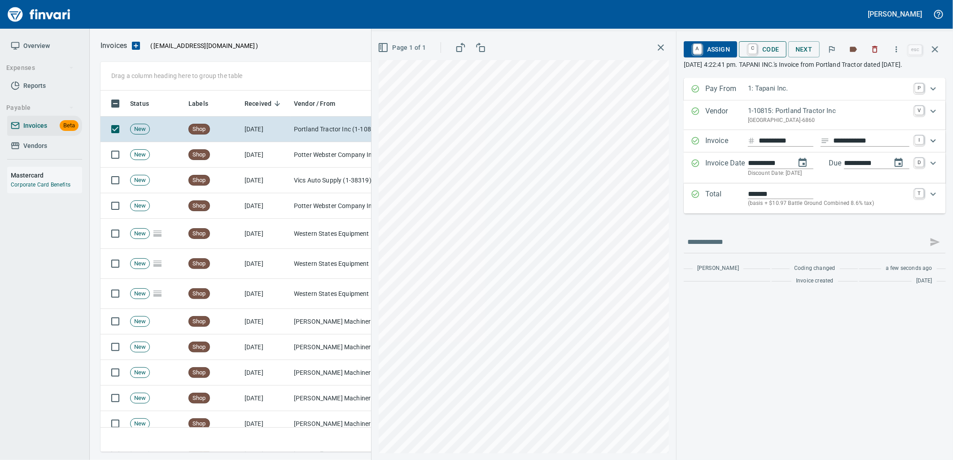
click at [768, 51] on span "C Code" at bounding box center [762, 49] width 33 height 15
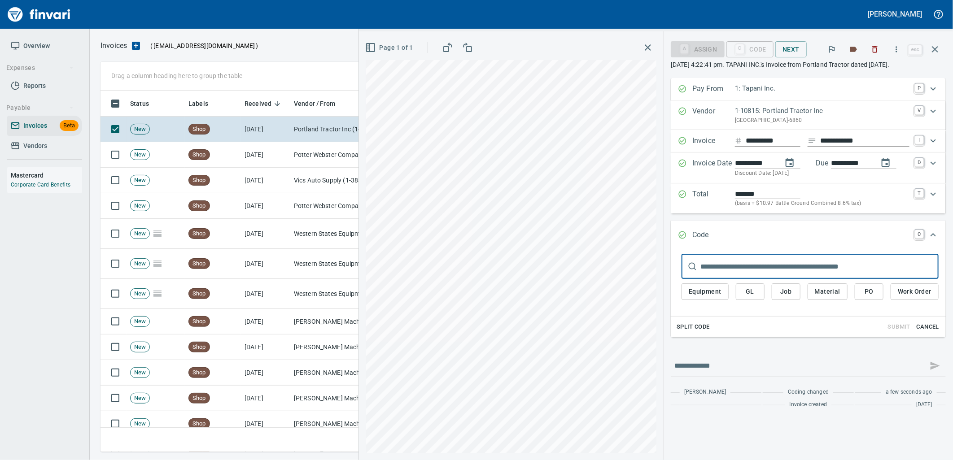
drag, startPoint x: 873, startPoint y: 293, endPoint x: 873, endPoint y: 302, distance: 9.4
click at [873, 293] on span "PO" at bounding box center [869, 291] width 14 height 11
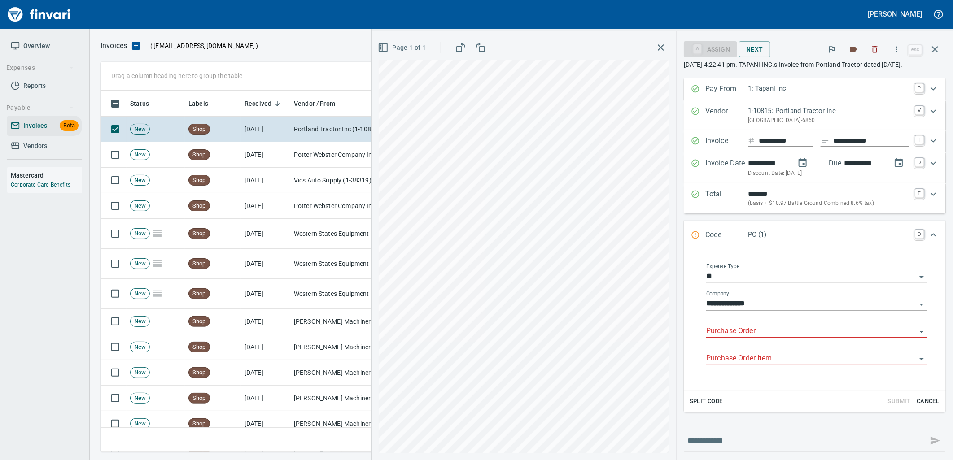
click at [760, 338] on input "Purchase Order" at bounding box center [811, 331] width 210 height 13
click at [766, 372] on li "97550.102011: WIPER BLADES FOR STOCK" at bounding box center [808, 364] width 222 height 22
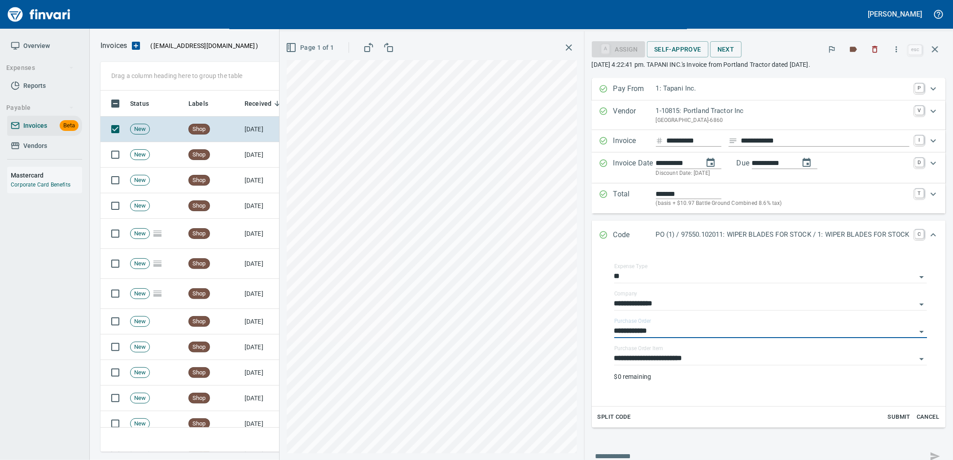
type input "**********"
click at [736, 360] on input "**********" at bounding box center [765, 359] width 302 height 13
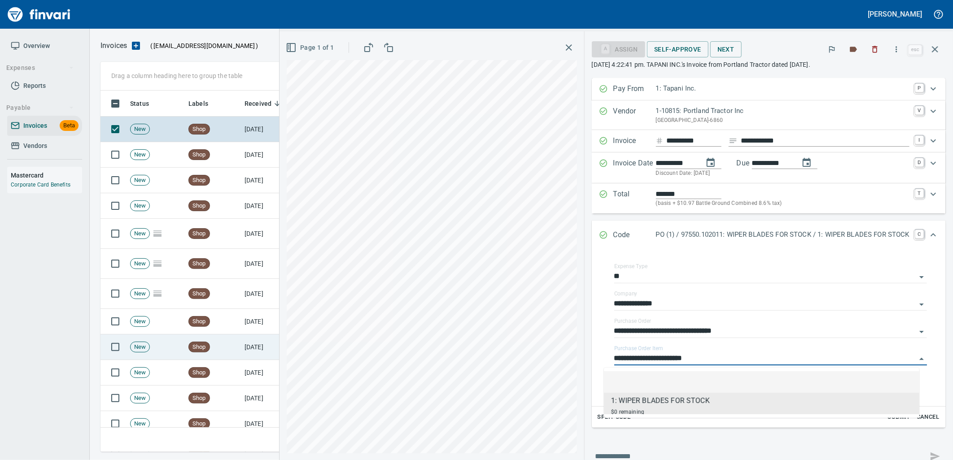
click at [936, 45] on icon "button" at bounding box center [935, 49] width 11 height 11
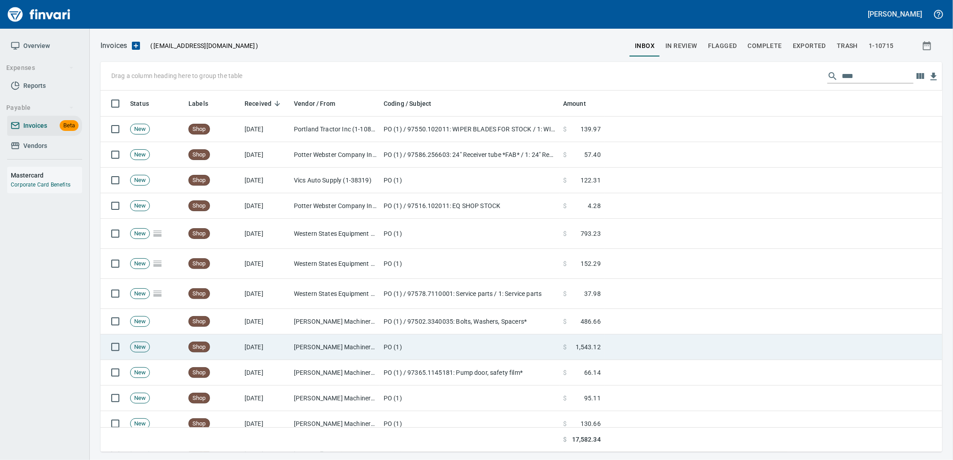
scroll to position [354, 827]
